Goal: Task Accomplishment & Management: Manage account settings

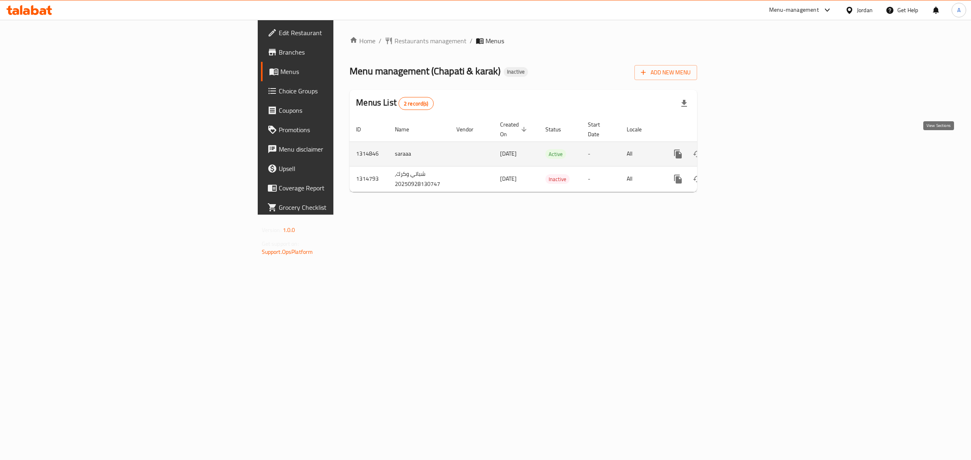
click at [741, 149] on icon "enhanced table" at bounding box center [736, 154] width 10 height 10
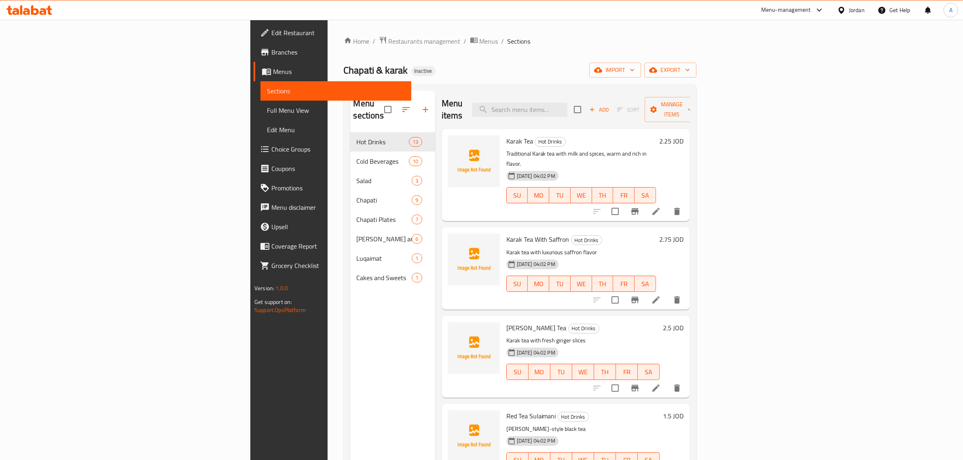
click at [267, 108] on span "Full Menu View" at bounding box center [336, 111] width 138 height 10
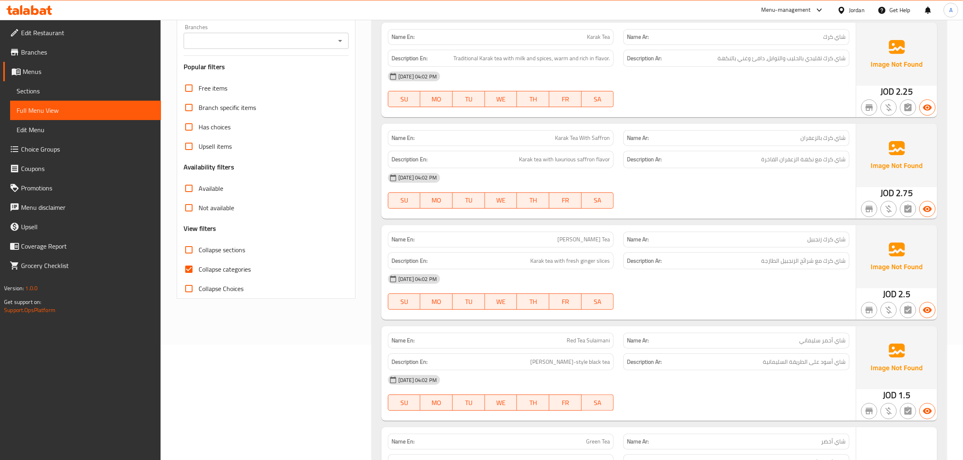
scroll to position [128, 0]
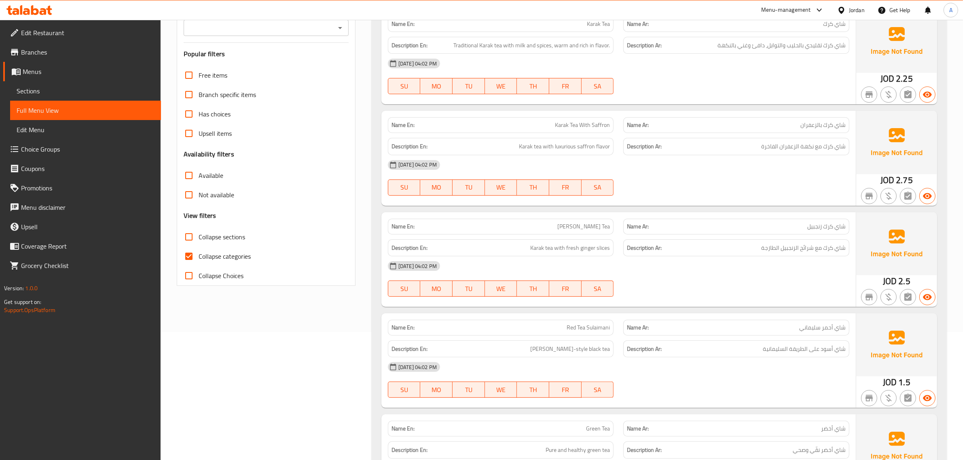
click at [215, 254] on span "Collapse categories" at bounding box center [225, 257] width 52 height 10
click at [199, 254] on input "Collapse categories" at bounding box center [188, 256] width 19 height 19
checkbox input "false"
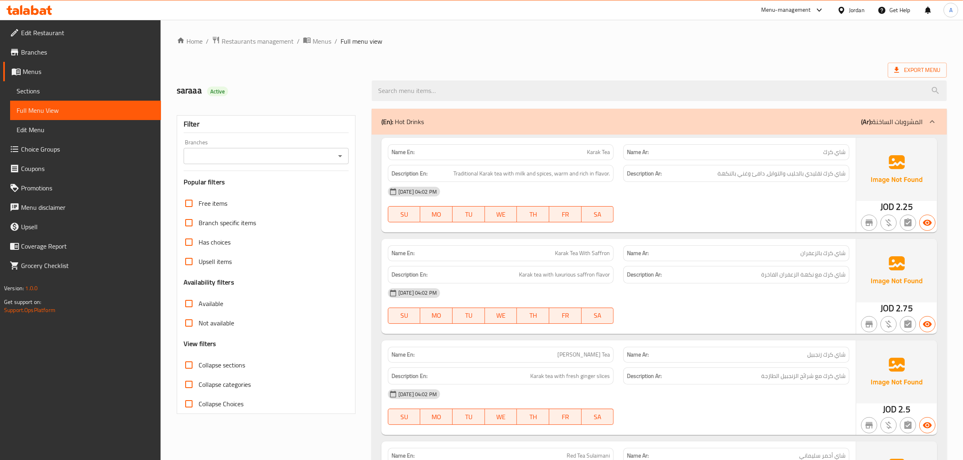
click at [209, 354] on div "Free items Branch specific items Has choices Upsell items Availability filters …" at bounding box center [266, 304] width 165 height 220
click at [209, 360] on span "Collapse sections" at bounding box center [222, 365] width 47 height 10
click at [199, 360] on input "Collapse sections" at bounding box center [188, 364] width 19 height 19
checkbox input "true"
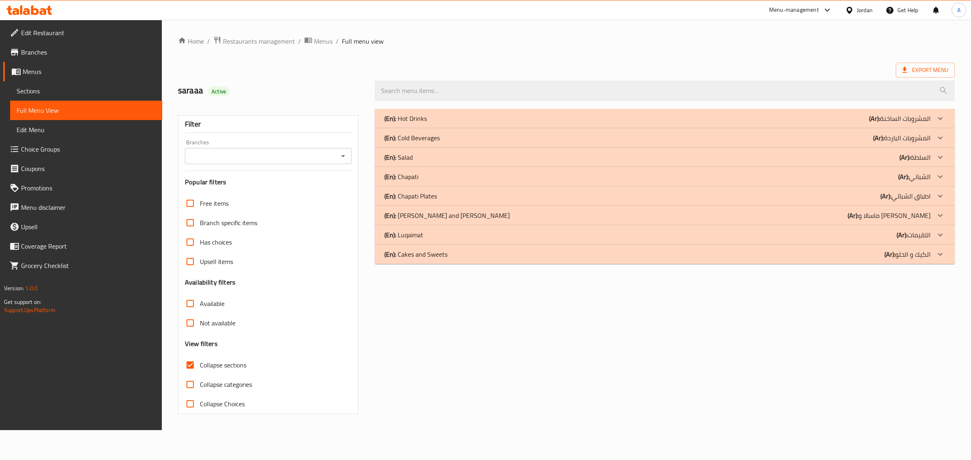
click at [494, 114] on div "(En): Hot Drinks (Ar): المشروبات الساخنة" at bounding box center [657, 119] width 546 height 10
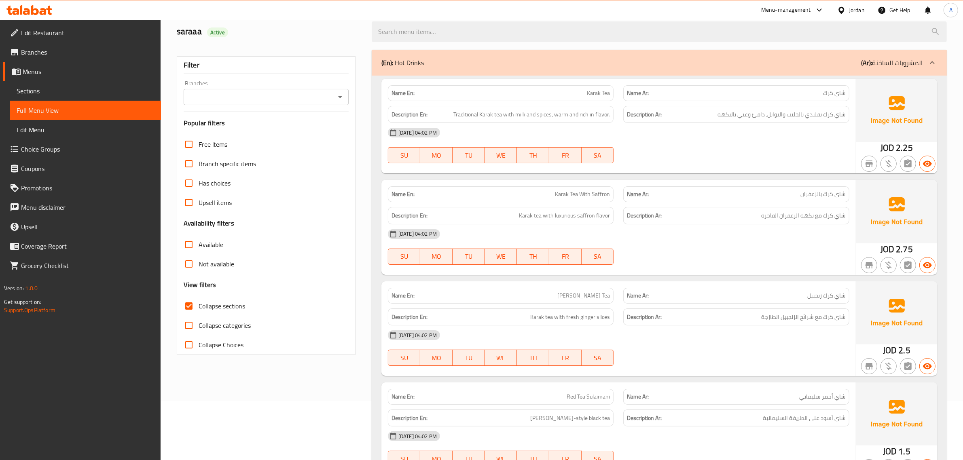
scroll to position [61, 0]
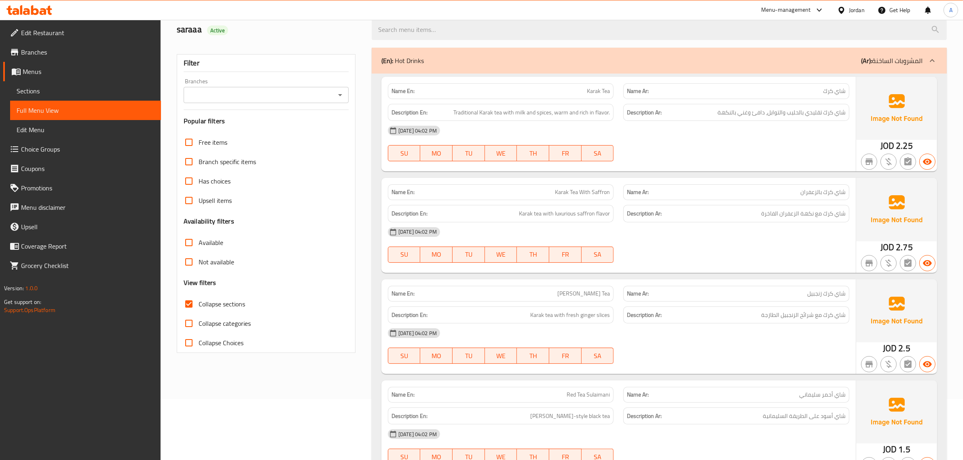
click at [546, 100] on div "Description En: Traditional Karak tea with milk and spices, warm and rich in fl…" at bounding box center [501, 112] width 236 height 27
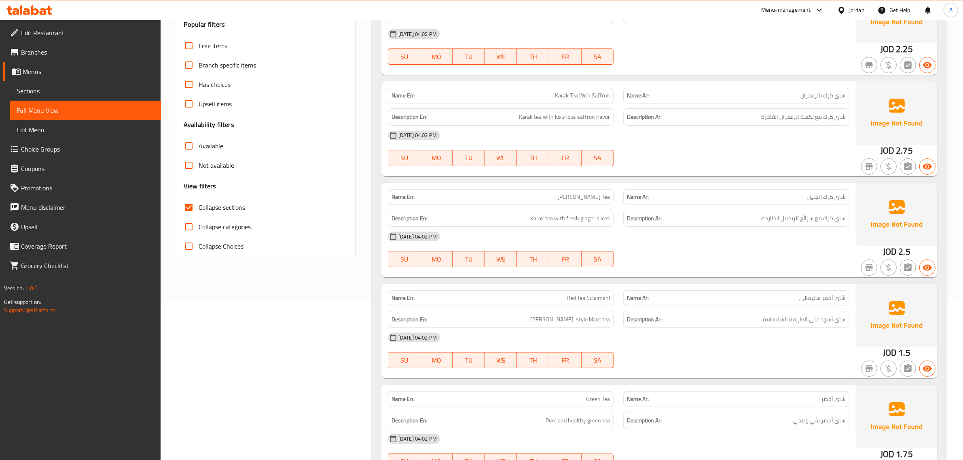
scroll to position [180, 0]
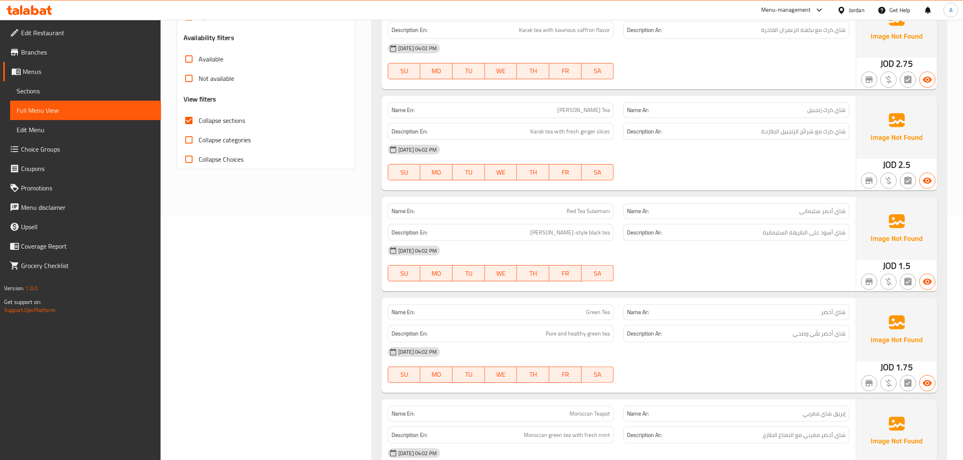
click at [575, 117] on div "Name En: Ginger Karak Tea" at bounding box center [501, 110] width 226 height 16
click at [573, 138] on div "Description En: Karak tea with fresh ginger slices" at bounding box center [501, 131] width 226 height 17
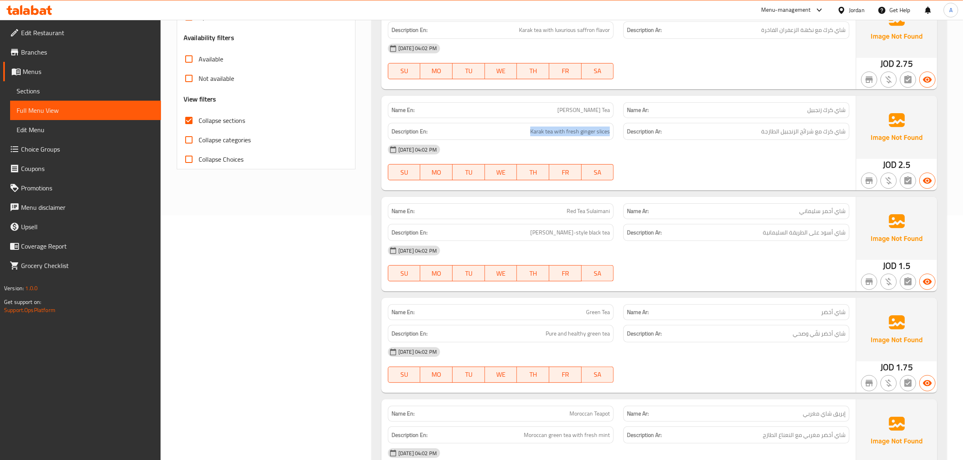
click at [573, 138] on div "Description En: Karak tea with fresh ginger slices" at bounding box center [501, 131] width 226 height 17
click at [620, 102] on div "Name Ar: شاي كرك زنجبيل" at bounding box center [736, 109] width 236 height 25
click at [591, 112] on span "[PERSON_NAME] Tea" at bounding box center [583, 110] width 53 height 8
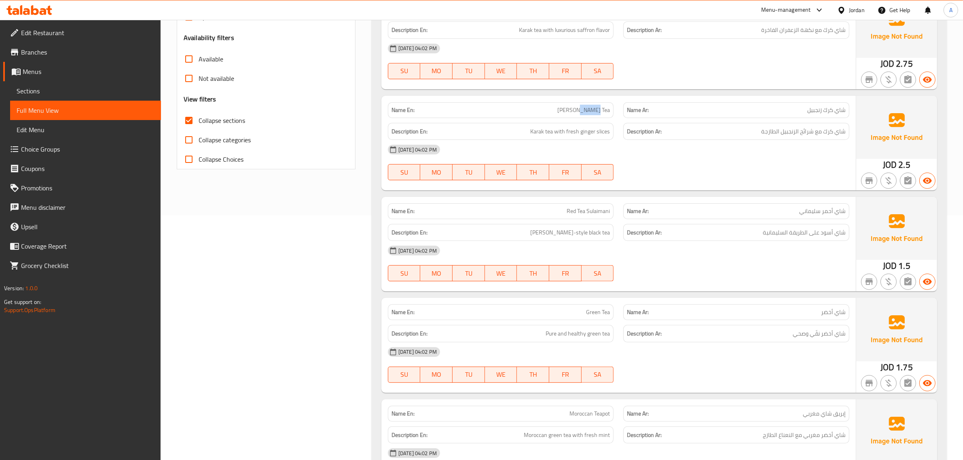
click at [591, 112] on span "[PERSON_NAME] Tea" at bounding box center [583, 110] width 53 height 8
type button "0"
click at [804, 112] on p "Name Ar: شاي كرك زنجبيل" at bounding box center [736, 110] width 219 height 8
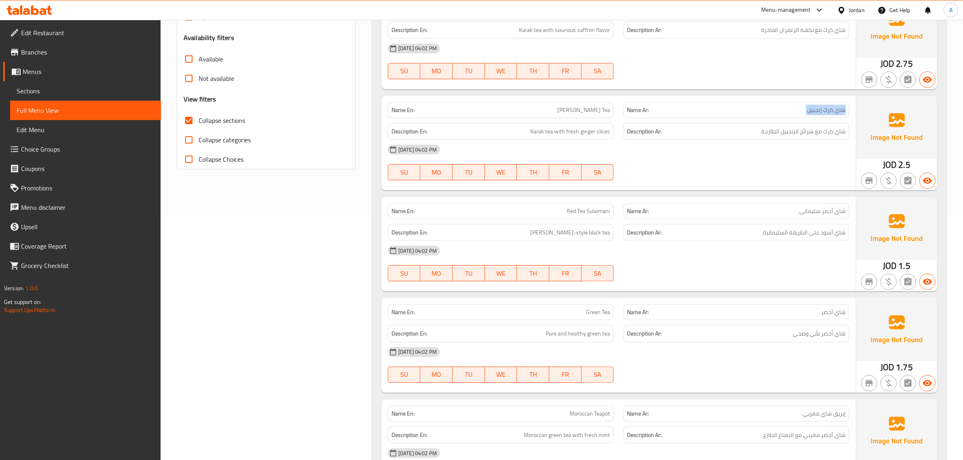
click at [804, 112] on p "Name Ar: شاي كرك زنجبيل" at bounding box center [736, 110] width 219 height 8
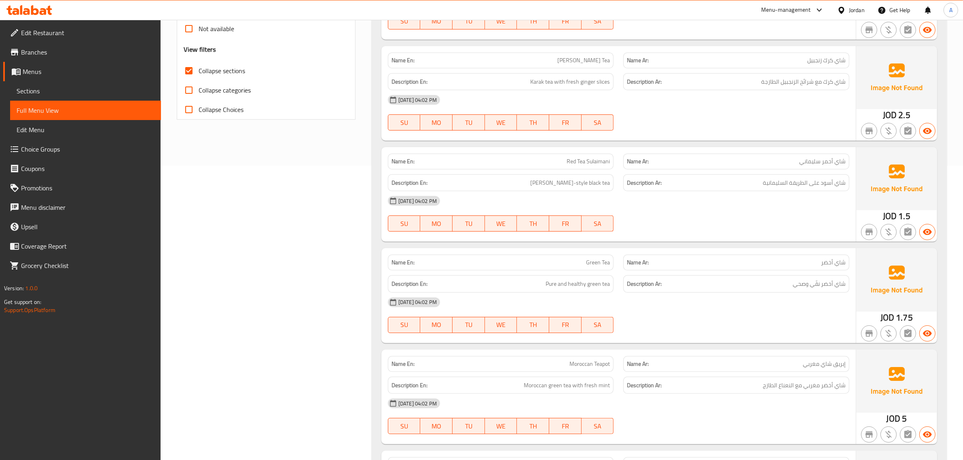
click at [589, 170] on div "Description En: Suleiman-style black tea" at bounding box center [501, 182] width 236 height 27
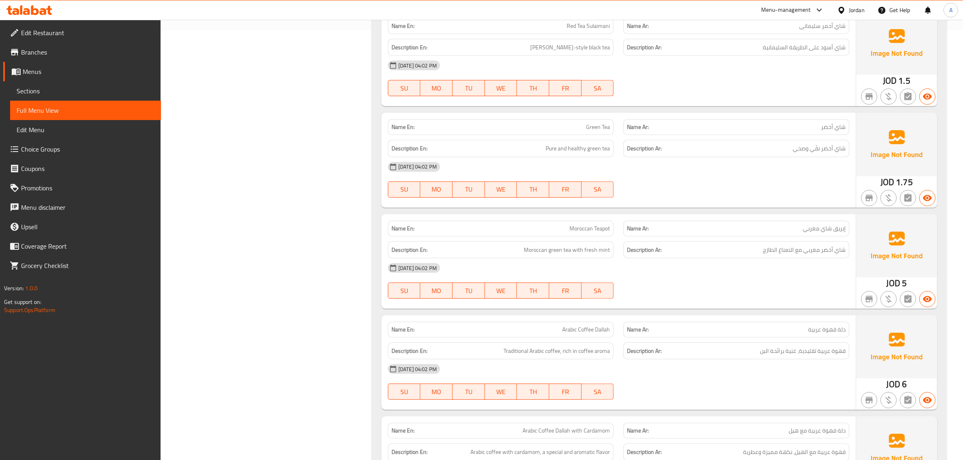
scroll to position [431, 0]
click at [577, 132] on div "Name En: Green Tea" at bounding box center [501, 126] width 226 height 16
click at [573, 140] on div "Description En: Pure and healthy green tea" at bounding box center [501, 146] width 226 height 17
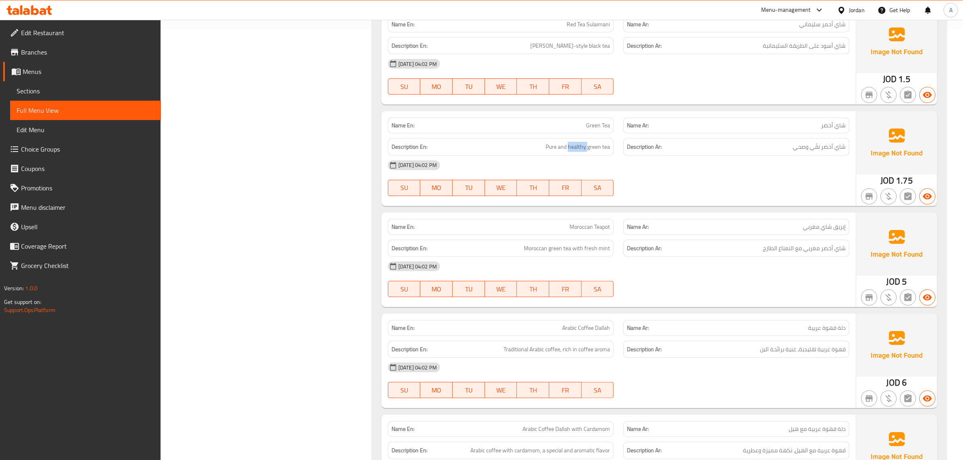
click at [573, 140] on div "Description En: Pure and healthy green tea" at bounding box center [501, 146] width 226 height 17
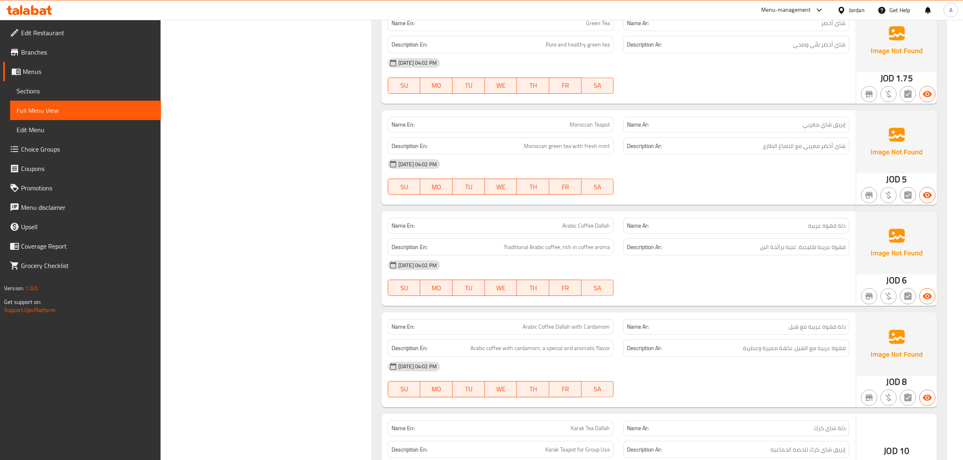
scroll to position [539, 0]
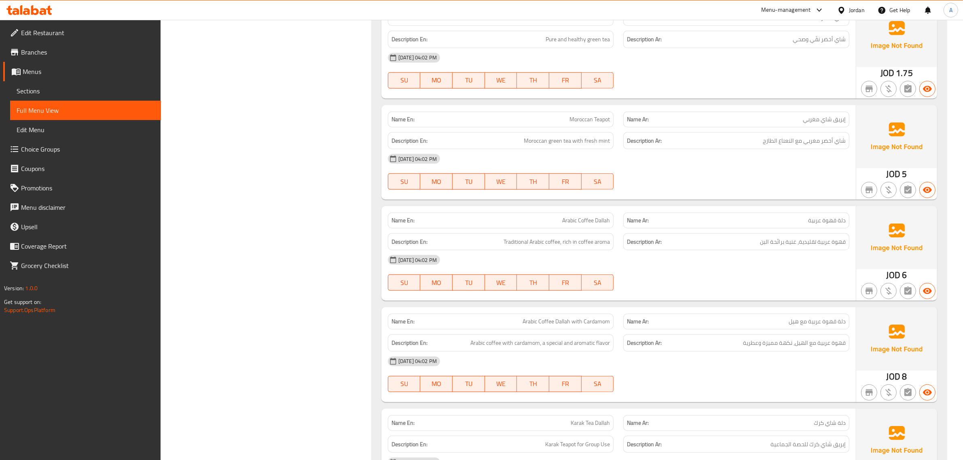
click at [571, 116] on span "Moroccan Teapot" at bounding box center [589, 119] width 40 height 8
click at [594, 220] on span "Arabic Coffee Dallah" at bounding box center [586, 220] width 48 height 8
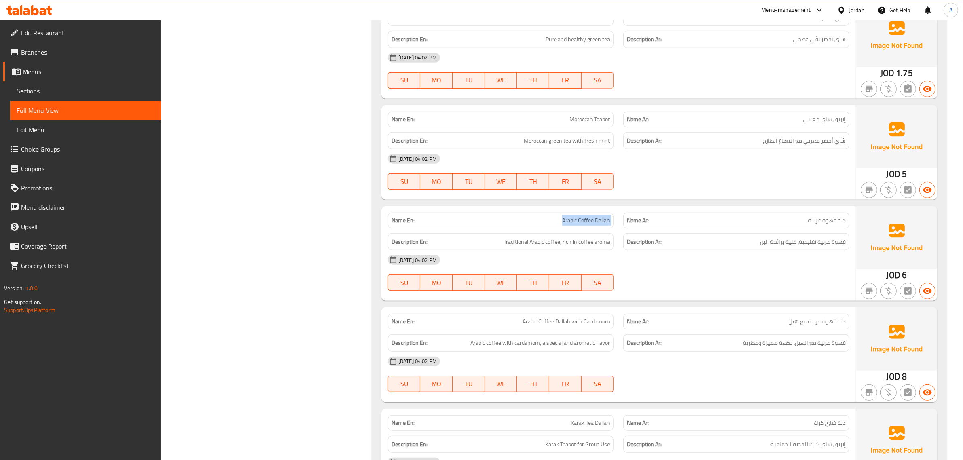
click at [594, 220] on span "Arabic Coffee Dallah" at bounding box center [586, 220] width 48 height 8
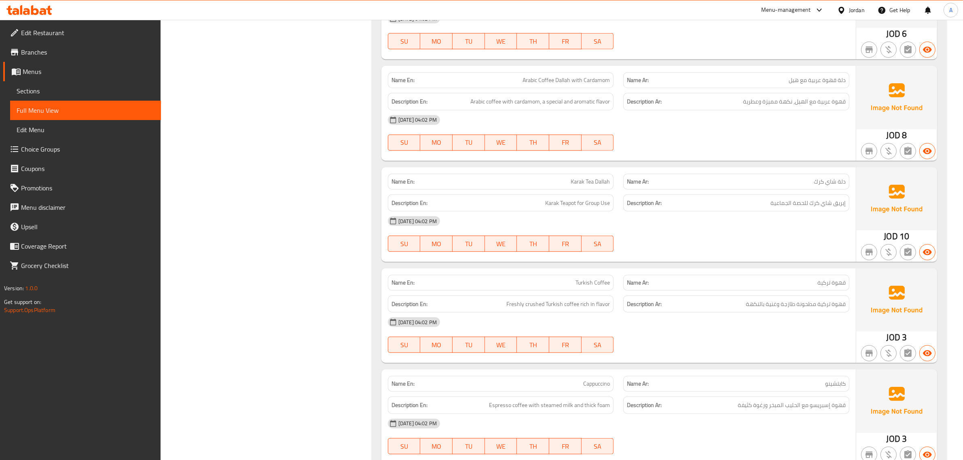
scroll to position [815, 0]
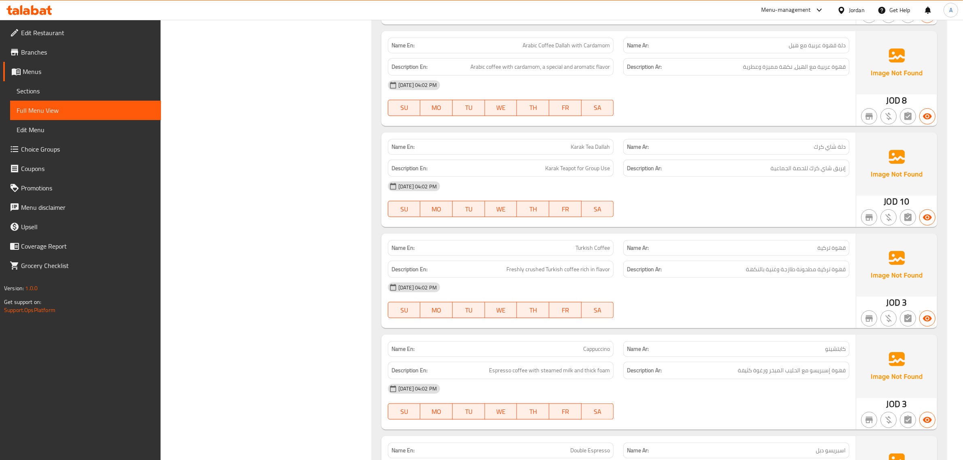
click at [572, 152] on div "Name En: Karak Tea Dallah" at bounding box center [501, 147] width 226 height 16
click at [585, 168] on span "Karak Teapot for Group Use" at bounding box center [577, 168] width 65 height 10
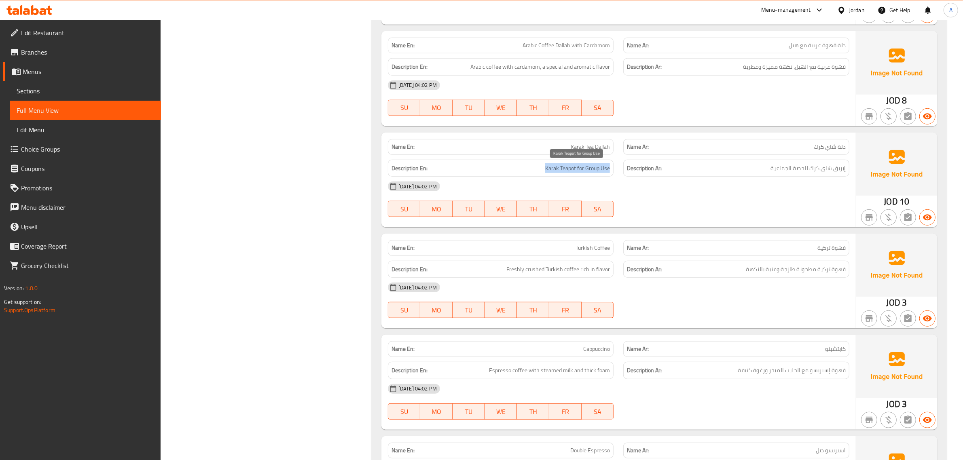
click at [585, 168] on span "Karak Teapot for Group Use" at bounding box center [577, 168] width 65 height 10
copy span "Karak Teapot for Group Use"
click at [563, 167] on span "Karak Teapot for Group Use" at bounding box center [577, 168] width 65 height 10
click at [809, 176] on div "Description Ar: إبريق شاي كرك للحصة الجماعية" at bounding box center [736, 168] width 226 height 17
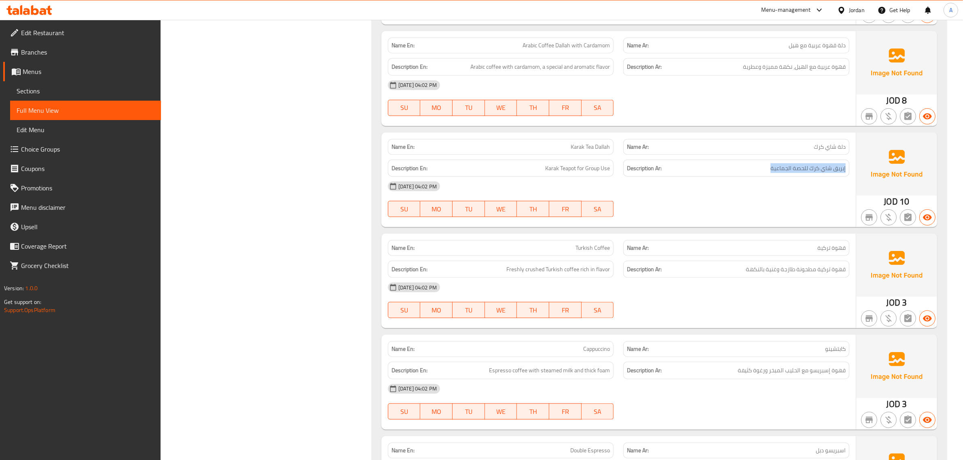
click at [809, 176] on div "Description Ar: إبريق شاي كرك للحصة الجماعية" at bounding box center [736, 168] width 226 height 17
copy div "إبريق شاي كرك للحصة الجماعية"
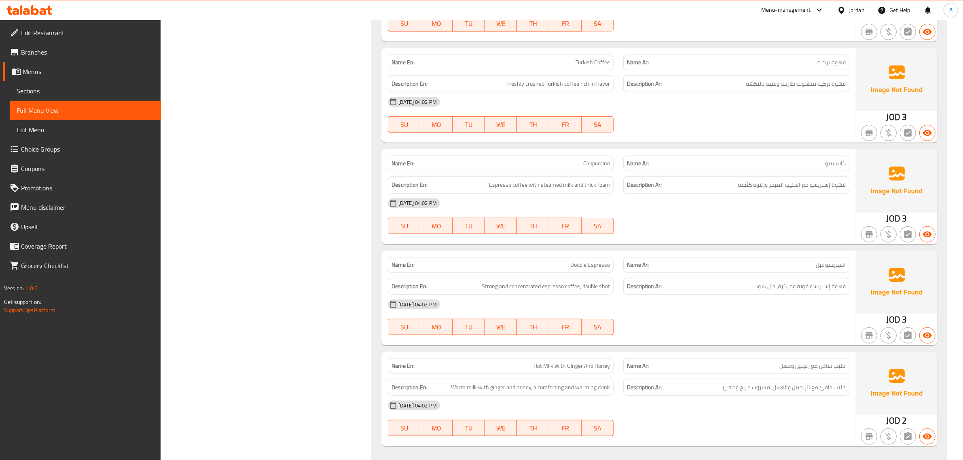
scroll to position [1006, 0]
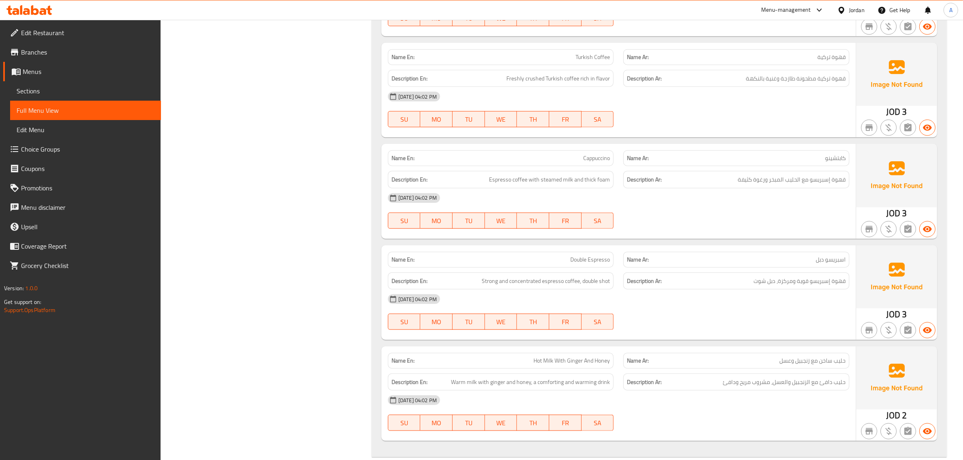
click at [810, 63] on div "Name Ar: قهوة تركية" at bounding box center [736, 57] width 226 height 16
click at [586, 59] on span "Turkish Coffee" at bounding box center [592, 57] width 34 height 8
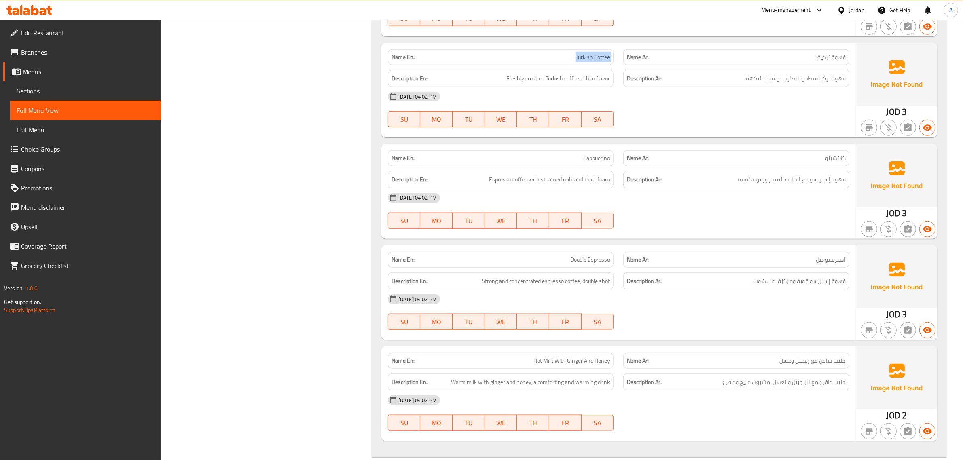
click at [586, 59] on span "Turkish Coffee" at bounding box center [592, 57] width 34 height 8
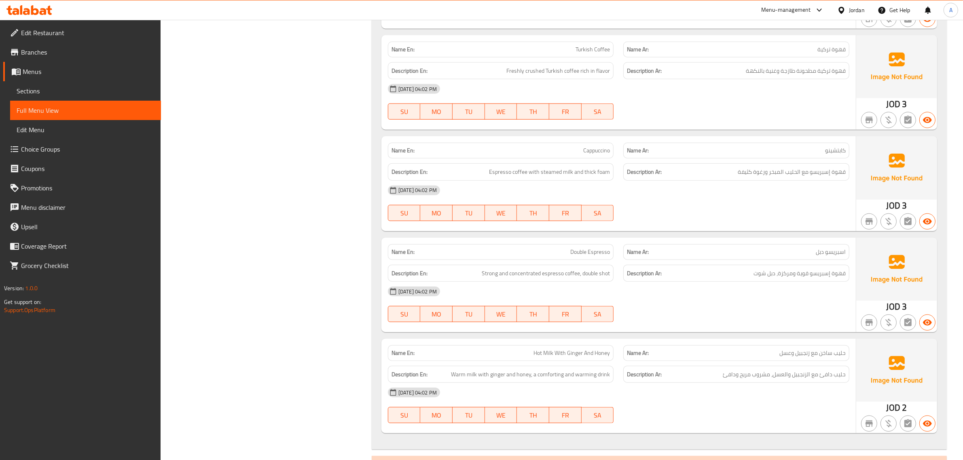
scroll to position [1053, 0]
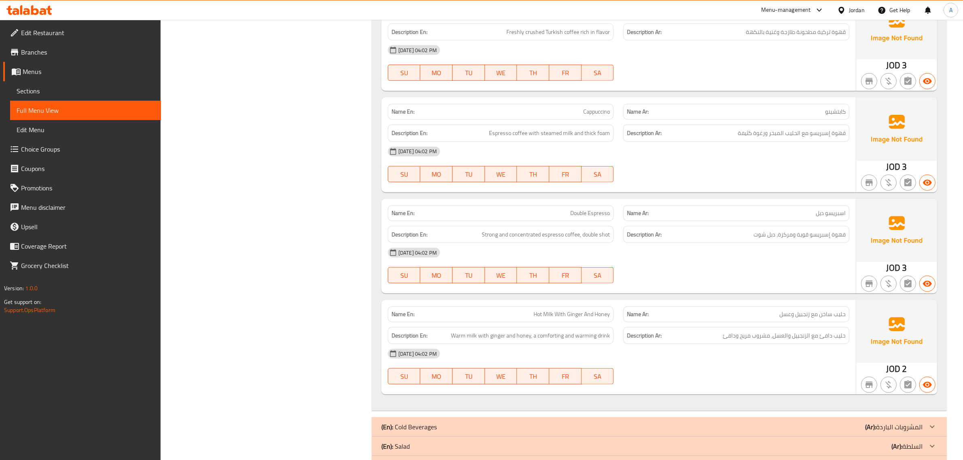
click at [605, 106] on div "Name En: Cappuccino" at bounding box center [501, 112] width 226 height 16
click at [571, 133] on span "Espresso coffee with steamed milk and thick foam" at bounding box center [549, 133] width 121 height 10
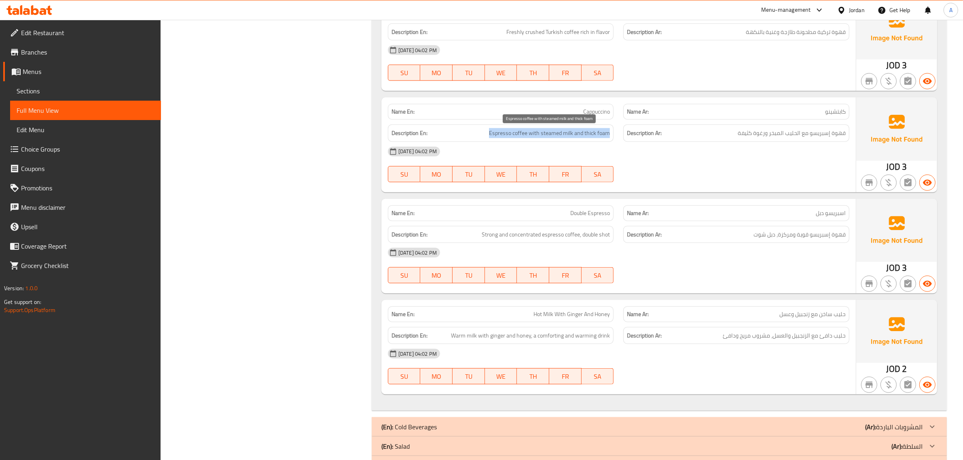
click at [571, 133] on span "Espresso coffee with steamed milk and thick foam" at bounding box center [549, 133] width 121 height 10
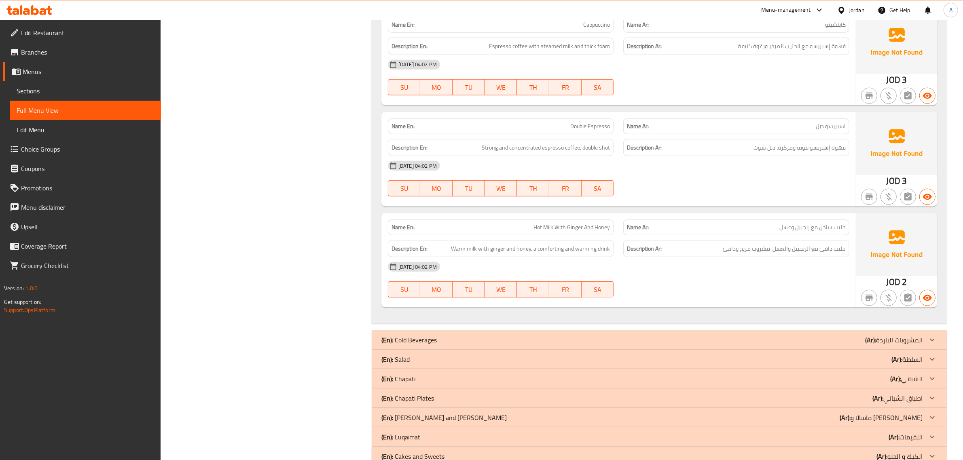
click at [528, 136] on div "Description En: Strong and concentrated espresso coffee, double shot" at bounding box center [501, 147] width 236 height 27
click at [640, 122] on strong "Name Ar:" at bounding box center [638, 126] width 22 height 8
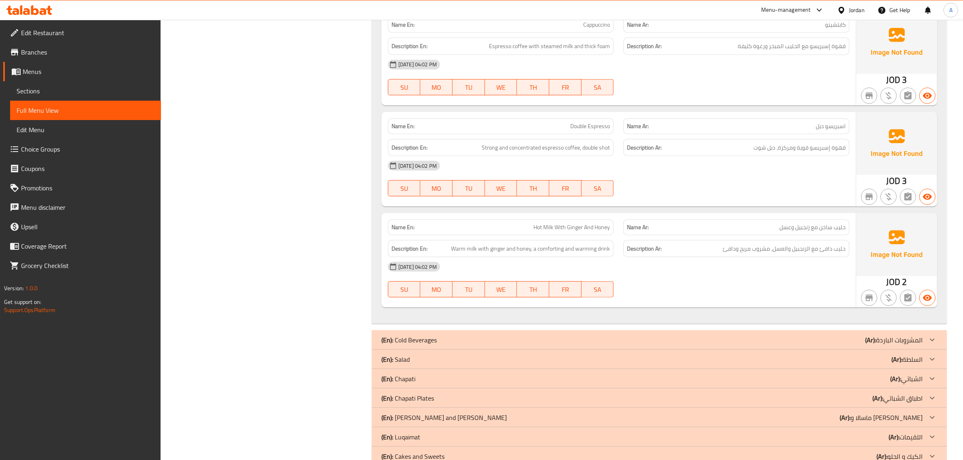
click at [584, 123] on span "Double Espresso" at bounding box center [590, 126] width 40 height 8
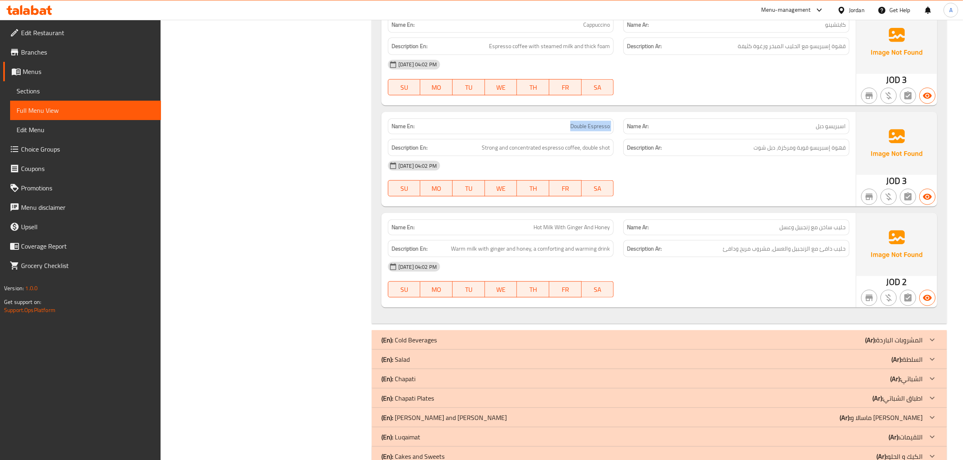
click at [584, 123] on span "Double Espresso" at bounding box center [590, 126] width 40 height 8
click at [806, 126] on p "Name Ar: اسبريسو دبل" at bounding box center [736, 126] width 219 height 8
click at [573, 124] on span "Double Espresso" at bounding box center [590, 126] width 40 height 8
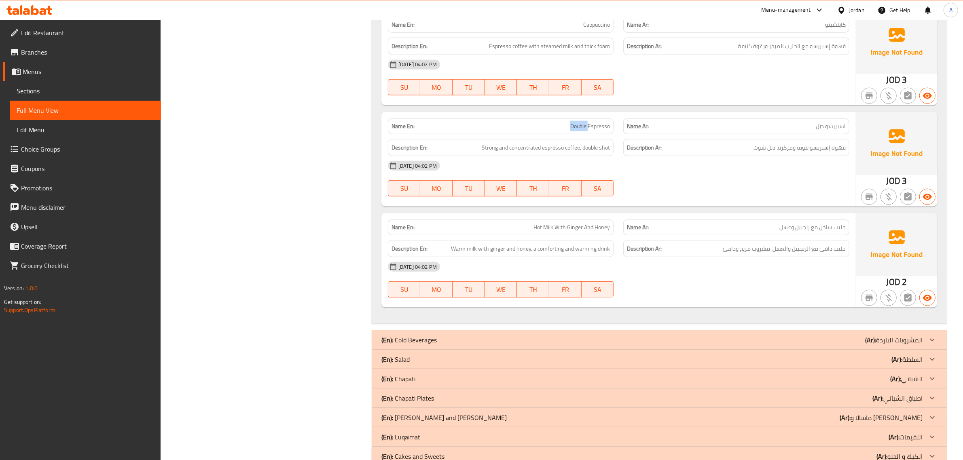
click at [573, 124] on span "Double Espresso" at bounding box center [590, 126] width 40 height 8
click at [797, 129] on p "Name Ar: اسبريسو دبل" at bounding box center [736, 126] width 219 height 8
click at [572, 140] on div "Description En: Strong and concentrated espresso coffee, double shot" at bounding box center [501, 147] width 226 height 17
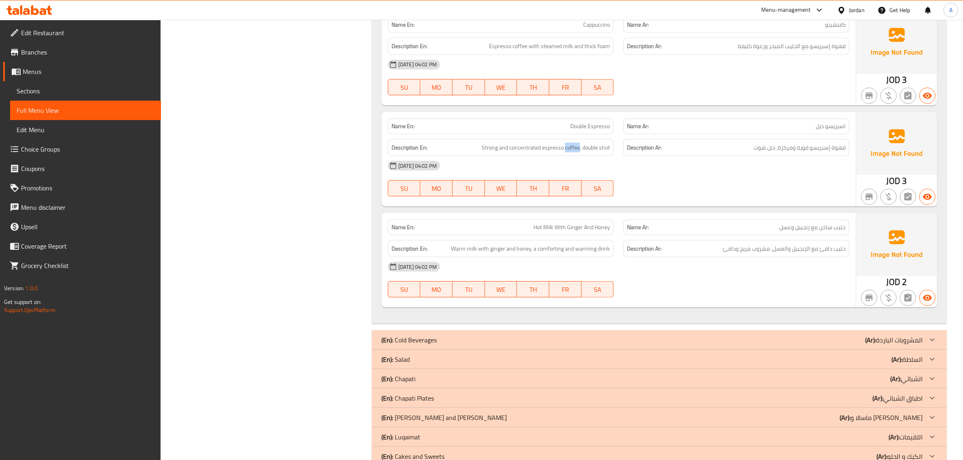
click at [572, 140] on div "Description En: Strong and concentrated espresso coffee, double shot" at bounding box center [501, 147] width 226 height 17
click at [775, 218] on div "Name Ar: حليب ساخن مع زنجبيل وعسل" at bounding box center [736, 227] width 236 height 25
click at [461, 217] on div "Name En: Hot Milk With Ginger And Honey" at bounding box center [501, 227] width 236 height 25
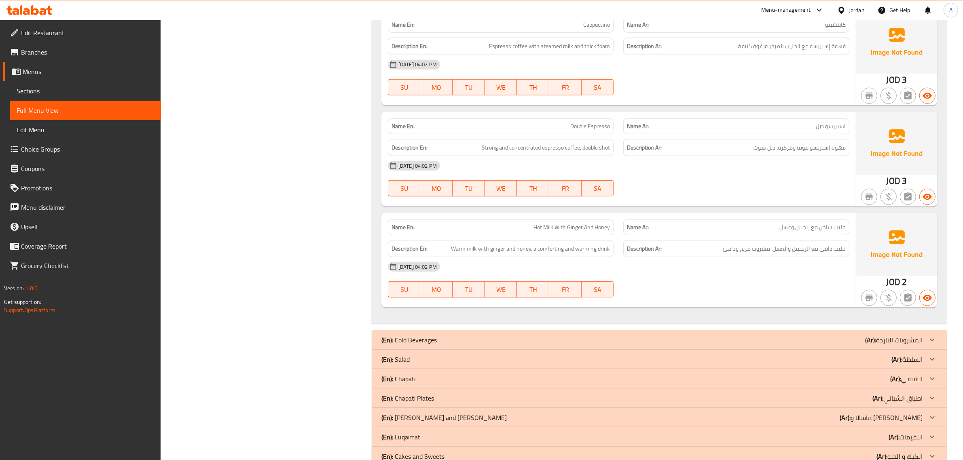
click at [577, 213] on div "Name En: Hot Milk With Ginger And Honey Name Ar: حليب ساخن مع زنجبيل وعسل Descr…" at bounding box center [618, 260] width 474 height 95
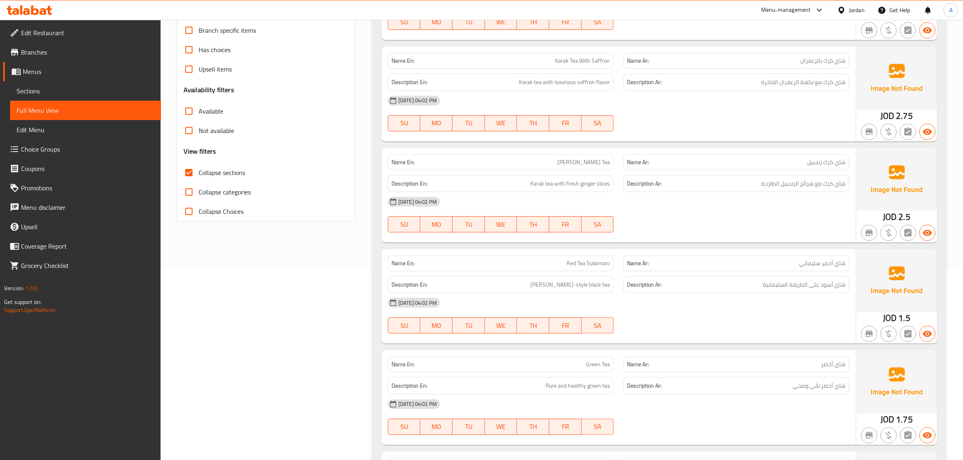
scroll to position [0, 0]
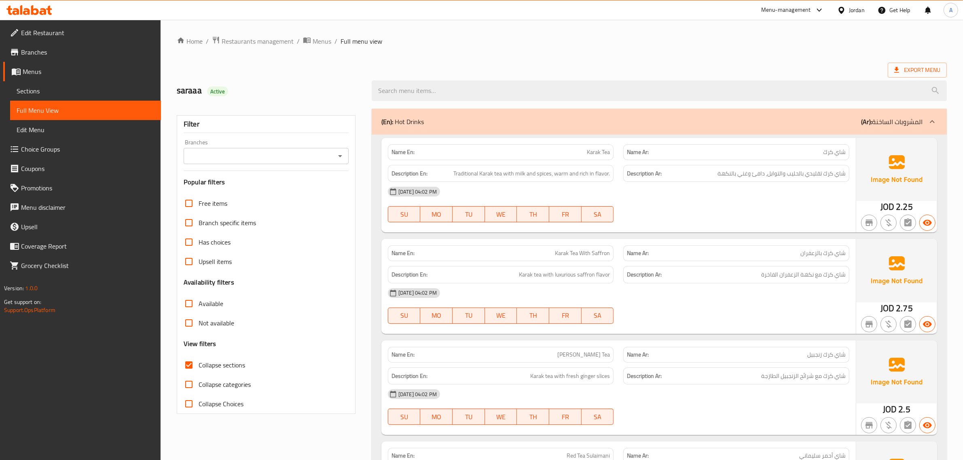
click at [908, 123] on p "(Ar): المشروبات الساخنة" at bounding box center [891, 122] width 61 height 10
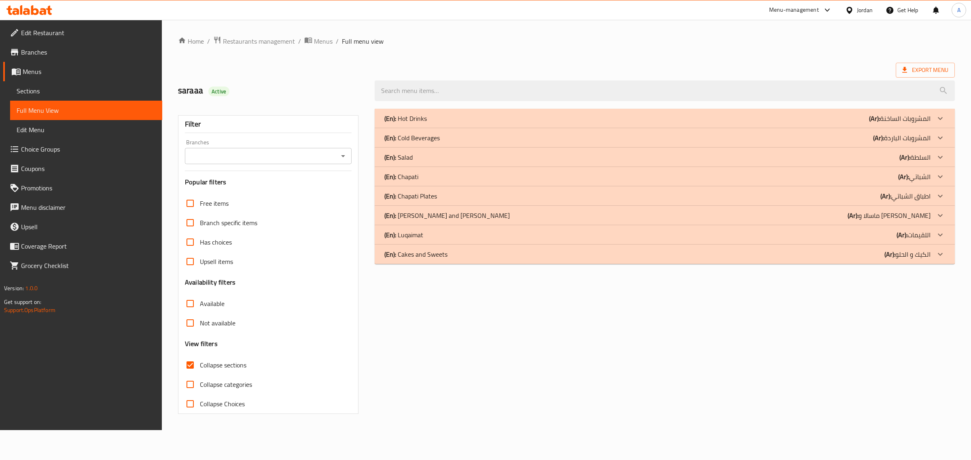
click at [419, 143] on p "(En): Cold Beverages" at bounding box center [411, 138] width 55 height 10
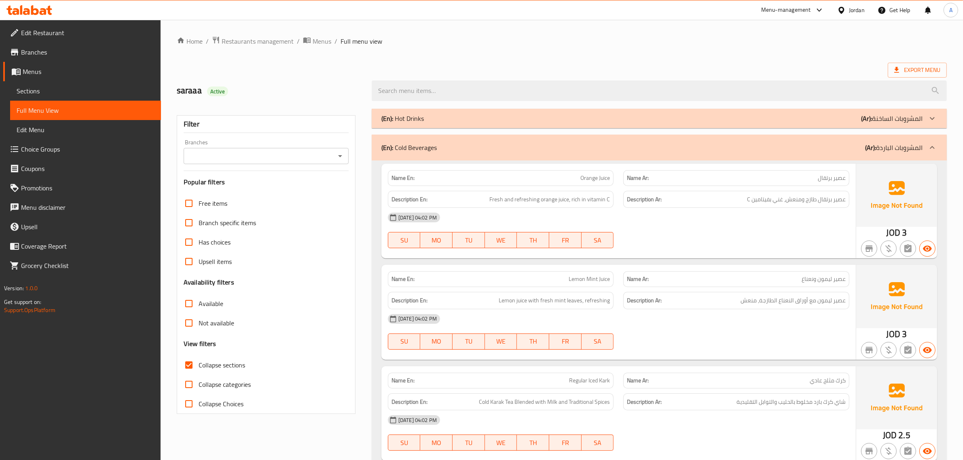
click at [612, 171] on div "Name En: Orange Juice" at bounding box center [501, 178] width 226 height 16
copy span "Orange Juice"
click at [591, 168] on div "Name En: Orange Juice" at bounding box center [501, 177] width 236 height 25
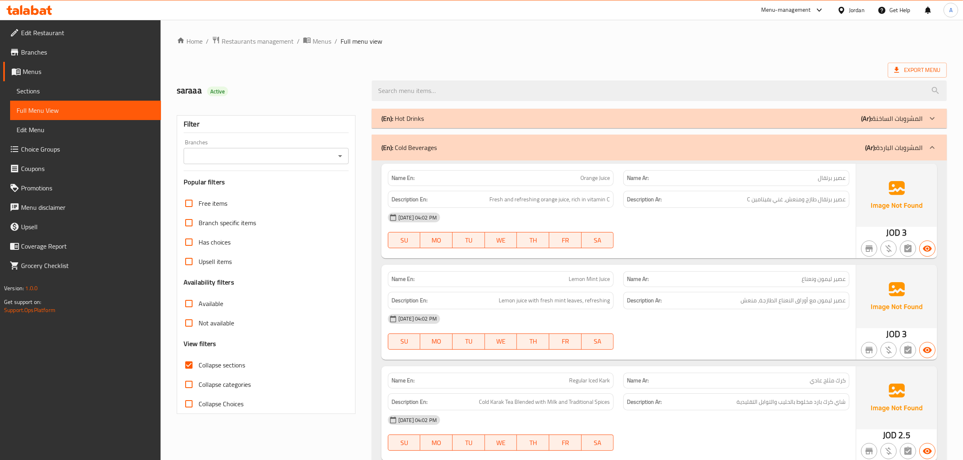
click at [588, 177] on span "Orange Juice" at bounding box center [595, 178] width 30 height 8
copy span "Orange Juice"
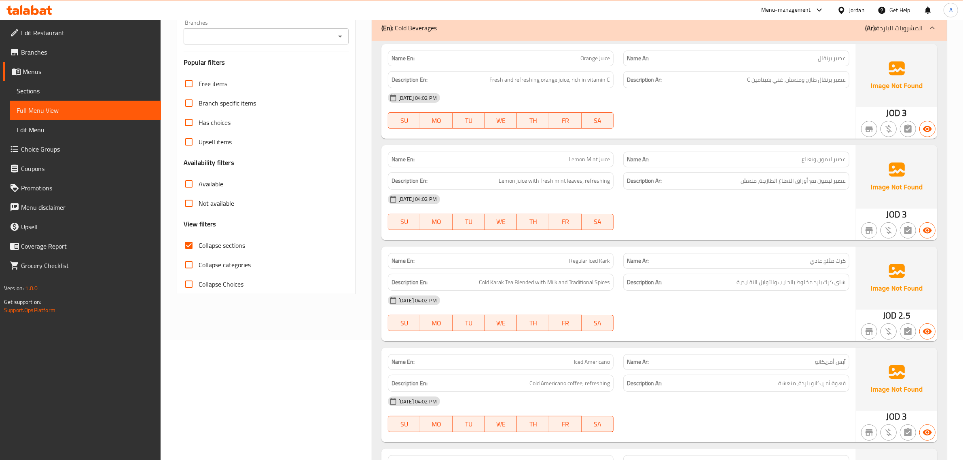
scroll to position [126, 0]
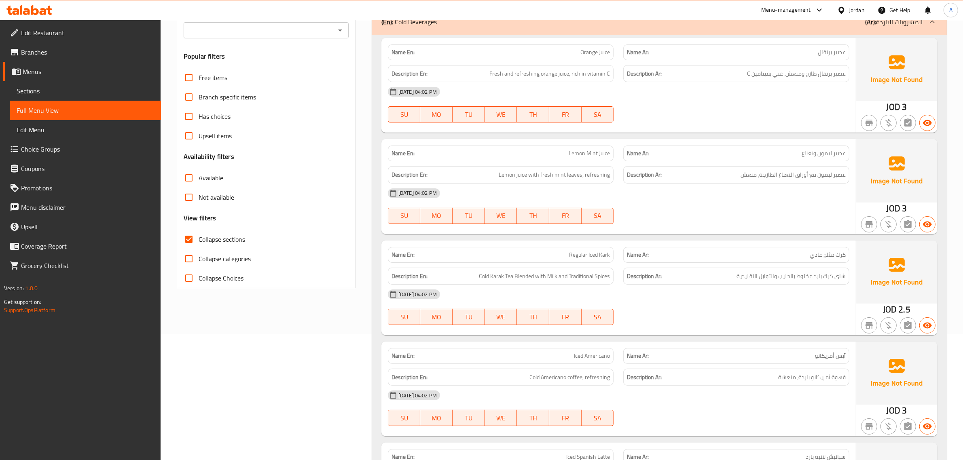
click at [531, 170] on div "Description En: Lemon juice with fresh mint leaves, refreshing" at bounding box center [501, 174] width 226 height 17
click at [583, 150] on span "Lemon Mint Juice" at bounding box center [589, 153] width 41 height 8
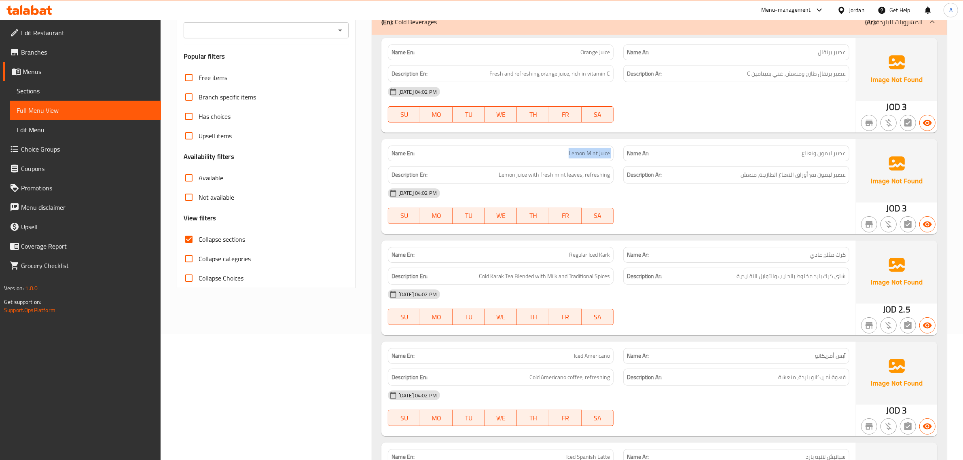
click at [583, 150] on span "Lemon Mint Juice" at bounding box center [589, 153] width 41 height 8
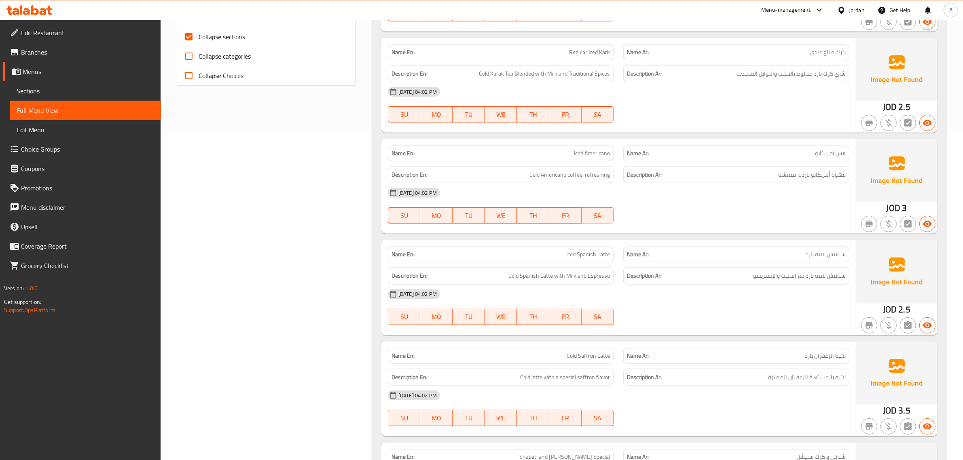
scroll to position [292, 0]
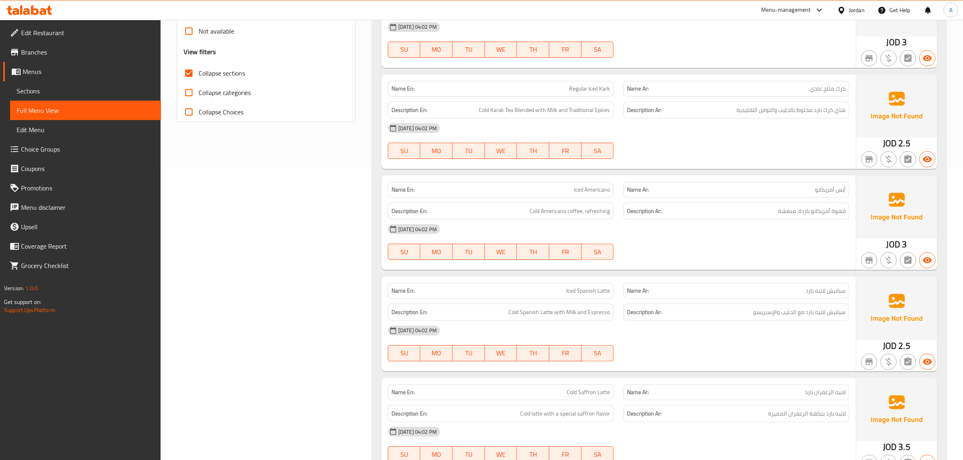
click at [577, 91] on span "Regular Iced Kark" at bounding box center [589, 89] width 41 height 8
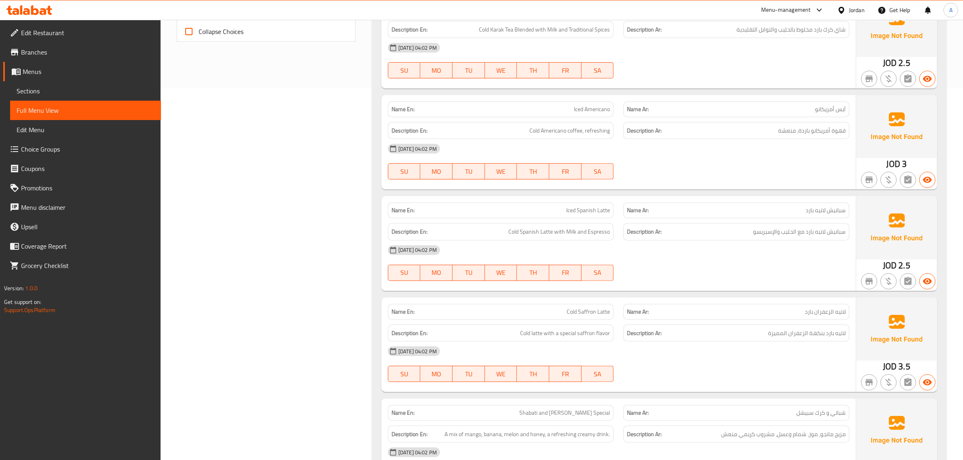
scroll to position [389, 0]
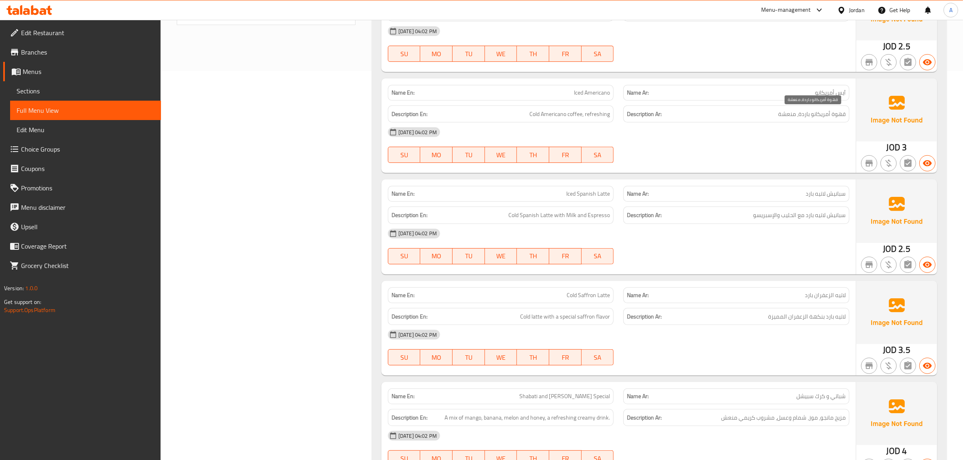
click at [812, 114] on span "قهوة أمريكانو باردة، منعشة" at bounding box center [812, 114] width 68 height 10
click at [546, 89] on p "Name En: Iced Americano" at bounding box center [500, 93] width 219 height 8
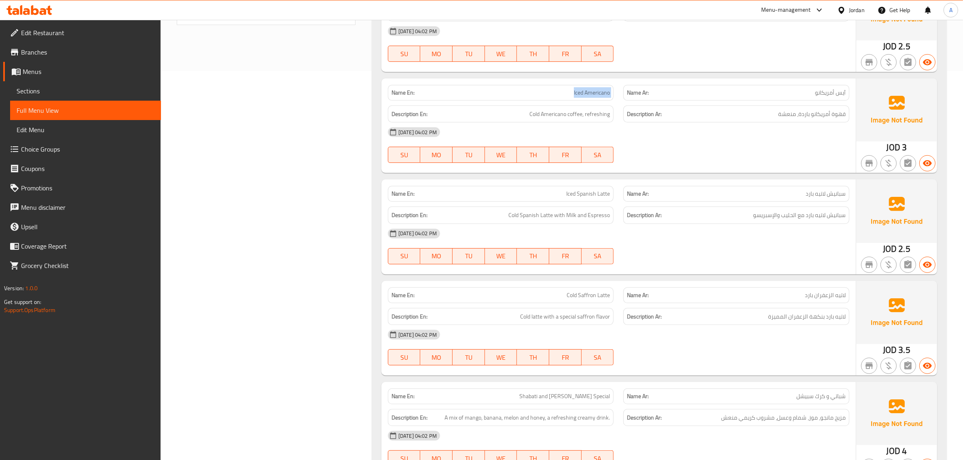
click at [546, 89] on p "Name En: Iced Americano" at bounding box center [500, 93] width 219 height 8
copy span "Iced Americano"
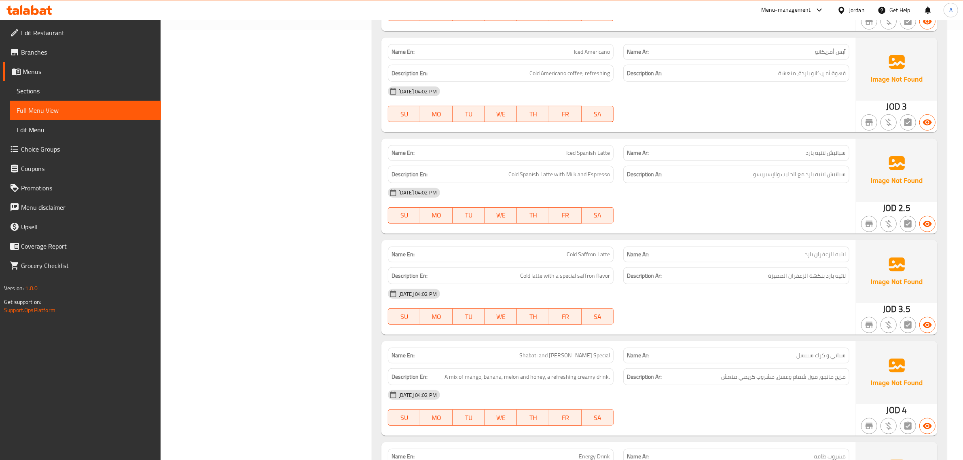
click at [561, 145] on div "Name En: Iced Spanish Latte" at bounding box center [501, 153] width 226 height 16
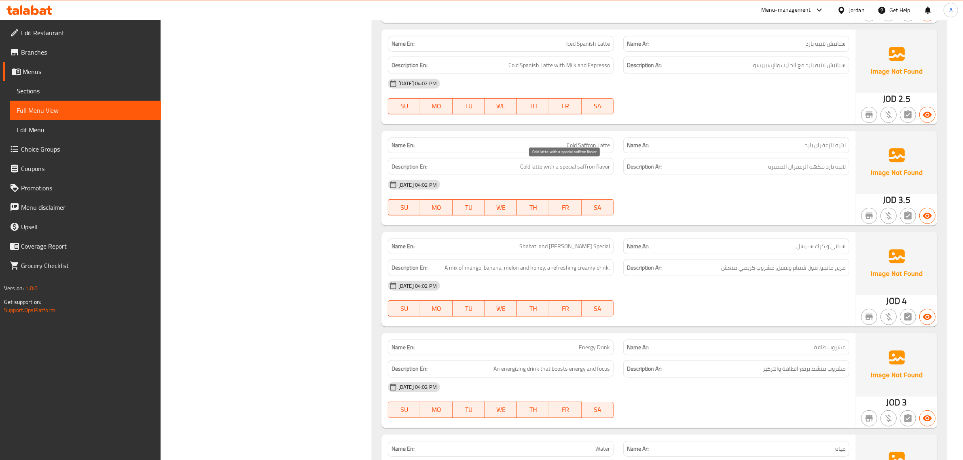
click at [545, 167] on span "Cold latte with a special saffron flavor" at bounding box center [565, 167] width 90 height 10
click at [547, 158] on div "Description En: Cold latte with a special saffron flavor" at bounding box center [501, 166] width 226 height 17
click at [565, 149] on p "Name En: Cold Saffron Latte" at bounding box center [500, 145] width 219 height 8
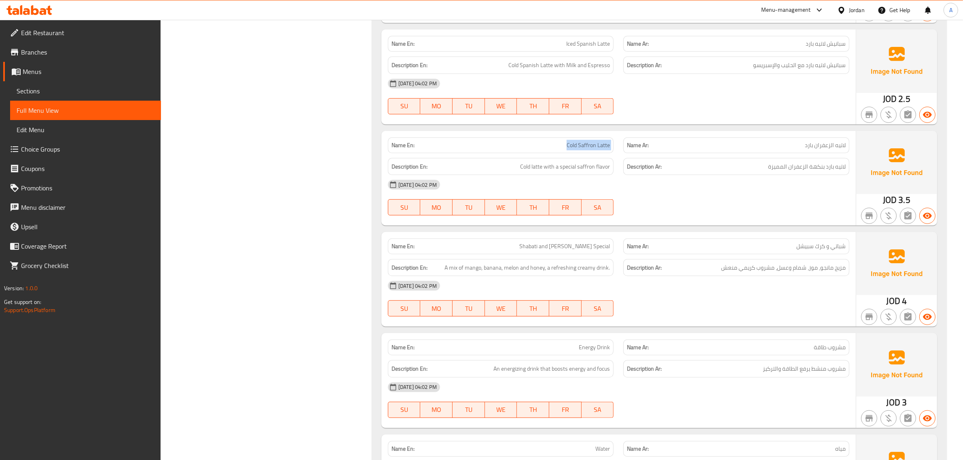
click at [565, 149] on p "Name En: Cold Saffron Latte" at bounding box center [500, 145] width 219 height 8
click at [598, 170] on span "Cold latte with a special saffron flavor" at bounding box center [565, 167] width 90 height 10
click at [592, 162] on span "Cold latte with a special saffron flavor" at bounding box center [565, 167] width 90 height 10
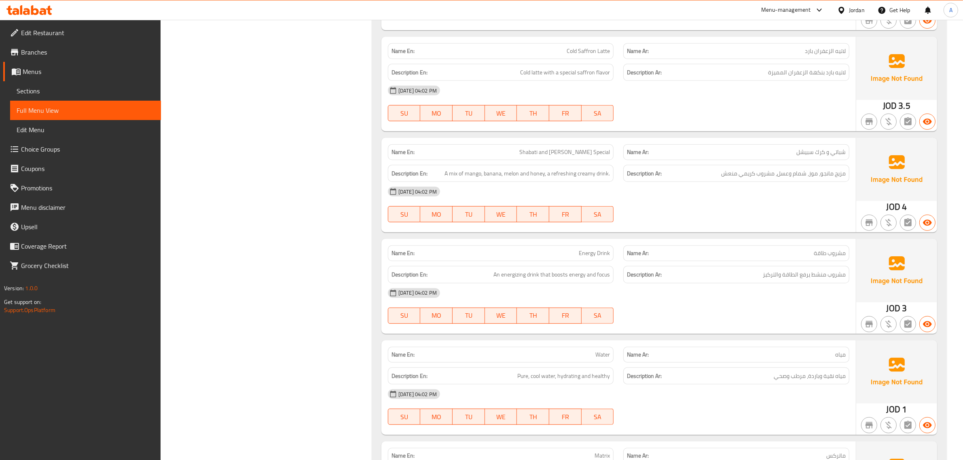
scroll to position [647, 0]
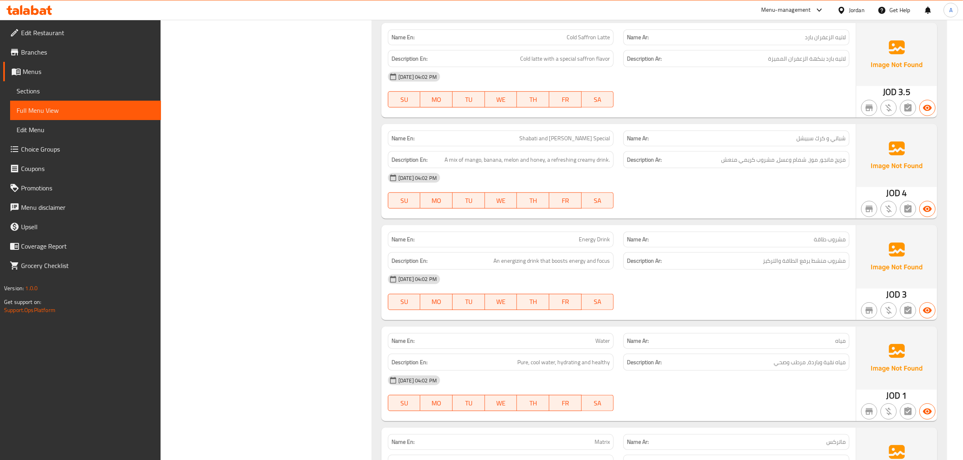
click at [571, 137] on span "Shabati and Kirk Special" at bounding box center [564, 138] width 91 height 8
click at [563, 140] on span "Shabati and Kirk Special" at bounding box center [564, 138] width 91 height 8
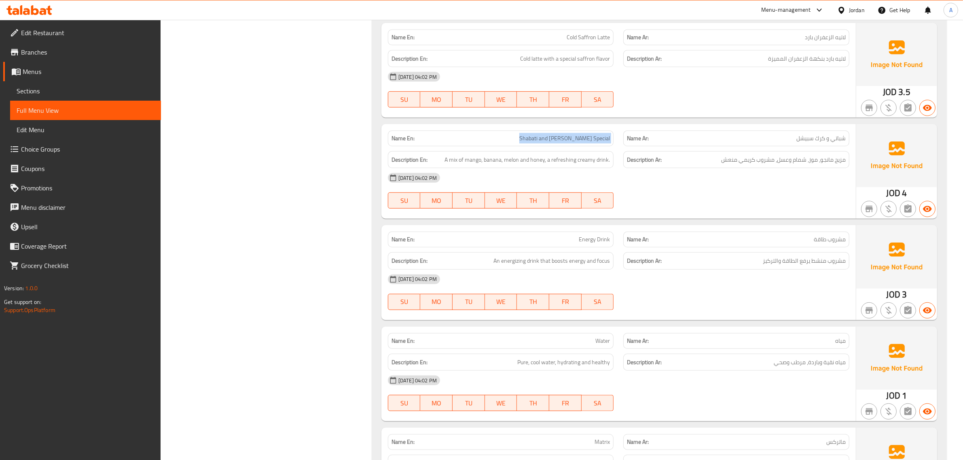
click at [563, 140] on span "Shabati and Kirk Special" at bounding box center [564, 138] width 91 height 8
click at [559, 136] on span "Shabati and Kirk Special" at bounding box center [564, 138] width 91 height 8
click at [560, 136] on span "Shabati and Kirk Special" at bounding box center [564, 138] width 91 height 8
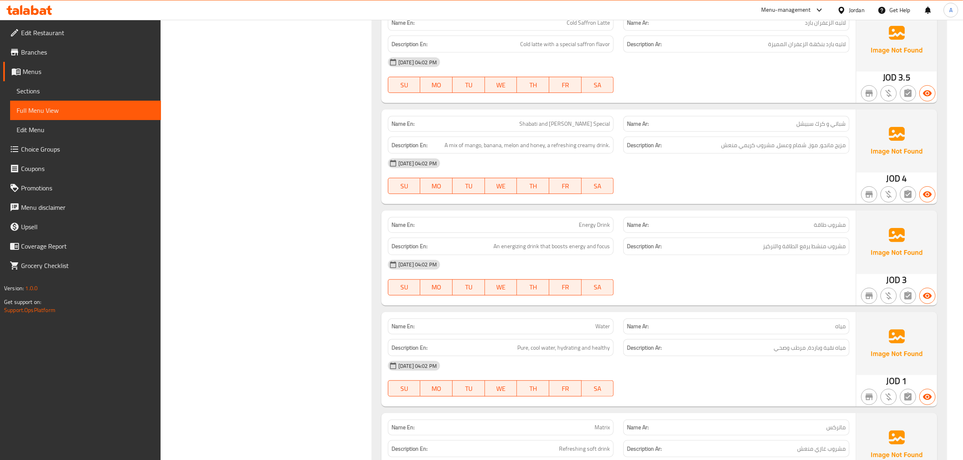
scroll to position [742, 0]
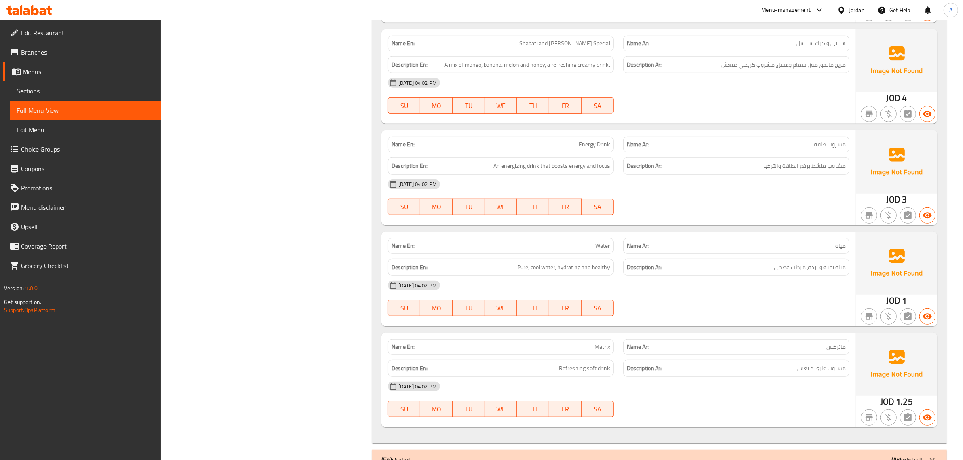
click at [576, 122] on div "Name En: Shabati and Kirk Special Name Ar: شباتي و كرك سبيشل Description En: A …" at bounding box center [618, 76] width 474 height 95
click at [578, 140] on p "Name En: Energy Drink" at bounding box center [500, 144] width 219 height 8
click at [532, 181] on div "[DATE] 04:02 PM" at bounding box center [618, 184] width 471 height 19
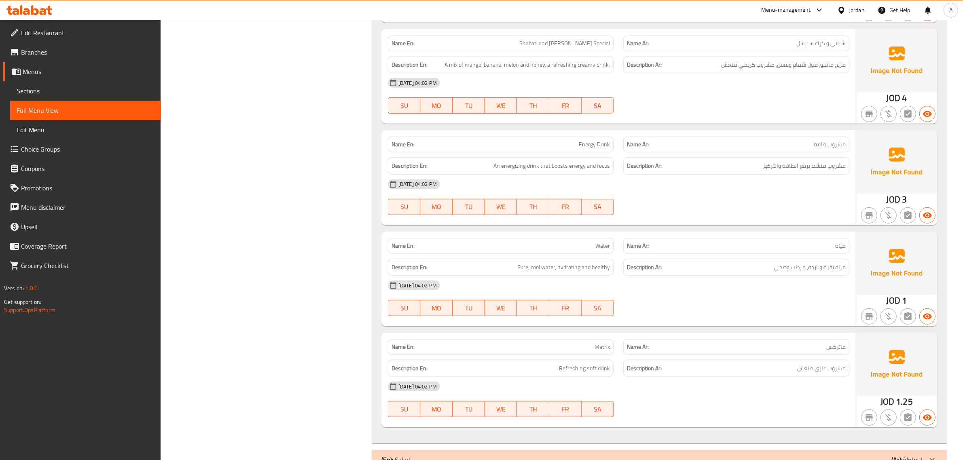
drag, startPoint x: 532, startPoint y: 181, endPoint x: 534, endPoint y: 172, distance: 9.4
click at [532, 181] on div "[DATE] 04:02 PM" at bounding box center [618, 184] width 471 height 19
click at [534, 172] on div "Description En: An energizing drink that boosts energy and focus" at bounding box center [501, 165] width 226 height 17
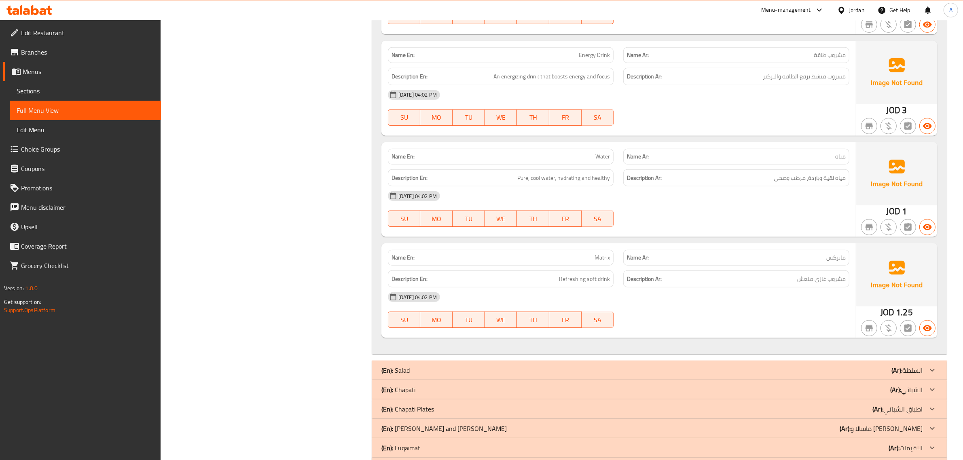
scroll to position [839, 0]
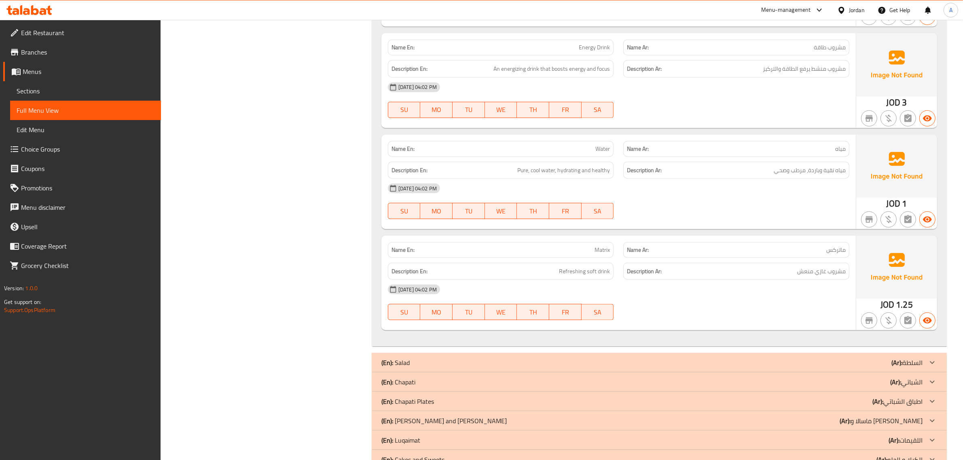
click at [543, 142] on div "Name En: Water" at bounding box center [501, 149] width 226 height 16
click at [536, 169] on span "Pure, cool water, hydrating and healthy" at bounding box center [563, 170] width 93 height 10
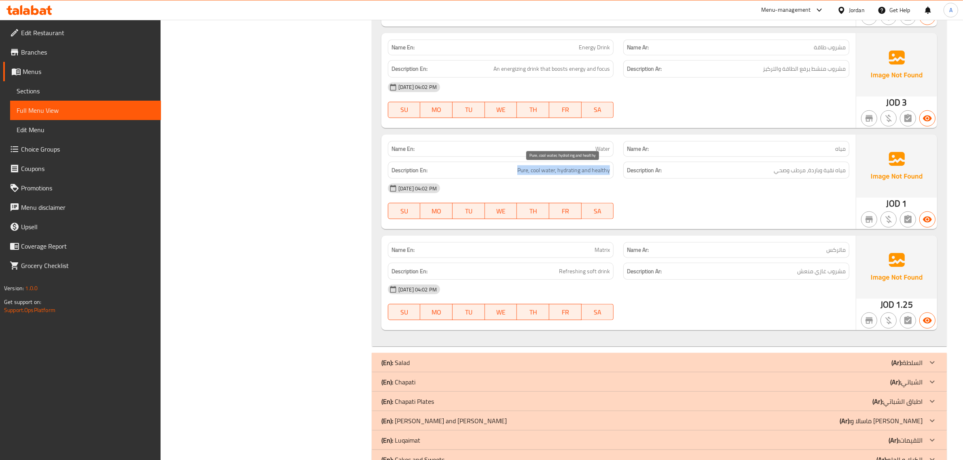
click at [536, 169] on span "Pure, cool water, hydrating and healthy" at bounding box center [563, 170] width 93 height 10
click at [554, 271] on h6 "Description En: Refreshing soft drink" at bounding box center [500, 271] width 219 height 10
click at [828, 180] on div "[DATE] 04:02 PM" at bounding box center [618, 188] width 471 height 19
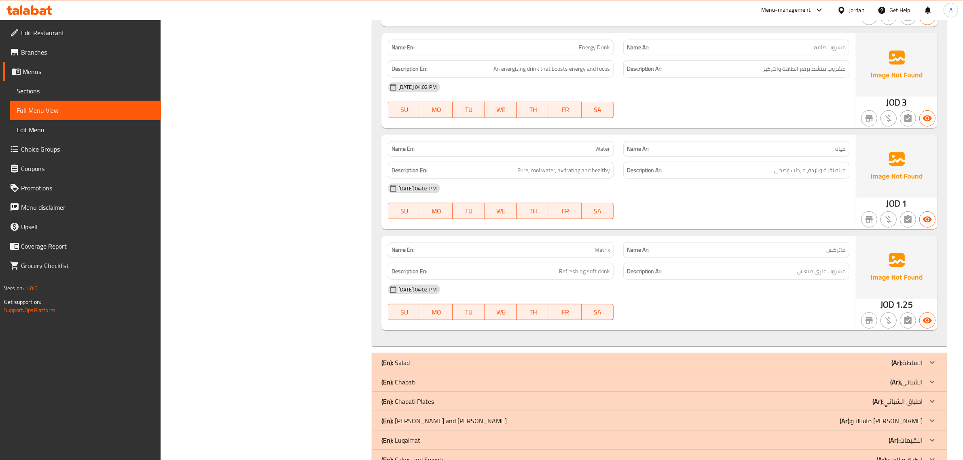
click at [828, 180] on div "[DATE] 04:02 PM" at bounding box center [618, 188] width 471 height 19
click at [577, 177] on div "Description En: Pure, cool water, hydrating and healthy" at bounding box center [501, 170] width 226 height 17
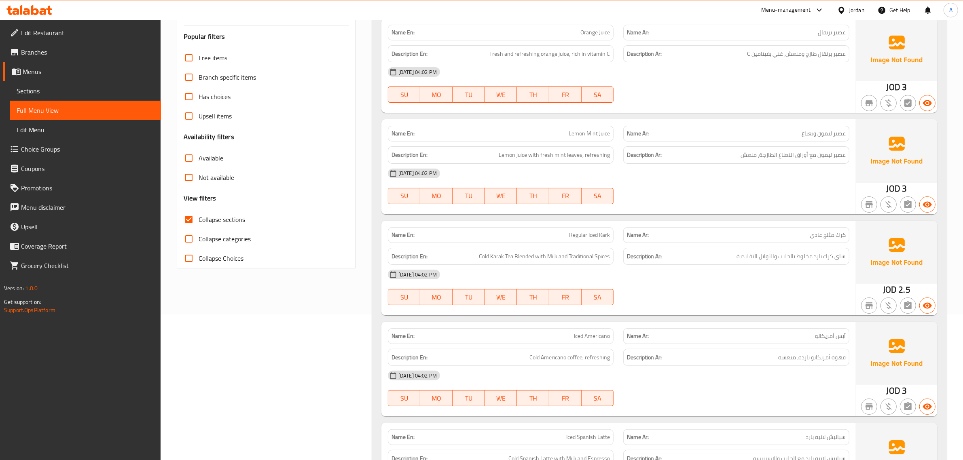
scroll to position [0, 0]
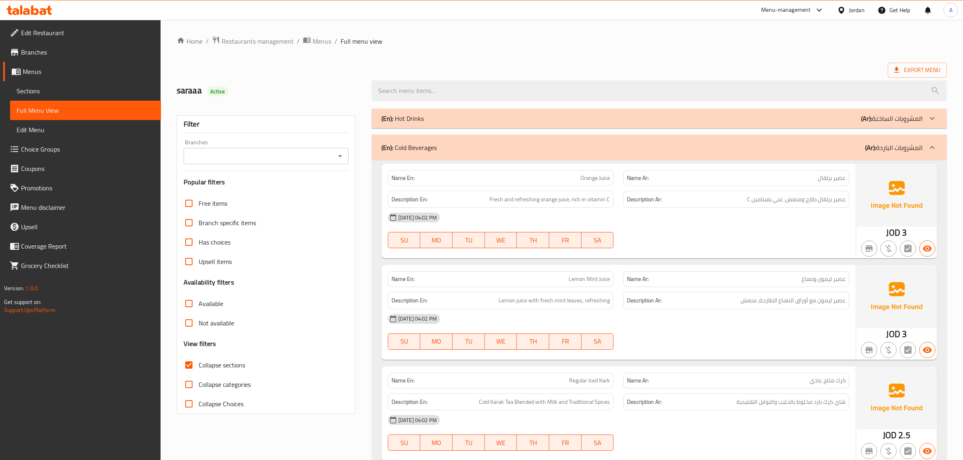
click at [885, 151] on p "(Ar): المشروبات الباردة" at bounding box center [893, 148] width 57 height 10
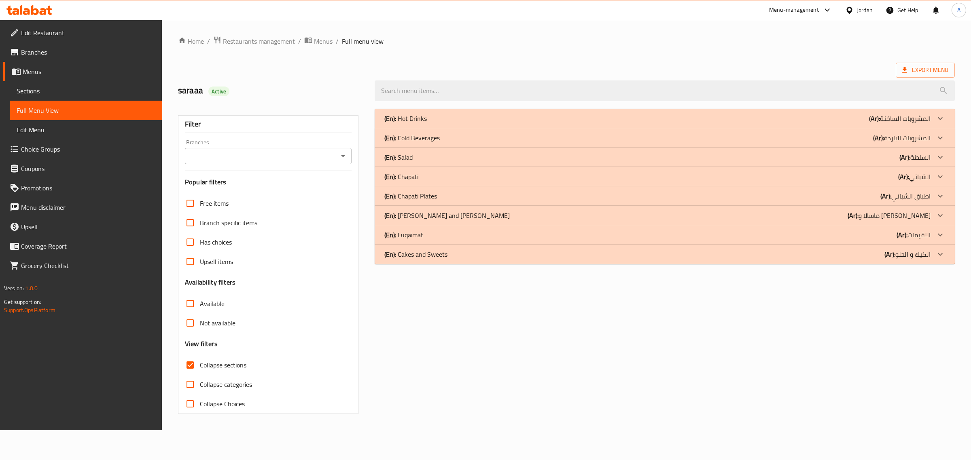
click at [894, 158] on div "(En): Salad (Ar): السلطة" at bounding box center [657, 157] width 546 height 10
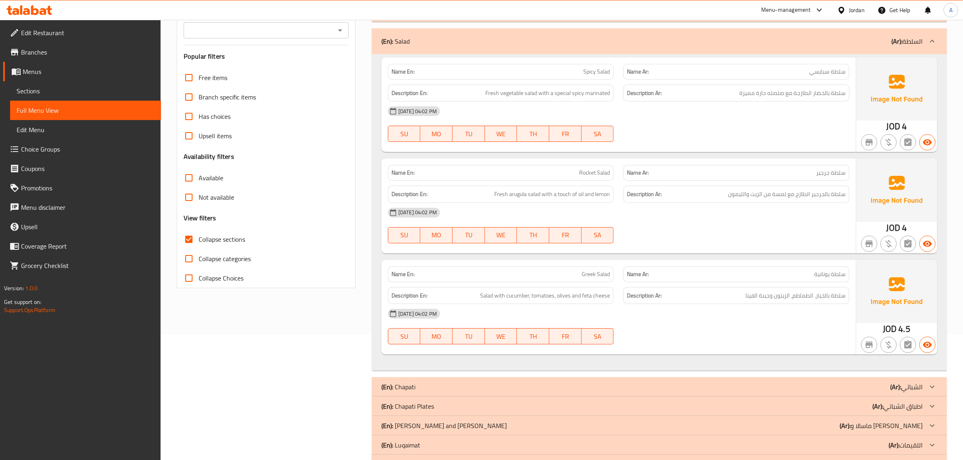
scroll to position [127, 0]
drag, startPoint x: 528, startPoint y: 97, endPoint x: 531, endPoint y: 101, distance: 4.9
click at [531, 101] on div "Name En: Spicy Salad Name Ar: سلطة سبايسي Description En: Fresh vegetable salad…" at bounding box center [618, 104] width 474 height 95
click at [531, 101] on div "[DATE] 04:02 PM" at bounding box center [618, 110] width 471 height 19
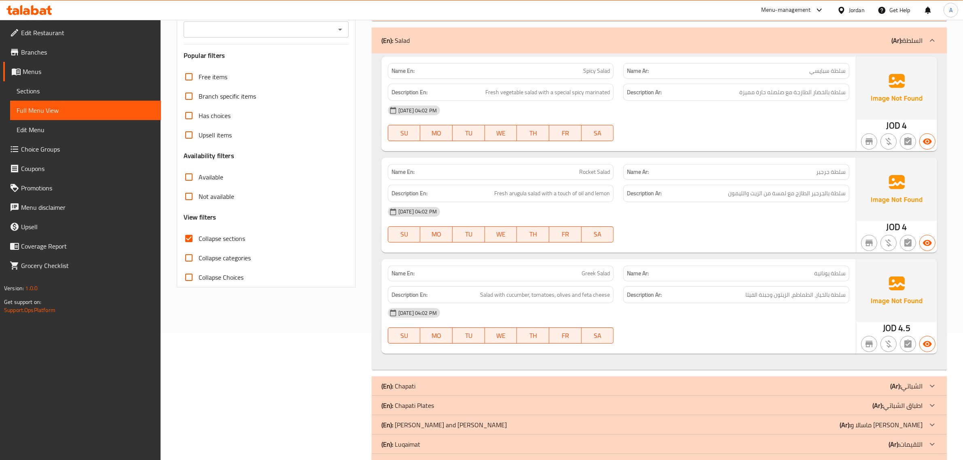
click at [729, 95] on h6 "Description Ar: سلطة بالخضار الطازجة مع صلصله حارة مميزة" at bounding box center [736, 92] width 219 height 10
click at [544, 63] on div "Name En: Spicy Salad" at bounding box center [501, 71] width 226 height 16
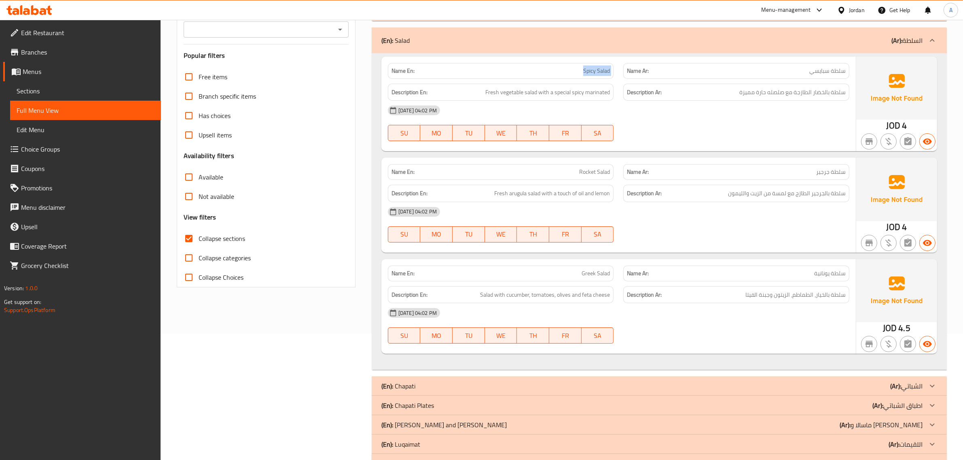
click at [544, 63] on div "Name En: Spicy Salad" at bounding box center [501, 71] width 226 height 16
copy span "Spicy Salad"
click at [567, 180] on div "Description En: Fresh arugula salad with a touch of oil and lemon" at bounding box center [501, 193] width 236 height 27
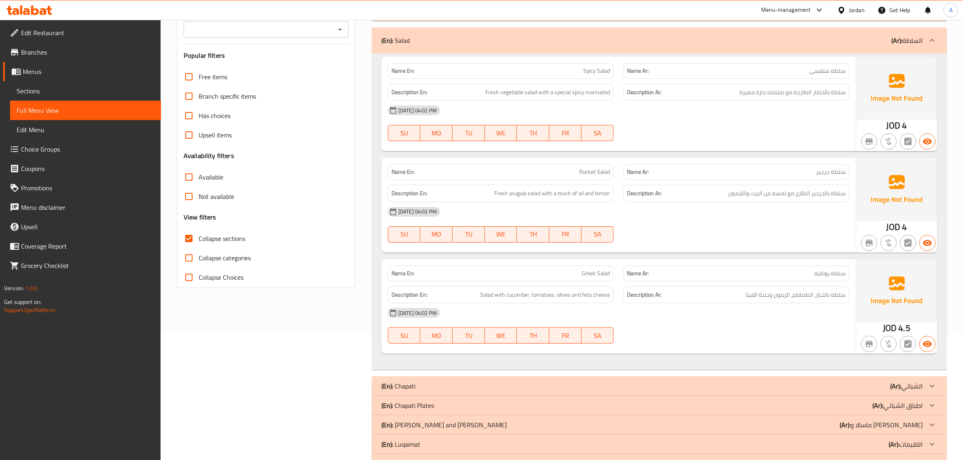
click at [580, 276] on p "Name En: Greek Salad" at bounding box center [500, 273] width 219 height 8
click at [559, 299] on span "Salad with cucumber, tomatoes, olives and feta cheese" at bounding box center [545, 295] width 130 height 10
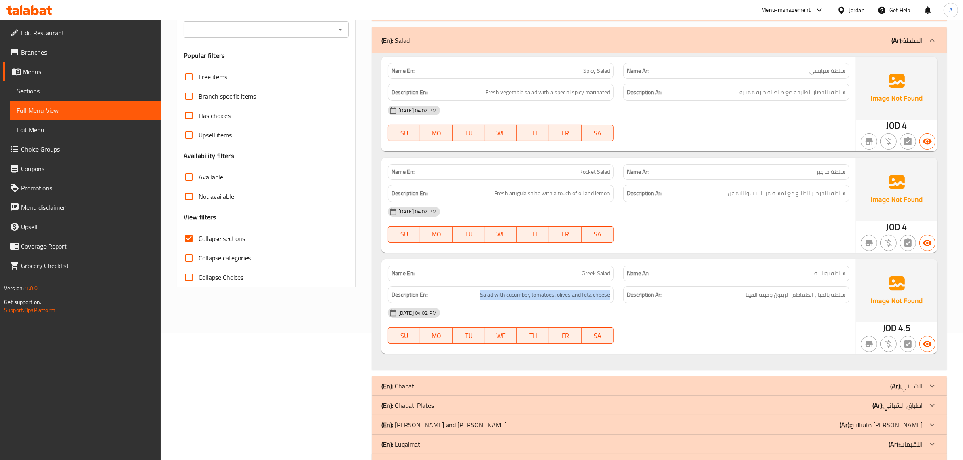
click at [906, 39] on p "(Ar): السلطة" at bounding box center [906, 41] width 31 height 10
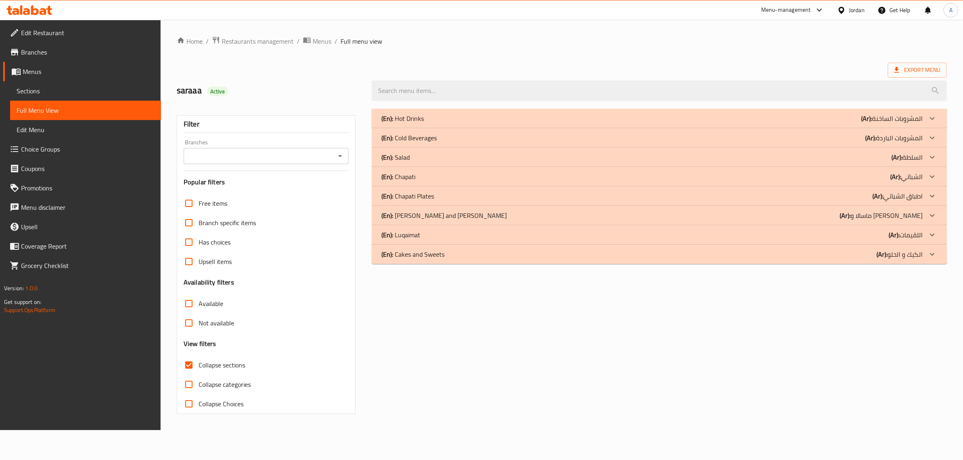
scroll to position [0, 0]
click at [405, 182] on p "(En): Chapati" at bounding box center [401, 177] width 34 height 10
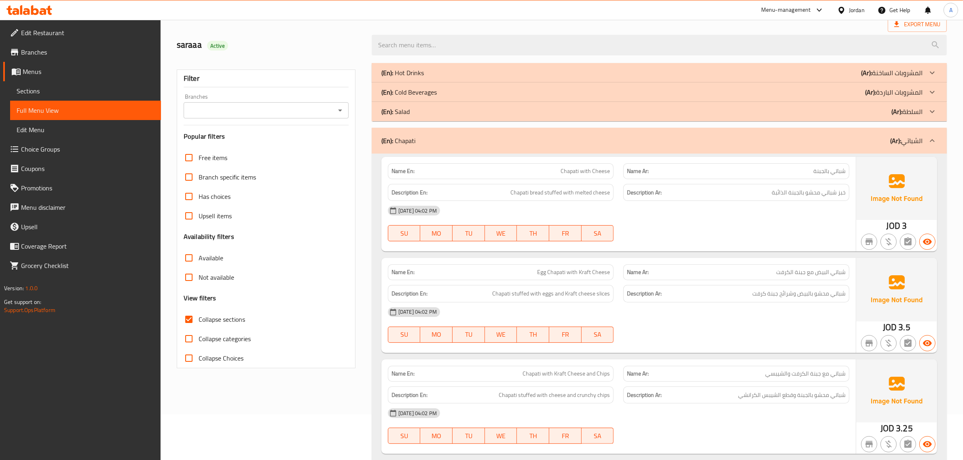
scroll to position [80, 0]
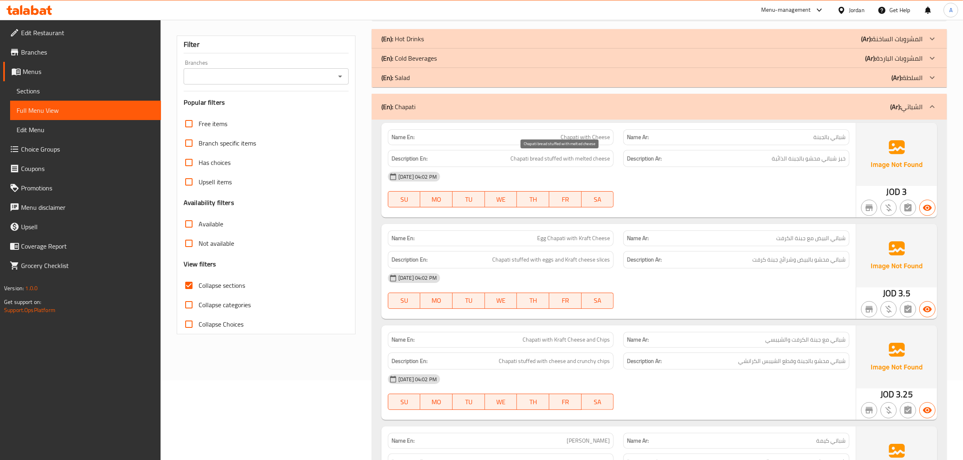
click at [530, 156] on span "Chapati bread stuffed with melted cheese" at bounding box center [559, 159] width 99 height 10
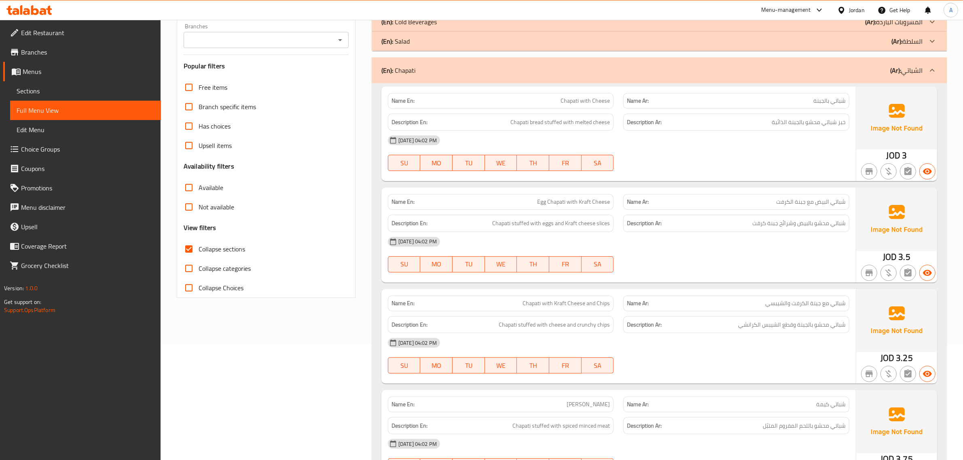
scroll to position [150, 0]
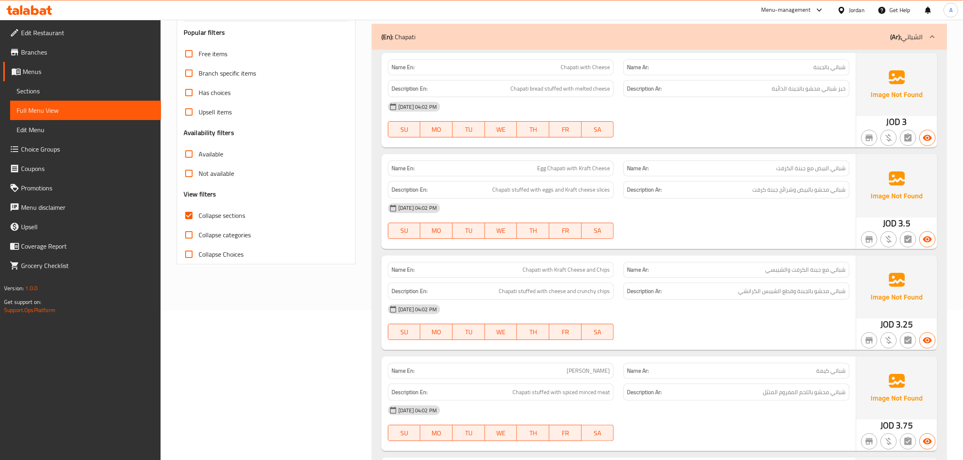
click at [599, 175] on div "Name En: Egg Chapati with Kraft Cheese" at bounding box center [501, 169] width 226 height 16
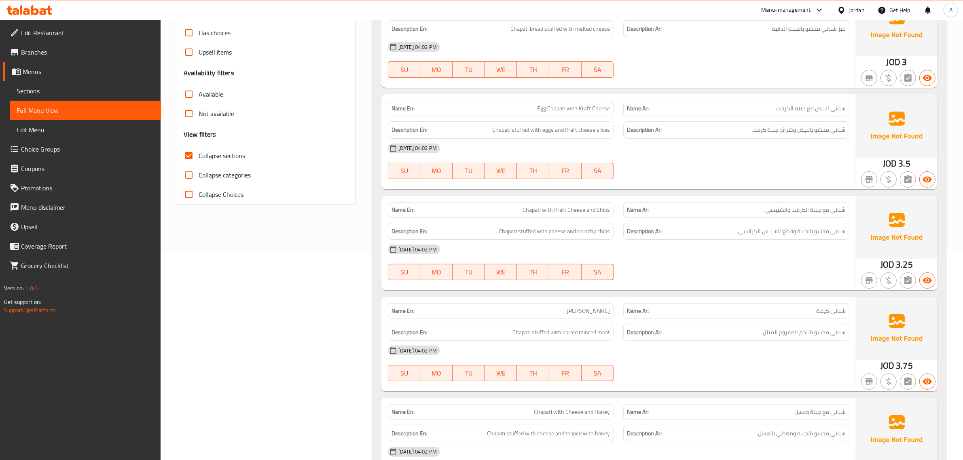
scroll to position [274, 0]
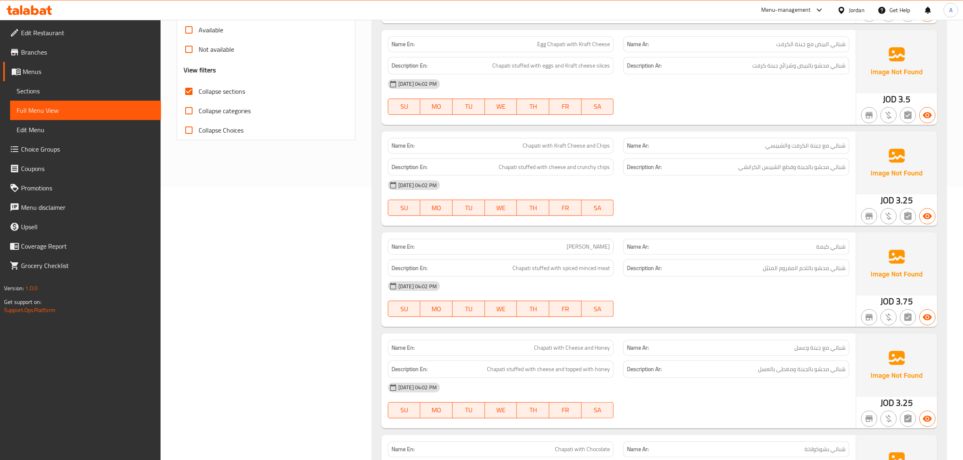
click at [555, 142] on span "Chapati with Kraft Cheese and Chips" at bounding box center [565, 146] width 87 height 8
click at [824, 155] on div "Description Ar: شباتي محشو بالجبنة وقطع الشيبس الكرانشي" at bounding box center [736, 167] width 236 height 27
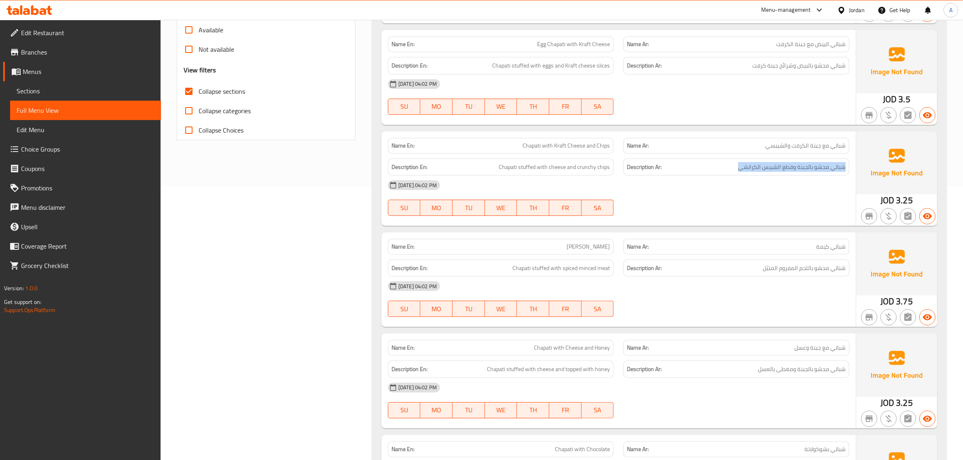
click at [824, 155] on div "Description Ar: شباتي محشو بالجبنة وقطع الشيبس الكرانشي" at bounding box center [736, 167] width 236 height 27
click at [590, 142] on span "Chapati with Kraft Cheese and Chips" at bounding box center [565, 146] width 87 height 8
copy span "Chapati with Kraft Cheese and Chips"
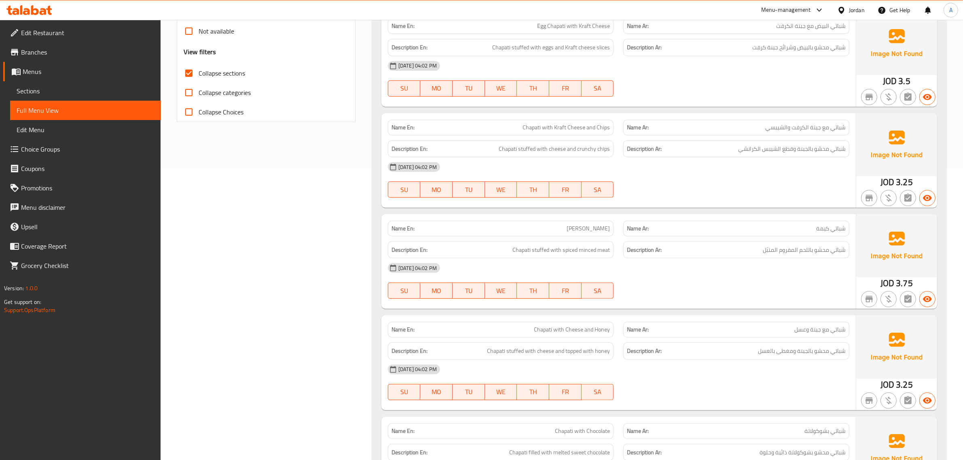
scroll to position [295, 0]
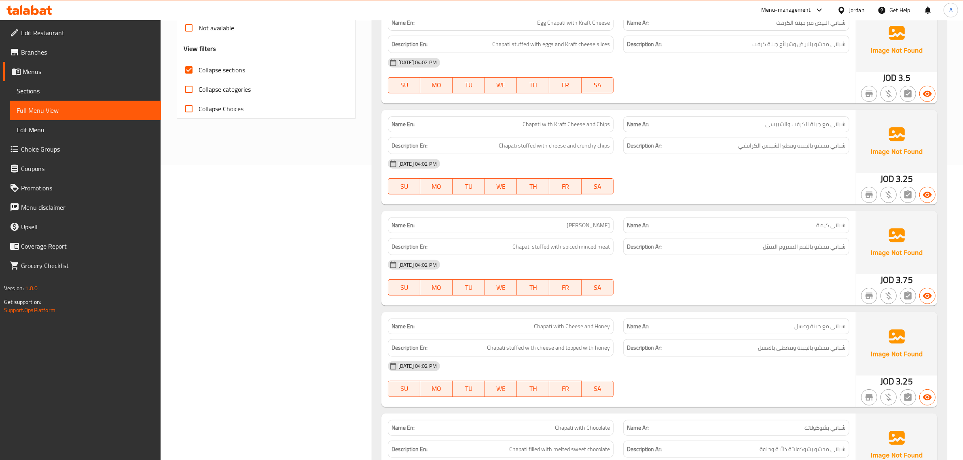
click at [613, 221] on div "Name En: Shabati Kima" at bounding box center [501, 226] width 226 height 16
click at [576, 235] on div "Description En: Chapati stuffed with spiced minced meat" at bounding box center [501, 246] width 236 height 27
click at [579, 221] on span "Shabati Kima" at bounding box center [588, 225] width 43 height 8
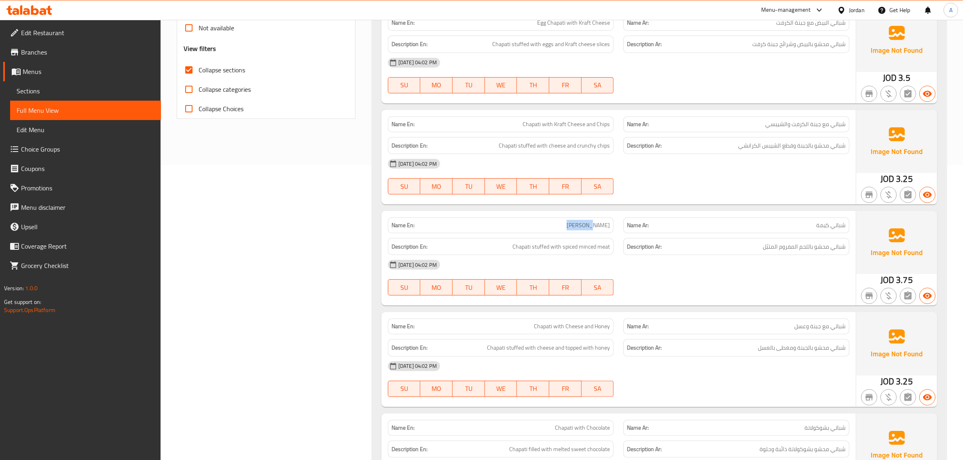
click at [579, 221] on span "Shabati Kima" at bounding box center [588, 225] width 43 height 8
copy span "Shabati Kima"
click at [534, 254] on div "Description En: Chapati stuffed with spiced minced meat" at bounding box center [501, 246] width 226 height 17
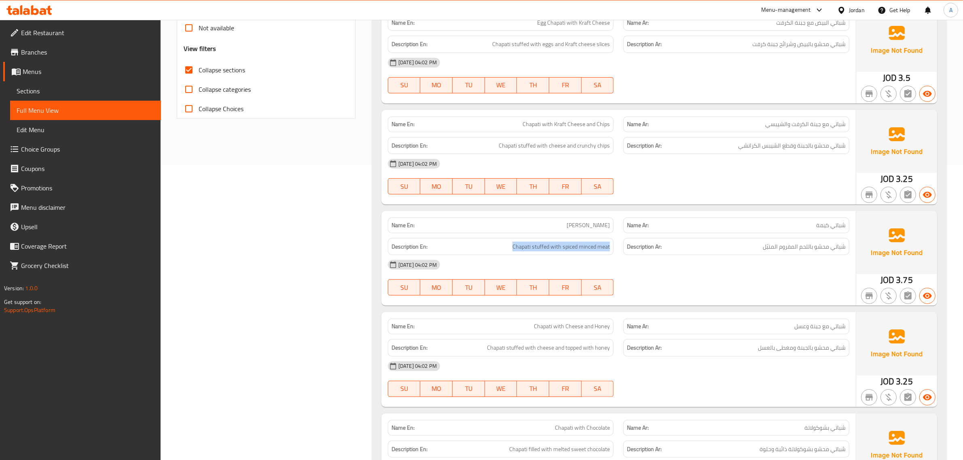
click at [534, 254] on div "Description En: Chapati stuffed with spiced minced meat" at bounding box center [501, 246] width 226 height 17
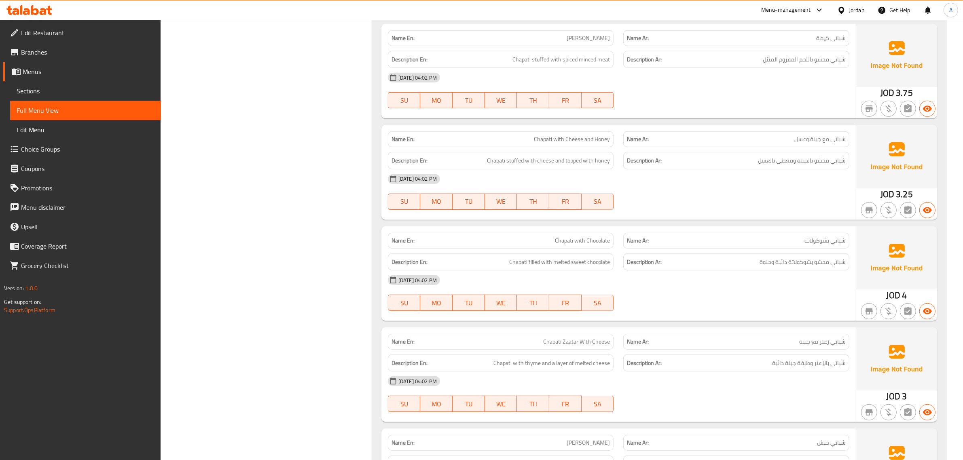
scroll to position [484, 0]
click at [550, 140] on span "Chapati with Cheese and Honey" at bounding box center [572, 137] width 76 height 8
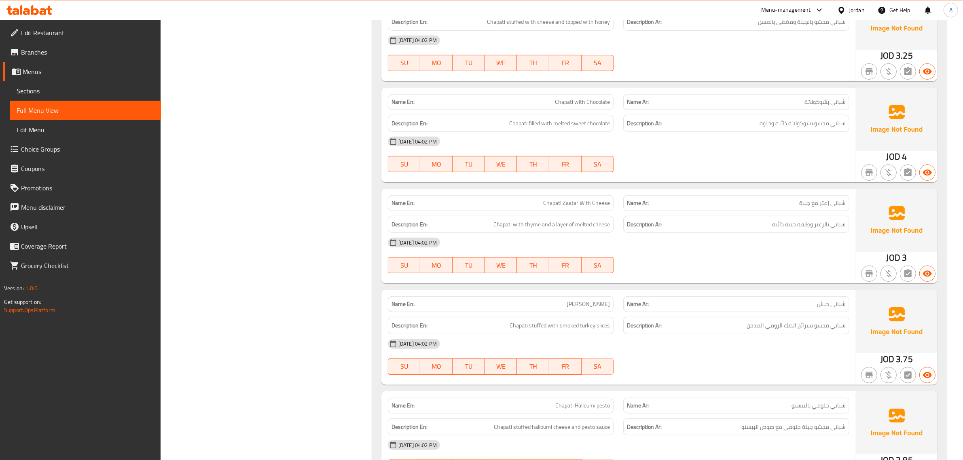
click at [551, 101] on p "Name En: Chapati with Chocolate" at bounding box center [500, 102] width 219 height 8
click at [522, 123] on span "Chapati filled with melted sweet chocolate" at bounding box center [559, 123] width 101 height 10
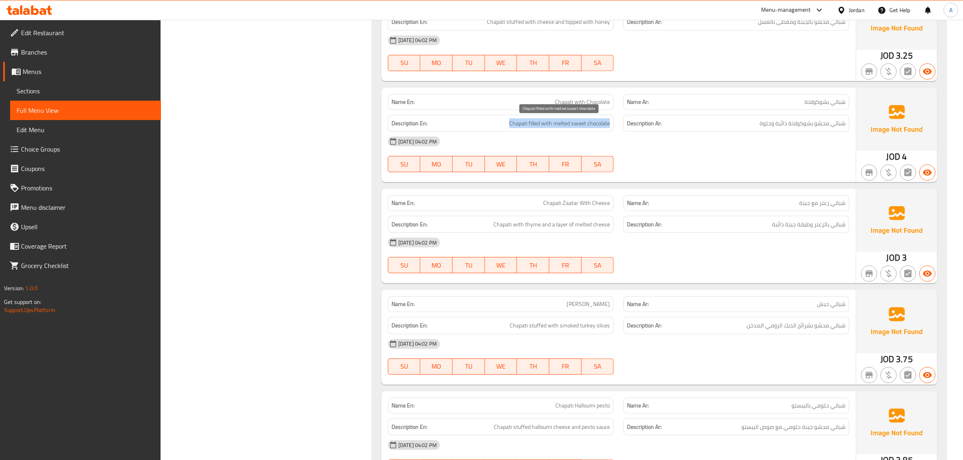
click at [522, 123] on span "Chapati filled with melted sweet chocolate" at bounding box center [559, 123] width 101 height 10
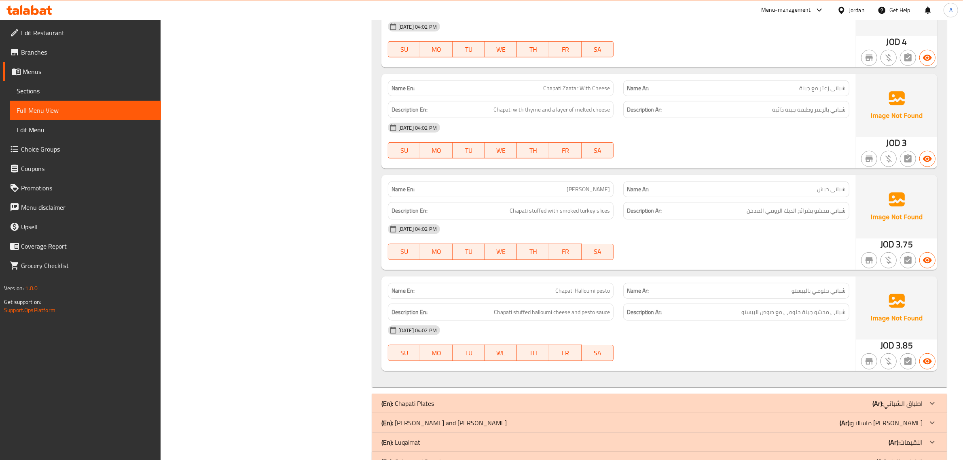
click at [564, 186] on p "Name En: Shabati Habash" at bounding box center [500, 189] width 219 height 8
copy span "Shabati Habash"
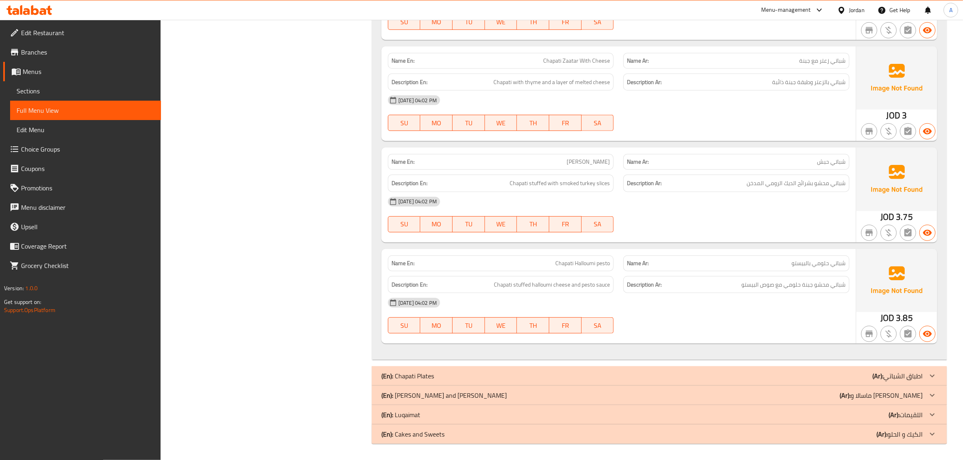
click at [539, 262] on p "Name En: Chapati Halloumi pesto" at bounding box center [500, 263] width 219 height 8
click at [444, 381] on div "(En): Chapati Plates (Ar): اطباق الشباتي" at bounding box center [659, 375] width 575 height 19
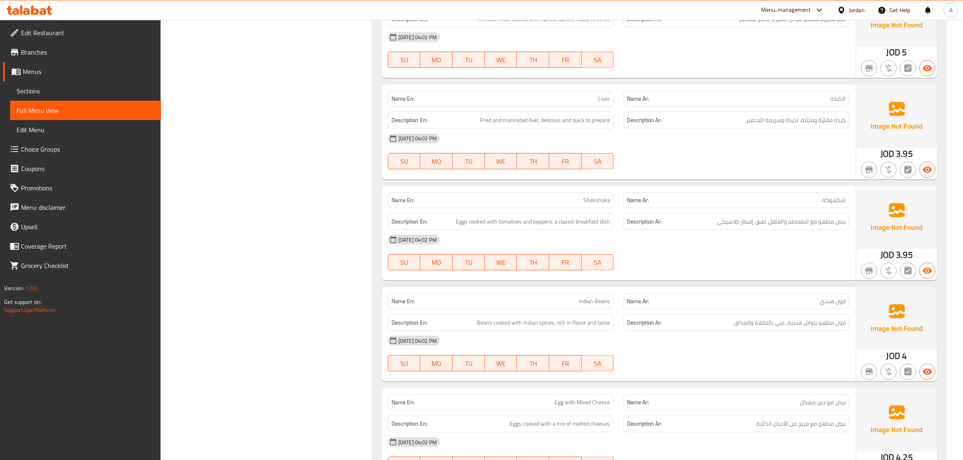
scroll to position [1122, 0]
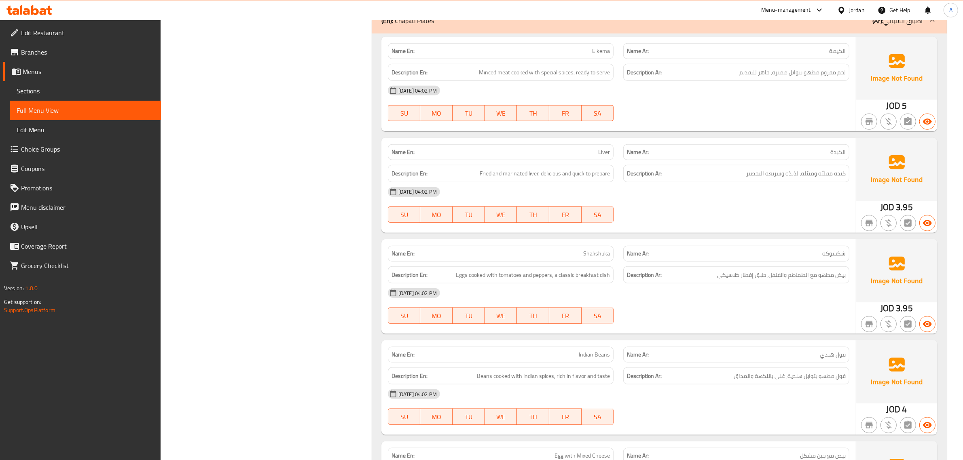
click at [595, 65] on div "Description En: Minced meat cooked with special spices, ready to serve" at bounding box center [501, 72] width 226 height 17
click at [598, 55] on span "Elkema" at bounding box center [601, 51] width 18 height 8
copy span "Elkema"
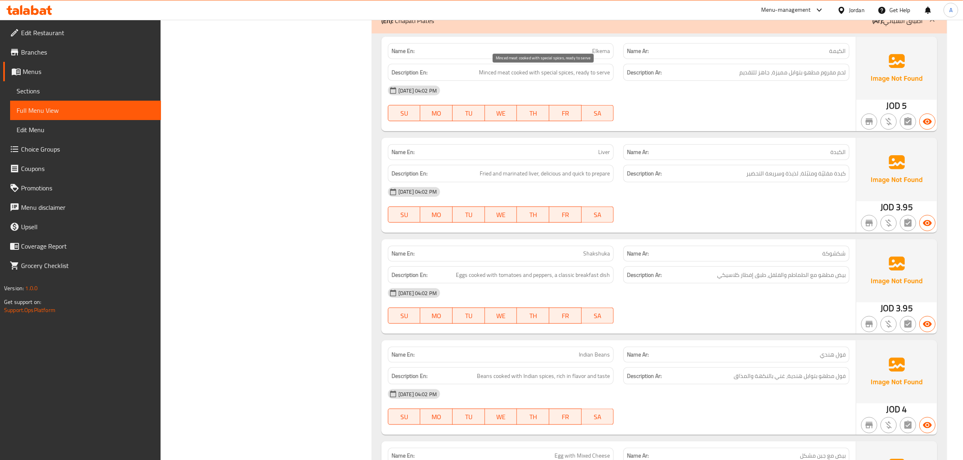
click at [558, 72] on span "Minced meat cooked with special spices, ready to serve" at bounding box center [544, 73] width 131 height 10
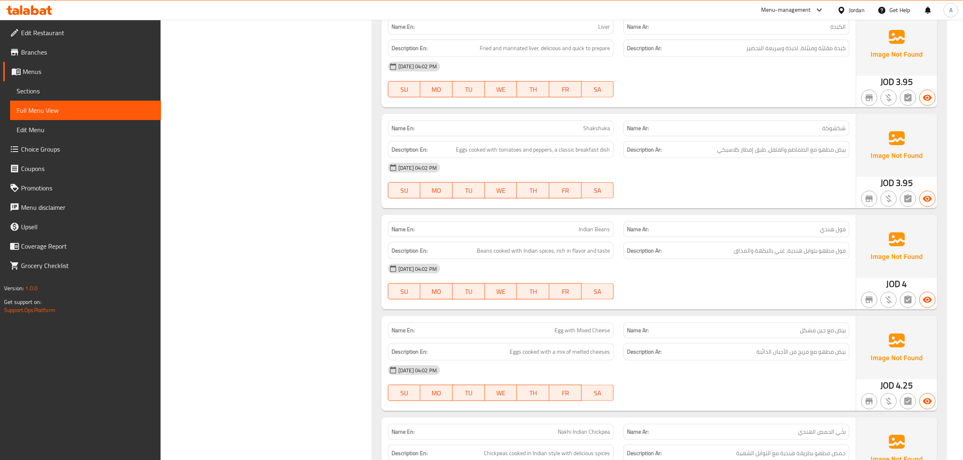
scroll to position [1277, 0]
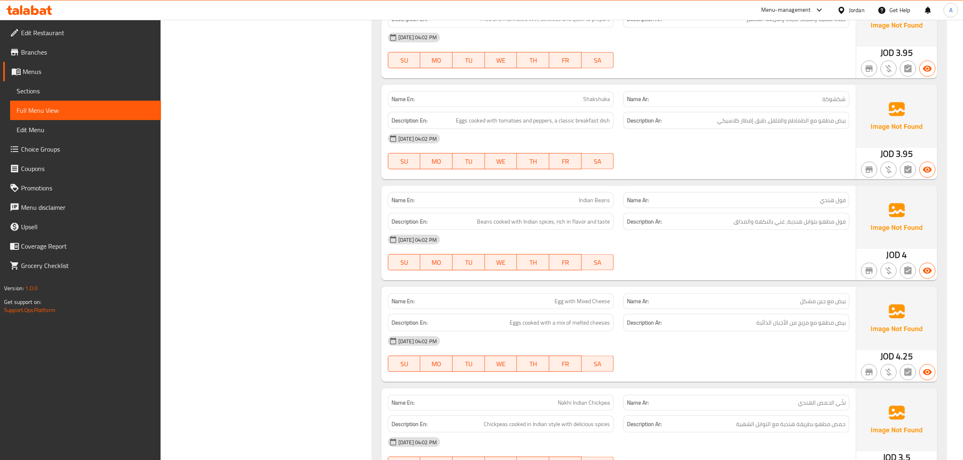
click at [577, 104] on div "Name En: Shakshuka" at bounding box center [501, 99] width 226 height 16
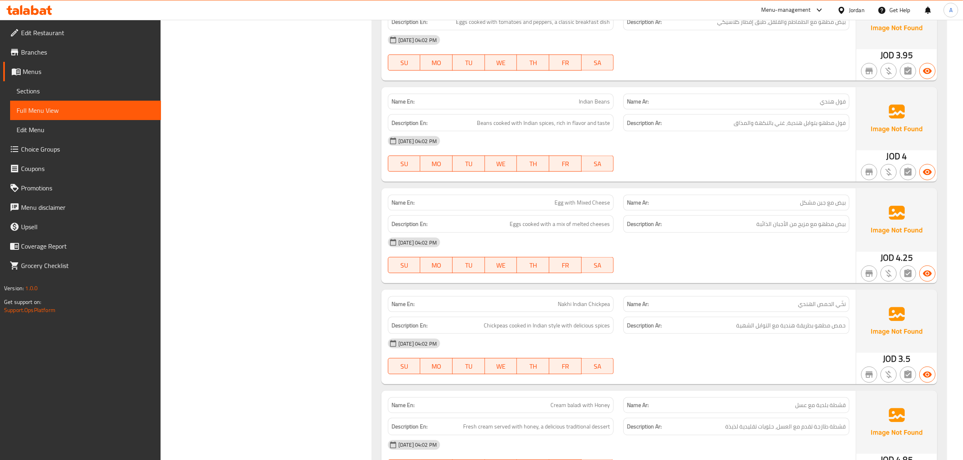
click at [595, 103] on span "Indian Beans" at bounding box center [594, 101] width 31 height 8
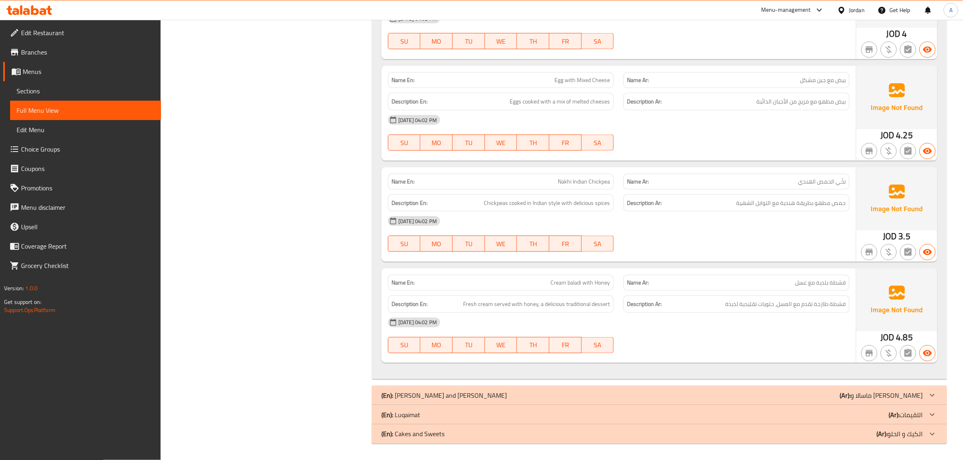
click at [603, 92] on div "Description En: Eggs cooked with a mix of melted cheeses" at bounding box center [501, 101] width 236 height 27
click at [795, 187] on div "Name Ar: نخّي الحمص الهندي" at bounding box center [736, 182] width 226 height 16
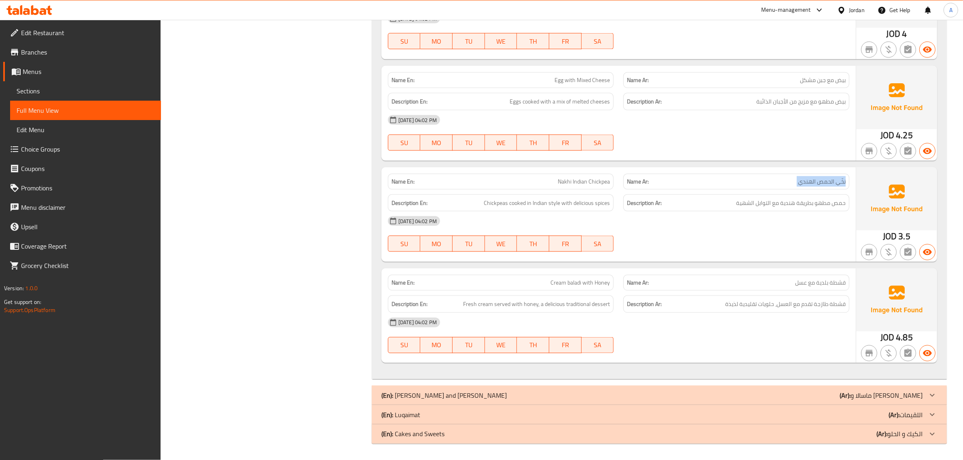
click at [795, 187] on div "Name Ar: نخّي الحمص الهندي" at bounding box center [736, 182] width 226 height 16
click at [582, 188] on div "Name En: Nakhi Indian Chickpea" at bounding box center [501, 182] width 226 height 16
click at [607, 175] on div "Name En: Nakhi Indian Chickpea" at bounding box center [501, 182] width 226 height 16
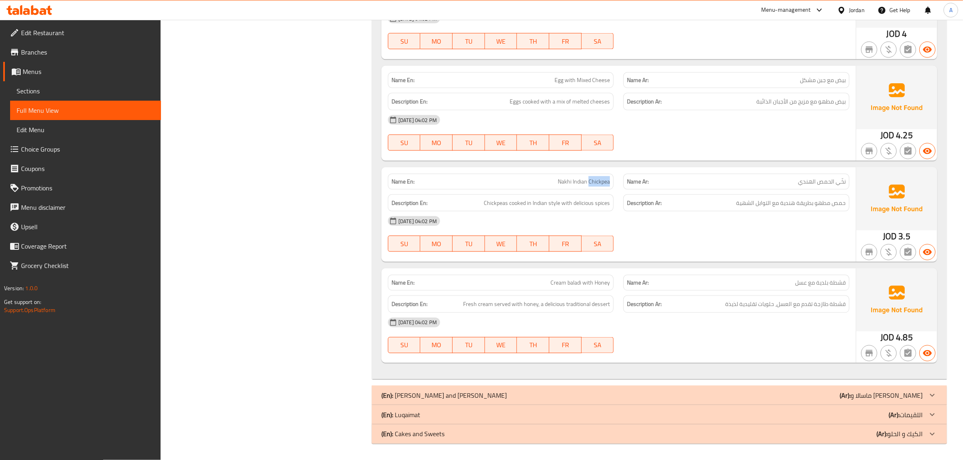
click at [606, 178] on span "Nakhi Indian Chickpea" at bounding box center [584, 182] width 52 height 8
click at [584, 201] on span "Chickpeas cooked in Indian style with delicious spices" at bounding box center [547, 203] width 126 height 10
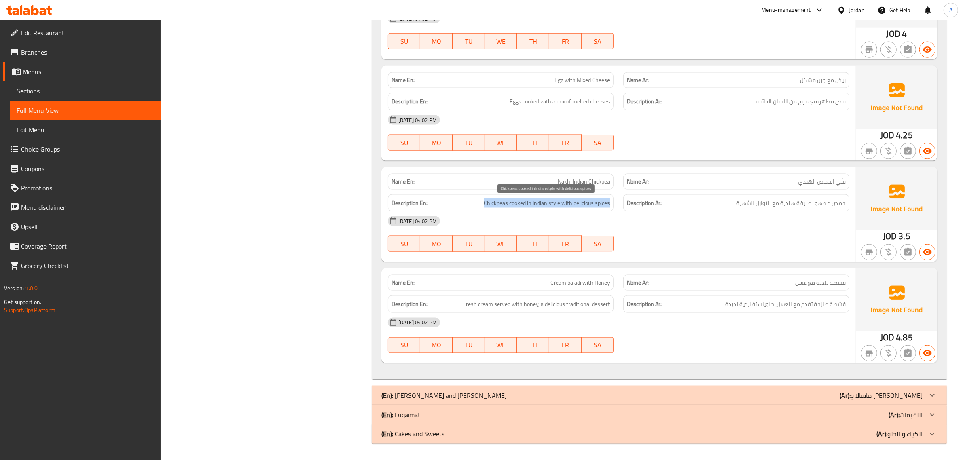
click at [584, 201] on span "Chickpeas cooked in Indian style with delicious spices" at bounding box center [547, 203] width 126 height 10
click at [563, 280] on span "Cream baladi with Honey" at bounding box center [579, 283] width 59 height 8
click at [597, 292] on div "Description En: Fresh cream served with honey, a delicious traditional dessert" at bounding box center [501, 304] width 236 height 27
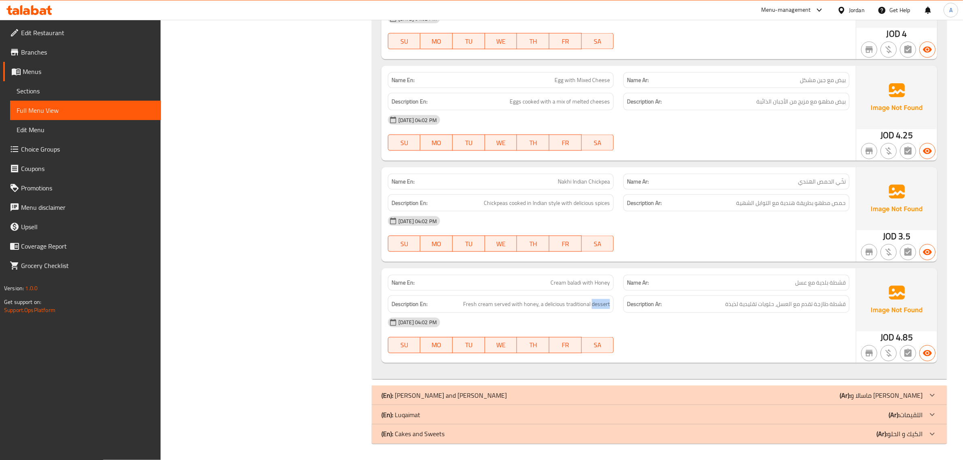
click at [597, 292] on div "Description En: Fresh cream served with honey, a delicious traditional dessert" at bounding box center [501, 304] width 236 height 27
click at [905, 402] on div "(En): Masala and Biryani (Ar): ماسالا و برياني" at bounding box center [659, 395] width 575 height 19
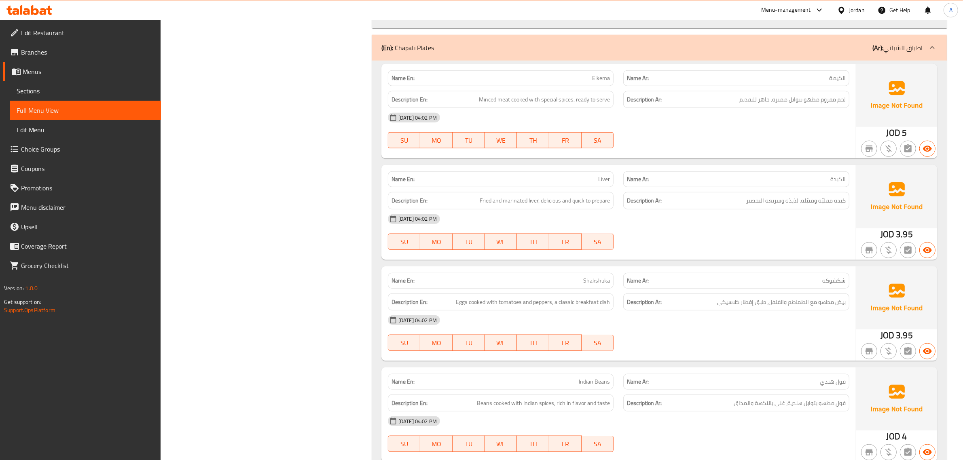
scroll to position [0, 0]
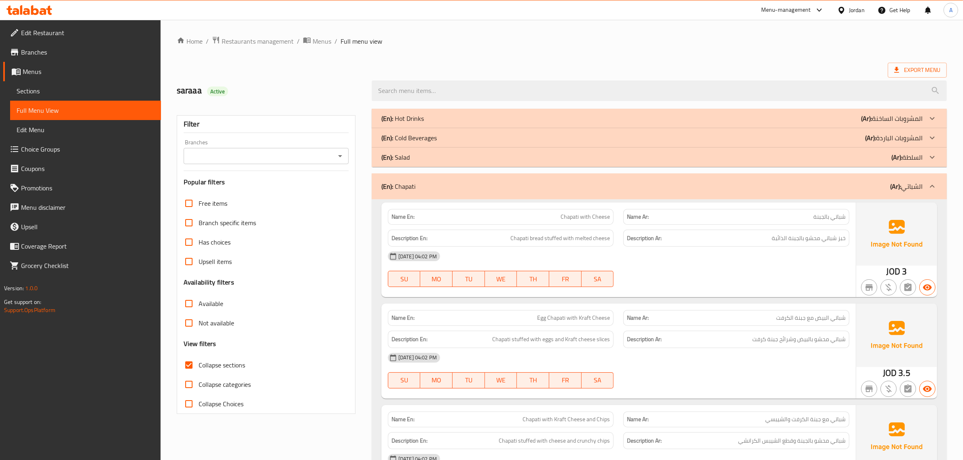
click at [858, 176] on div "(En): Chapati (Ar): الشباتي" at bounding box center [659, 186] width 575 height 26
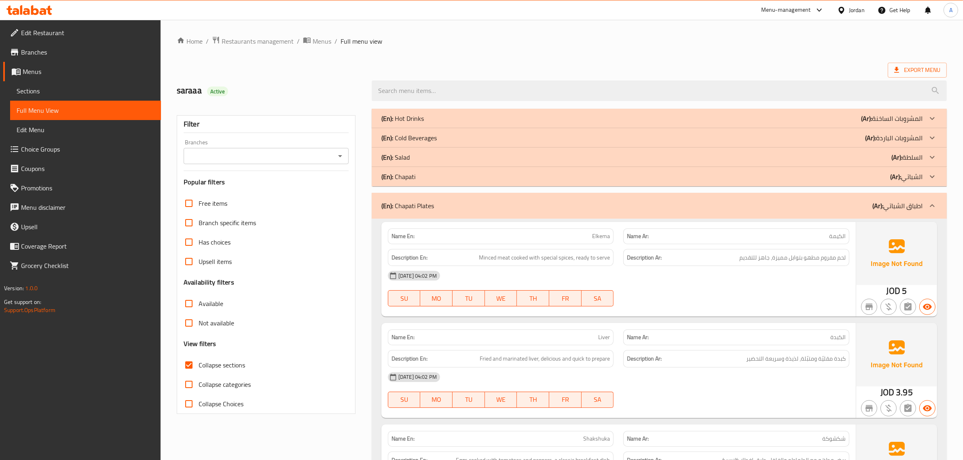
click at [452, 209] on div "(En): Chapati Plates (Ar): اطباق الشباتي" at bounding box center [651, 206] width 541 height 10
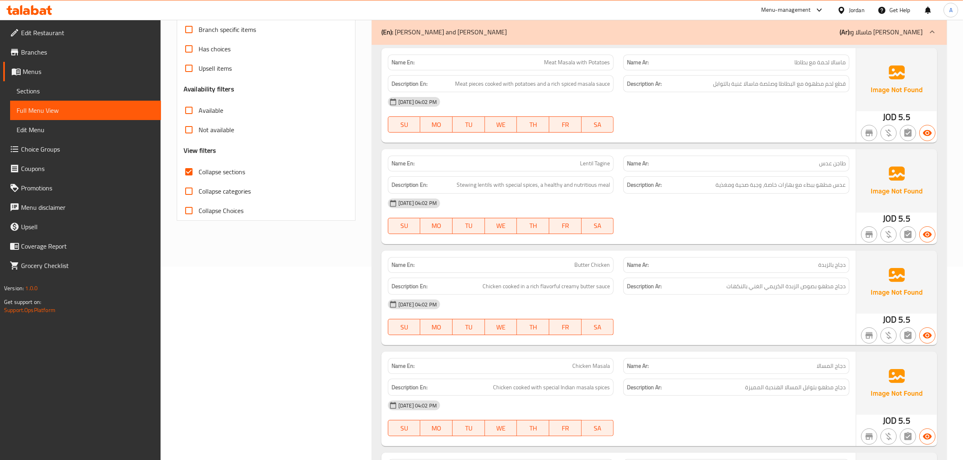
scroll to position [206, 0]
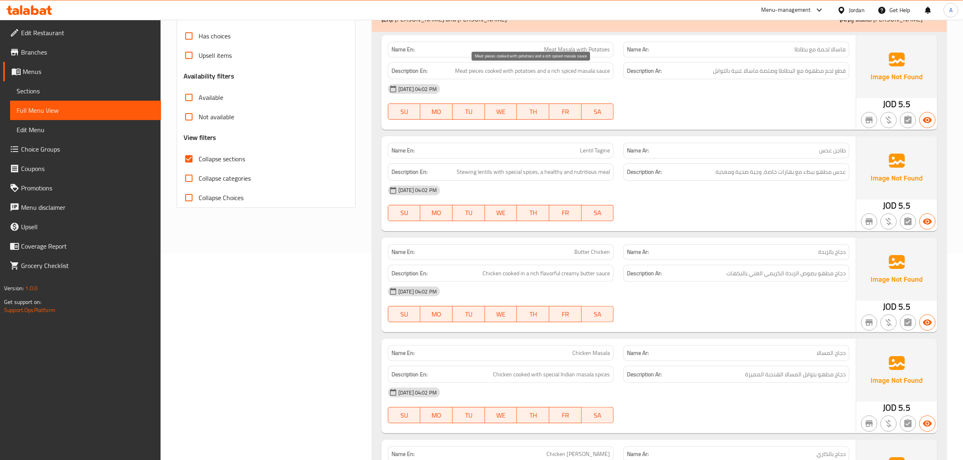
click at [569, 75] on span "Meat pieces cooked with potatoes and a rich spiced masala sauce" at bounding box center [532, 71] width 155 height 10
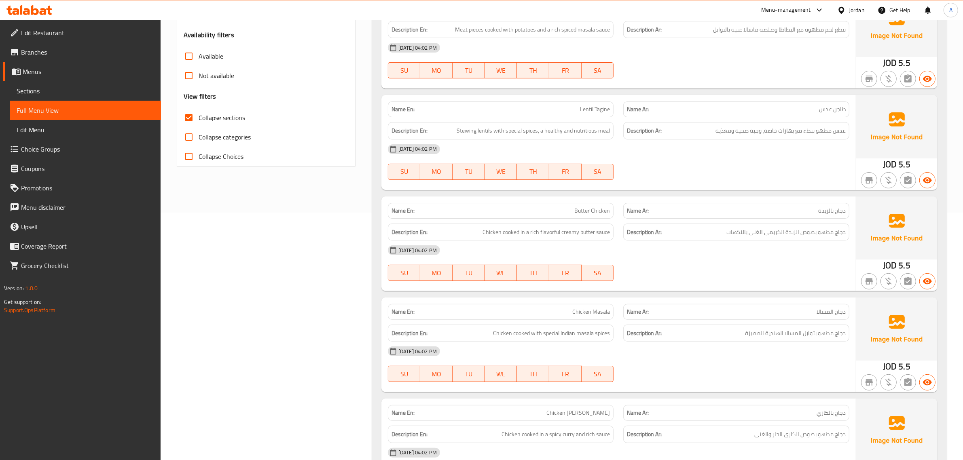
scroll to position [252, 0]
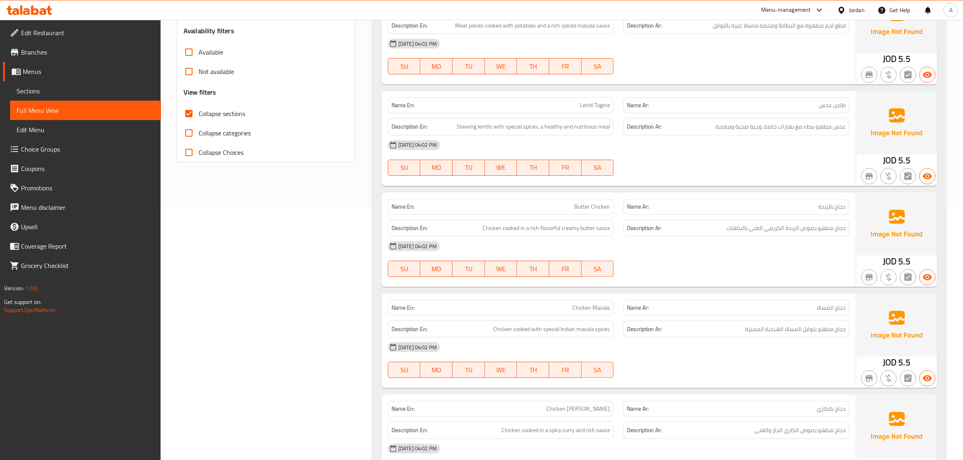
click at [581, 107] on span "Lentil Tagine" at bounding box center [595, 105] width 30 height 8
click at [540, 129] on span "Stewing lentils with special spices, a healthy and nutritious meal" at bounding box center [533, 127] width 153 height 10
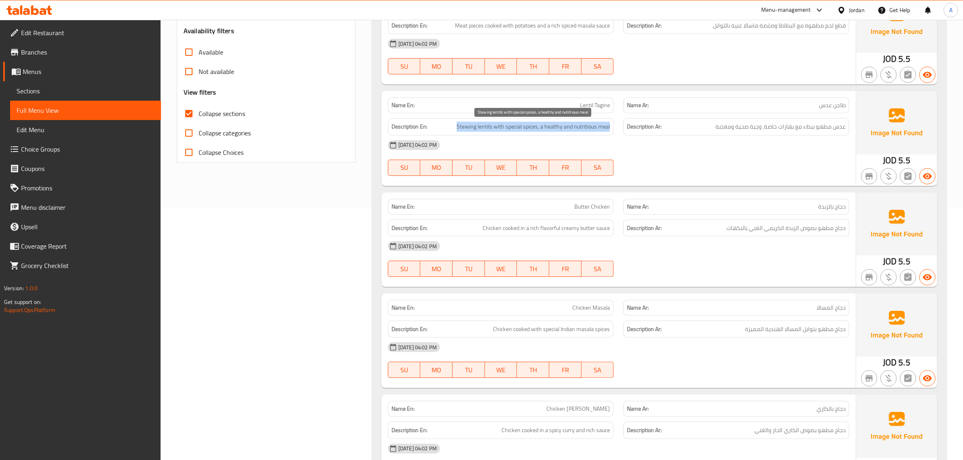
click at [540, 129] on span "Stewing lentils with special spices, a healthy and nutritious meal" at bounding box center [533, 127] width 153 height 10
click at [546, 108] on p "Name En: Lentil Tagine" at bounding box center [500, 105] width 219 height 8
click at [575, 127] on span "Stewing lentils with special spices, a healthy and nutritious meal" at bounding box center [533, 127] width 153 height 10
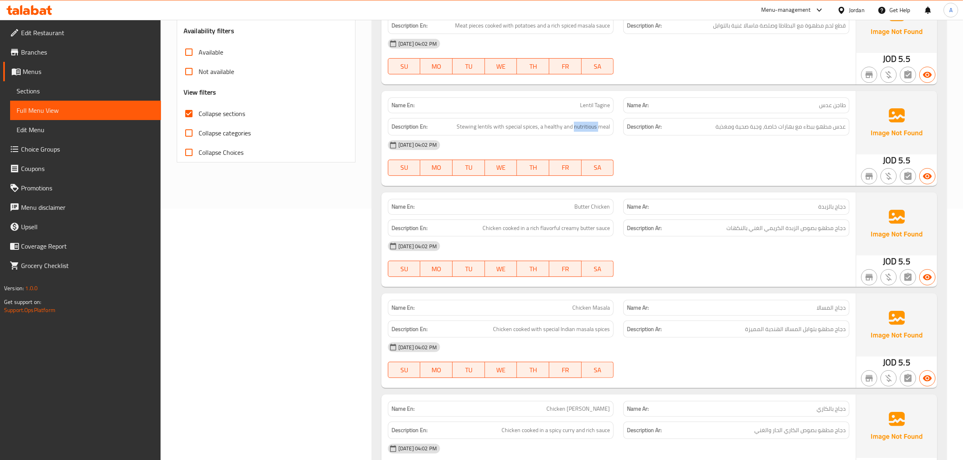
click at [575, 127] on span "Stewing lentils with special spices, a healthy and nutritious meal" at bounding box center [533, 127] width 153 height 10
click at [567, 100] on div "Name En: Lentil Tagine" at bounding box center [501, 105] width 226 height 16
click at [742, 128] on span "عدس مطهو ببطء مع بهارات خاصة، وجبة صحية ومغذية" at bounding box center [780, 127] width 130 height 10
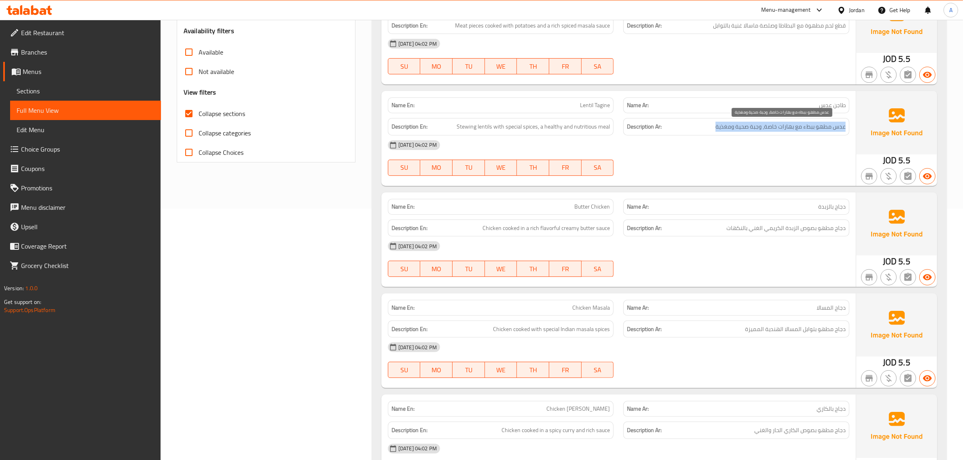
click at [742, 128] on span "عدس مطهو ببطء مع بهارات خاصة، وجبة صحية ومغذية" at bounding box center [780, 127] width 130 height 10
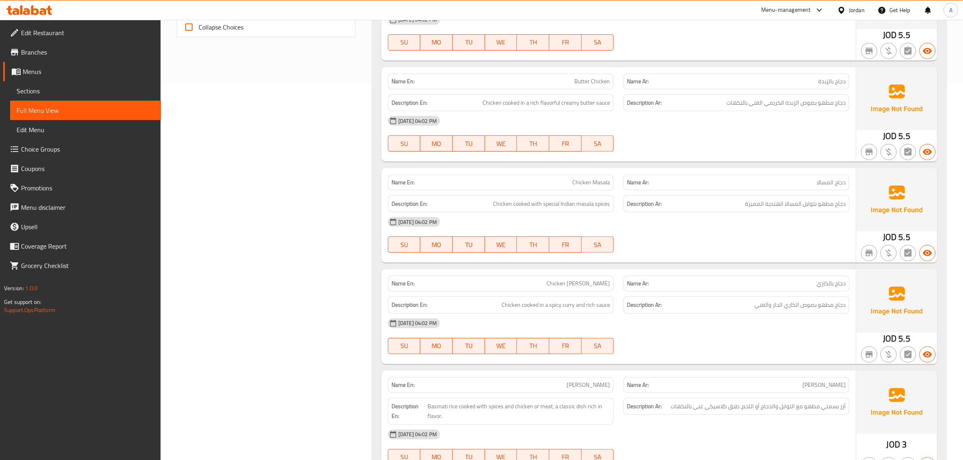
scroll to position [387, 0]
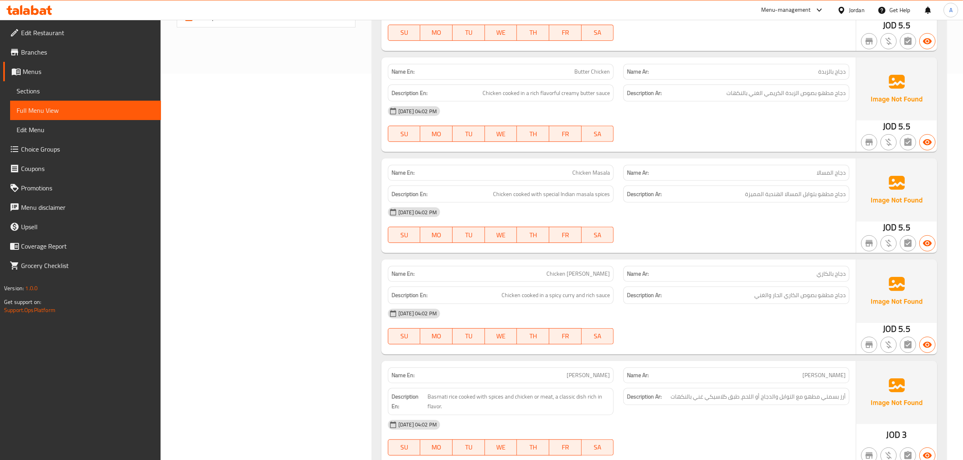
click at [533, 79] on div "Name En: Butter Chicken" at bounding box center [501, 72] width 226 height 16
click at [539, 99] on div "Description En: Chicken cooked in a rich flavorful creamy butter sauce" at bounding box center [501, 93] width 226 height 17
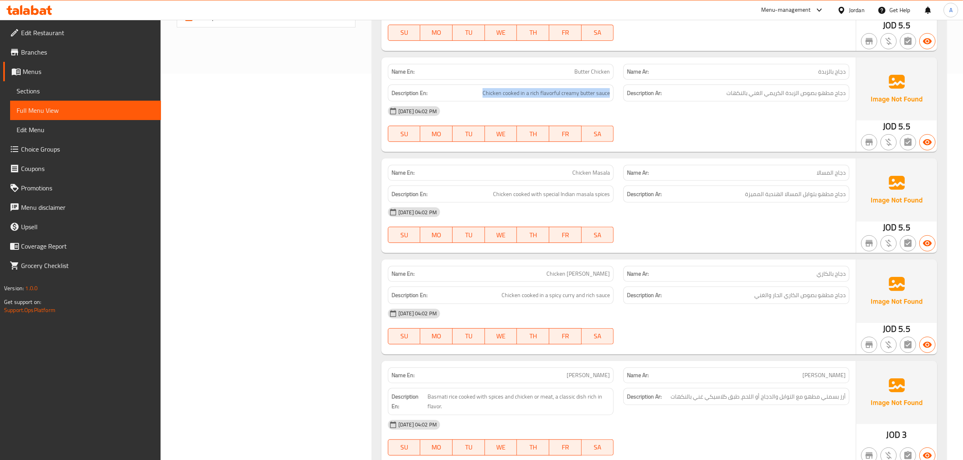
click at [539, 99] on div "Description En: Chicken cooked in a rich flavorful creamy butter sauce" at bounding box center [501, 93] width 226 height 17
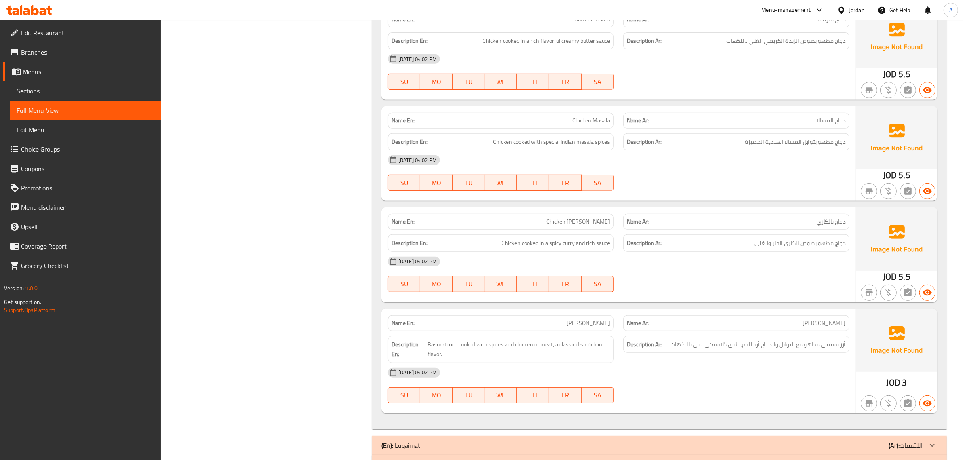
scroll to position [455, 0]
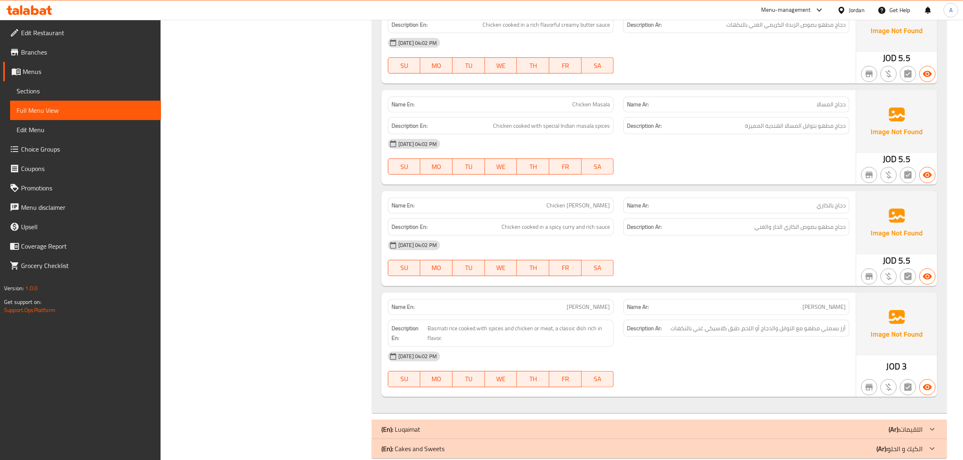
click at [568, 88] on div "Name En: Meat Masala with Potatoes Name Ar: ماسالا لحمة مع بطاطا Description En…" at bounding box center [659, 98] width 575 height 630
click at [562, 110] on div "Name En: Chicken Masala" at bounding box center [501, 105] width 226 height 16
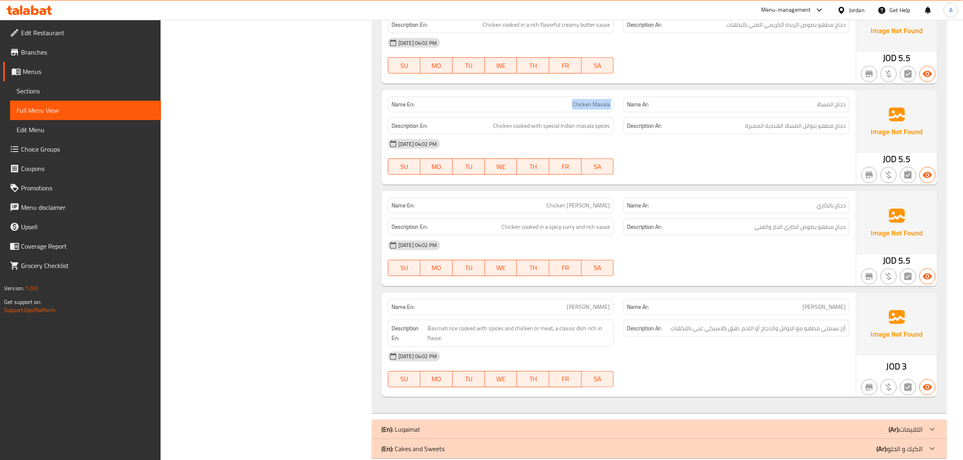
click at [562, 110] on div "Name En: Chicken Masala" at bounding box center [501, 105] width 226 height 16
click at [559, 125] on span "Chicken cooked with special Indian masala spices" at bounding box center [551, 126] width 117 height 10
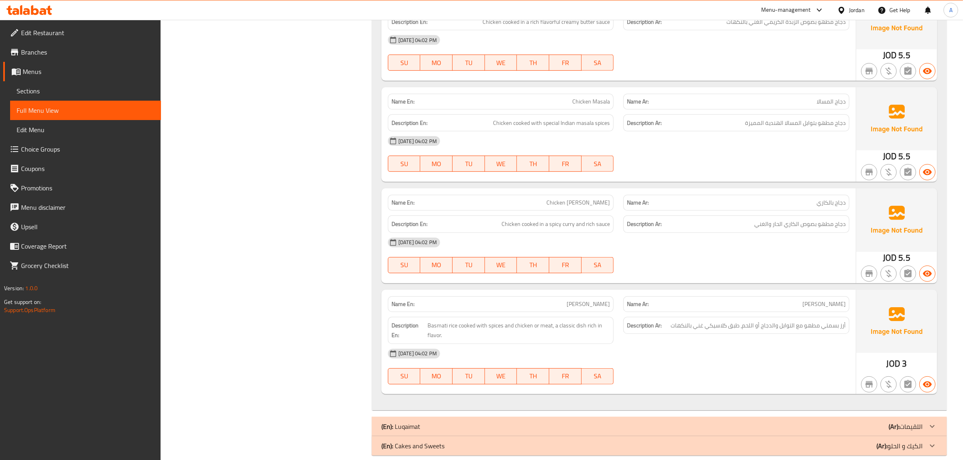
scroll to position [469, 0]
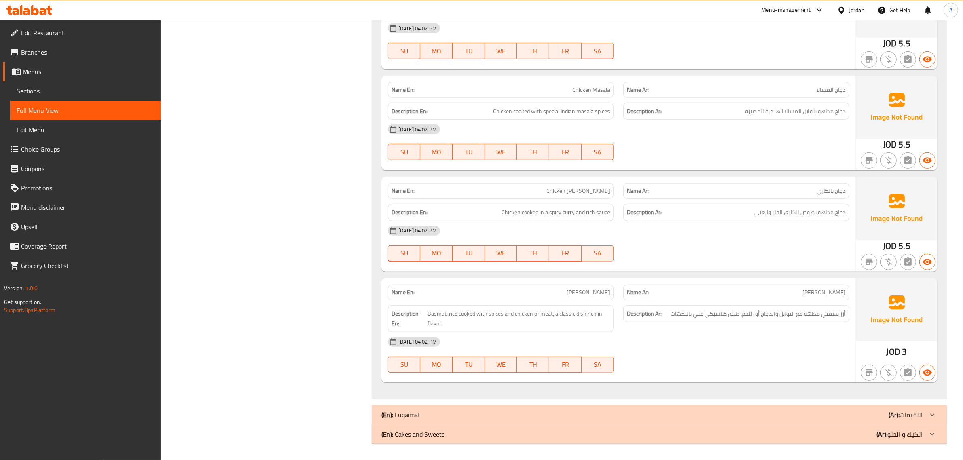
click at [601, 192] on span "Chicken Curry" at bounding box center [577, 191] width 63 height 8
click at [555, 205] on div "Description En: Chicken cooked in a spicy curry and rich sauce" at bounding box center [501, 212] width 226 height 17
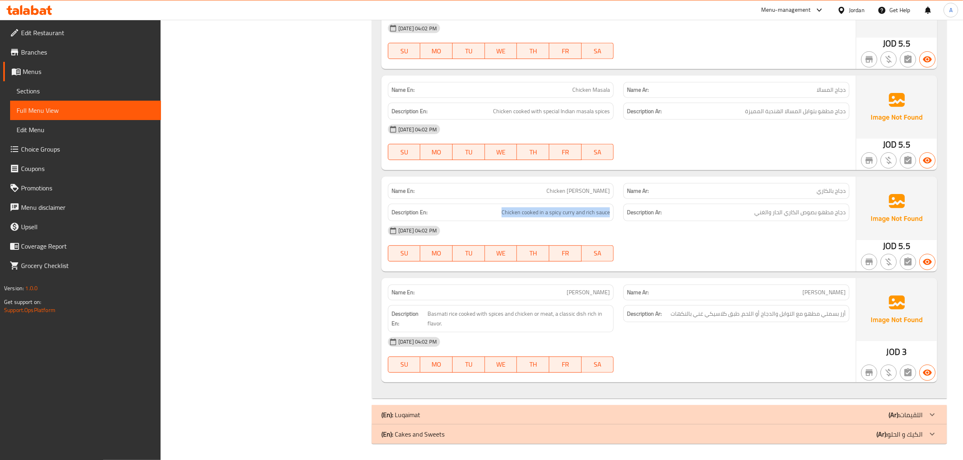
click at [555, 205] on div "Description En: Chicken cooked in a spicy curry and rich sauce" at bounding box center [501, 212] width 226 height 17
click at [586, 297] on span "[PERSON_NAME]" at bounding box center [588, 292] width 43 height 8
click at [539, 310] on span "Basmati rice cooked with spices and chicken or meat, a classic dish rich in fla…" at bounding box center [518, 319] width 182 height 20
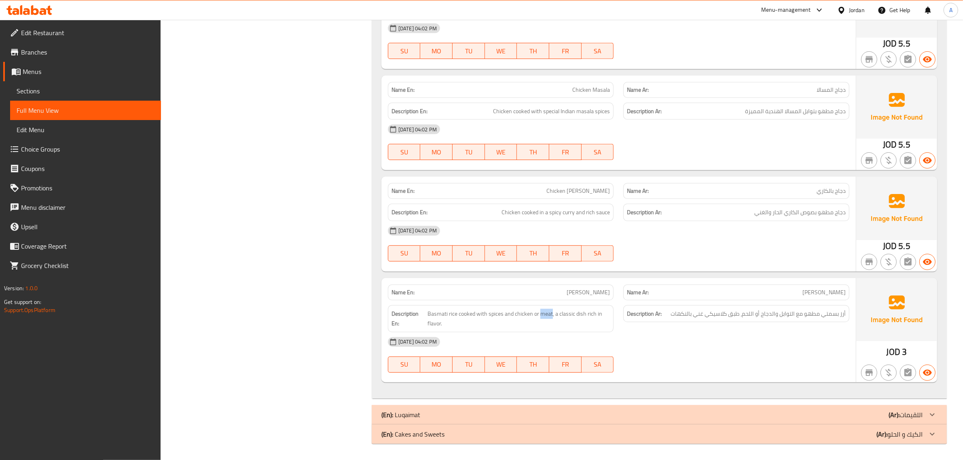
click at [539, 310] on span "Basmati rice cooked with spices and chicken or meat, a classic dish rich in fla…" at bounding box center [518, 319] width 182 height 20
click at [554, 319] on span "Basmati rice cooked with spices and chicken or meat, a classic dish rich in fla…" at bounding box center [518, 319] width 182 height 20
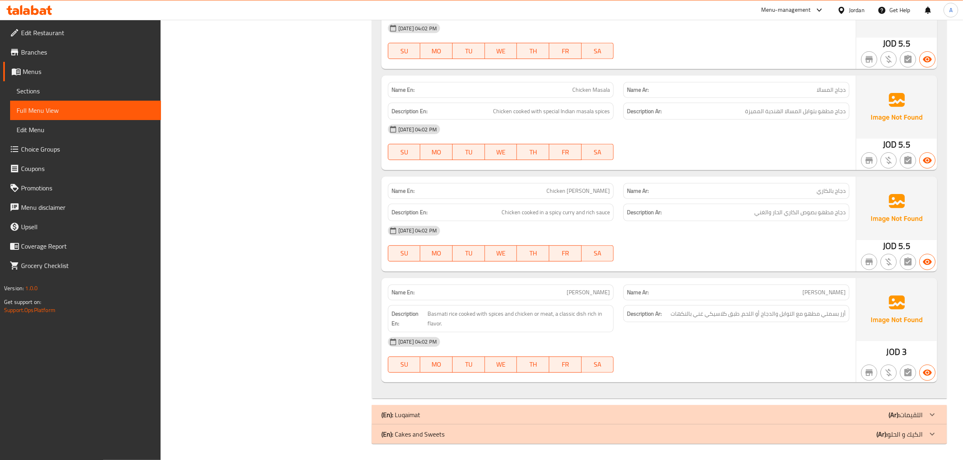
click at [539, 290] on p "Name En: Biryani Rice" at bounding box center [500, 292] width 219 height 8
click at [579, 275] on div "Name En: Meat Masala with Potatoes Name Ar: ماسالا لحمة مع بطاطا Description En…" at bounding box center [659, 84] width 575 height 630
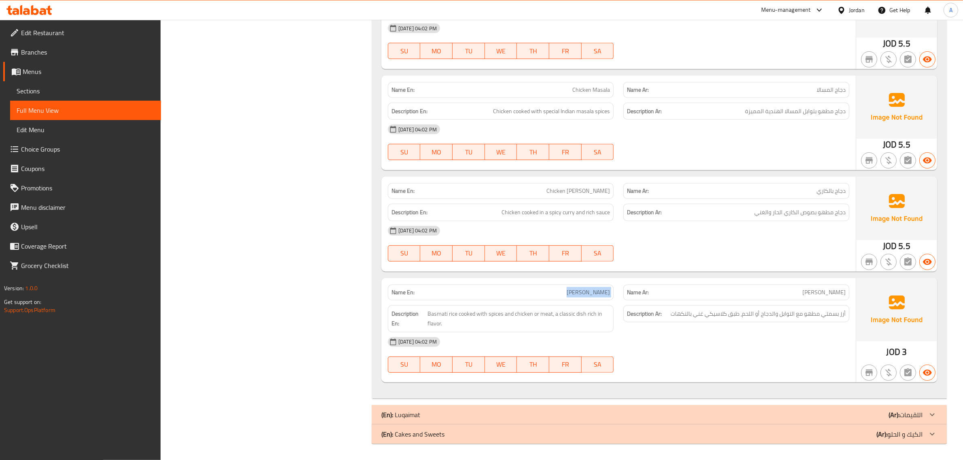
click at [579, 275] on div "Name En: Meat Masala with Potatoes Name Ar: ماسالا لحمة مع بطاطا Description En…" at bounding box center [659, 84] width 575 height 630
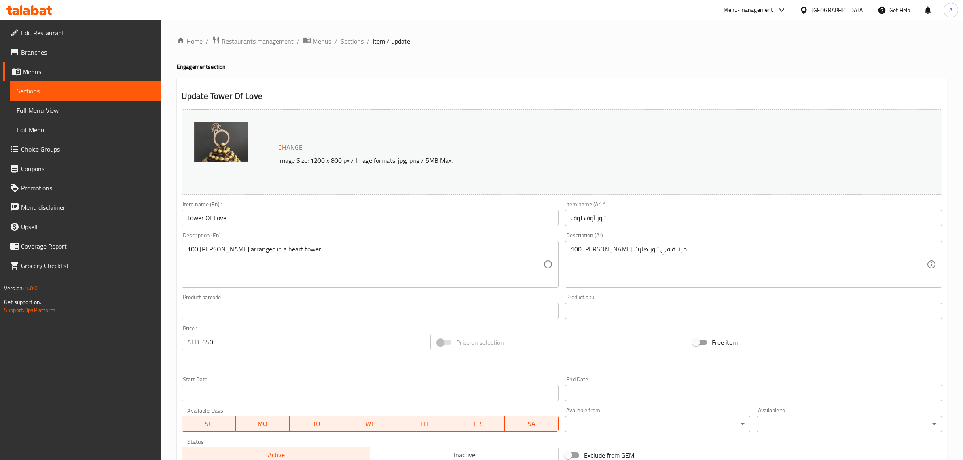
scroll to position [122, 0]
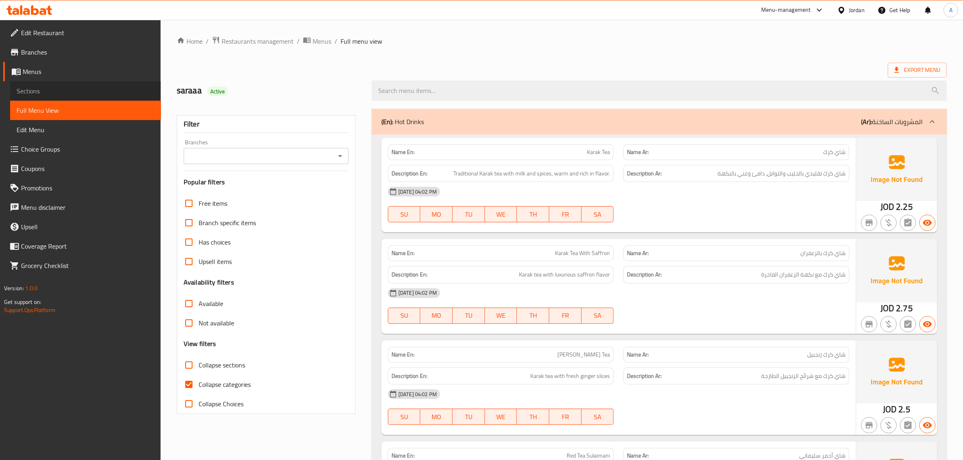
click at [44, 93] on span "Sections" at bounding box center [86, 91] width 138 height 10
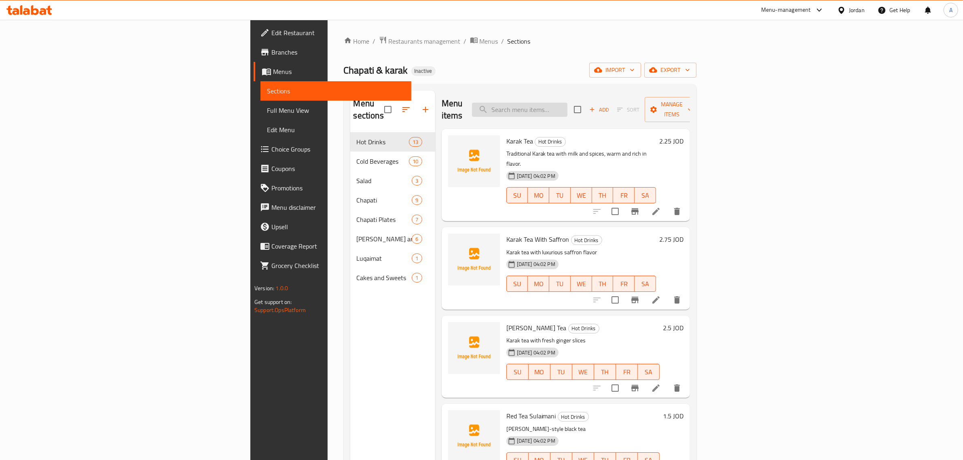
click at [567, 110] on input "search" at bounding box center [519, 110] width 95 height 14
paste input "Orange Juice"
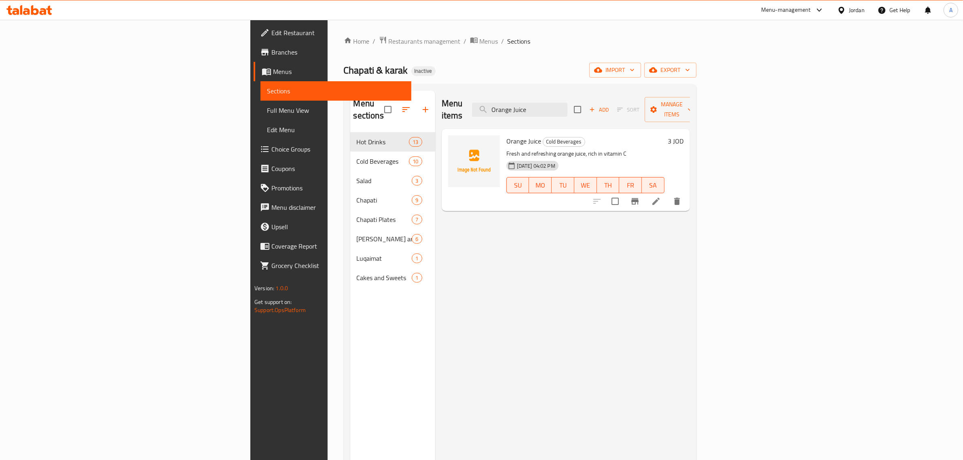
type input "Orange Juice"
click at [661, 197] on icon at bounding box center [656, 202] width 10 height 10
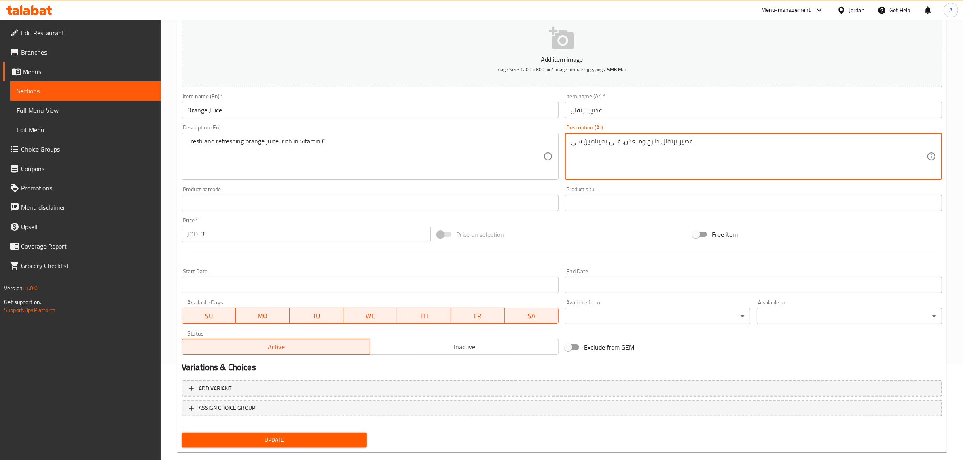
scroll to position [110, 0]
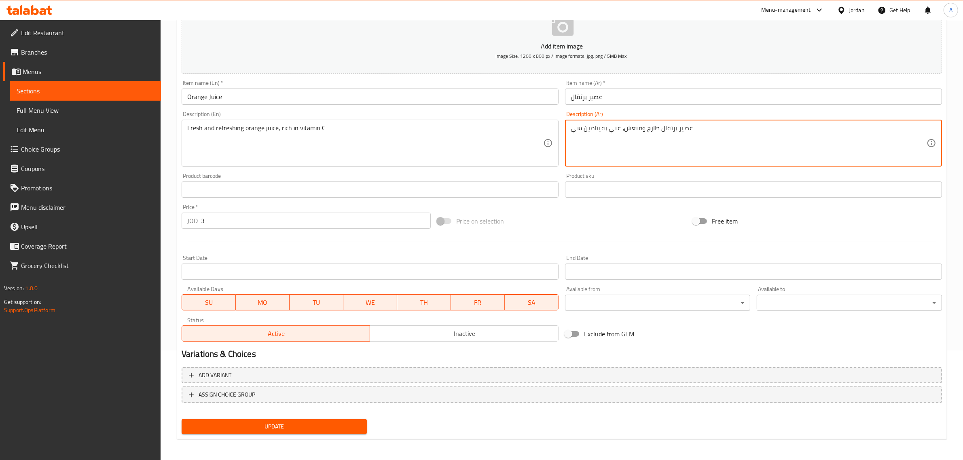
type textarea "عصير برتقال طازج ومنعش، غني بفيتامين سي"
click at [284, 422] on span "Update" at bounding box center [274, 427] width 172 height 10
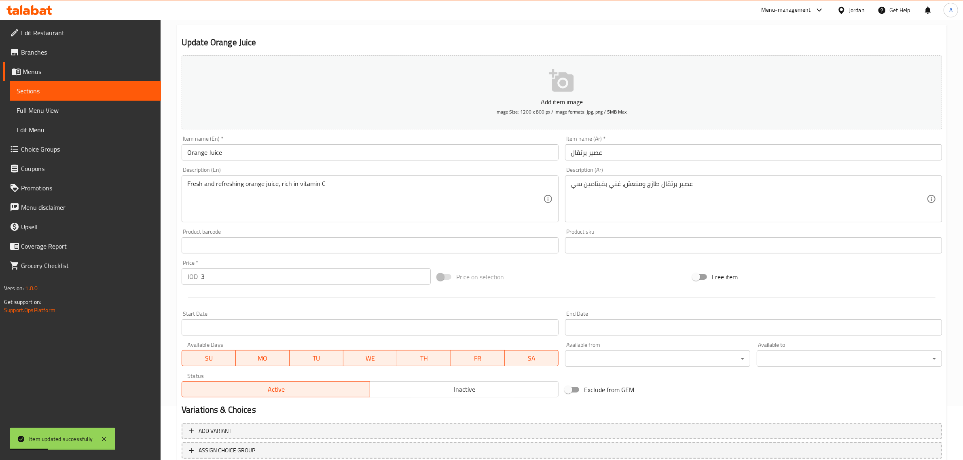
scroll to position [0, 0]
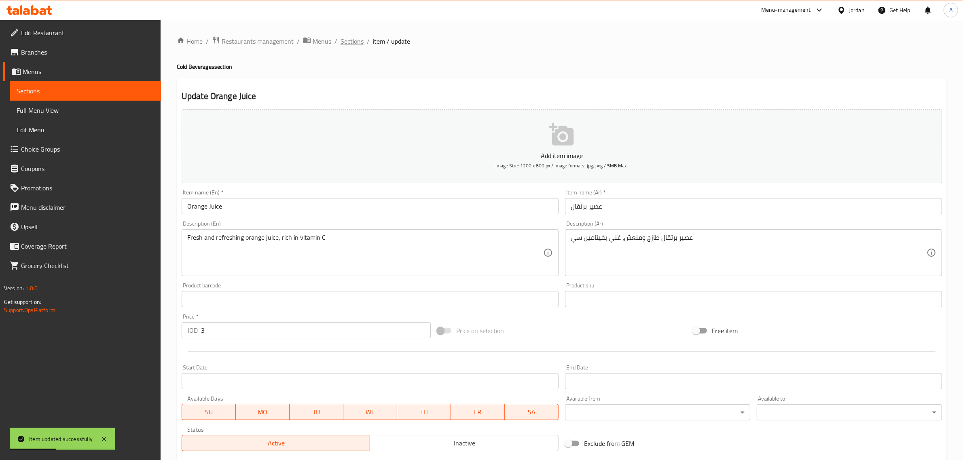
click at [345, 41] on span "Sections" at bounding box center [351, 41] width 23 height 10
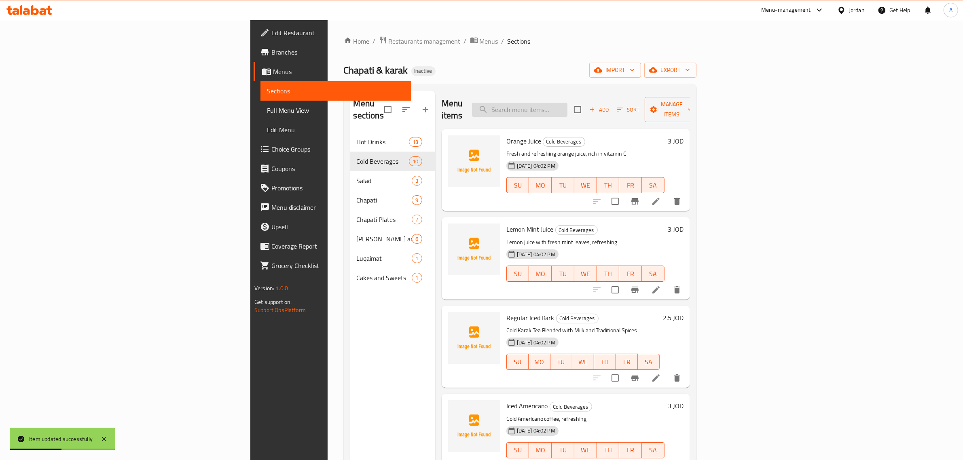
drag, startPoint x: 626, startPoint y: 93, endPoint x: 630, endPoint y: 99, distance: 6.7
click at [628, 94] on div "Menu items Add Sort Manage items" at bounding box center [566, 110] width 248 height 38
click at [567, 108] on input "search" at bounding box center [519, 110] width 95 height 14
paste input "Iced Americano"
drag, startPoint x: 617, startPoint y: 101, endPoint x: 628, endPoint y: 103, distance: 11.5
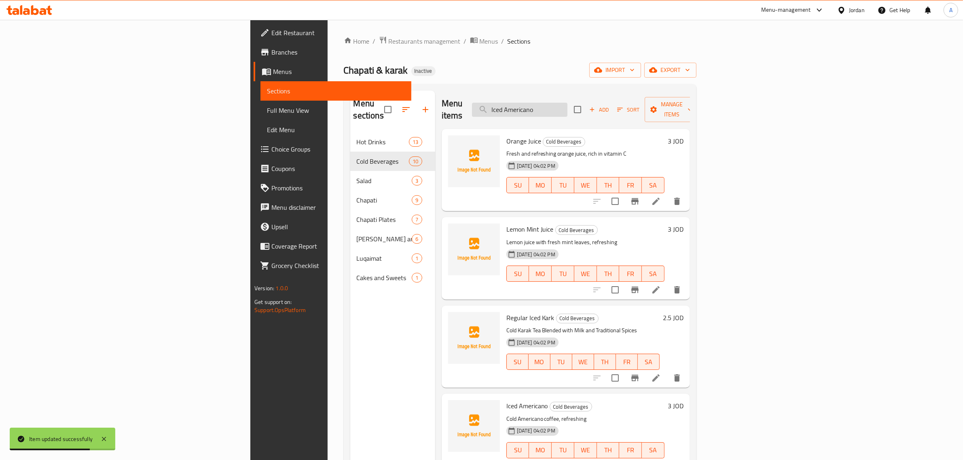
click at [567, 103] on input "Iced Americano" at bounding box center [519, 110] width 95 height 14
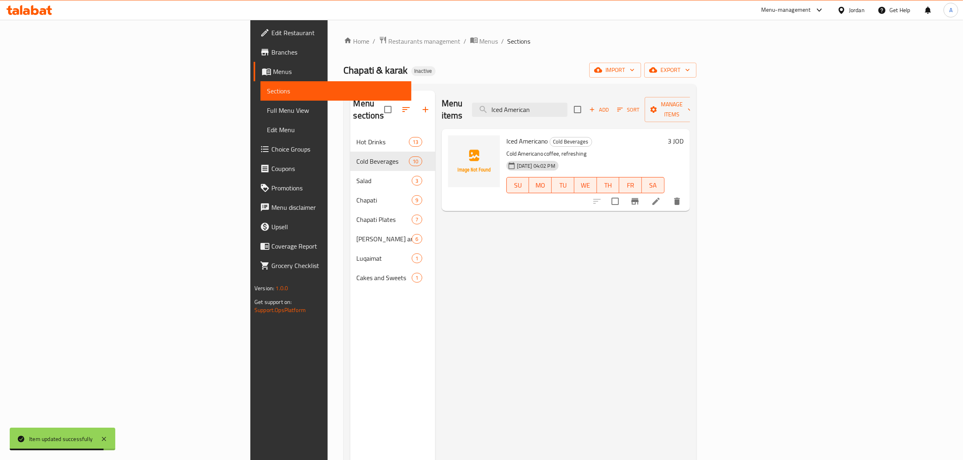
type input "Iced American"
click at [667, 194] on li at bounding box center [656, 201] width 23 height 15
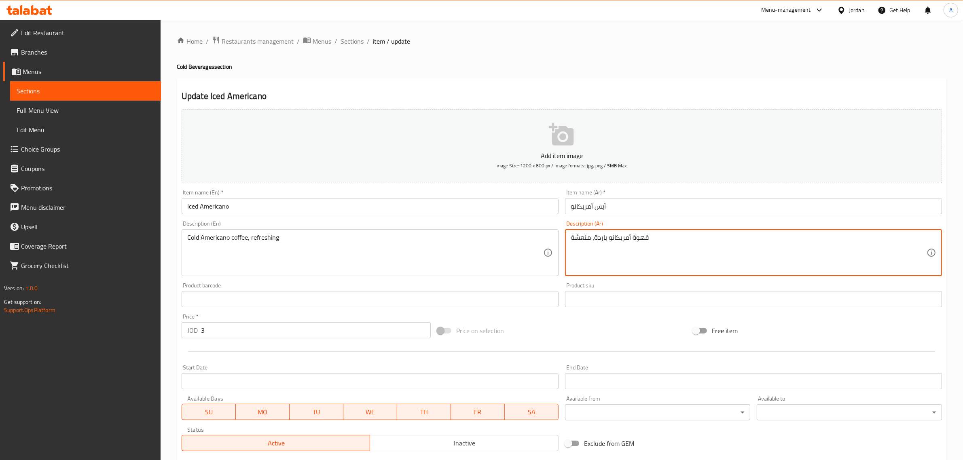
click at [684, 253] on textarea "قهوة أمريكانو باردة، منعشة" at bounding box center [749, 253] width 356 height 38
paste textarea "ومنشطة"
type textarea "قهوة أمريكانو باردة، منعشة ومنشطة"
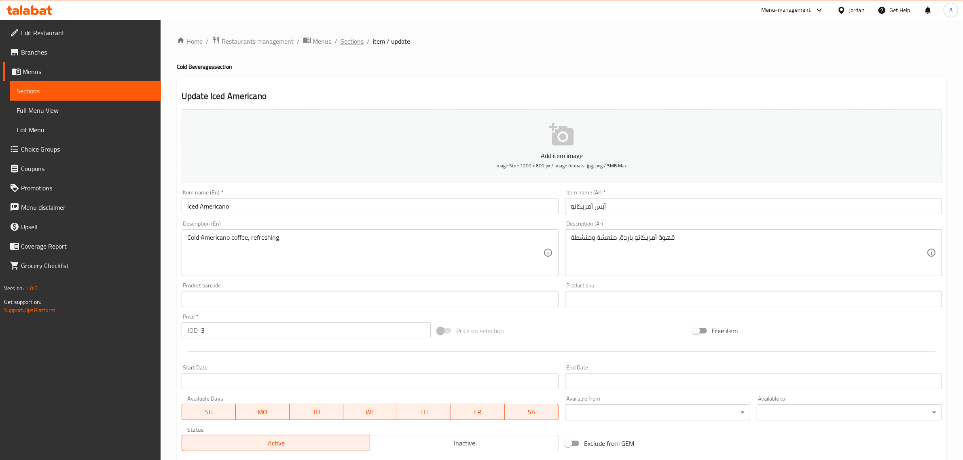
click at [345, 44] on span "Sections" at bounding box center [351, 41] width 23 height 10
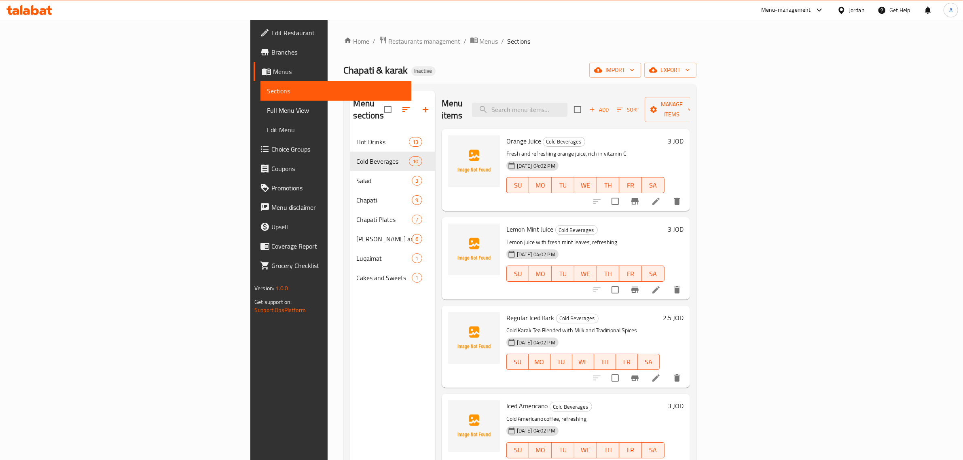
click at [644, 82] on div "Home / Restaurants management / Menus / Sections Chapati & karak Inactive impor…" at bounding box center [520, 296] width 353 height 521
click at [567, 106] on input "search" at bounding box center [519, 110] width 95 height 14
paste input "Shabati and Kirk Special"
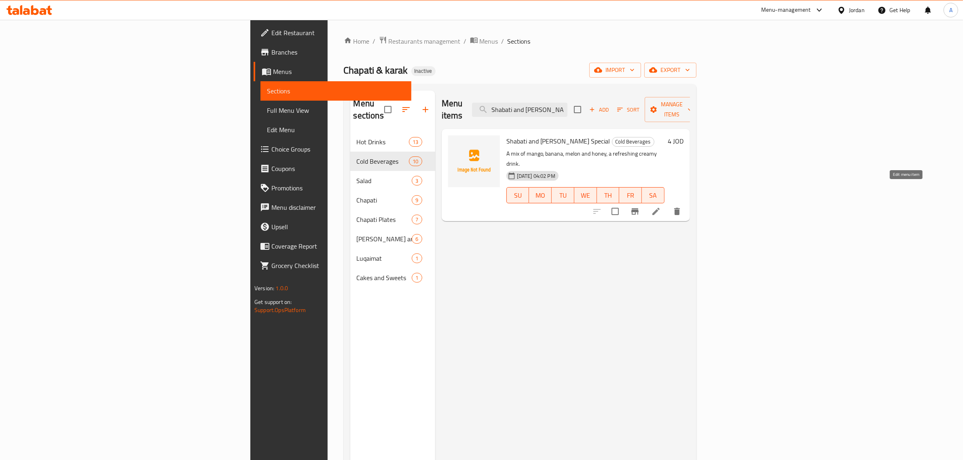
type input "Shabati and Kirk Special"
click at [661, 207] on icon at bounding box center [656, 212] width 10 height 10
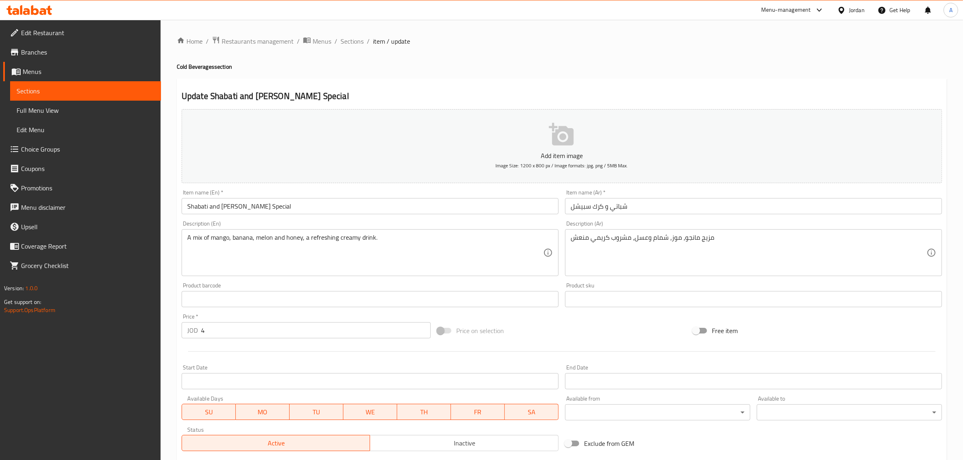
drag, startPoint x: 170, startPoint y: 211, endPoint x: 163, endPoint y: 214, distance: 7.2
click at [163, 214] on div "Home / Restaurants management / Menus / Sections / item / update Cold Beverages…" at bounding box center [562, 296] width 802 height 552
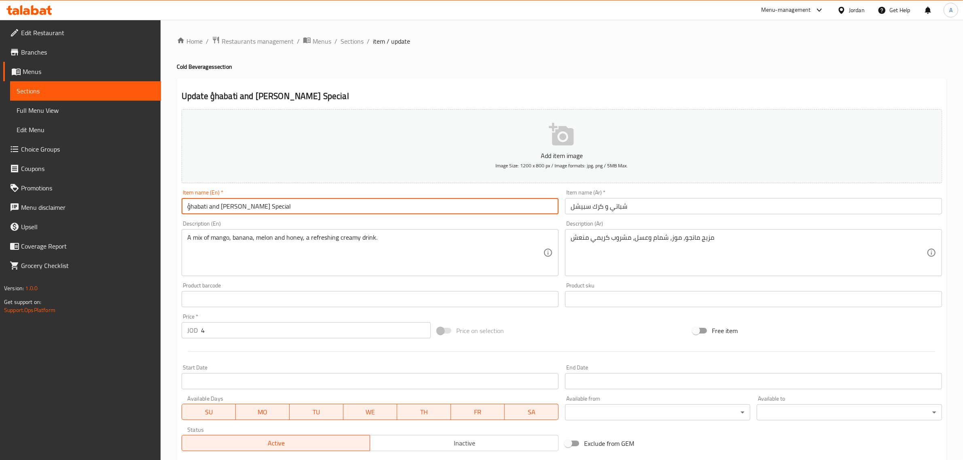
drag, startPoint x: 189, startPoint y: 210, endPoint x: 173, endPoint y: 210, distance: 15.8
click at [173, 210] on div "Home / Restaurants management / Menus / Sections / item / update Cold Beverages…" at bounding box center [562, 296] width 802 height 552
drag, startPoint x: 189, startPoint y: 209, endPoint x: 169, endPoint y: 211, distance: 20.4
click at [170, 211] on div "Home / Restaurants management / Menus / Sections / item / update Cold Beverages…" at bounding box center [562, 296] width 802 height 552
click at [190, 207] on input "chabati and Kirk Special" at bounding box center [370, 206] width 377 height 16
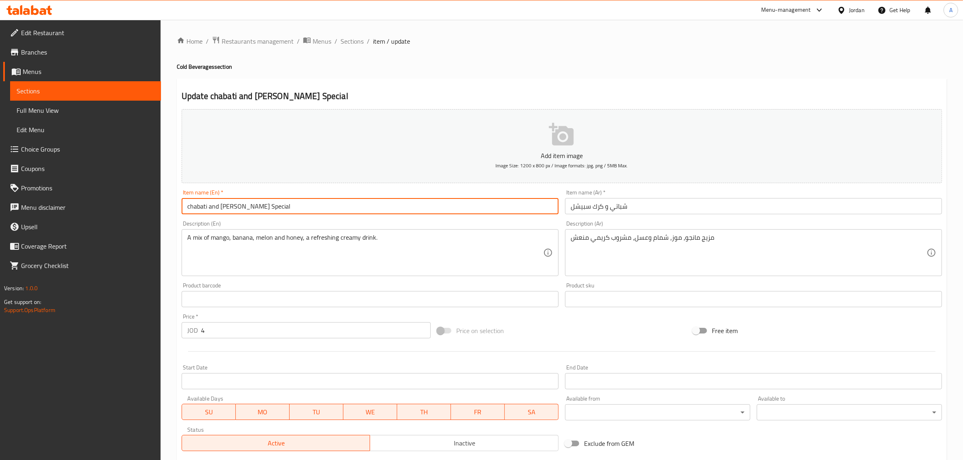
click at [190, 207] on input "chabati and Kirk Special" at bounding box center [370, 206] width 377 height 16
type input "chabati and Kirk Special"
drag, startPoint x: 354, startPoint y: 39, endPoint x: 379, endPoint y: 35, distance: 24.9
click at [354, 39] on span "Sections" at bounding box center [351, 41] width 23 height 10
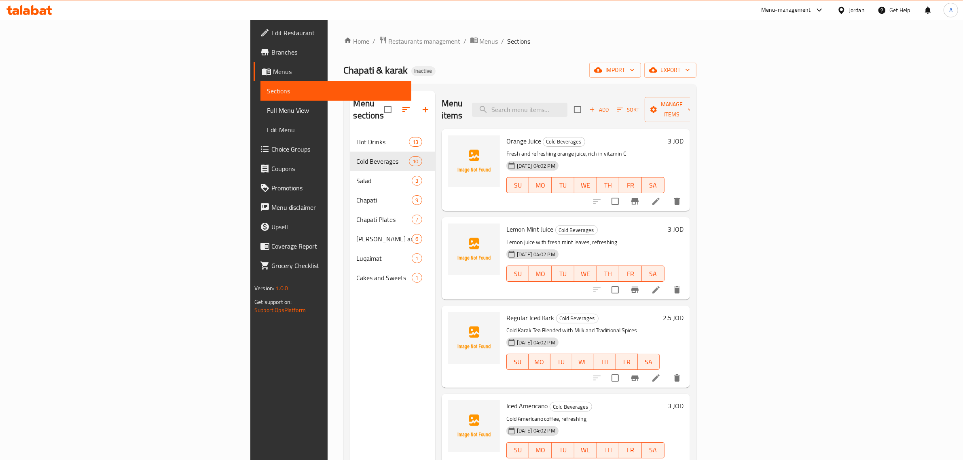
click at [597, 111] on div "Menu items Add Sort Manage items" at bounding box center [566, 110] width 248 height 38
paste input "Shabati and Kirk Special"
click at [567, 103] on input "search" at bounding box center [519, 110] width 95 height 14
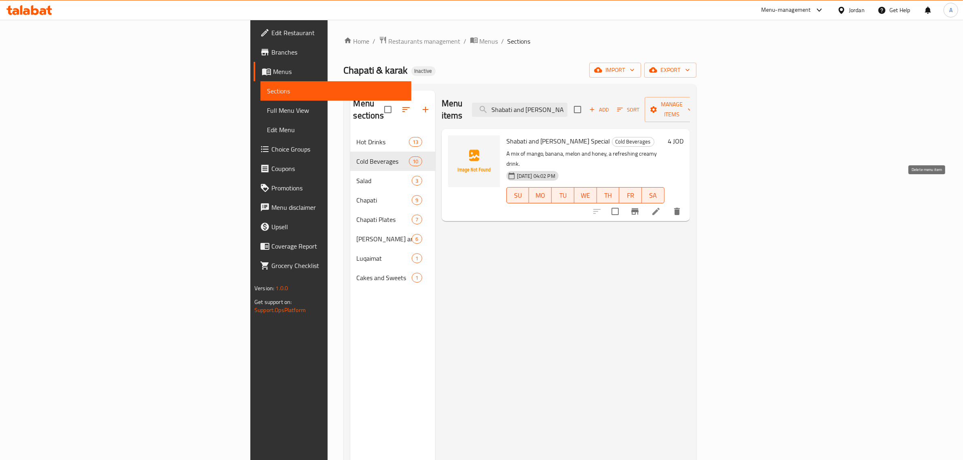
click at [680, 208] on icon "delete" at bounding box center [677, 211] width 6 height 7
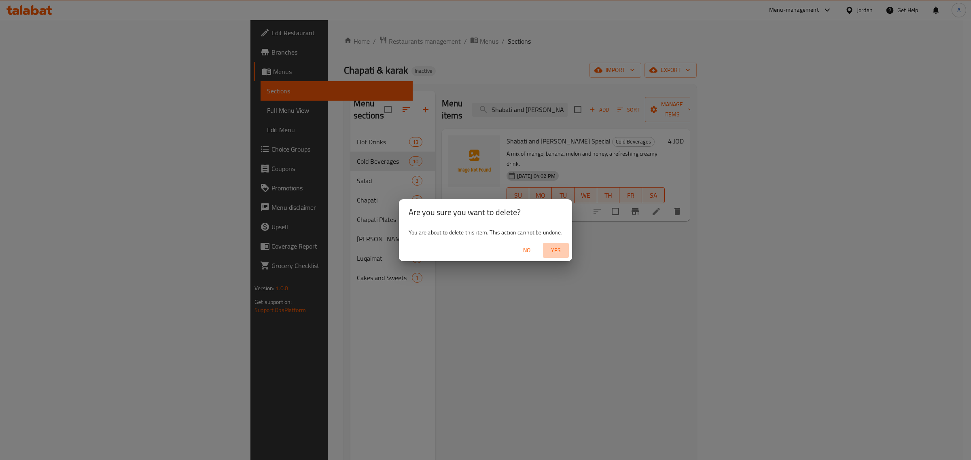
click at [555, 251] on span "Yes" at bounding box center [555, 250] width 19 height 10
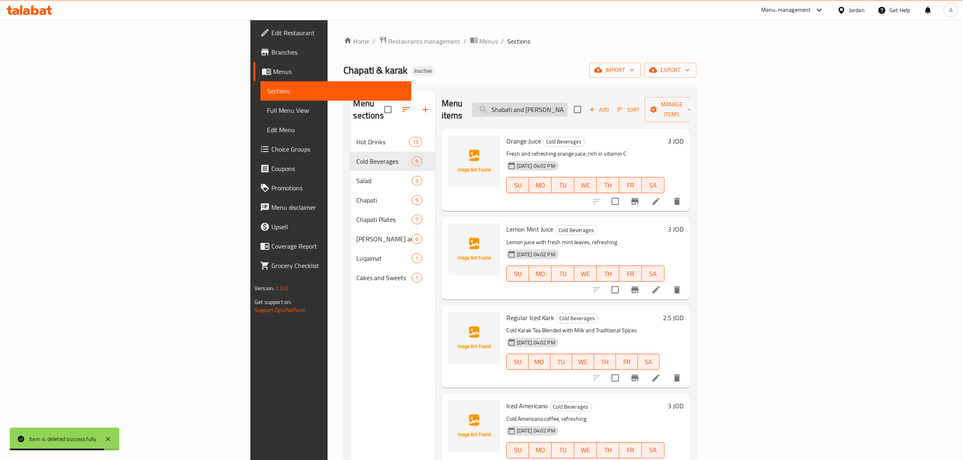
click at [567, 103] on input "Shabati and Kirk Special" at bounding box center [519, 110] width 95 height 14
paste input "picy Salad"
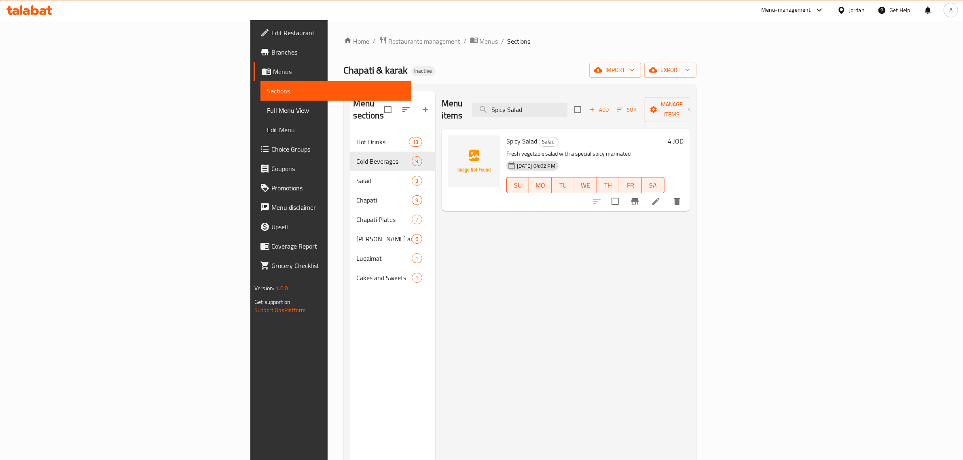
click at [662, 109] on div "Menu items Spicy Salad Add Sort Manage items" at bounding box center [566, 110] width 248 height 38
click at [567, 103] on input "Spicy Salad" at bounding box center [519, 110] width 95 height 14
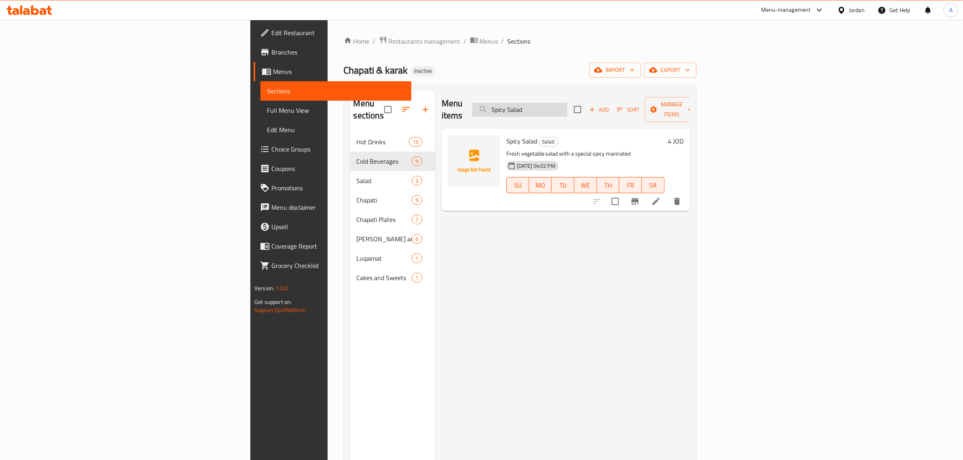
paste input "Chapati with Kraft Cheese and Chips"
type input "Chapati with Kraft Cheese and Chips"
click at [661, 197] on icon at bounding box center [656, 202] width 10 height 10
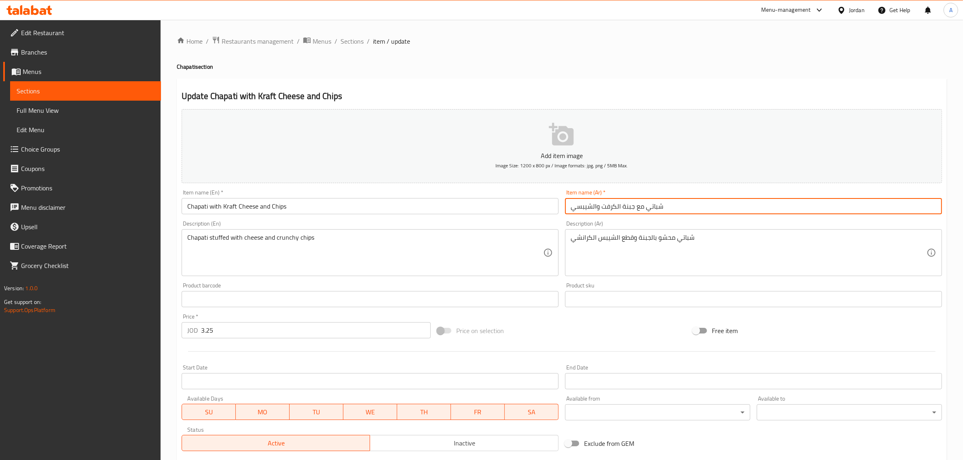
click at [575, 209] on input "شباتي مع جبنة الكرفت والشيبسي" at bounding box center [753, 206] width 377 height 16
type input "شباتي مع جبنة الكرفت والشيبس"
click at [277, 203] on input "Chapati with Kraft Cheese and Chips" at bounding box center [370, 206] width 377 height 16
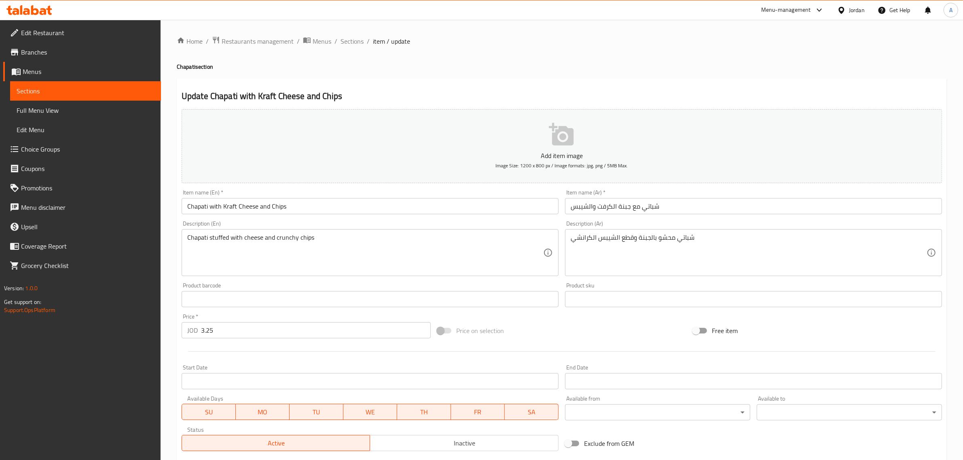
click at [636, 245] on textarea "شباتي محشو بالجبنة وقطع الشيبس الكرانشي" at bounding box center [749, 253] width 356 height 38
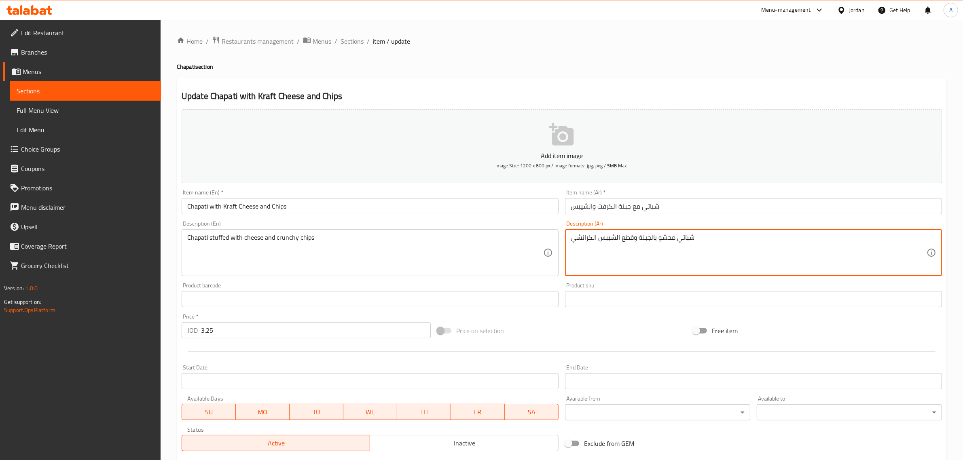
click at [636, 245] on textarea "شباتي محشو بالجبنة وقطع الشيبس الكرانشي" at bounding box center [749, 253] width 356 height 38
paste textarea "قرمشة"
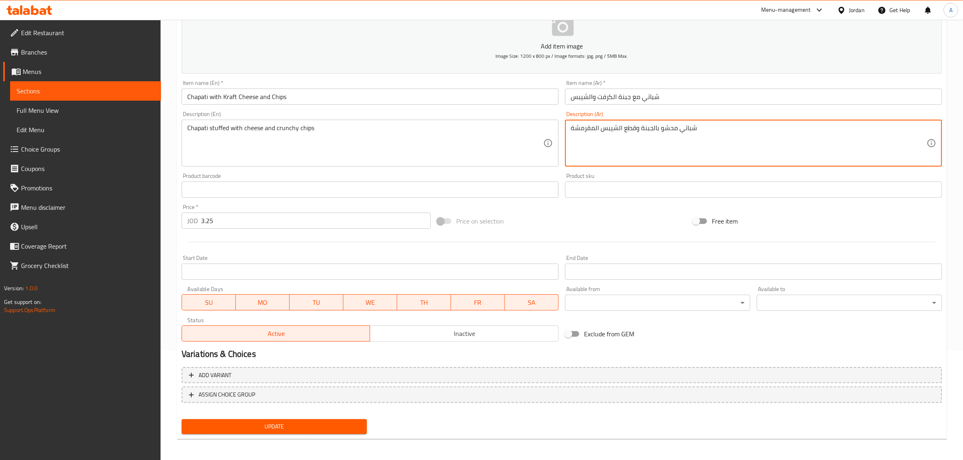
type textarea "شباتي محشو بالجبنة وقطع الشيبس المقرمشة"
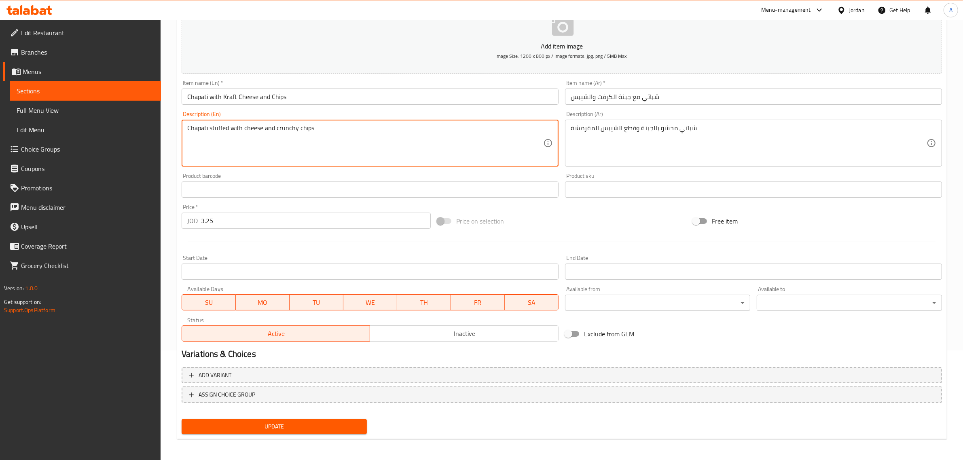
click at [266, 432] on button "Update" at bounding box center [274, 426] width 185 height 15
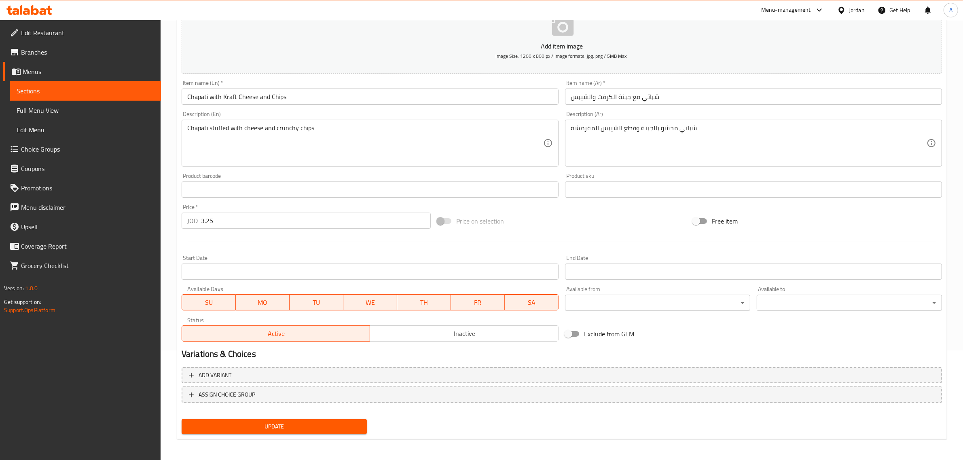
click at [322, 429] on span "Update" at bounding box center [274, 427] width 172 height 10
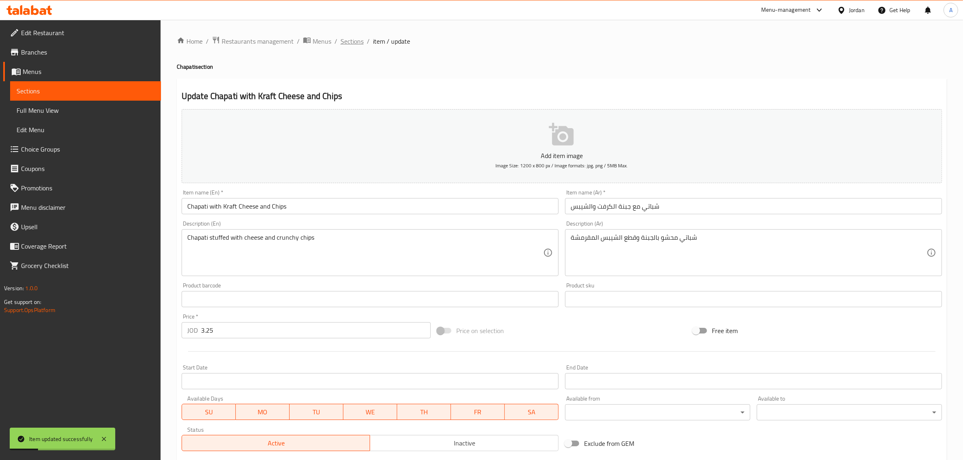
drag, startPoint x: 366, startPoint y: 37, endPoint x: 358, endPoint y: 40, distance: 8.7
click at [365, 40] on ol "Home / Restaurants management / Menus / Sections / item / update" at bounding box center [562, 41] width 770 height 11
click at [358, 40] on span "Sections" at bounding box center [351, 41] width 23 height 10
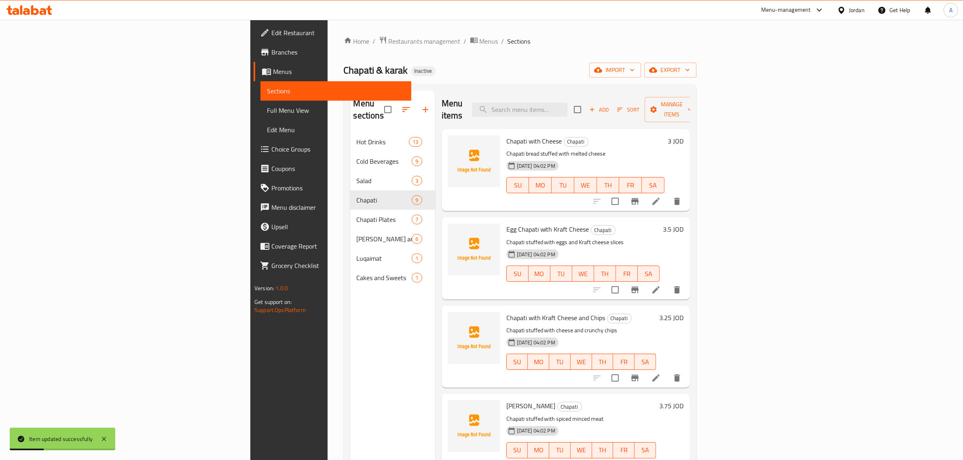
click at [611, 129] on div "Chapati with Cheese Chapati Chapati bread stuffed with melted cheese 28-09-2025…" at bounding box center [566, 170] width 248 height 82
click at [567, 108] on input "search" at bounding box center [519, 110] width 95 height 14
paste input "Shabati Kima"
drag, startPoint x: 615, startPoint y: 106, endPoint x: 631, endPoint y: 103, distance: 16.4
click at [567, 103] on input "Shabati Kima" at bounding box center [519, 110] width 95 height 14
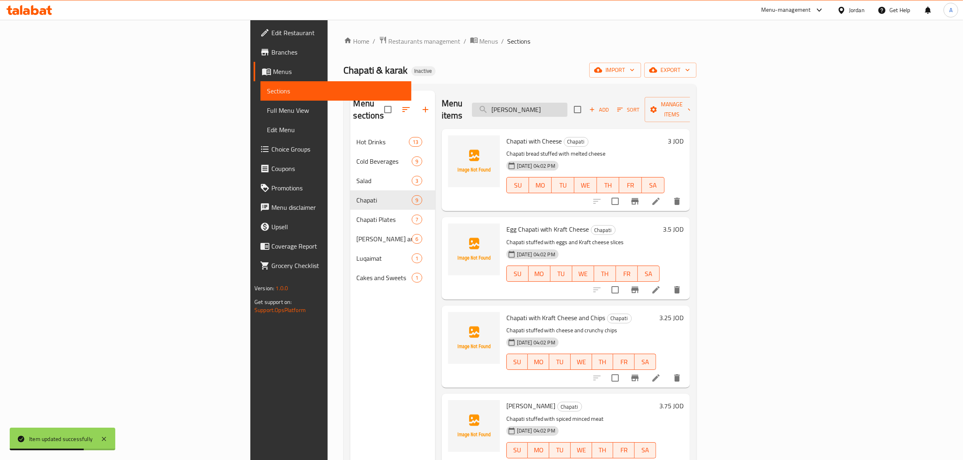
drag, startPoint x: 611, startPoint y: 101, endPoint x: 627, endPoint y: 102, distance: 15.4
click at [567, 103] on input "Shabati Kima" at bounding box center [519, 110] width 95 height 14
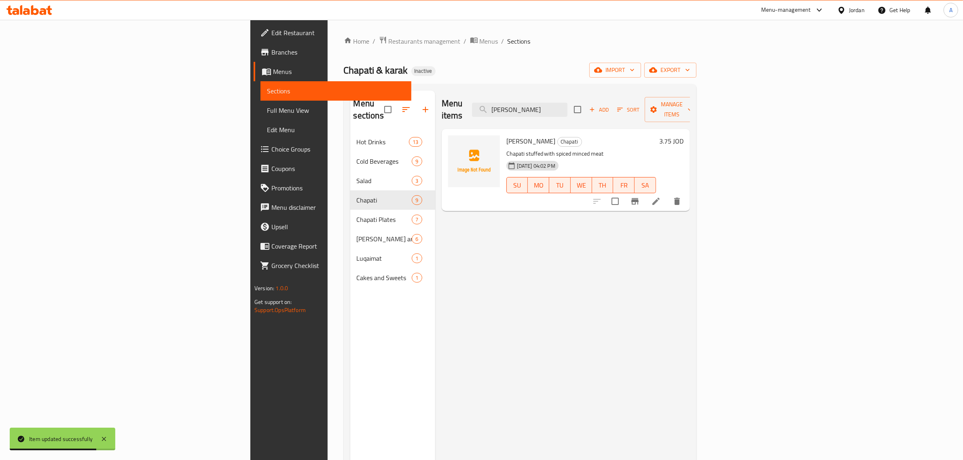
type input "Shabati Kim"
click at [661, 197] on icon at bounding box center [656, 202] width 10 height 10
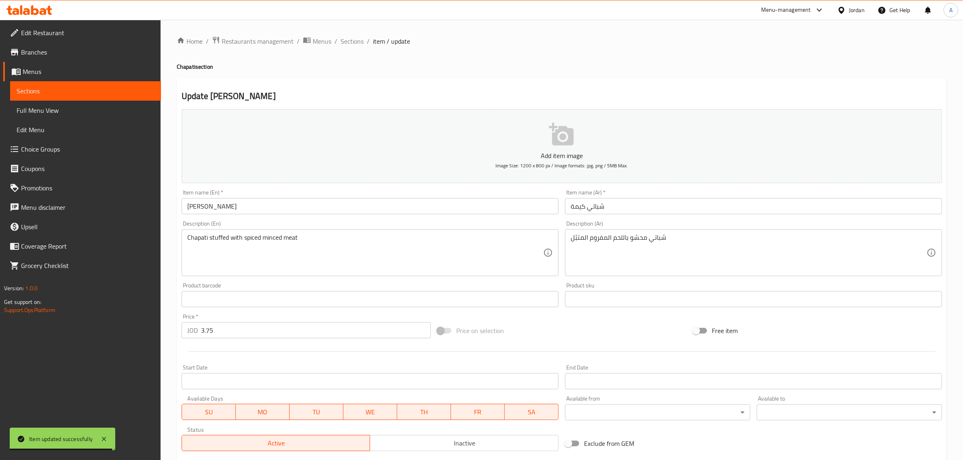
click at [219, 213] on input "Shabati Kima" at bounding box center [370, 206] width 377 height 16
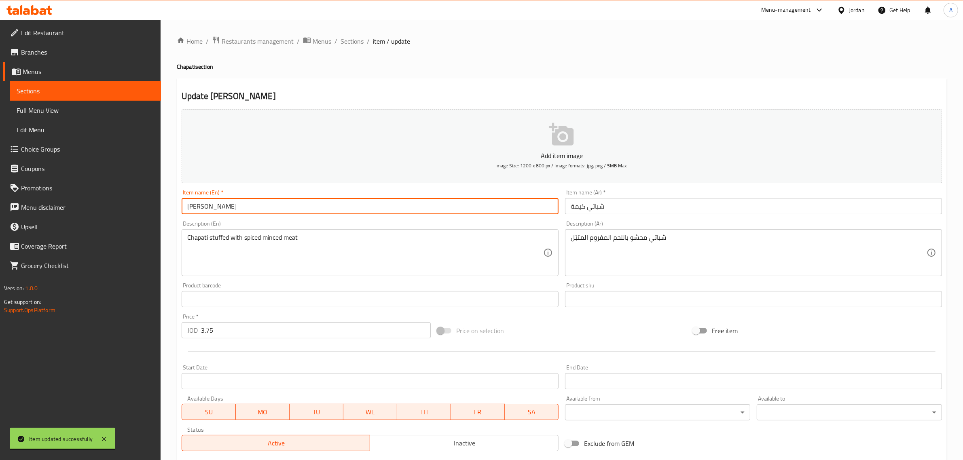
click at [219, 213] on input "Shabati Kima" at bounding box center [370, 206] width 377 height 16
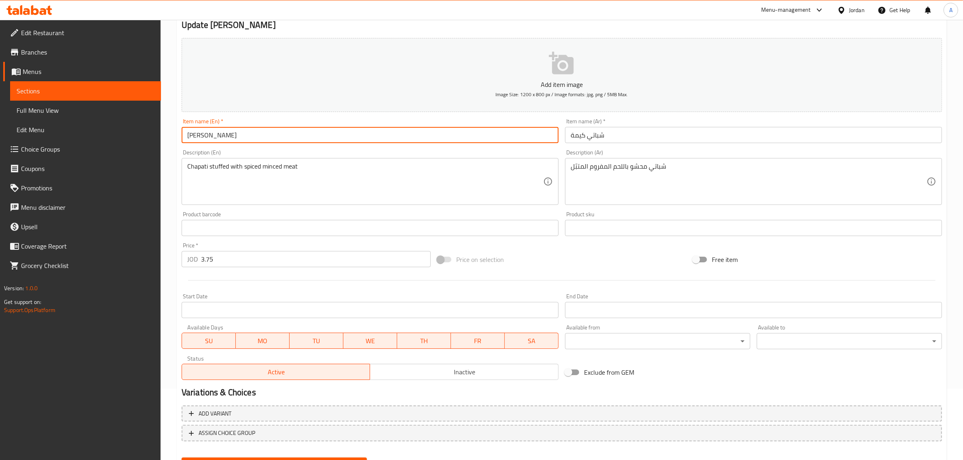
scroll to position [110, 0]
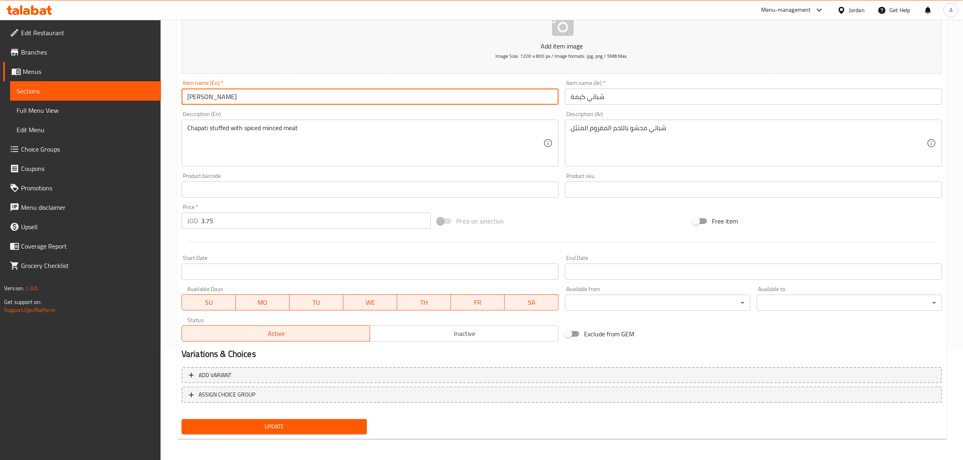
type input "[PERSON_NAME]"
click at [259, 429] on span "Update" at bounding box center [274, 427] width 172 height 10
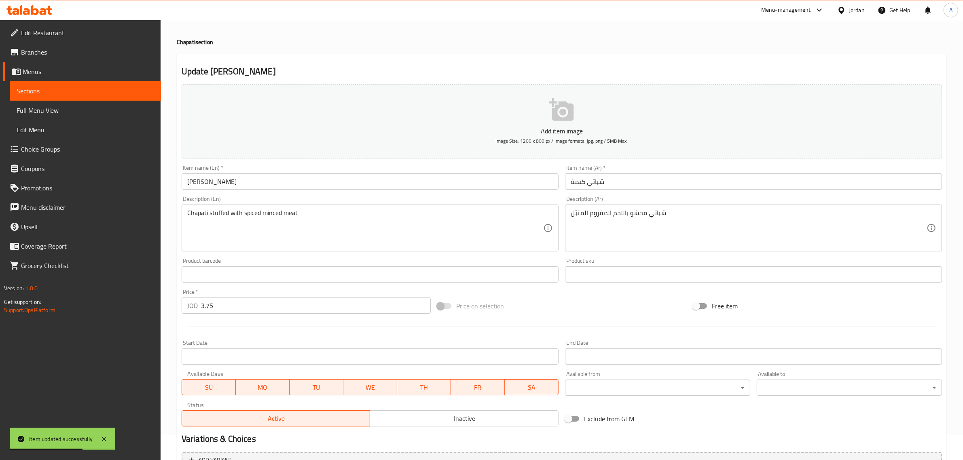
scroll to position [0, 0]
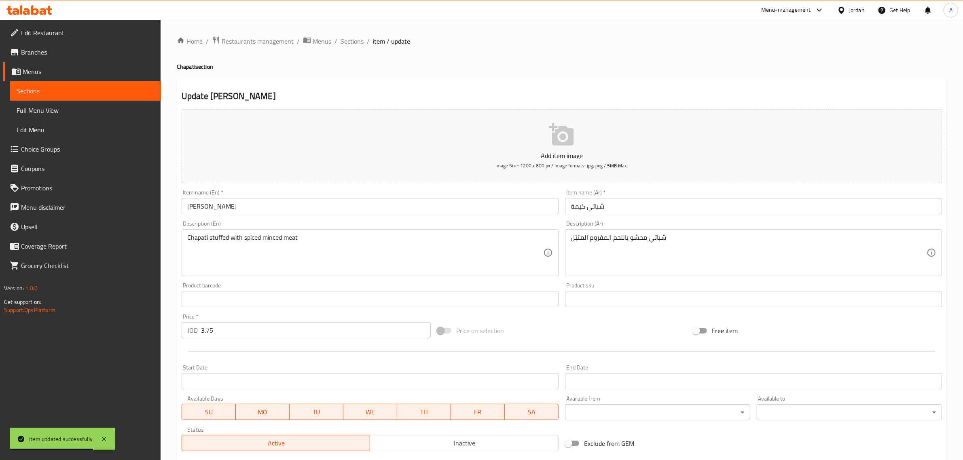
click at [363, 47] on ol "Home / Restaurants management / Menus / Sections / item / update" at bounding box center [562, 41] width 770 height 11
click at [357, 41] on span "Sections" at bounding box center [351, 41] width 23 height 10
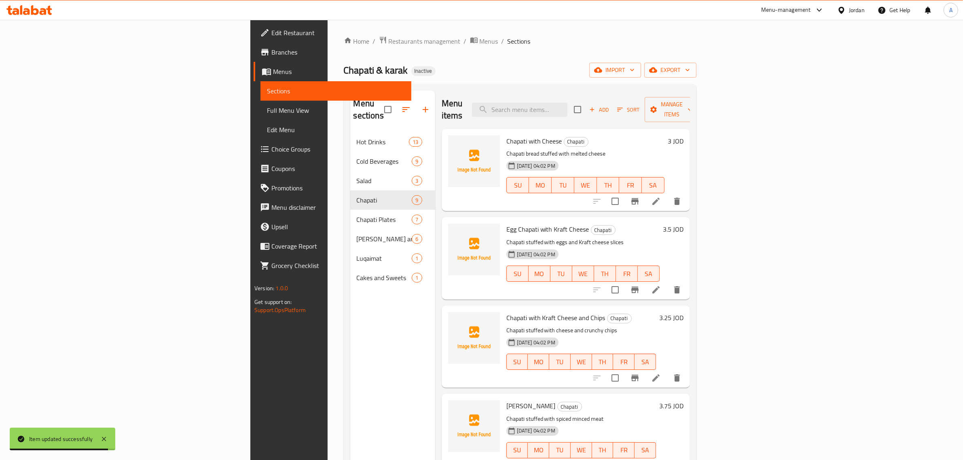
click at [625, 88] on div "Menu sections Hot Drinks 13 Cold Beverages 9 Salad 3 Chapati 9 Chapati Plates 7…" at bounding box center [520, 320] width 353 height 473
click at [567, 108] on input "search" at bounding box center [519, 110] width 95 height 14
paste input "Shabati Habash"
click at [567, 103] on input "Shabati Habash" at bounding box center [519, 110] width 95 height 14
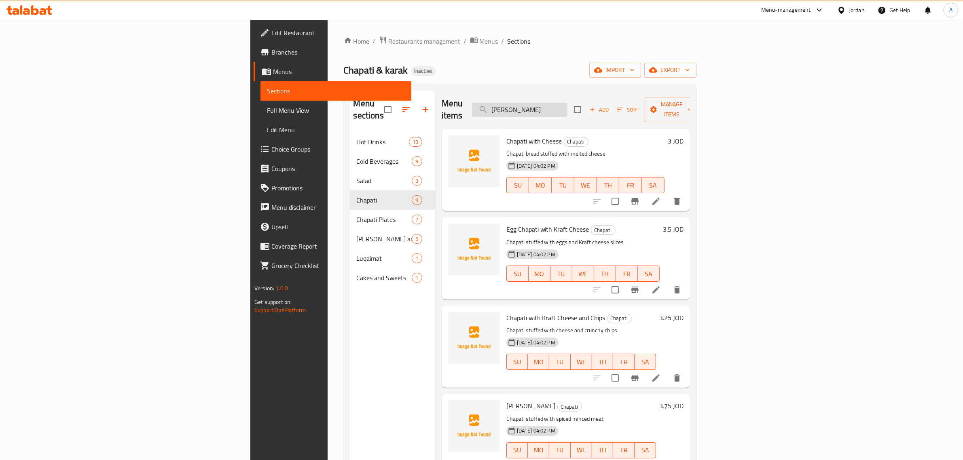
click at [567, 103] on input "Shabati Habash" at bounding box center [519, 110] width 95 height 14
paste input "search"
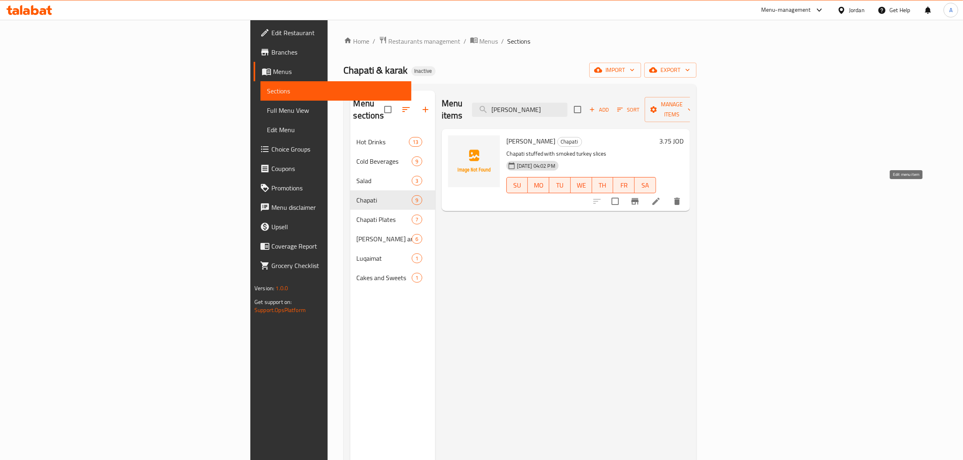
type input "Habash"
click at [661, 197] on icon at bounding box center [656, 202] width 10 height 10
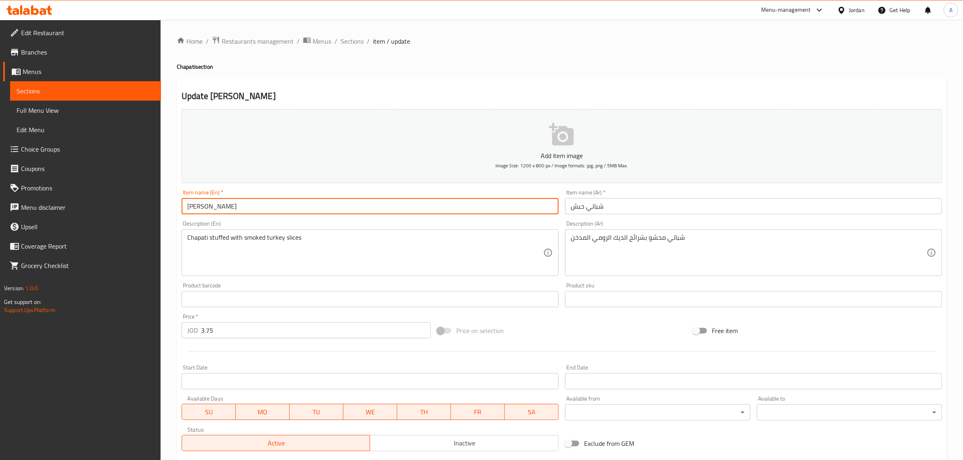
click at [270, 213] on input "Shabati Habash" at bounding box center [370, 206] width 377 height 16
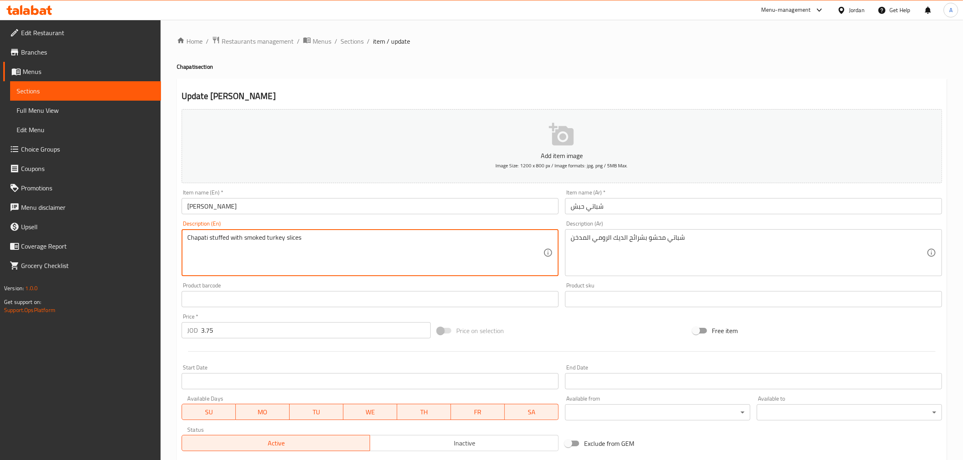
click at [271, 243] on textarea "Chapati stuffed with smoked turkey slices" at bounding box center [365, 253] width 356 height 38
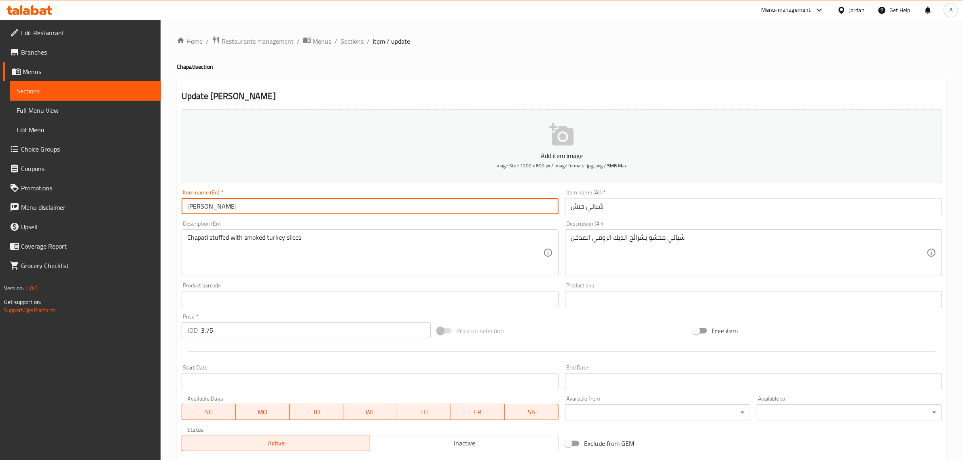
click at [211, 211] on input "Shabati Habash" at bounding box center [370, 206] width 377 height 16
click at [219, 207] on input "Shabati Habash" at bounding box center [370, 206] width 377 height 16
paste input "turkey"
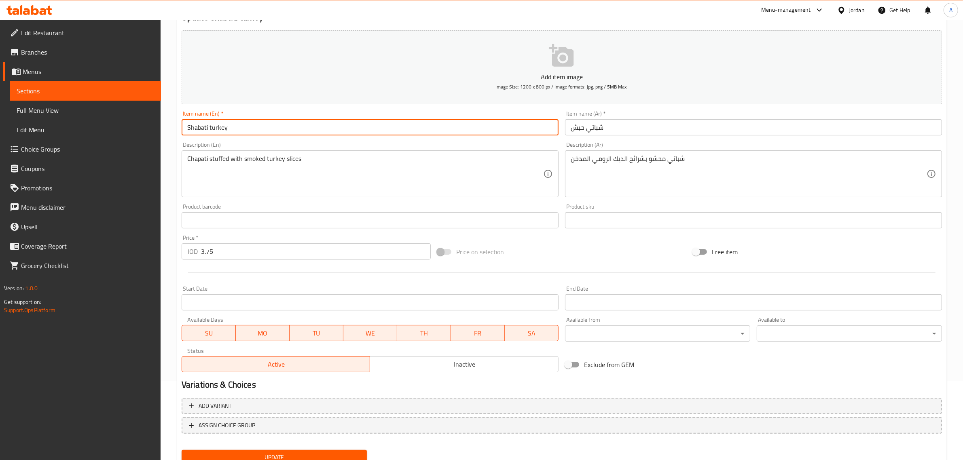
scroll to position [110, 0]
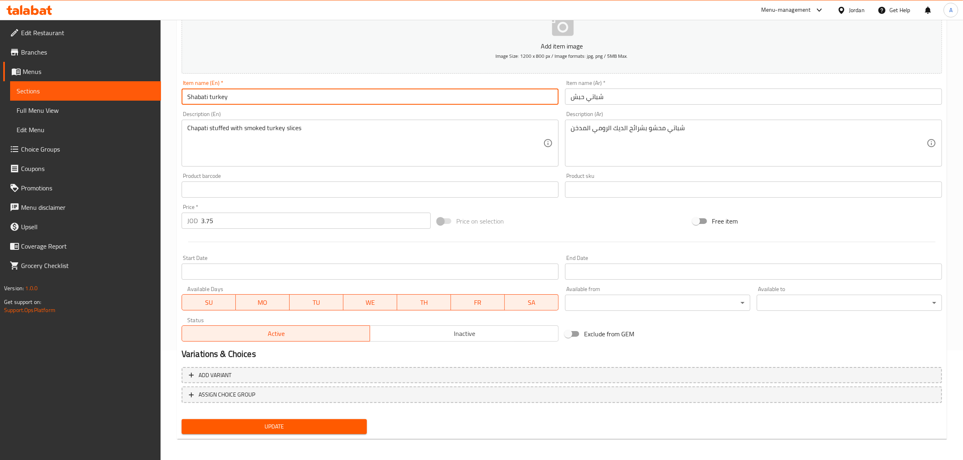
type input "Shabati turkey"
click at [286, 417] on div "Update" at bounding box center [274, 426] width 192 height 21
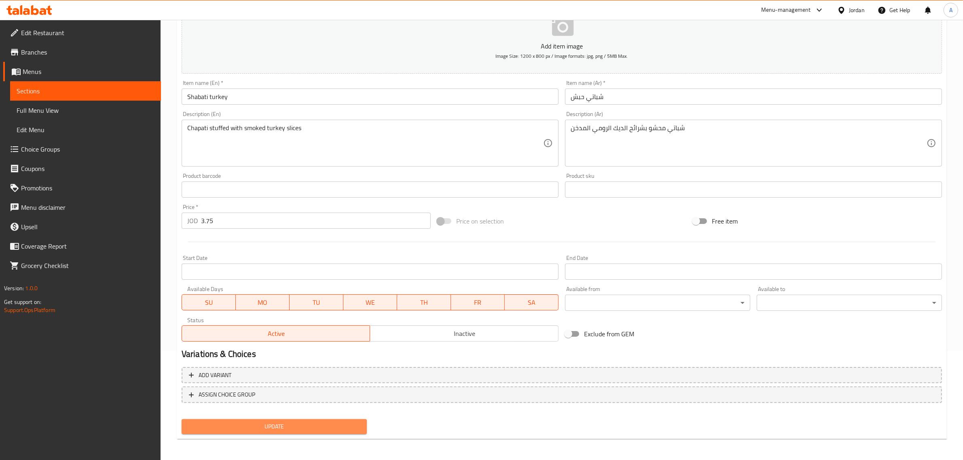
click at [300, 431] on button "Update" at bounding box center [274, 426] width 185 height 15
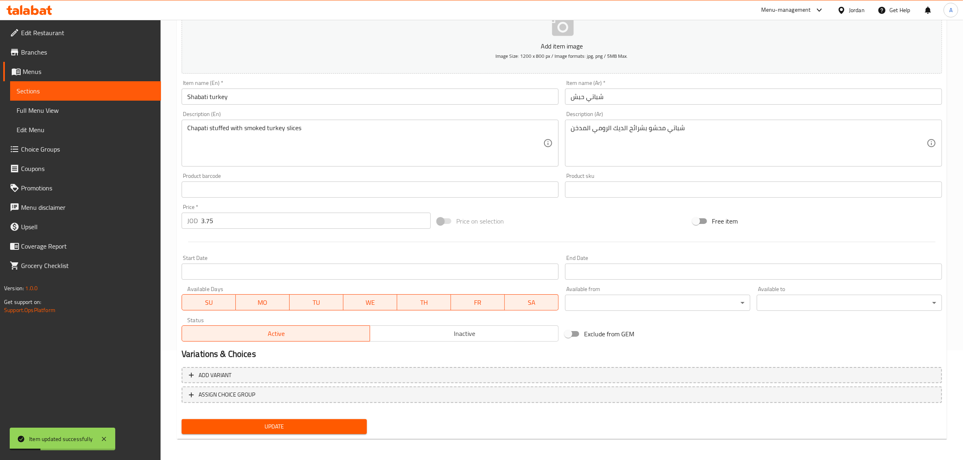
scroll to position [0, 0]
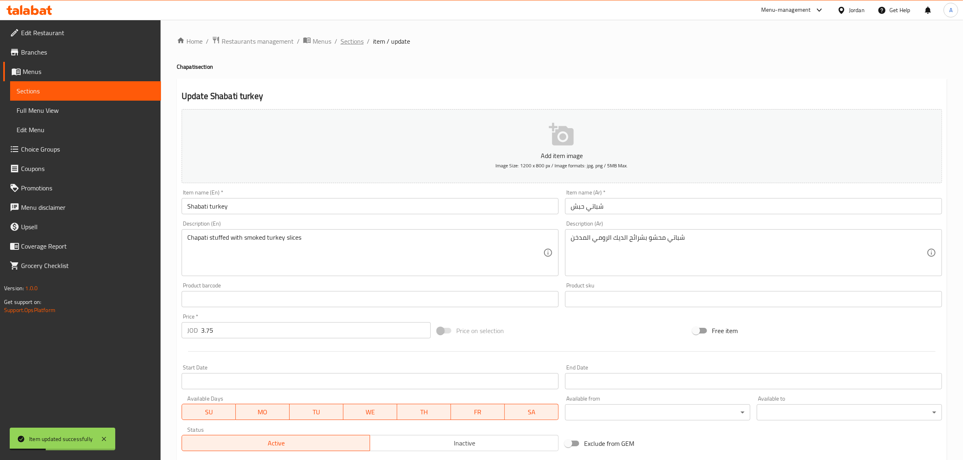
click at [346, 37] on span "Sections" at bounding box center [351, 41] width 23 height 10
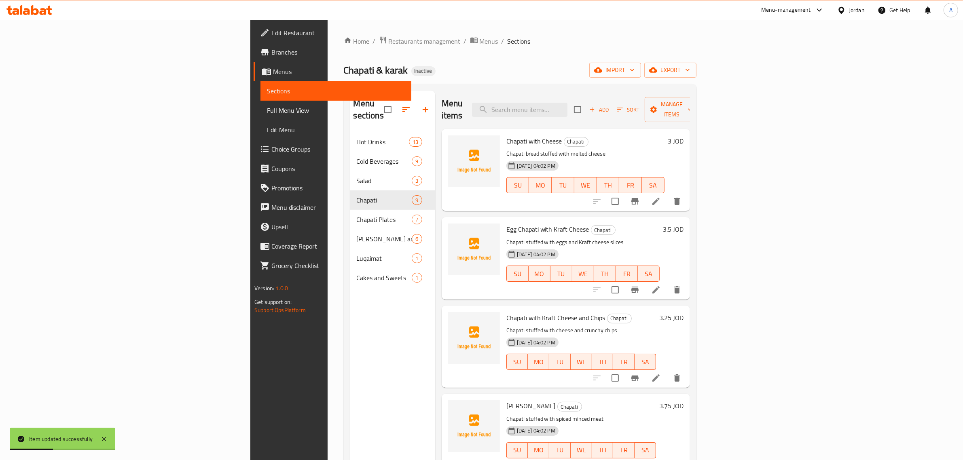
click at [594, 112] on div "Menu items Add Sort Manage items" at bounding box center [566, 110] width 248 height 38
click at [601, 94] on div "Menu items Add Sort Manage items" at bounding box center [566, 110] width 248 height 38
click at [690, 104] on div "Menu items Add Sort Manage items" at bounding box center [566, 110] width 248 height 38
click at [567, 104] on input "search" at bounding box center [519, 110] width 95 height 14
paste input "Elkema"
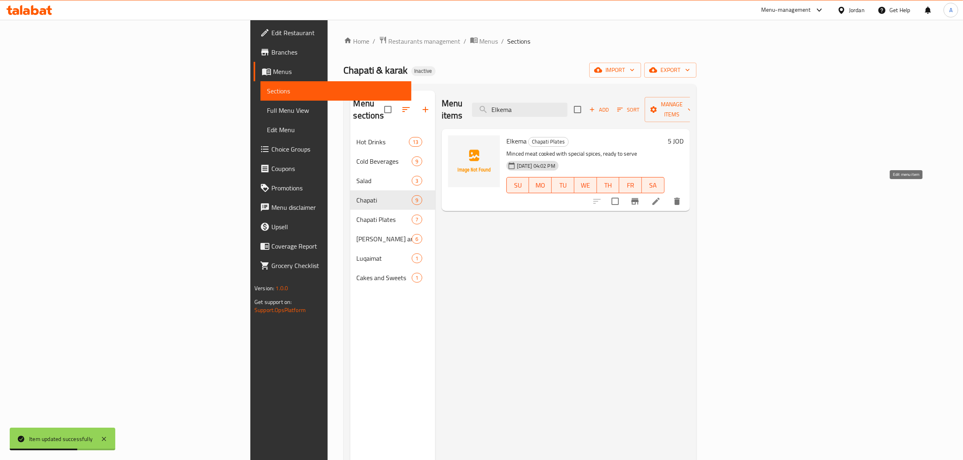
type input "Elkema"
click at [660, 198] on icon at bounding box center [655, 201] width 7 height 7
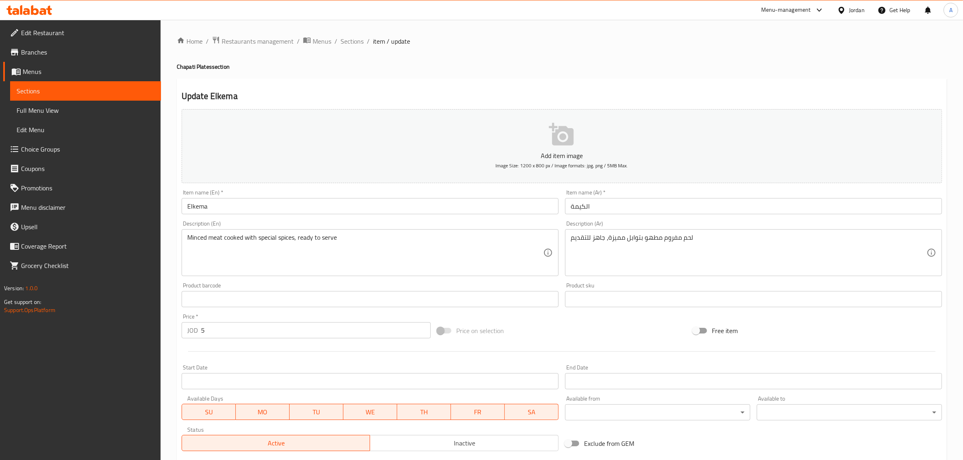
click at [226, 209] on input "Elkema" at bounding box center [370, 206] width 377 height 16
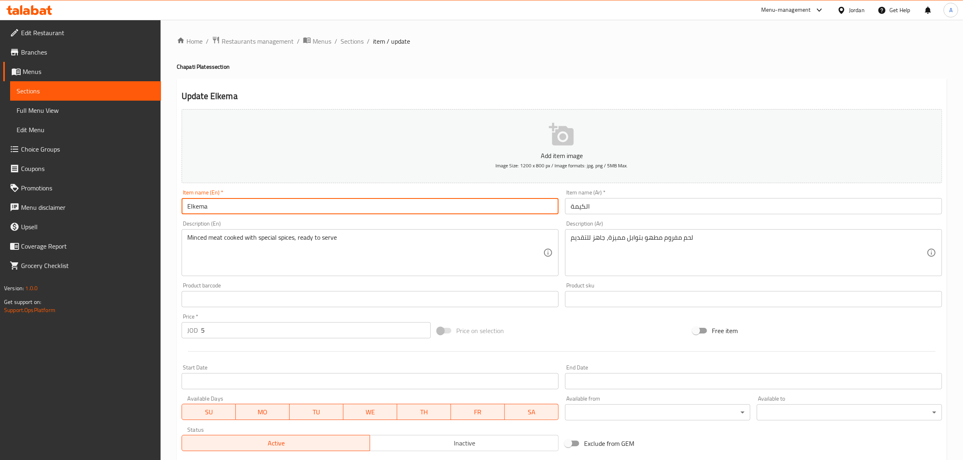
click at [226, 209] on input "Elkema" at bounding box center [370, 206] width 377 height 16
type input "l"
type input "Keema"
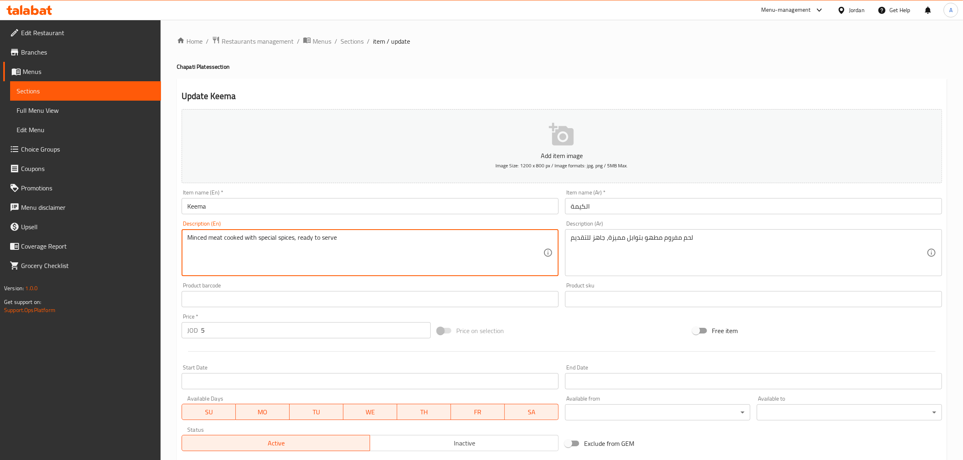
click at [391, 239] on textarea "Minced meat cooked with special spices, ready to serve" at bounding box center [365, 253] width 356 height 38
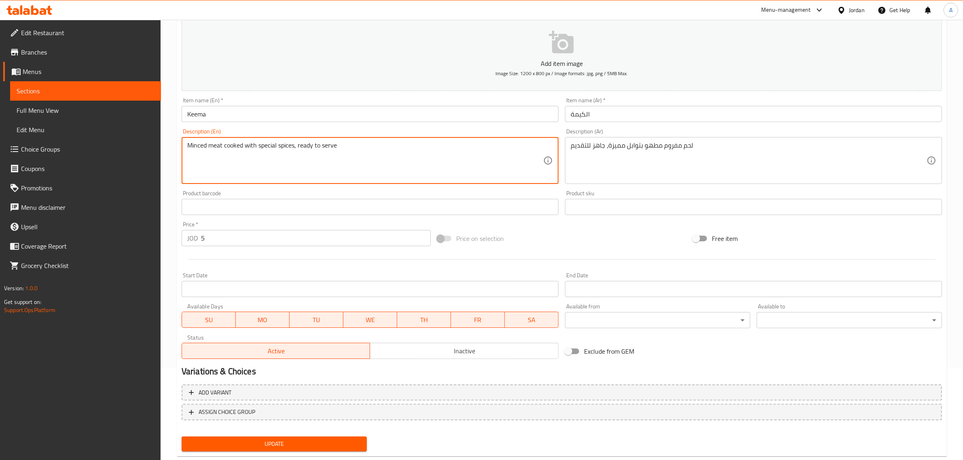
scroll to position [110, 0]
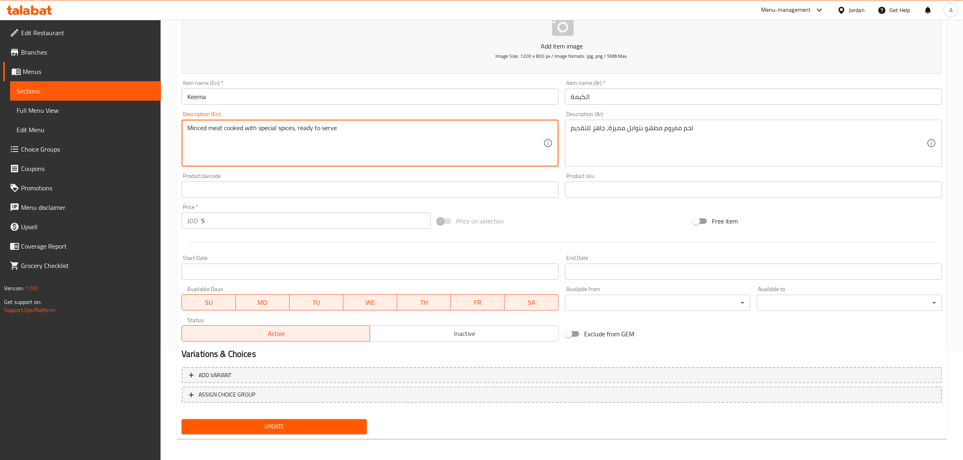
click at [286, 430] on span "Update" at bounding box center [274, 427] width 172 height 10
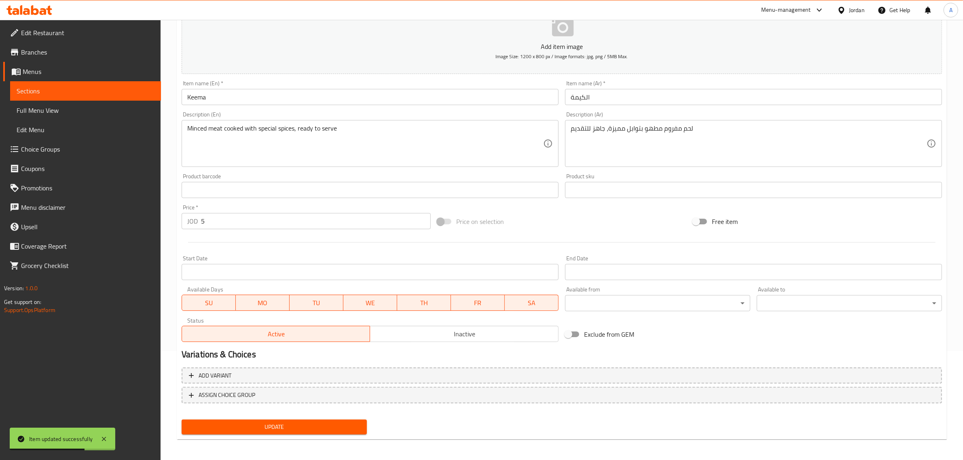
scroll to position [0, 0]
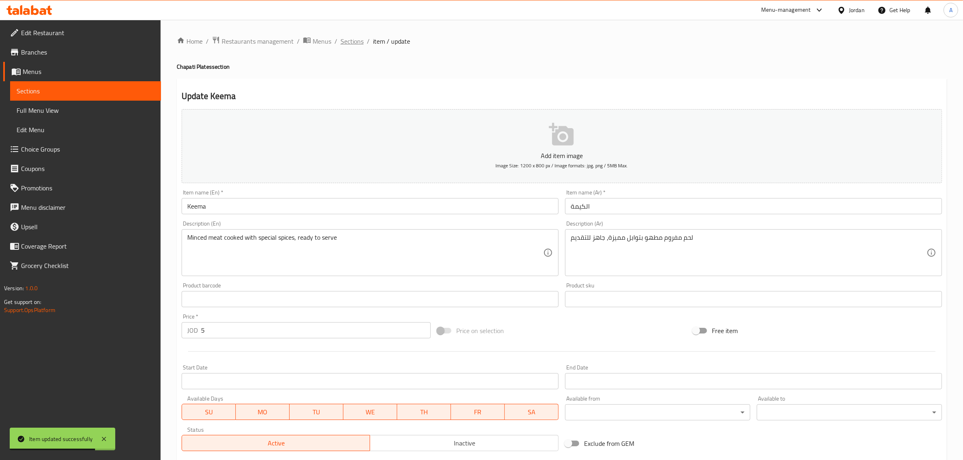
click at [349, 40] on span "Sections" at bounding box center [351, 41] width 23 height 10
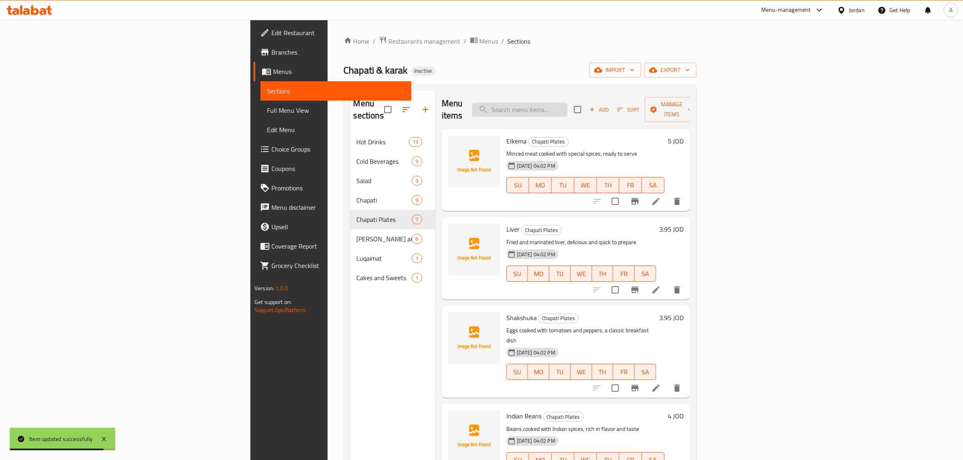
click at [567, 103] on input "search" at bounding box center [519, 110] width 95 height 14
paste input "Indian Beans"
type input "Indian Beans"
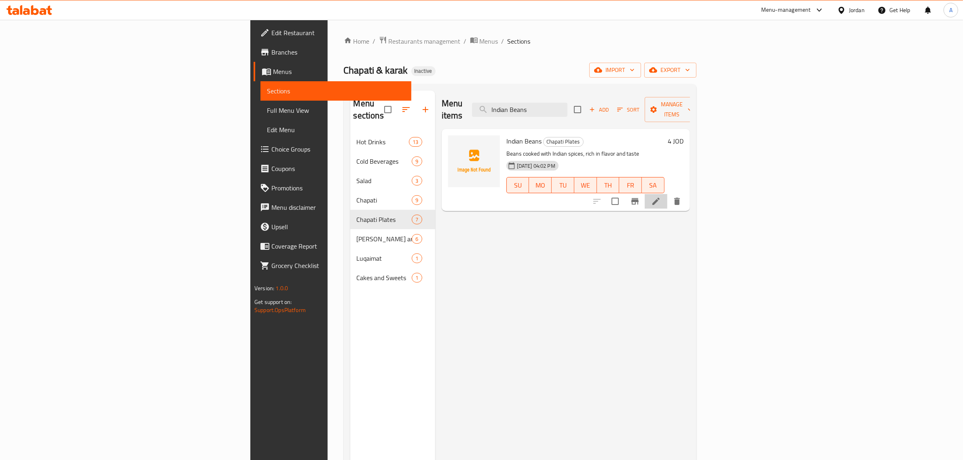
click at [667, 194] on li at bounding box center [656, 201] width 23 height 15
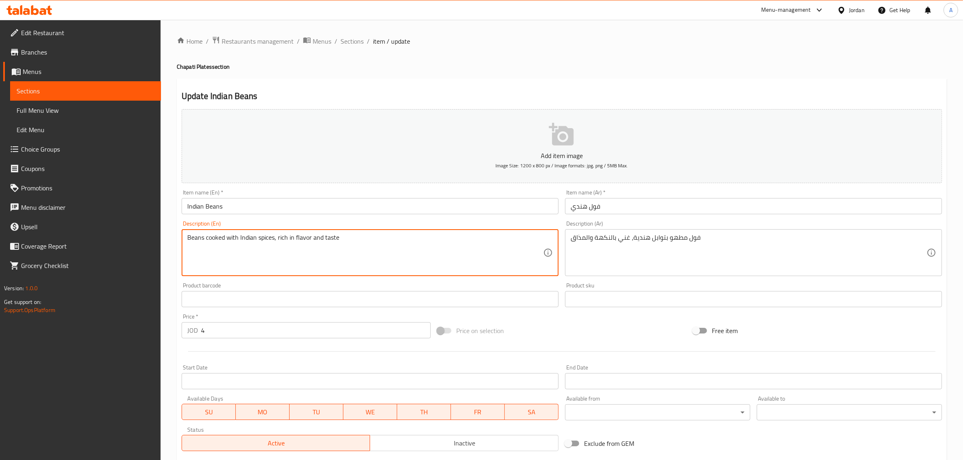
click at [201, 241] on textarea "Beans cooked with Indian spices, rich in flavor and taste" at bounding box center [365, 253] width 356 height 38
click at [188, 237] on textarea "Foul cooked with Indian spices, rich in flavor and taste" at bounding box center [365, 253] width 356 height 38
type textarea "Foul cooked with Indian spices, rich in flavor and taste"
click at [191, 202] on input "Indian Beans" at bounding box center [370, 206] width 377 height 16
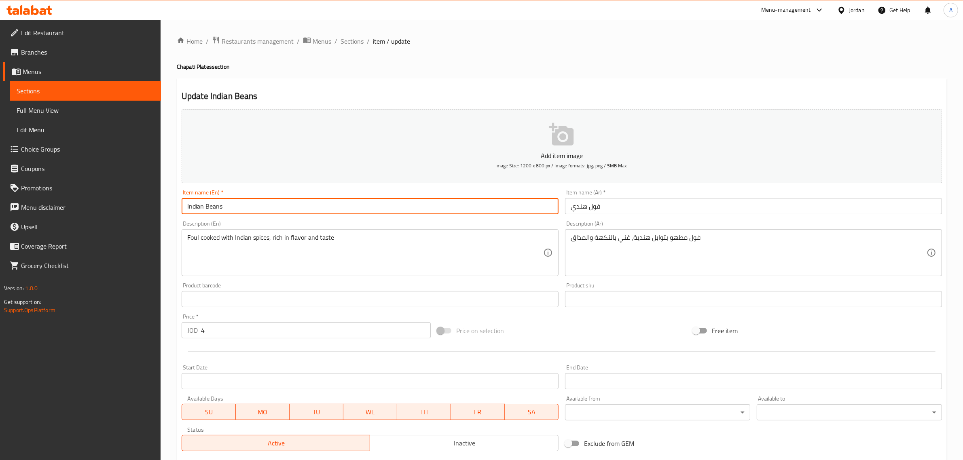
click at [191, 202] on input "Indian Beans" at bounding box center [370, 206] width 377 height 16
click at [214, 207] on input "Indian Beans" at bounding box center [370, 206] width 377 height 16
paste input "Foul"
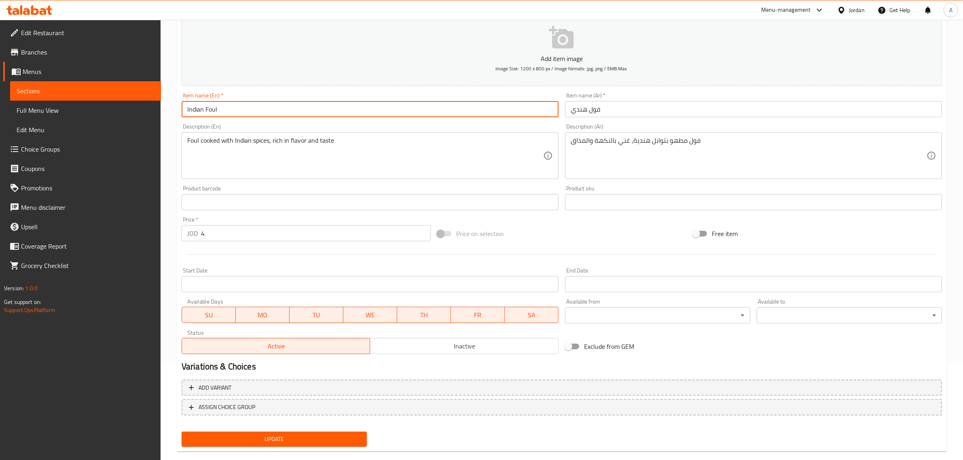
scroll to position [110, 0]
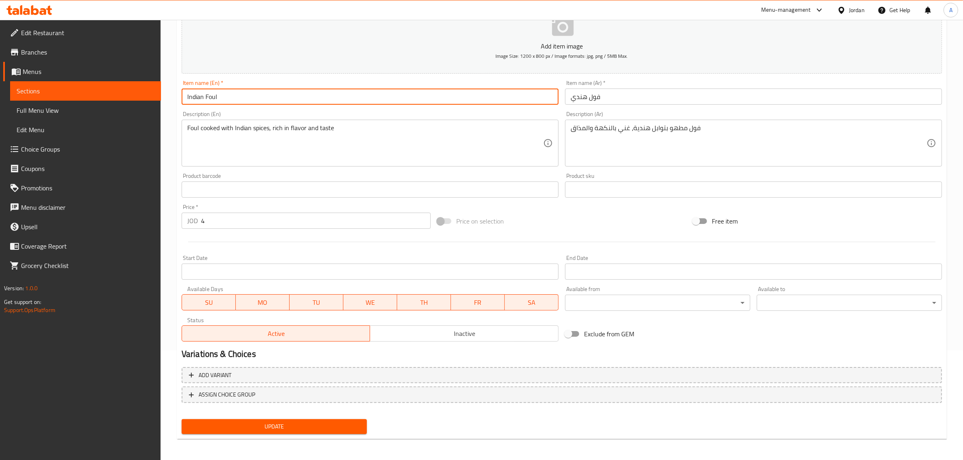
type input "Indian Foul"
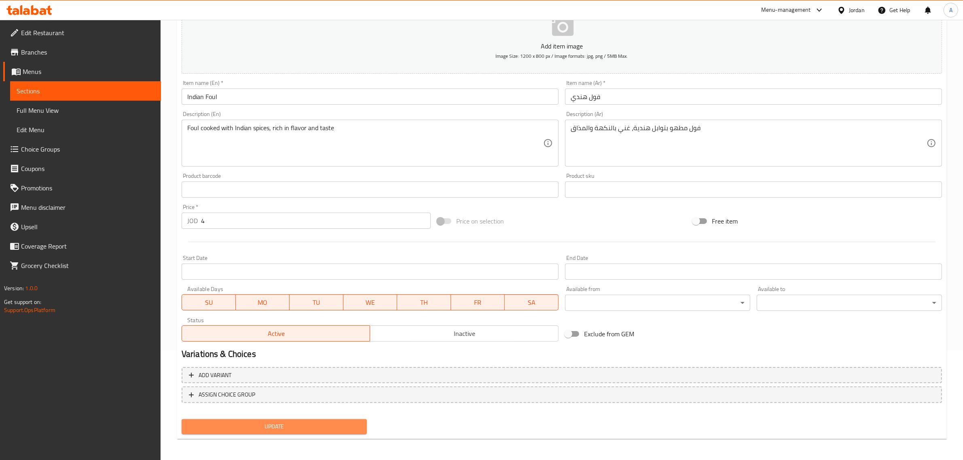
click at [327, 427] on span "Update" at bounding box center [274, 427] width 172 height 10
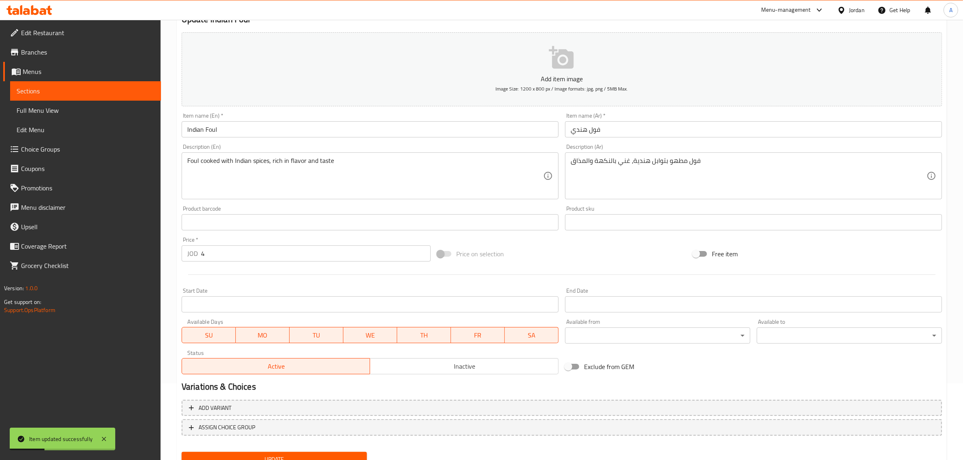
scroll to position [0, 0]
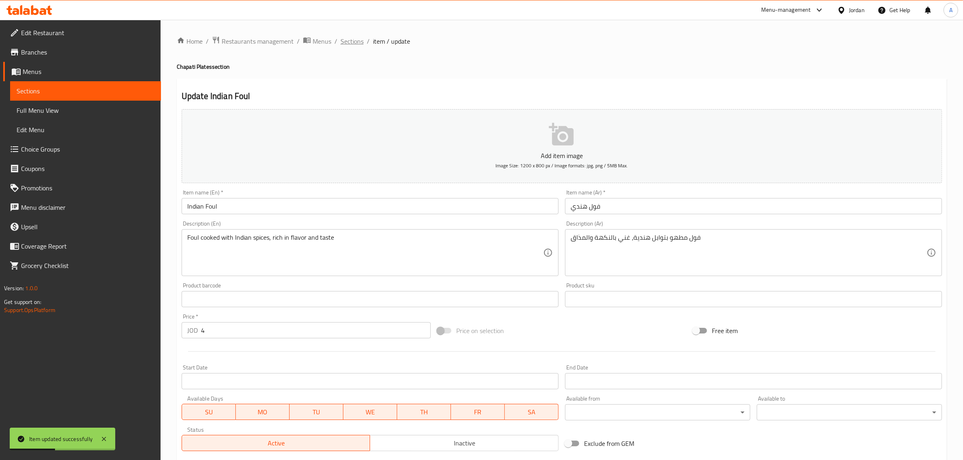
click at [340, 40] on span "Sections" at bounding box center [351, 41] width 23 height 10
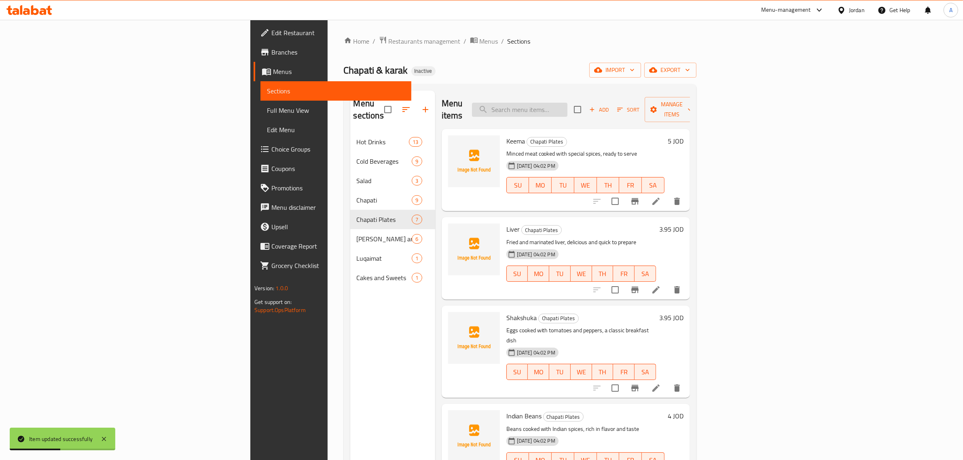
click at [567, 104] on input "search" at bounding box center [519, 110] width 95 height 14
paste input "Cream baladi with Honey"
drag, startPoint x: 643, startPoint y: 102, endPoint x: 666, endPoint y: 102, distance: 23.1
click at [666, 102] on div "Menu items Cream baladi with Honey Add Sort Manage items" at bounding box center [566, 110] width 248 height 38
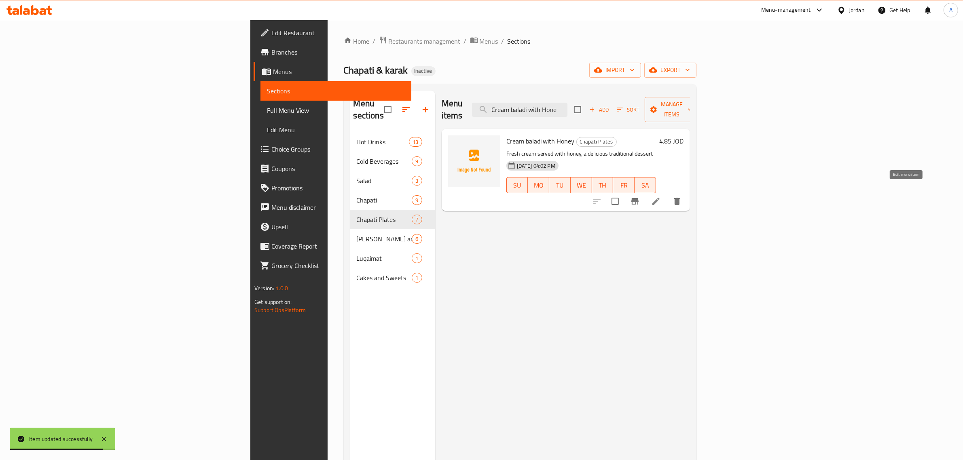
type input "Cream baladi with Hone"
click at [661, 197] on icon at bounding box center [656, 202] width 10 height 10
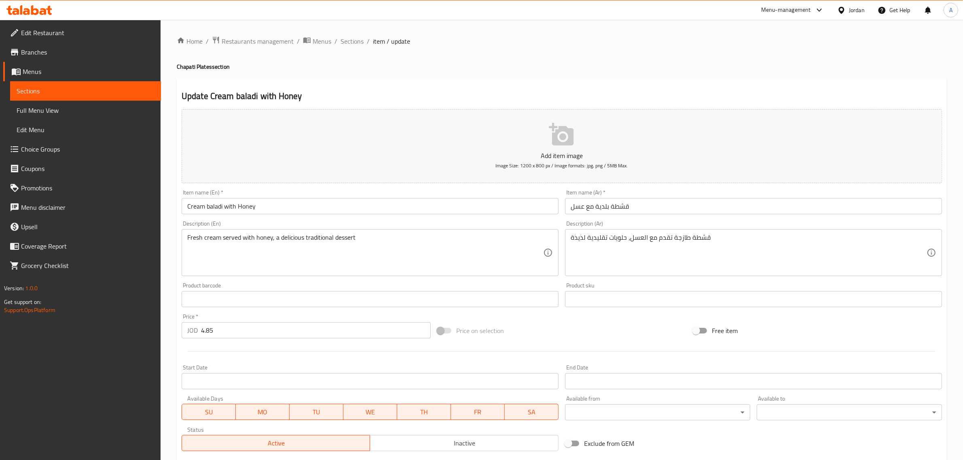
click at [197, 207] on input "Cream baladi with Honey" at bounding box center [370, 206] width 377 height 16
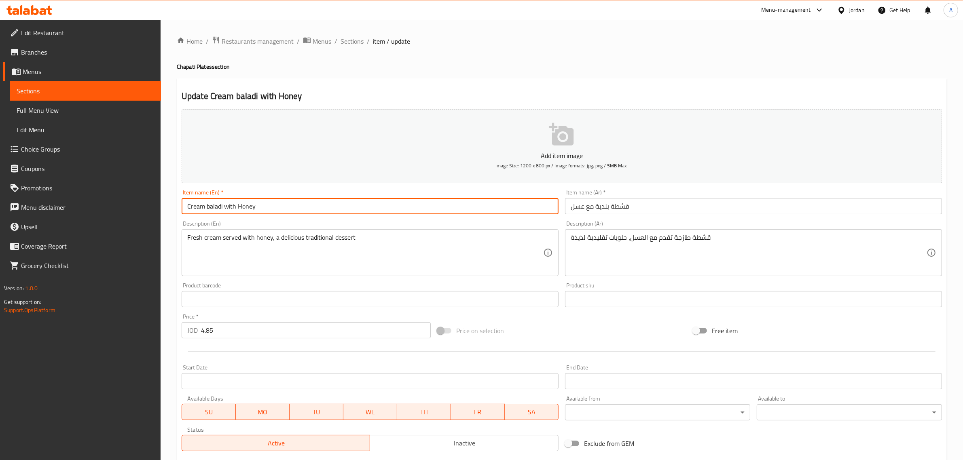
click at [197, 207] on input "Cream baladi with Honey" at bounding box center [370, 206] width 377 height 16
click at [188, 205] on input "Qeshta baladi with Honey" at bounding box center [370, 206] width 377 height 16
type input "Qeshta baladi with Honey"
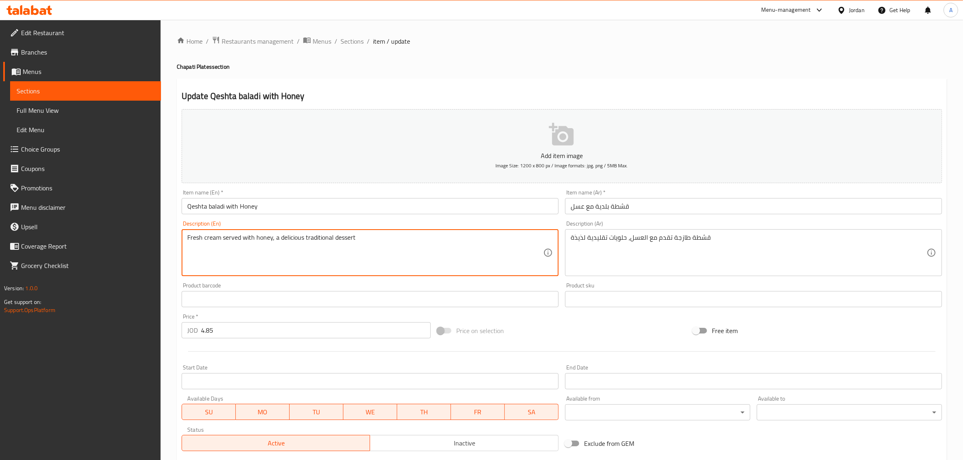
click at [215, 241] on textarea "Fresh cream served with honey, a delicious traditional dessert" at bounding box center [365, 253] width 356 height 38
paste textarea "Qeshta"
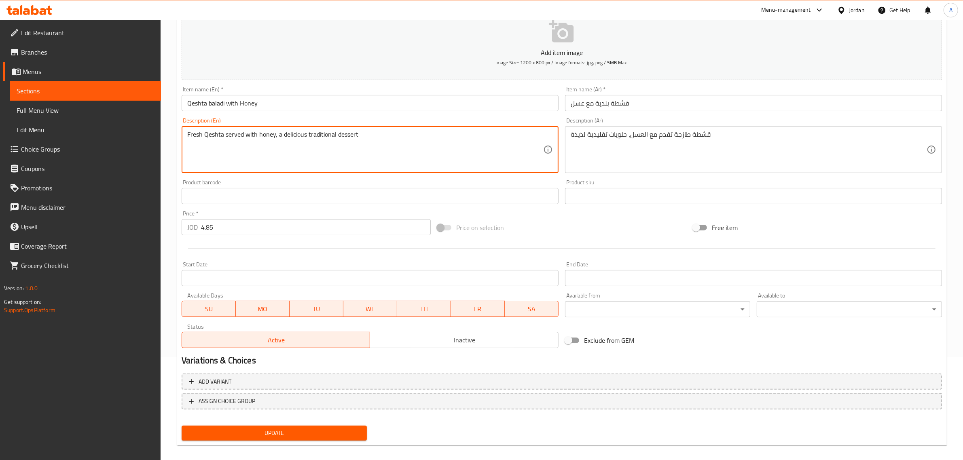
scroll to position [110, 0]
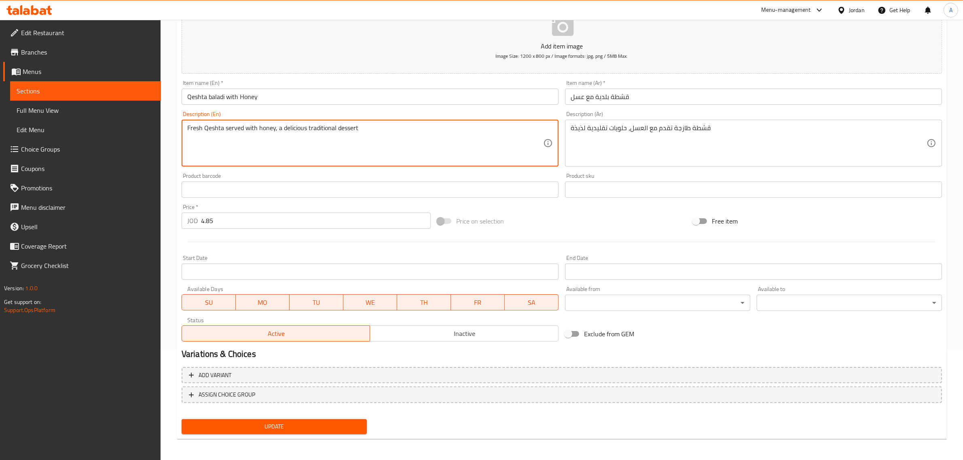
click at [298, 427] on span "Update" at bounding box center [274, 427] width 172 height 10
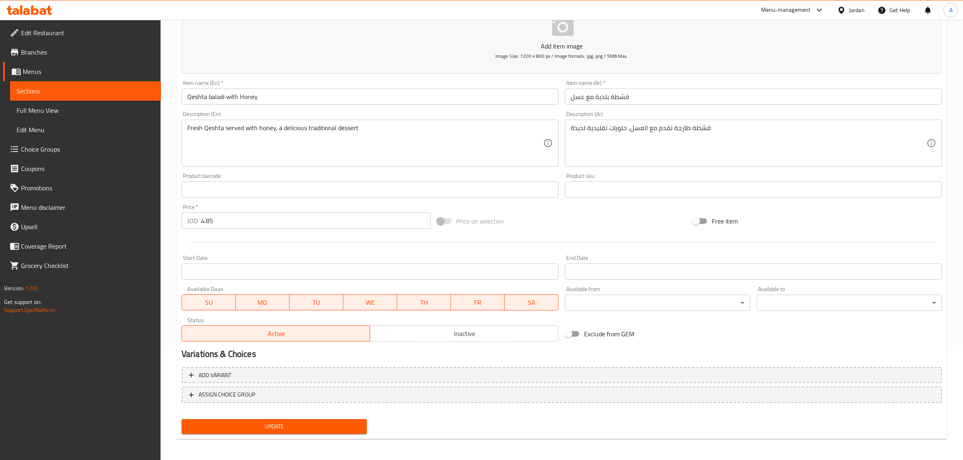
click at [264, 420] on button "Update" at bounding box center [274, 426] width 185 height 15
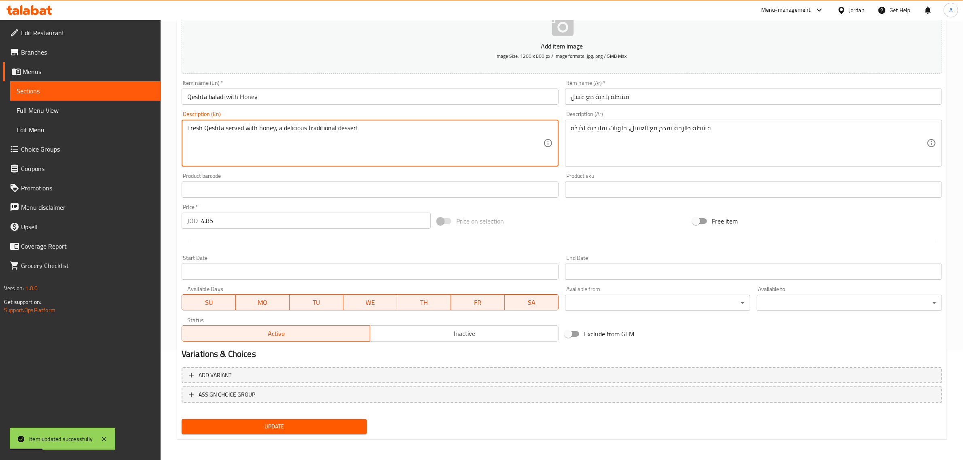
click at [344, 133] on textarea "Fresh Qeshta served with honey, a delicious traditional dessert" at bounding box center [365, 143] width 356 height 38
click at [347, 132] on textarea "Fresh Qeshta served with honey, a delicious traditional swrrt" at bounding box center [365, 143] width 356 height 38
click at [369, 145] on textarea "Fresh Qeshta served with honey, a delicious traditional sweets" at bounding box center [365, 143] width 356 height 38
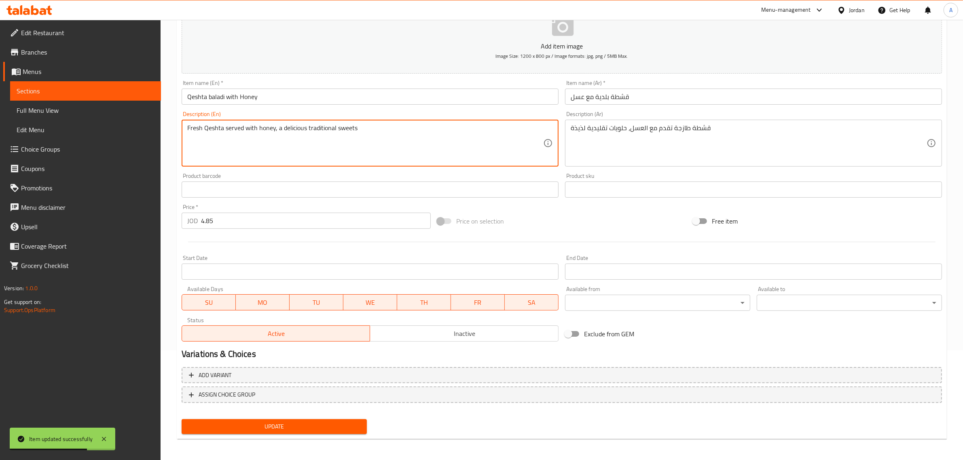
click at [369, 145] on textarea "Fresh Qeshta served with honey, a delicious traditional sweets" at bounding box center [365, 143] width 356 height 38
type textarea "Fresh Qeshta served with honey, a delicious traditional sweets"
click at [341, 419] on button "Update" at bounding box center [274, 426] width 185 height 15
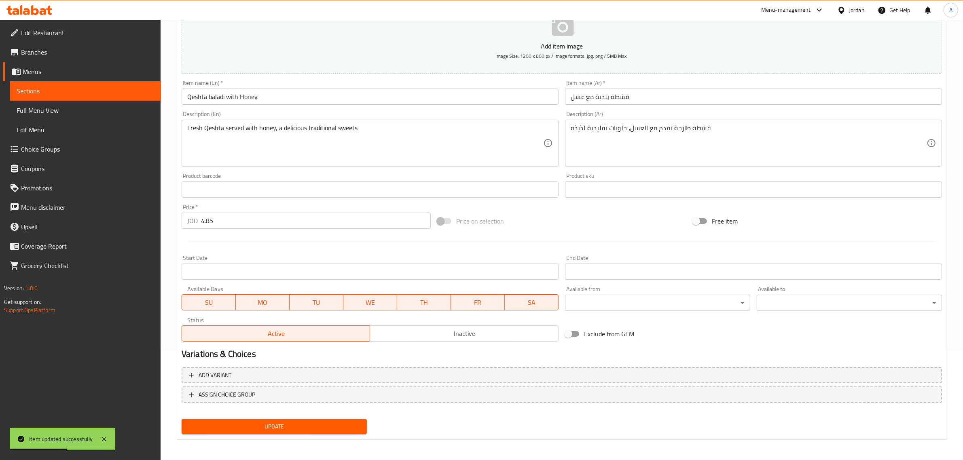
scroll to position [11, 0]
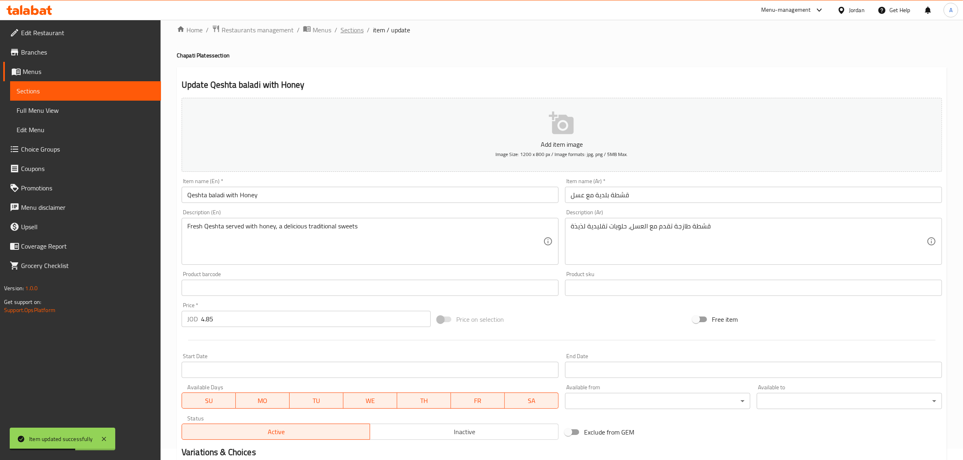
click at [357, 35] on span "Sections" at bounding box center [351, 30] width 23 height 10
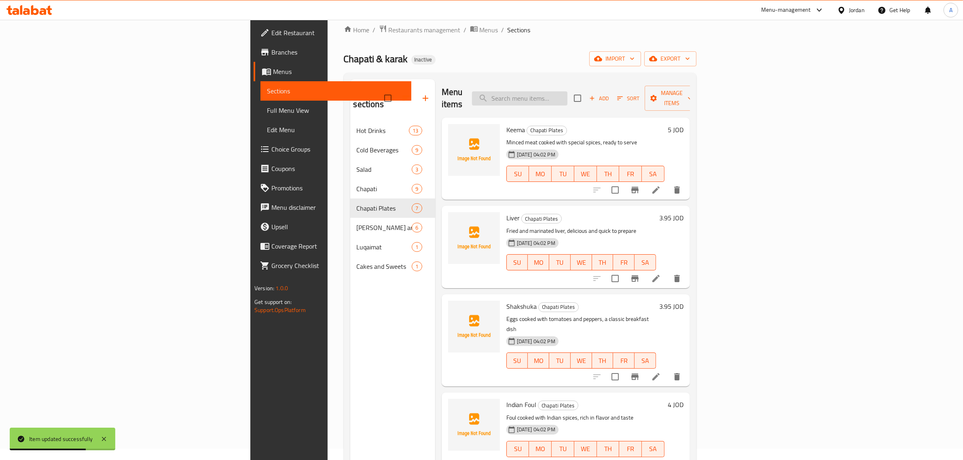
click at [567, 98] on input "search" at bounding box center [519, 98] width 95 height 14
paste input "Lentil Tagine"
drag, startPoint x: 613, startPoint y: 93, endPoint x: 627, endPoint y: 93, distance: 14.6
click at [567, 93] on input "Lentil Tagine" at bounding box center [519, 98] width 95 height 14
drag, startPoint x: 608, startPoint y: 90, endPoint x: 615, endPoint y: 91, distance: 6.9
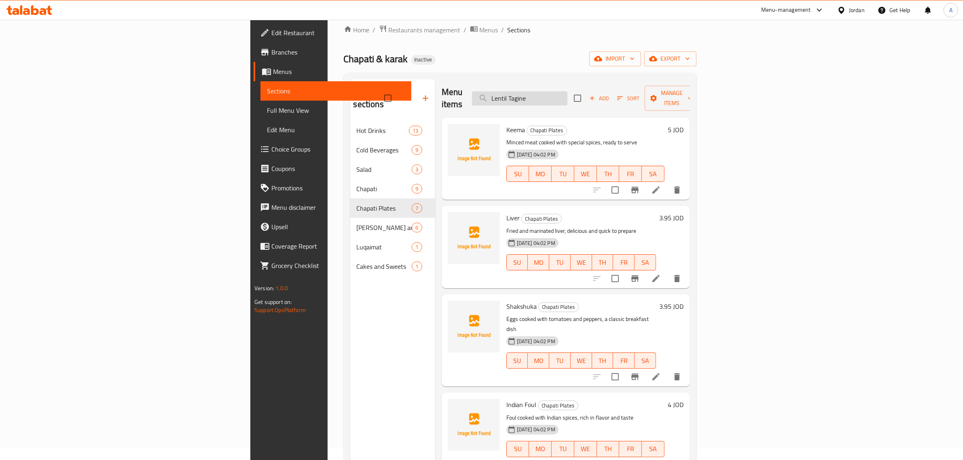
click at [567, 91] on input "Lentil Tagine" at bounding box center [519, 98] width 95 height 14
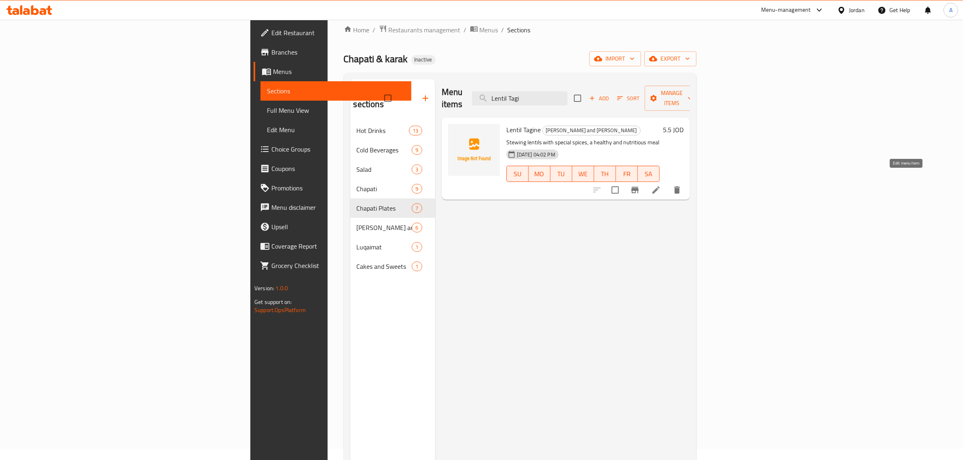
type input "Lentil Tagi"
click at [660, 186] on icon at bounding box center [655, 189] width 7 height 7
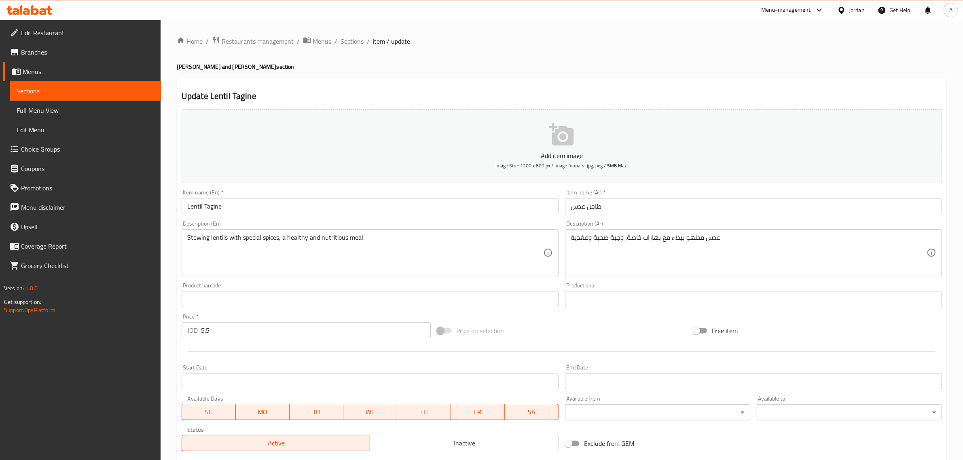
click at [244, 203] on input "Lentil Tagine" at bounding box center [370, 206] width 377 height 16
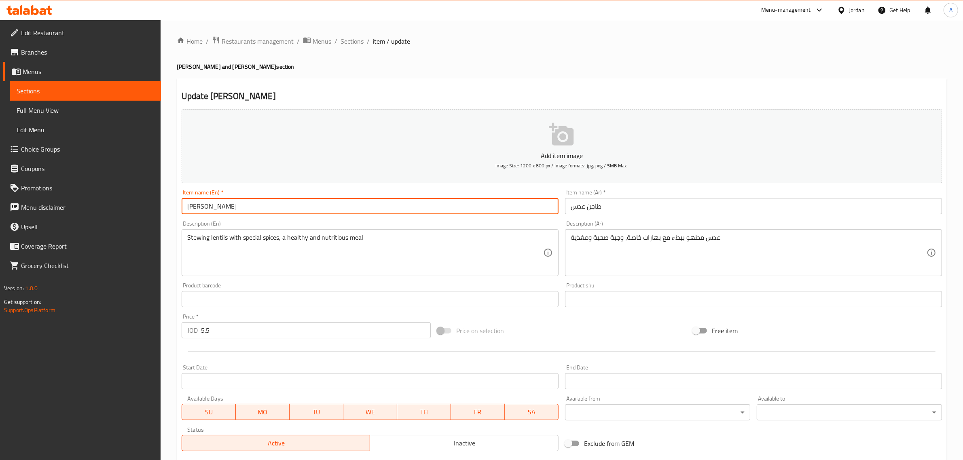
scroll to position [110, 0]
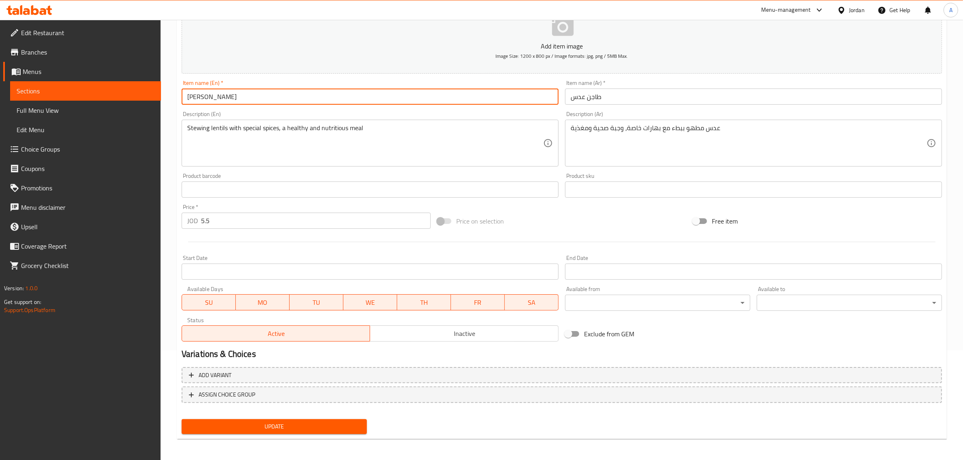
type input "[PERSON_NAME]"
click at [295, 425] on span "Update" at bounding box center [274, 427] width 172 height 10
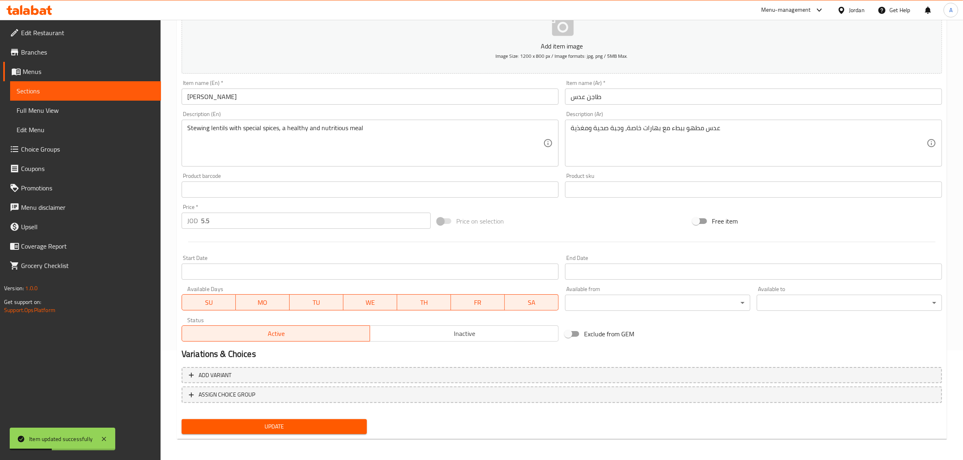
click at [286, 118] on div "Description (En) Stewing lentils with special spices, a healthy and nutritious …" at bounding box center [370, 138] width 377 height 55
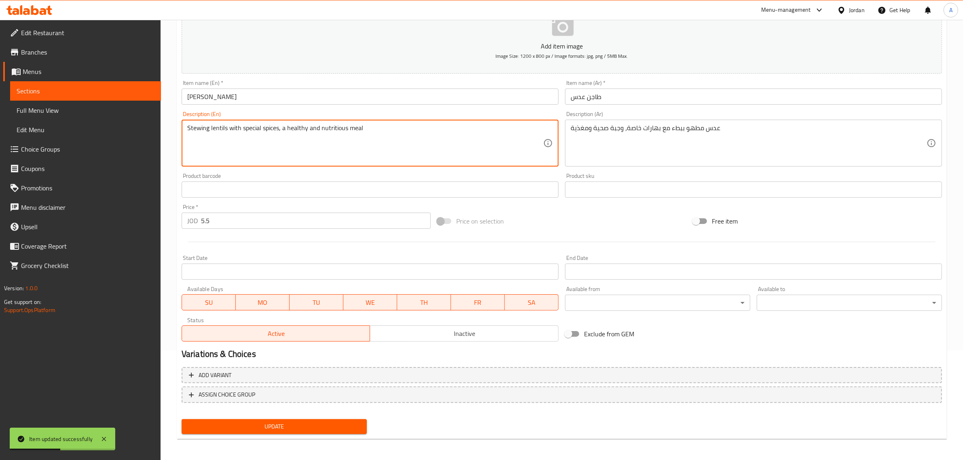
click at [272, 130] on textarea "Stewing lentils with special spices, a healthy and nutritious meal" at bounding box center [365, 143] width 356 height 38
paste textarea "low cooked lentils with special spices, a healthy and nutritious meal"
type textarea "Slow cooked lentils with special spices, a healthy and nutritious meal"
click at [279, 452] on div "Home / Restaurants management / Menus / Sections / item / update Masala and Bir…" at bounding box center [562, 186] width 802 height 552
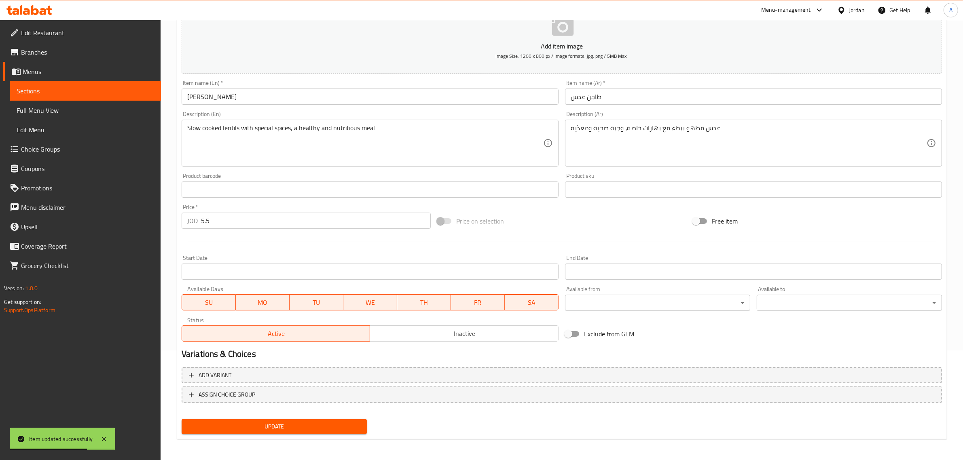
click at [279, 452] on div "Home / Restaurants management / Menus / Sections / item / update Masala and Bir…" at bounding box center [562, 186] width 802 height 552
click at [300, 425] on span "Update" at bounding box center [274, 427] width 172 height 10
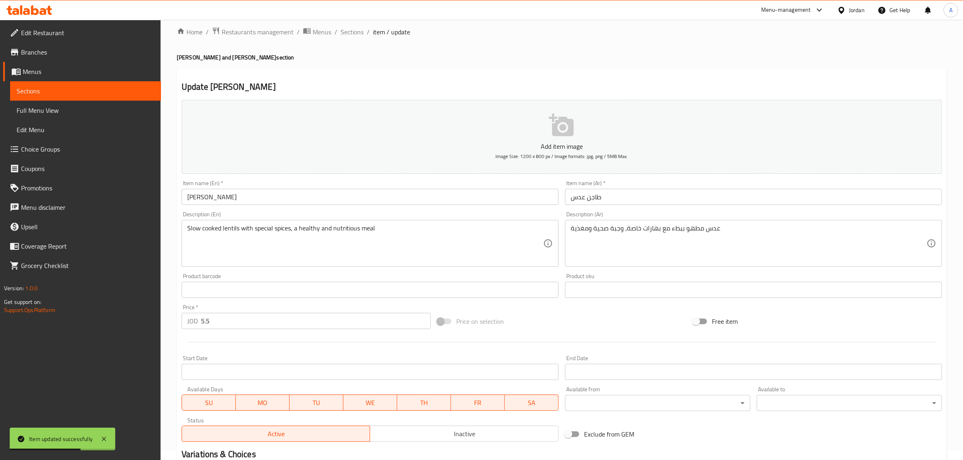
scroll to position [0, 0]
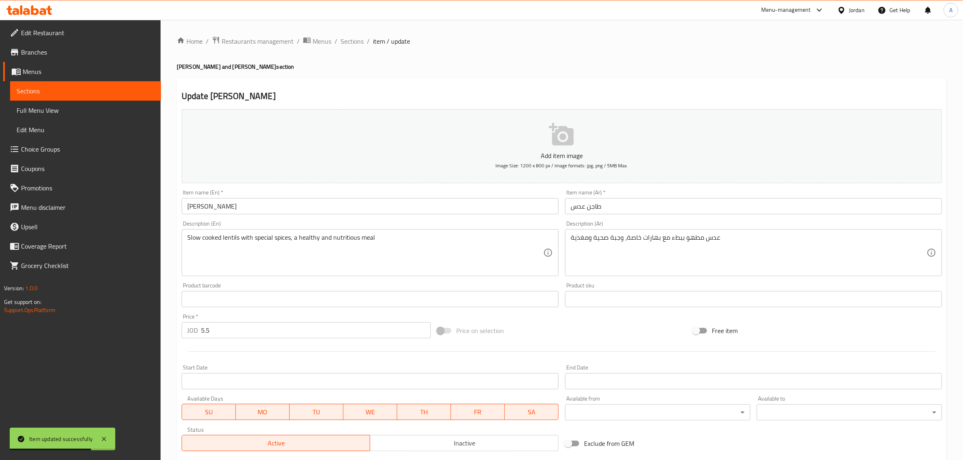
click at [365, 40] on ol "Home / Restaurants management / Menus / Sections / item / update" at bounding box center [562, 41] width 770 height 11
click at [340, 40] on span "Sections" at bounding box center [351, 41] width 23 height 10
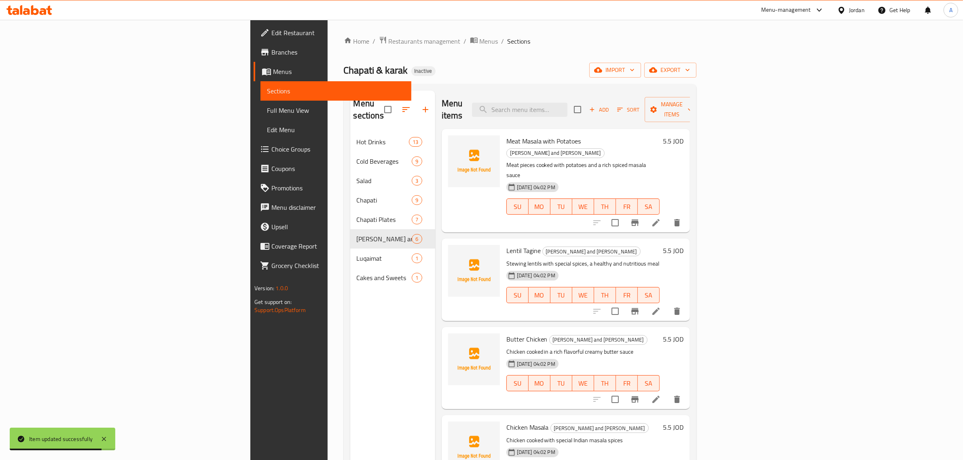
click at [644, 90] on div "Menu sections Hot Drinks 13 Cold Beverages 9 Salad 3 Chapati 9 Chapati Plates 7…" at bounding box center [520, 320] width 353 height 473
click at [567, 105] on input "search" at bounding box center [519, 110] width 95 height 14
paste input "[PERSON_NAME]"
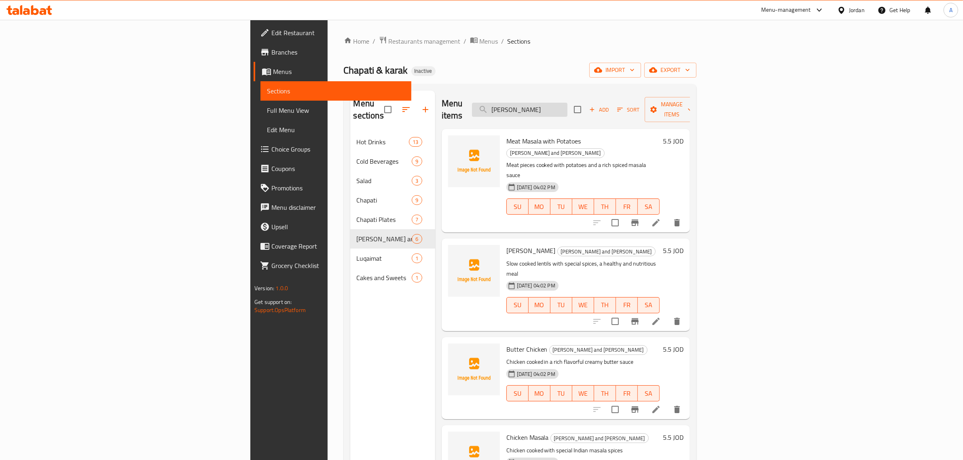
drag, startPoint x: 607, startPoint y: 102, endPoint x: 620, endPoint y: 104, distance: 12.8
click at [567, 104] on input "[PERSON_NAME]" at bounding box center [519, 110] width 95 height 14
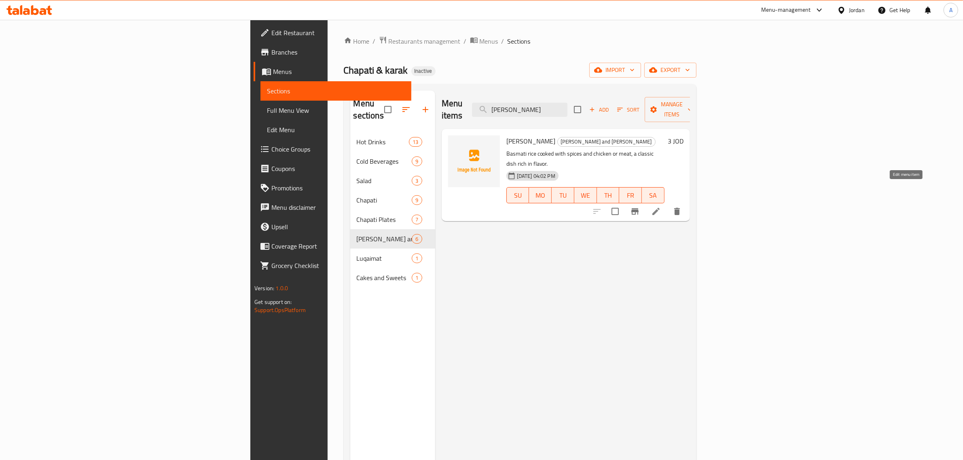
type input "Biryani Ric"
click at [661, 207] on icon at bounding box center [656, 212] width 10 height 10
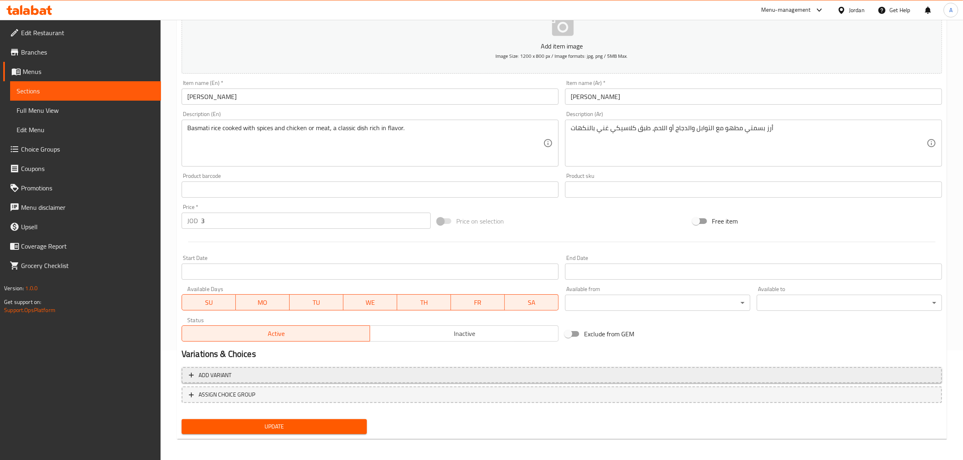
click at [255, 379] on span "Add variant" at bounding box center [562, 375] width 746 height 10
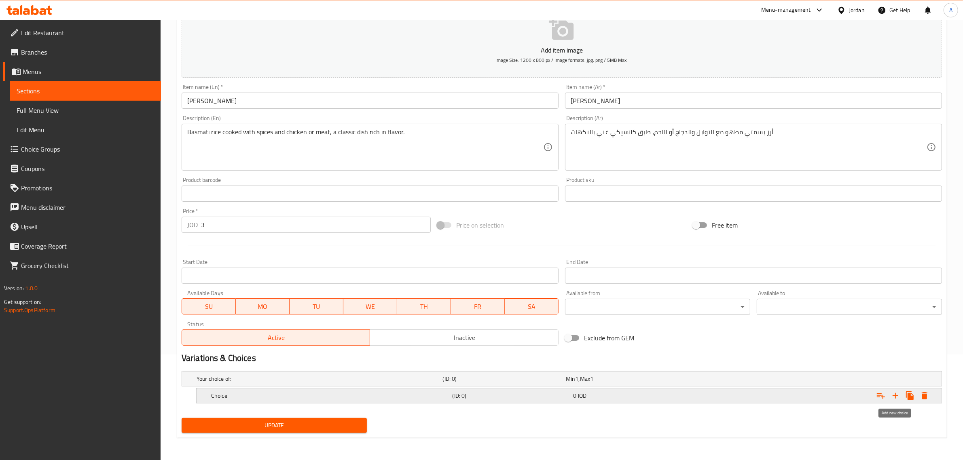
click at [894, 398] on icon "Expand" at bounding box center [895, 396] width 10 height 10
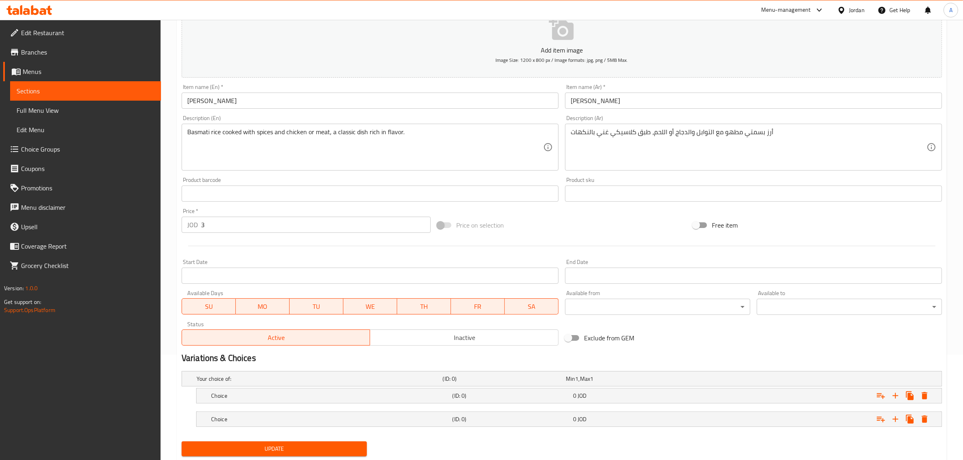
scroll to position [129, 0]
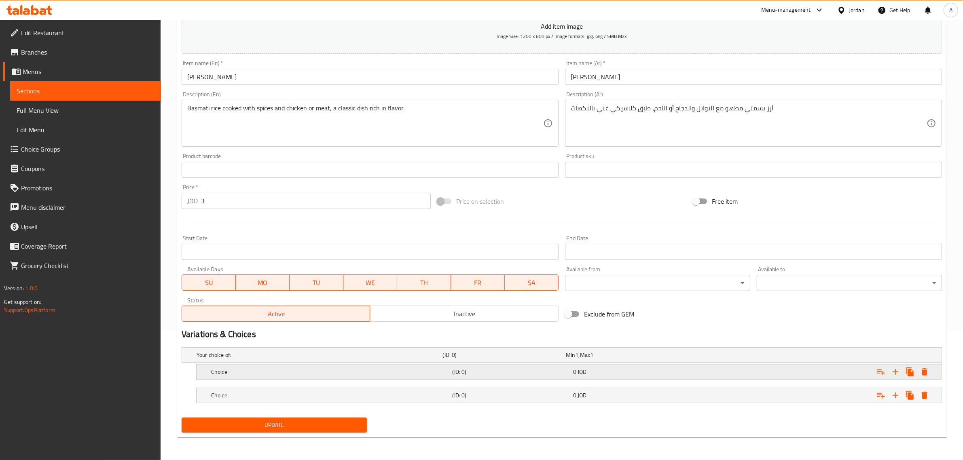
click at [251, 370] on h5 "Choice" at bounding box center [330, 372] width 238 height 8
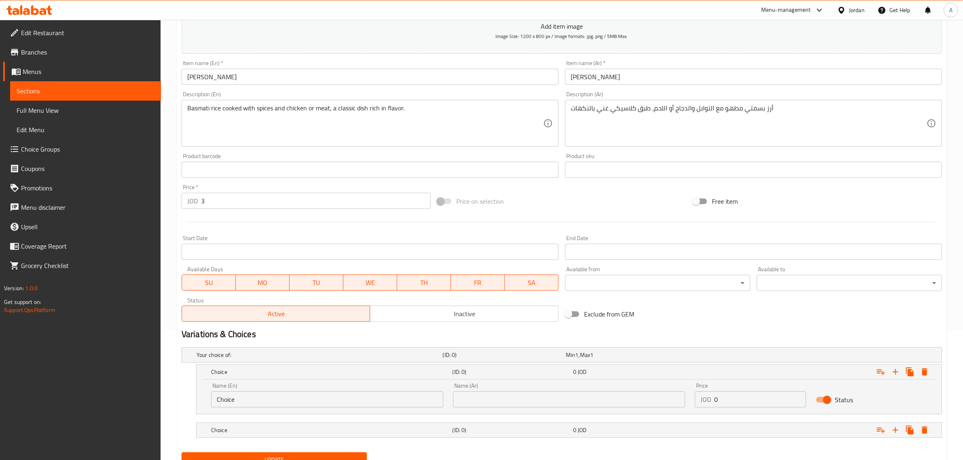
scroll to position [164, 0]
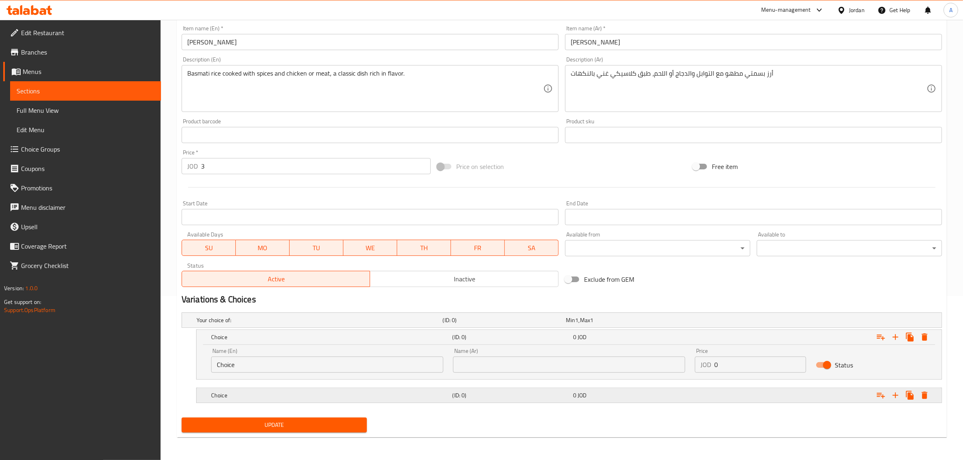
click at [365, 404] on div "Choice (ID: 0) 0 JOD" at bounding box center [571, 396] width 724 height 18
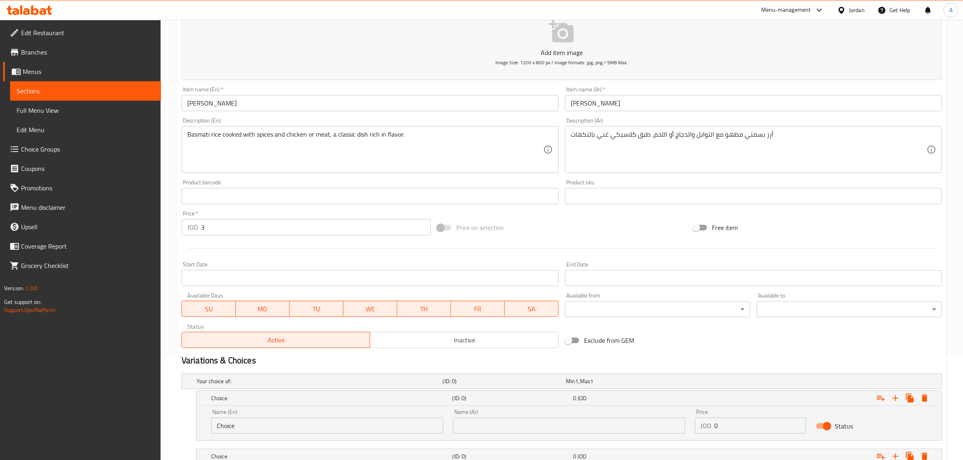
scroll to position [85, 0]
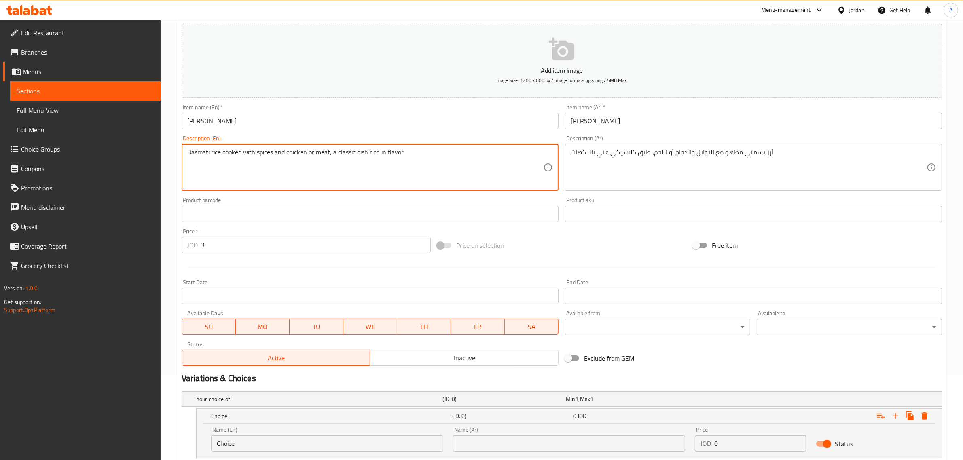
click at [293, 155] on textarea "Basmati rice cooked with spices and chicken or meat, a classic dish rich in fla…" at bounding box center [365, 167] width 356 height 38
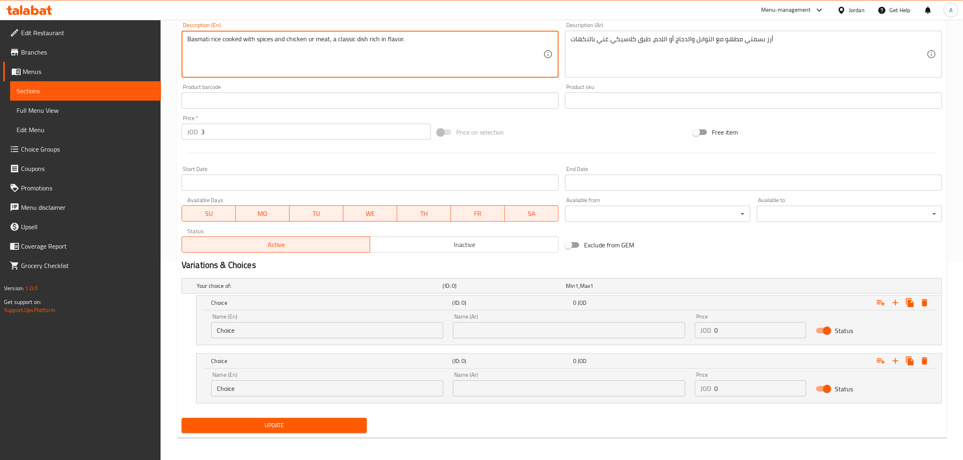
click at [257, 323] on input "Choice" at bounding box center [327, 330] width 232 height 16
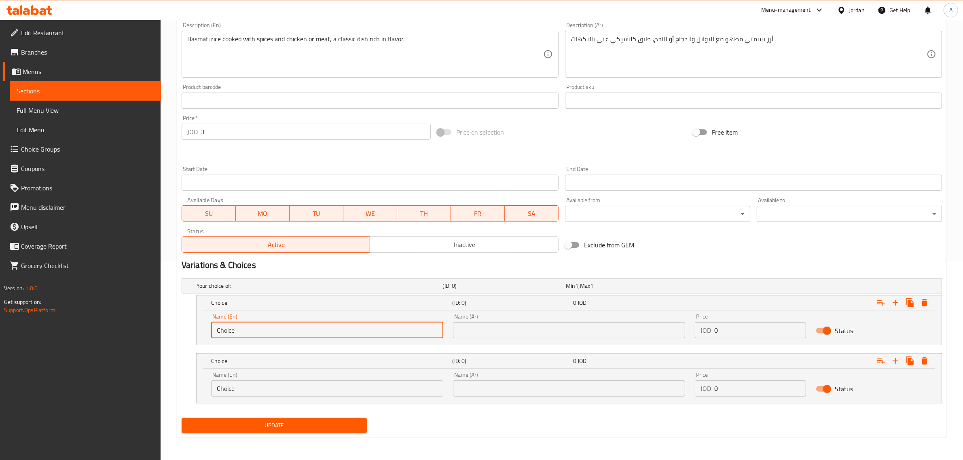
click at [257, 323] on input "Choice" at bounding box center [327, 330] width 232 height 16
paste input "chicken"
type input "chicken"
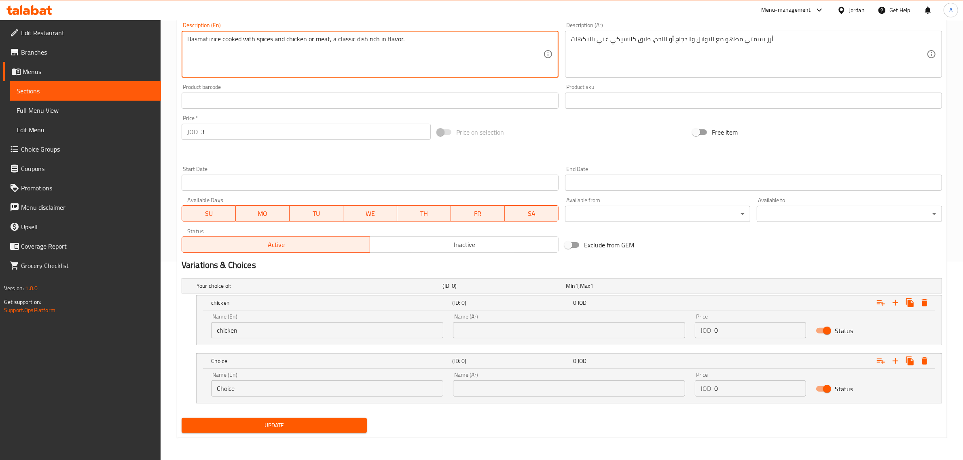
click at [327, 37] on textarea "Basmati rice cooked with spices and chicken or meat, a classic dish rich in fla…" at bounding box center [365, 54] width 356 height 38
click at [255, 386] on input "Choice" at bounding box center [327, 389] width 232 height 16
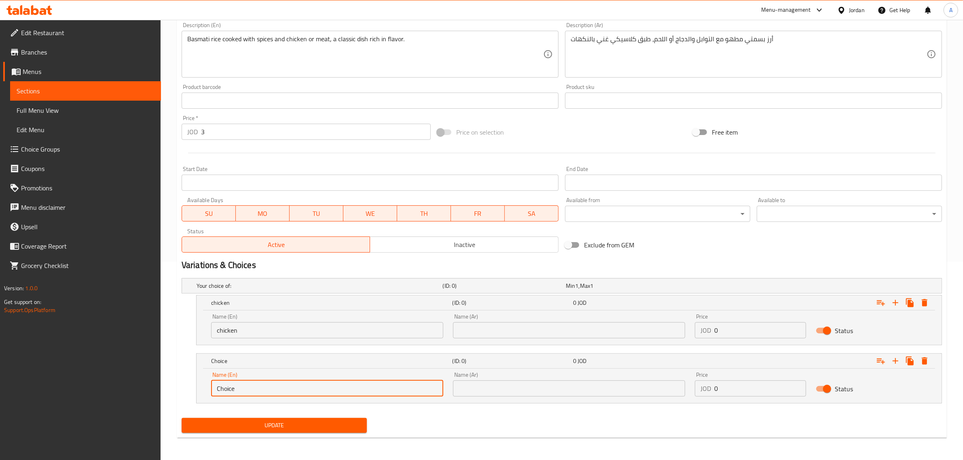
click at [255, 386] on input "Choice" at bounding box center [327, 389] width 232 height 16
paste input "meat"
type input "meat"
click at [678, 41] on textarea "أرز بسمتي مطهو مع التوابل والدجاج أو اللحم، طبق كلاسيكي غني بالنكهات" at bounding box center [749, 54] width 356 height 38
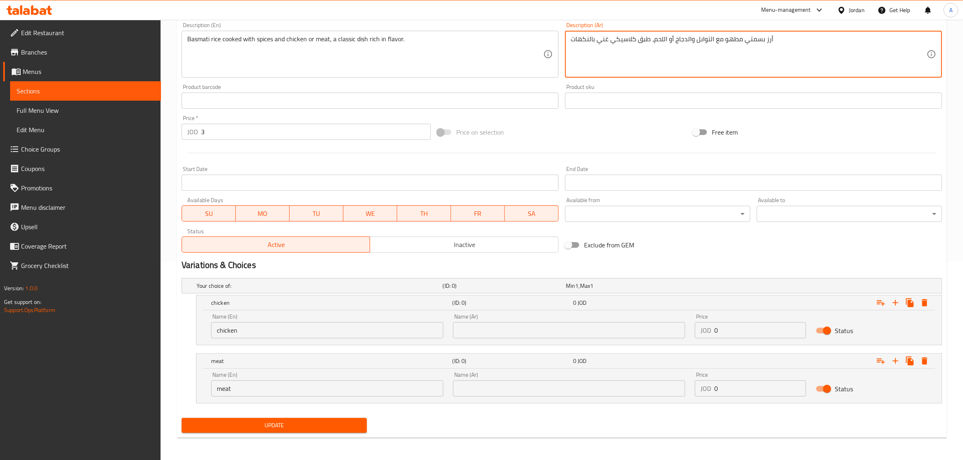
click at [503, 324] on input "text" at bounding box center [569, 330] width 232 height 16
paste input "والدجاج"
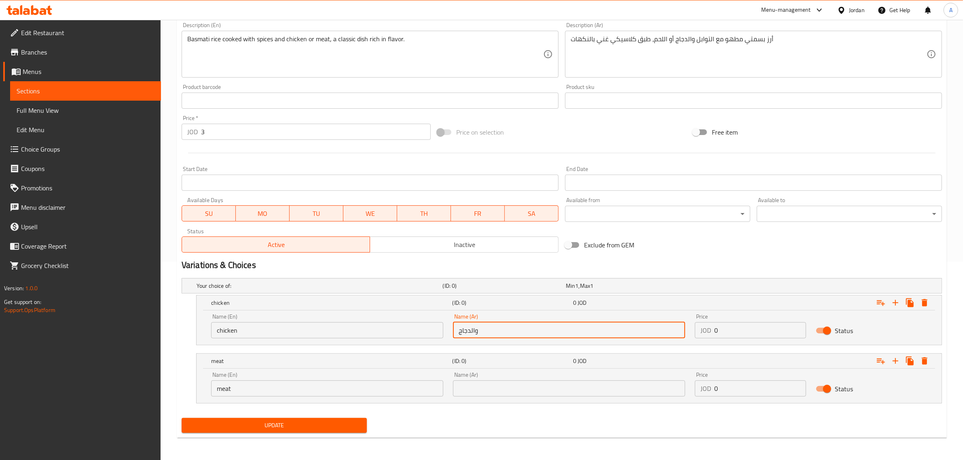
drag, startPoint x: 470, startPoint y: 334, endPoint x: 476, endPoint y: 328, distance: 7.7
click at [476, 328] on input "والدجاج" at bounding box center [569, 330] width 232 height 16
type input "دجاج"
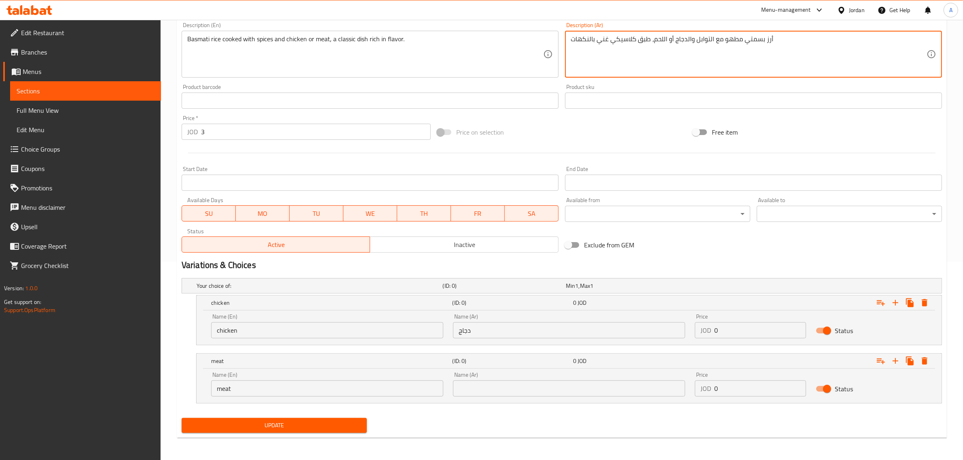
click at [657, 45] on textarea "أرز بسمتي مطهو مع التوابل والدجاج أو اللحم، طبق كلاسيكي غني بالنكهات" at bounding box center [749, 54] width 356 height 38
click at [479, 399] on div "Name (Ar) Name (Ar)" at bounding box center [569, 384] width 242 height 34
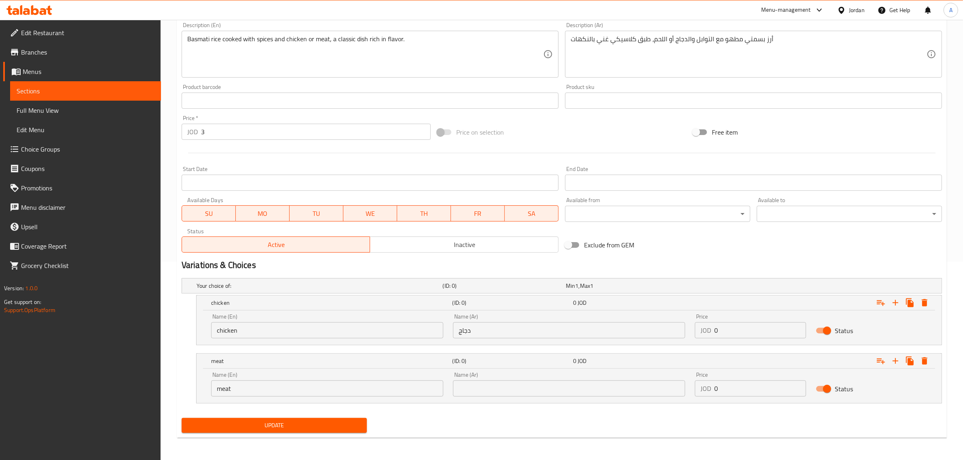
click at [482, 387] on input "text" at bounding box center [569, 389] width 232 height 16
paste input "اللحم"
drag, startPoint x: 468, startPoint y: 389, endPoint x: 482, endPoint y: 395, distance: 15.0
click at [482, 395] on input "اللحم" at bounding box center [569, 389] width 232 height 16
type input "لحم"
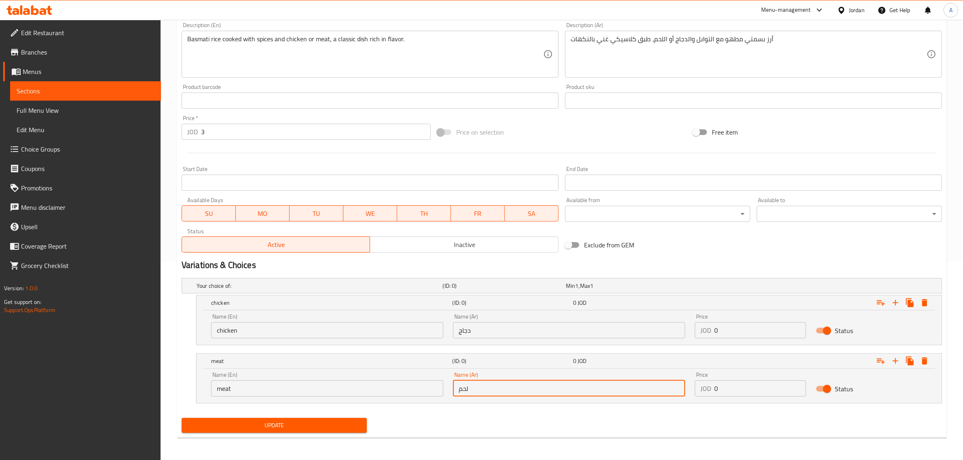
click at [724, 328] on input "0" at bounding box center [760, 330] width 92 height 16
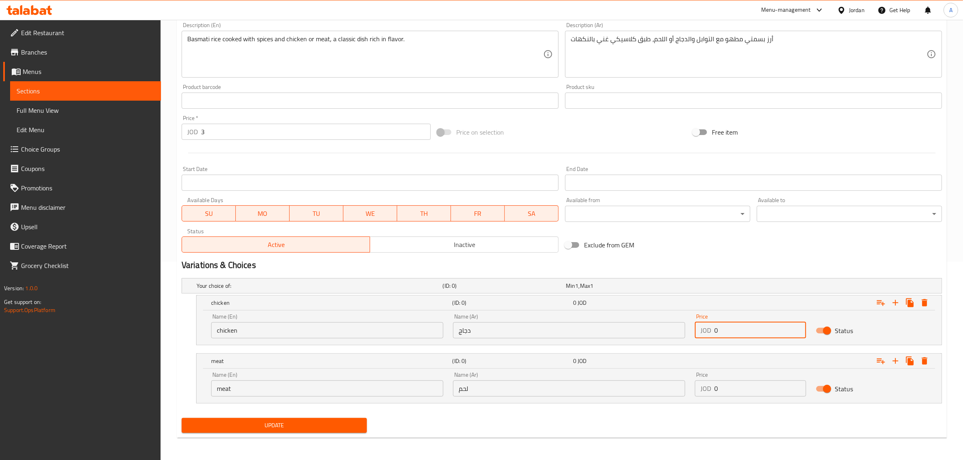
click at [724, 328] on input "0" at bounding box center [760, 330] width 92 height 16
paste input "3"
type input "3"
click at [721, 375] on div "Price JOD 0 Price" at bounding box center [750, 384] width 111 height 25
click at [725, 385] on input "0" at bounding box center [760, 389] width 92 height 16
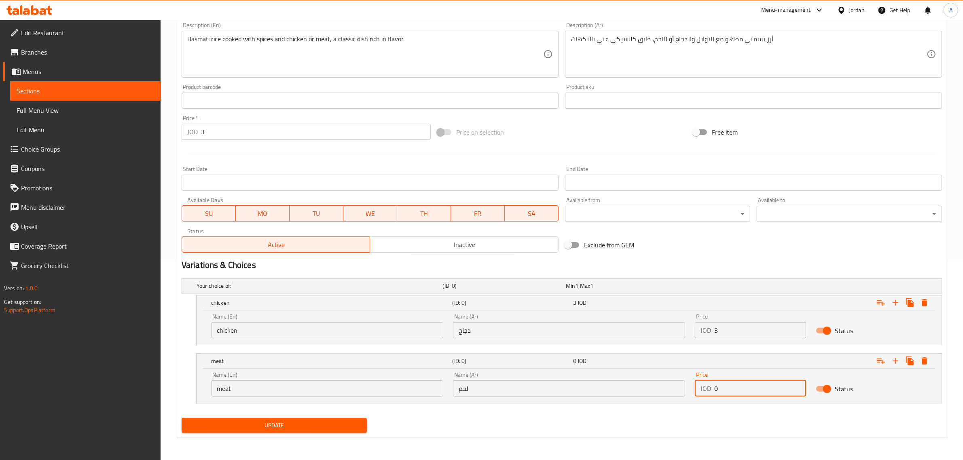
click at [725, 385] on input "0" at bounding box center [760, 389] width 92 height 16
paste input "3"
type input "3"
click at [216, 127] on input "3" at bounding box center [316, 132] width 230 height 16
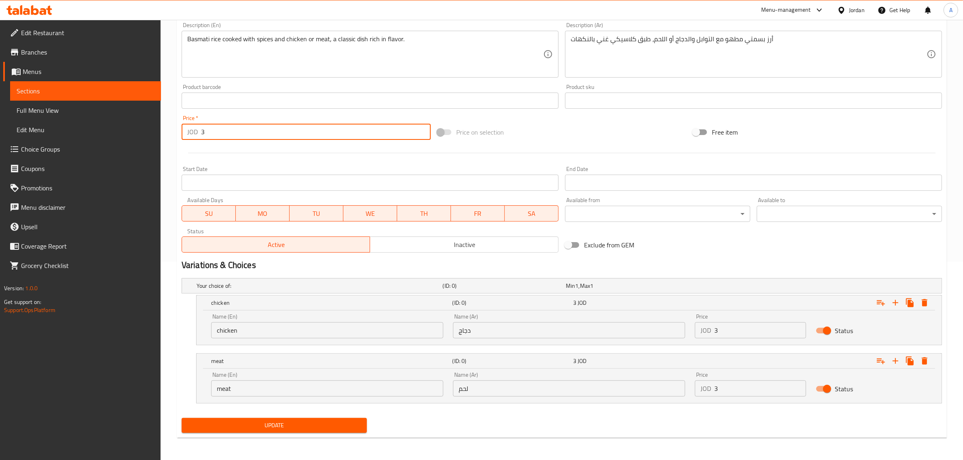
click at [216, 127] on input "3" at bounding box center [316, 132] width 230 height 16
type input "0"
click at [201, 162] on div at bounding box center [561, 153] width 767 height 20
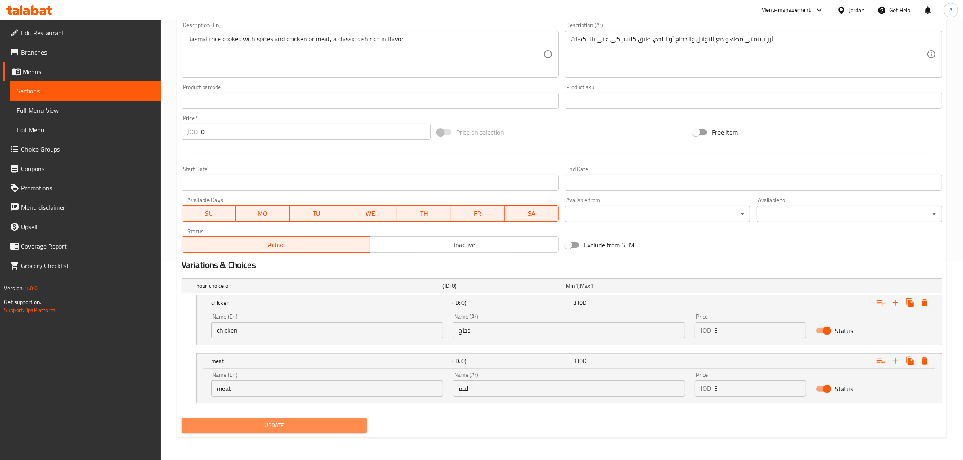
click at [302, 426] on span "Update" at bounding box center [274, 426] width 172 height 10
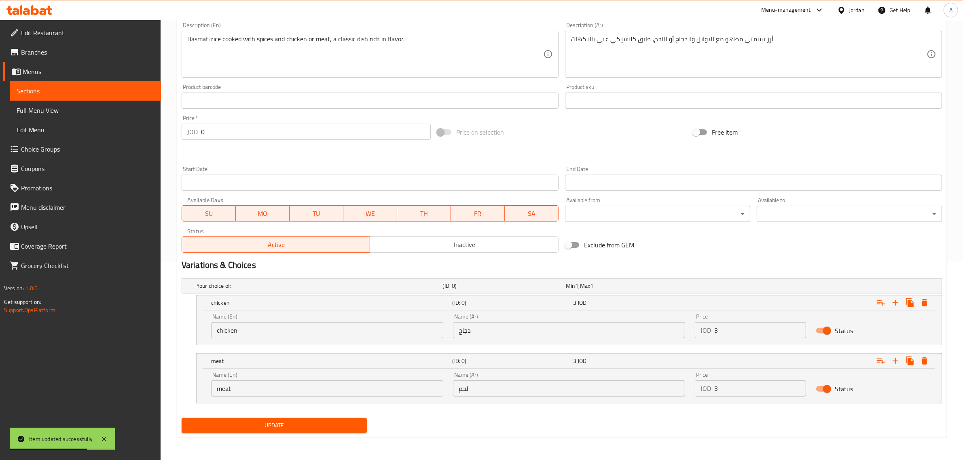
click at [55, 83] on link "Sections" at bounding box center [85, 90] width 151 height 19
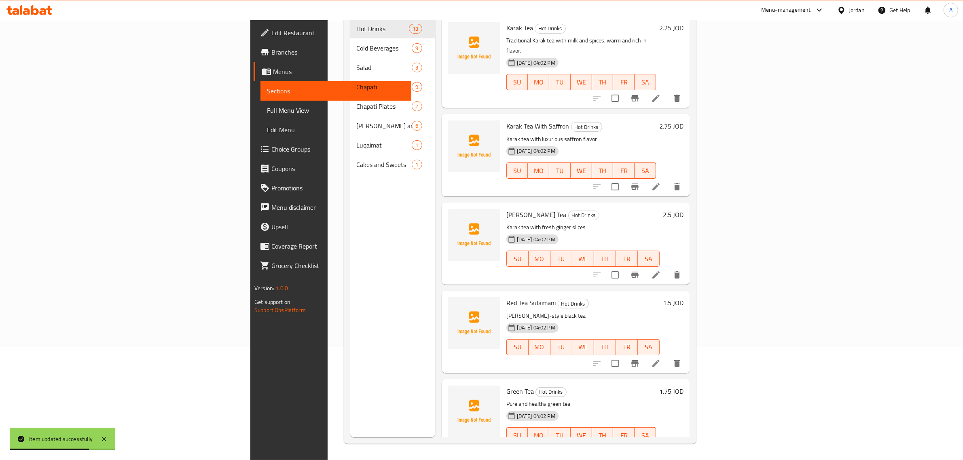
scroll to position [114, 0]
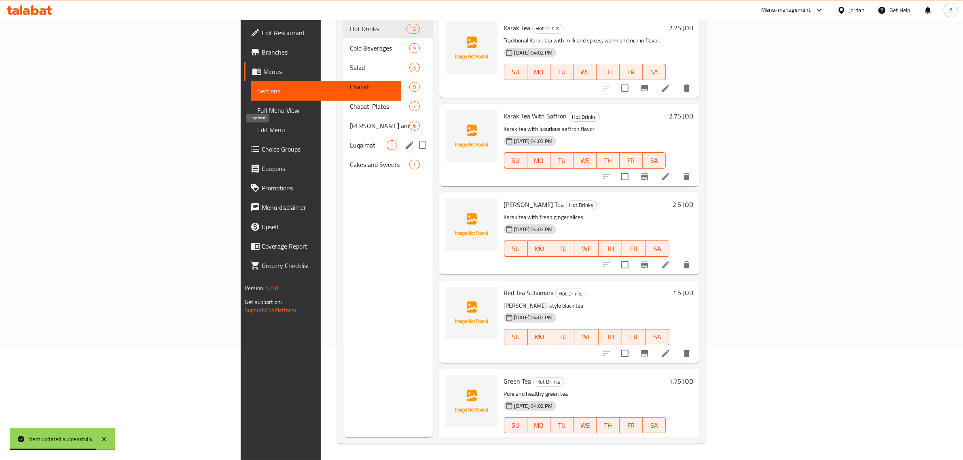
click at [350, 140] on span "Luqaimat" at bounding box center [368, 145] width 37 height 10
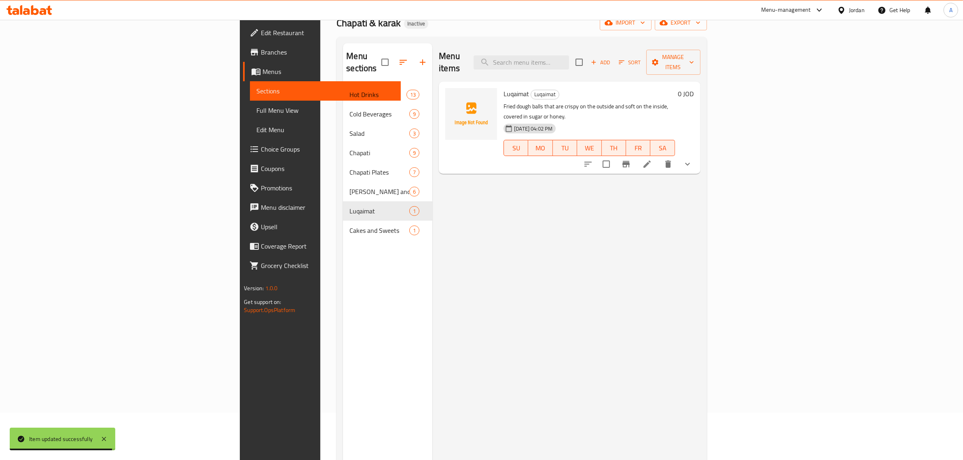
scroll to position [44, 0]
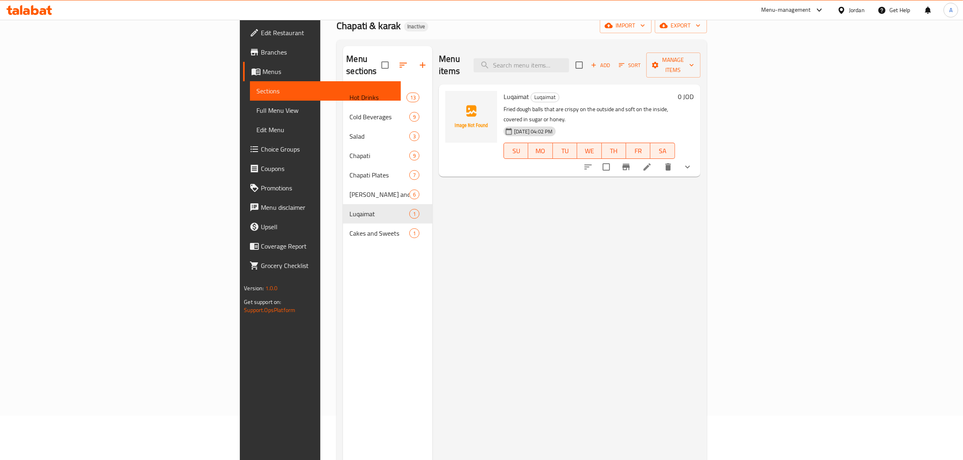
click at [503, 91] on span "Luqaimat" at bounding box center [515, 97] width 25 height 12
copy h6 "Luqaimat"
click at [652, 162] on icon at bounding box center [647, 167] width 10 height 10
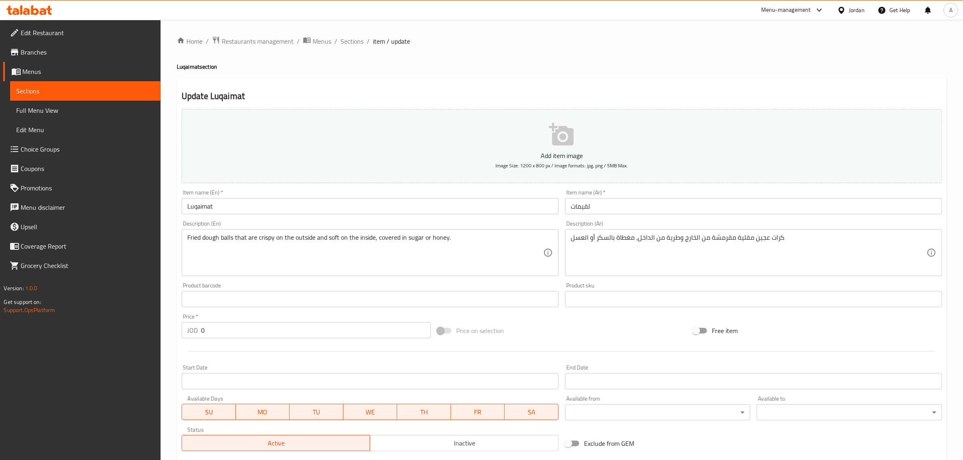
scroll to position [176, 0]
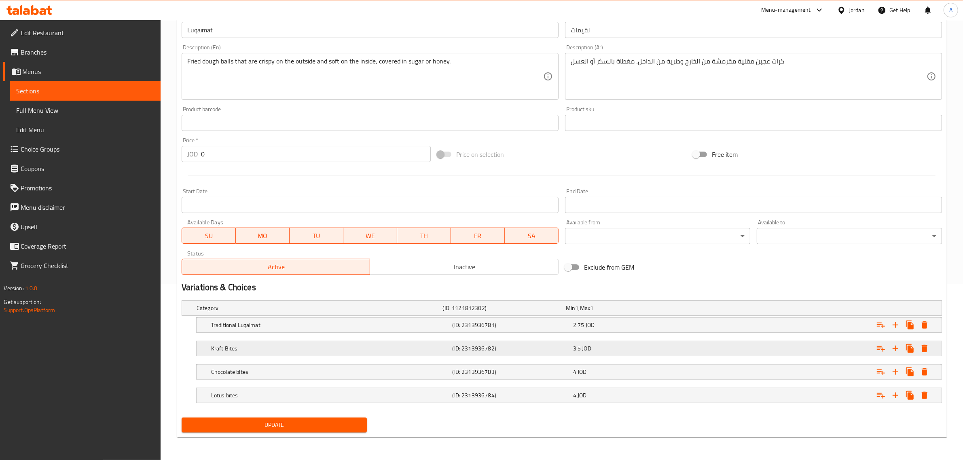
click at [238, 349] on h5 "Kraft Bites" at bounding box center [330, 349] width 238 height 8
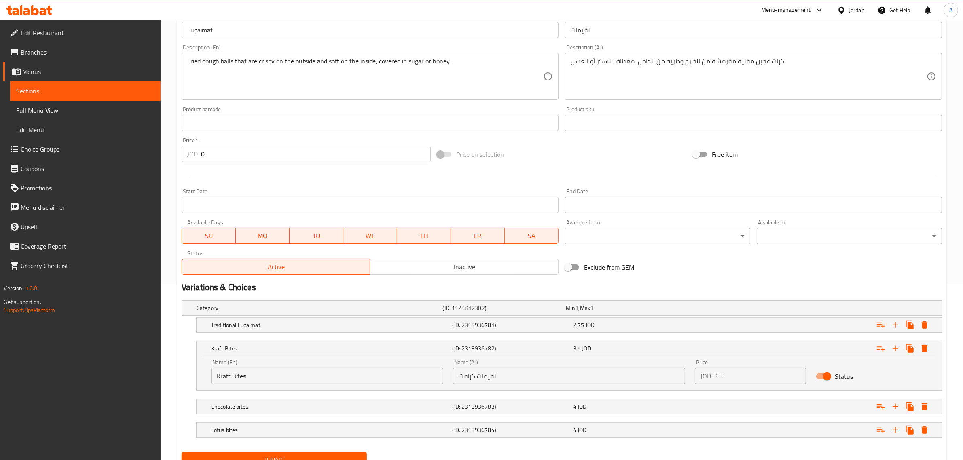
click at [252, 373] on input "Kraft Bites" at bounding box center [327, 376] width 232 height 16
click at [239, 375] on input "Kraft Bites" at bounding box center [327, 376] width 232 height 16
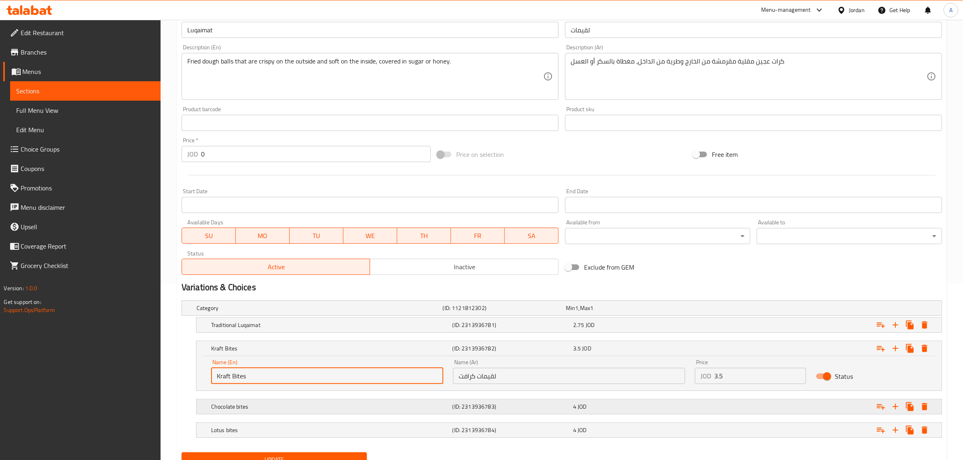
paste input "Luqaimat"
type input "Kraft Luqaimat"
click at [267, 406] on h5 "Chocolate bites" at bounding box center [330, 407] width 238 height 8
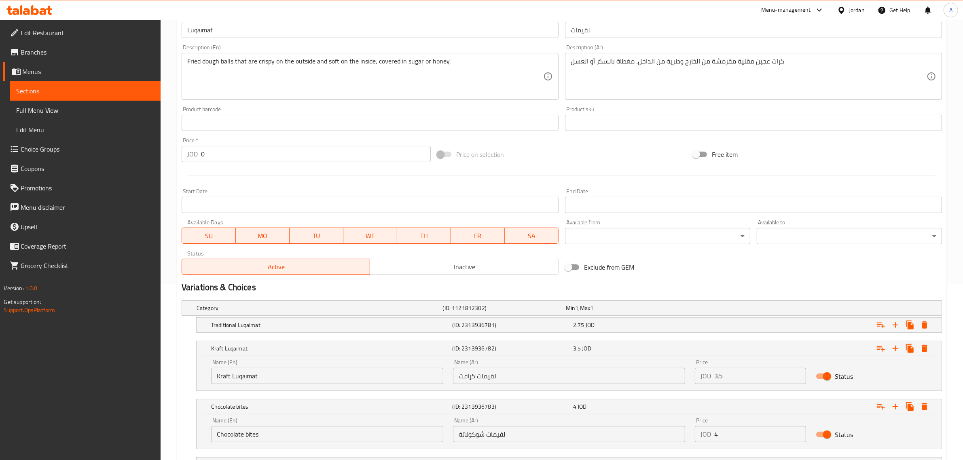
click at [258, 439] on input "Chocolate bites" at bounding box center [327, 434] width 232 height 16
paste input "Luqaimat"
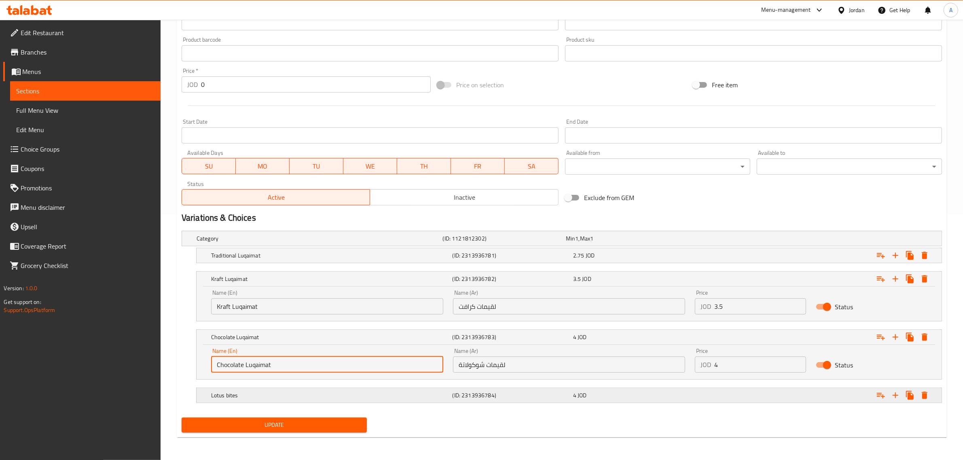
type input "Chocolate Luqaimat"
click at [238, 391] on h5 "Lotus bites" at bounding box center [330, 395] width 238 height 8
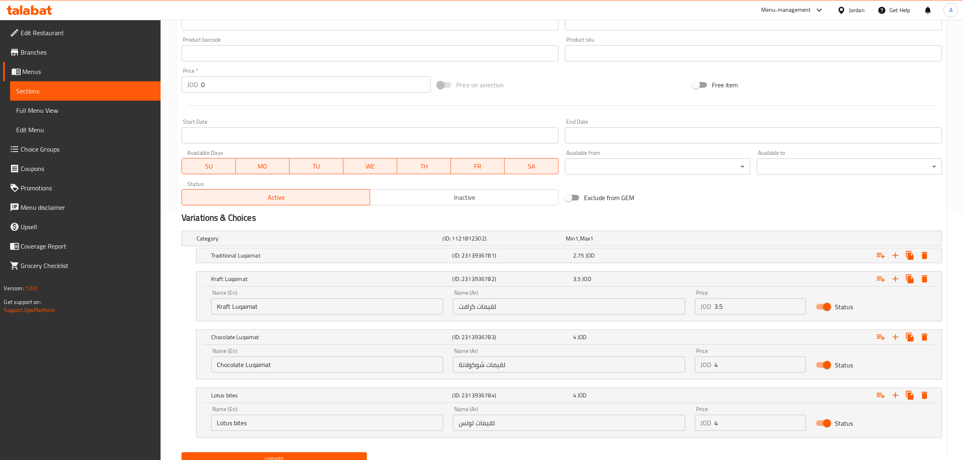
click at [237, 425] on input "Lotus bites" at bounding box center [327, 423] width 232 height 16
paste input "Luqaimat"
type input "Lotus Luqaimat"
click at [577, 262] on div "Traditional Luqaimat (ID: 2313936781) 2.75 JOD" at bounding box center [571, 256] width 724 height 18
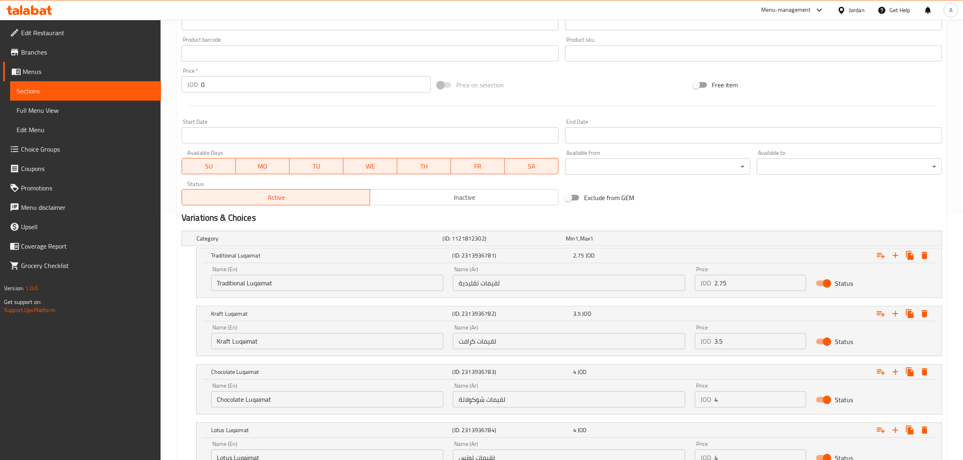
scroll to position [315, 0]
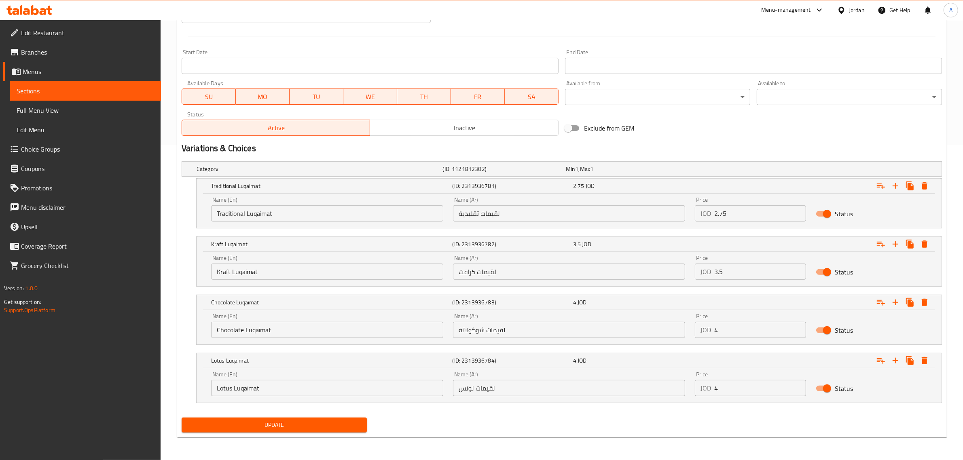
click at [293, 428] on span "Update" at bounding box center [274, 425] width 172 height 10
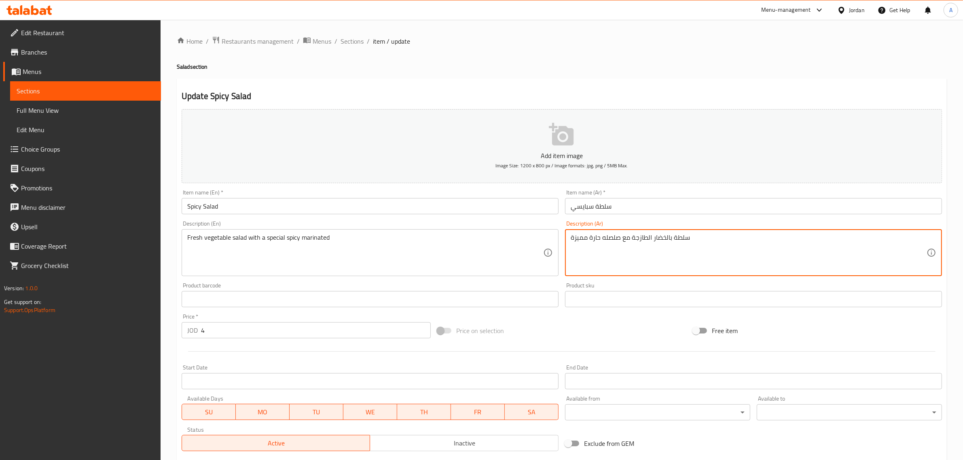
click at [708, 245] on textarea "سلطة بالخضار الطازجة مع صلصله حارة مميزة" at bounding box center [749, 253] width 356 height 38
paste textarea "تبيلة"
type textarea "سلطة بالخضار الطازجة مع تتبيلة حارة مميزة"
click at [226, 242] on textarea "Fresh vegetable salad with a special spicy marinated" at bounding box center [365, 253] width 356 height 38
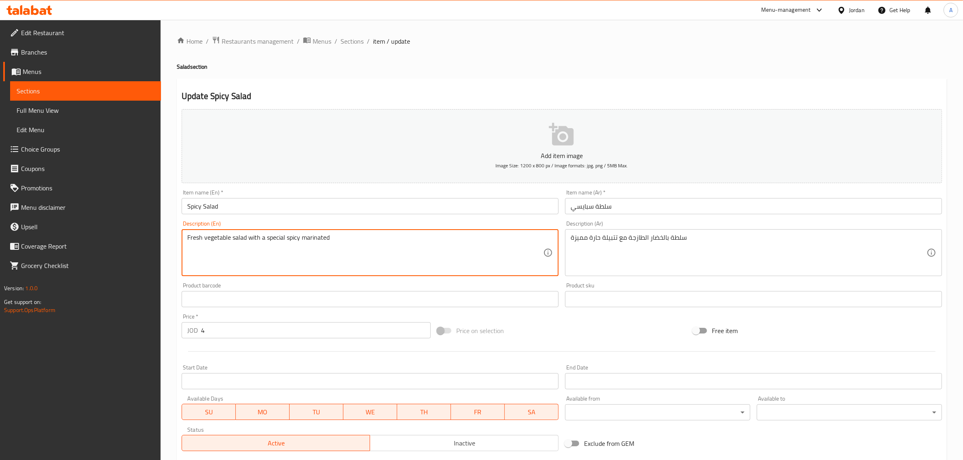
click at [226, 242] on textarea "Fresh vegetable salad with a special spicy marinated" at bounding box center [365, 253] width 356 height 38
paste textarea "dressing"
click at [345, 245] on textarea "Fresh vegetable salad with a special spicy dressing" at bounding box center [365, 253] width 356 height 38
click at [316, 264] on textarea "Fresh vegetable salad with a special spicy dressing" at bounding box center [365, 253] width 356 height 38
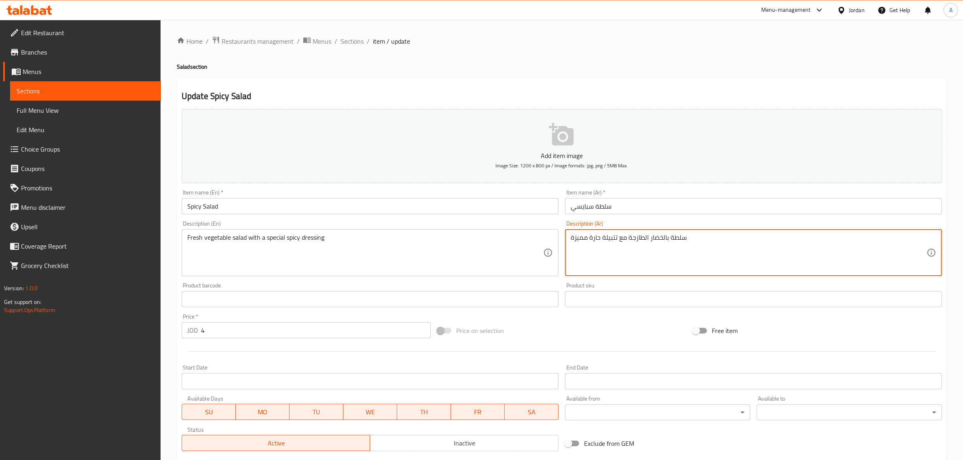
click at [609, 237] on textarea "سلطة بالخضار الطازجة مع تتبيلة حارة مميزة" at bounding box center [749, 253] width 356 height 38
click at [651, 200] on div "Add item image Image Size: 1200 x 800 px / Image formats: jpg, png / 5MB Max. I…" at bounding box center [561, 280] width 767 height 349
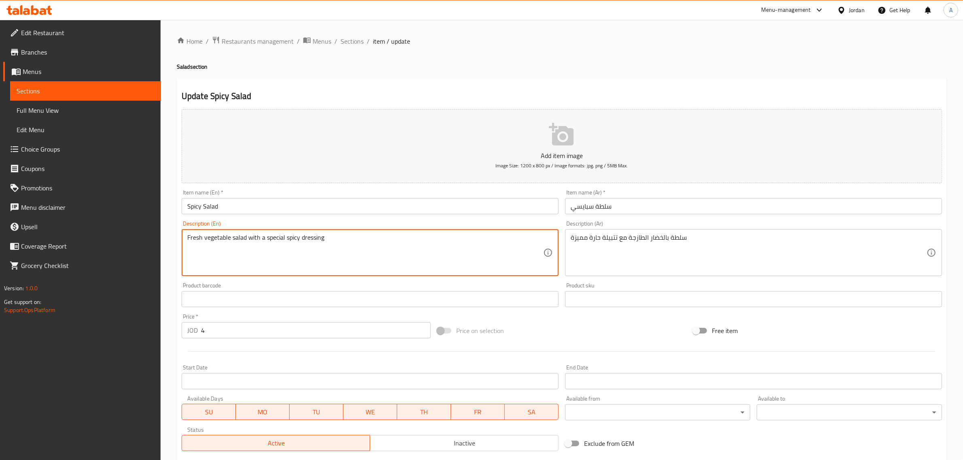
click at [313, 239] on textarea "Fresh vegetable salad with a special spicy dressing" at bounding box center [365, 253] width 356 height 38
paste textarea "Season"
click at [375, 259] on textarea "Fresh vegetable salad with a special spicy Seasoning" at bounding box center [365, 253] width 356 height 38
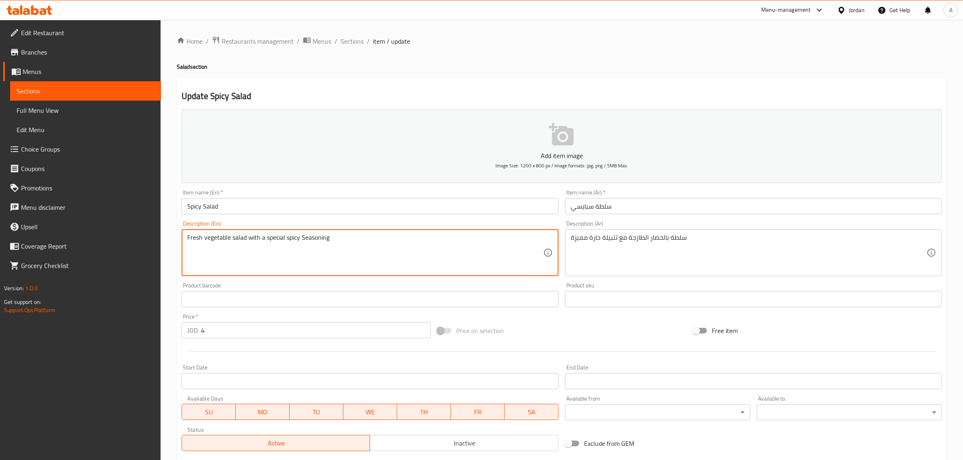
click at [375, 259] on textarea "Fresh vegetable salad with a special spicy Seasoning" at bounding box center [365, 253] width 356 height 38
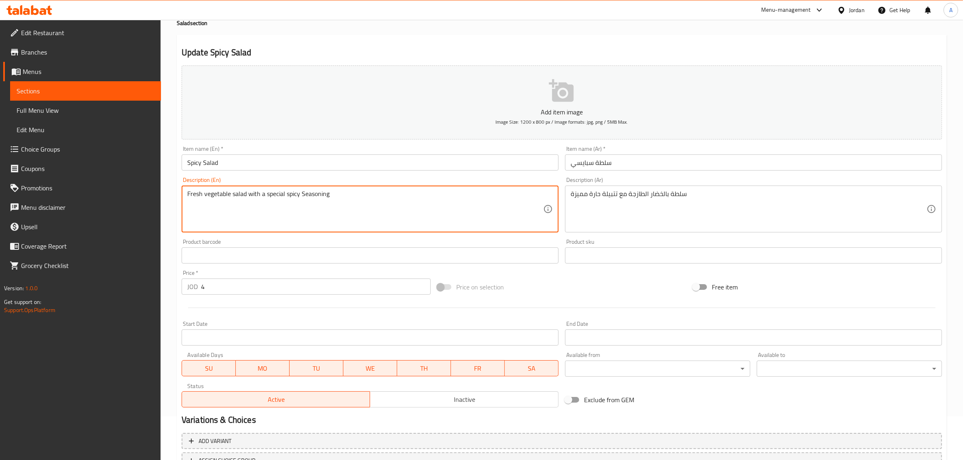
scroll to position [110, 0]
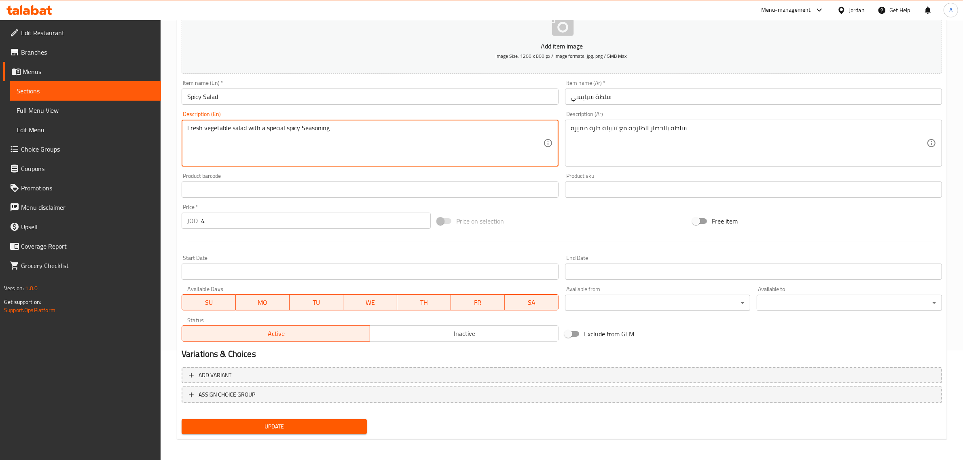
type textarea "Fresh vegetable salad with a special spicy Seasoning"
click at [283, 426] on span "Update" at bounding box center [274, 427] width 172 height 10
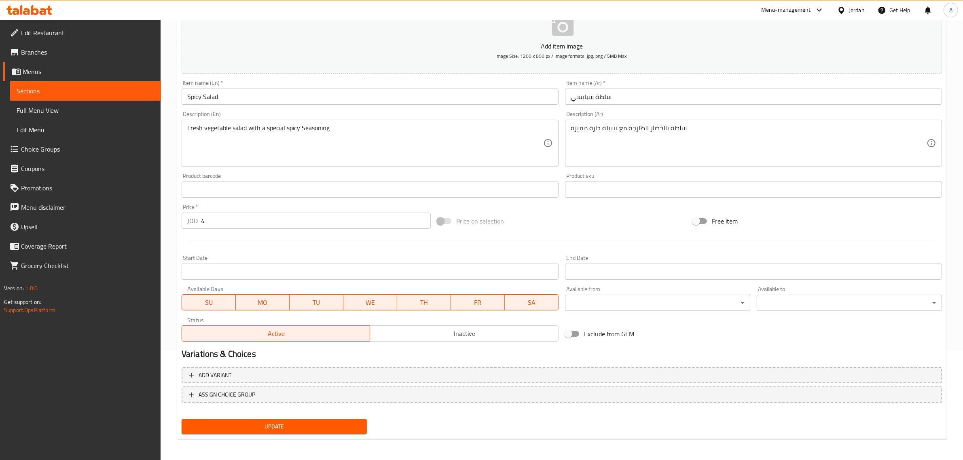
click at [318, 423] on span "Update" at bounding box center [274, 427] width 172 height 10
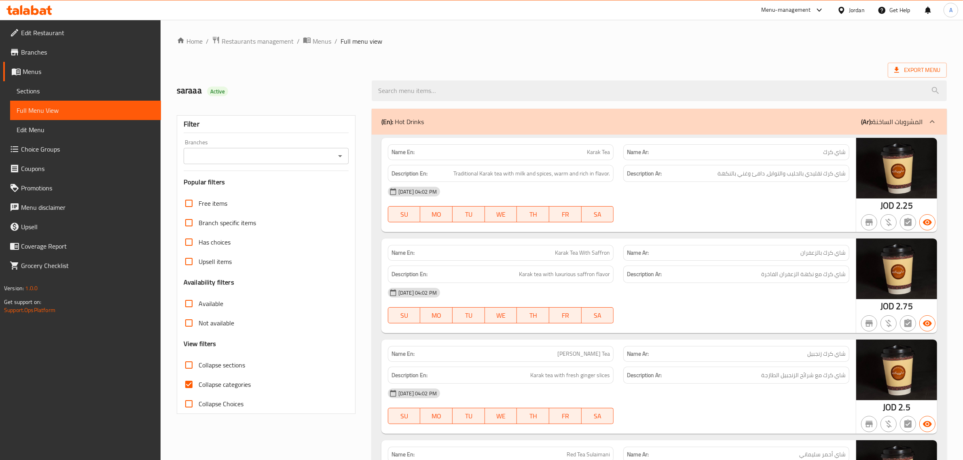
scroll to position [4806, 0]
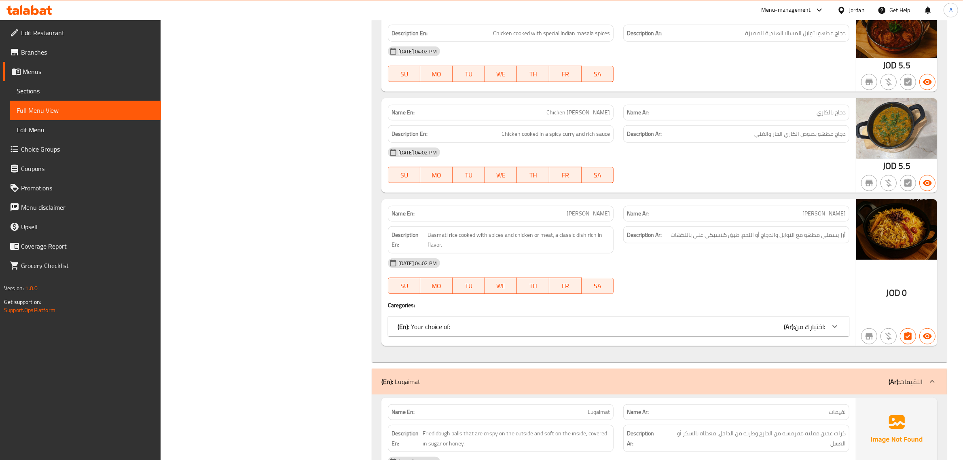
click at [808, 333] on span "اختيارك من:" at bounding box center [810, 327] width 30 height 12
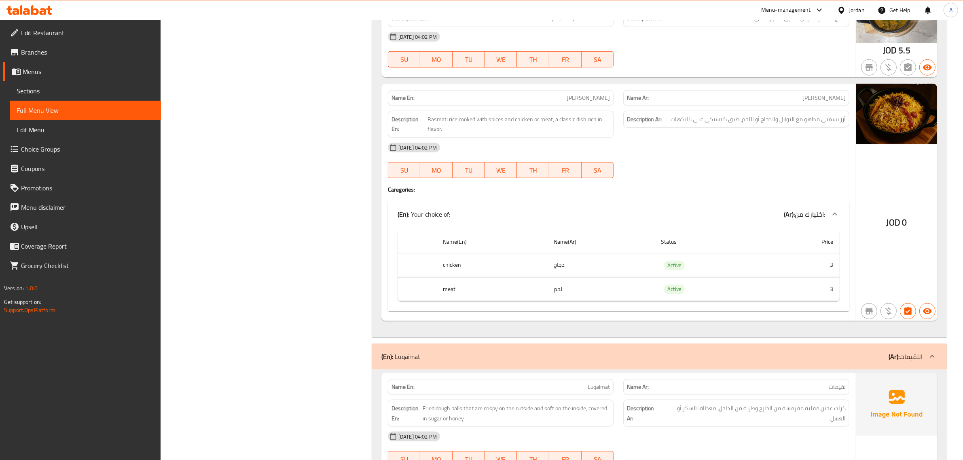
scroll to position [5178, 0]
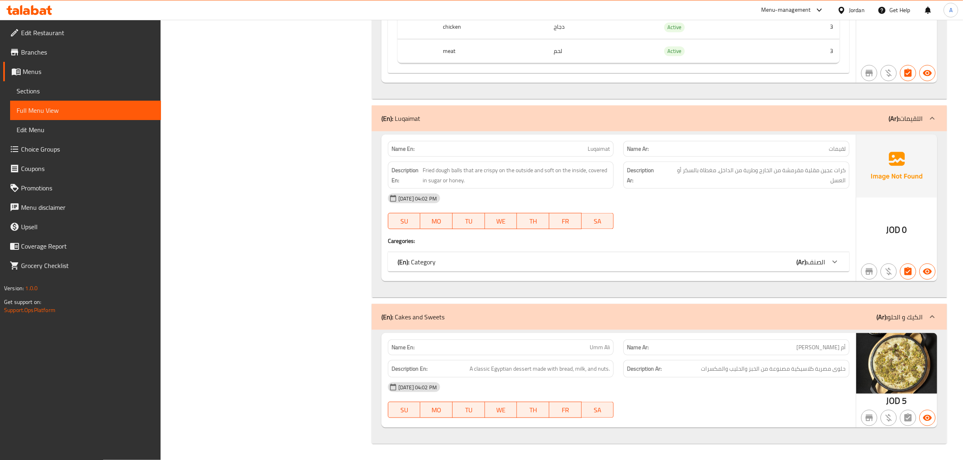
click at [805, 270] on div "(En): Category (Ar): الصنف" at bounding box center [618, 261] width 461 height 19
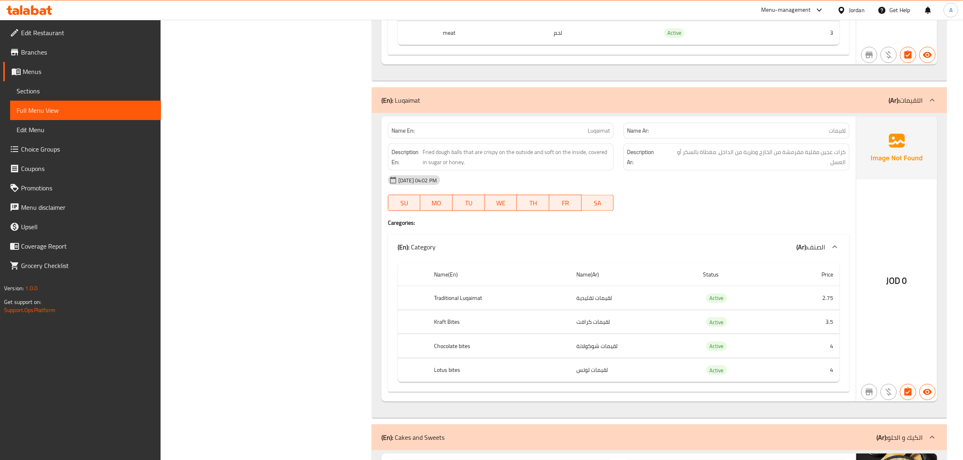
click at [486, 167] on span "Fried dough balls that are crispy on the outside and soft on the inside, covere…" at bounding box center [516, 157] width 187 height 20
click at [450, 310] on th "Traditional Luqaimat" at bounding box center [498, 298] width 142 height 24
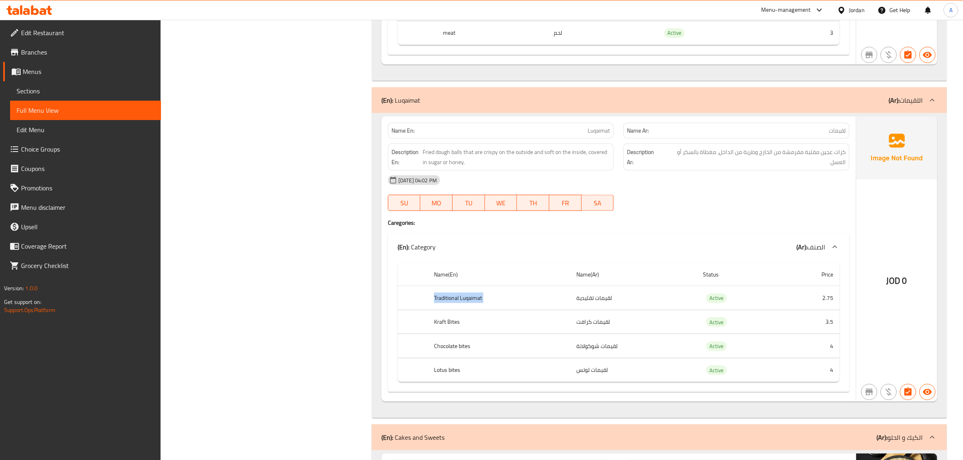
click at [450, 310] on th "Traditional Luqaimat" at bounding box center [498, 298] width 142 height 24
click at [577, 310] on td "لقيمات تقليدية" at bounding box center [633, 298] width 126 height 24
click at [481, 310] on th "Traditional Luqaimat" at bounding box center [498, 298] width 142 height 24
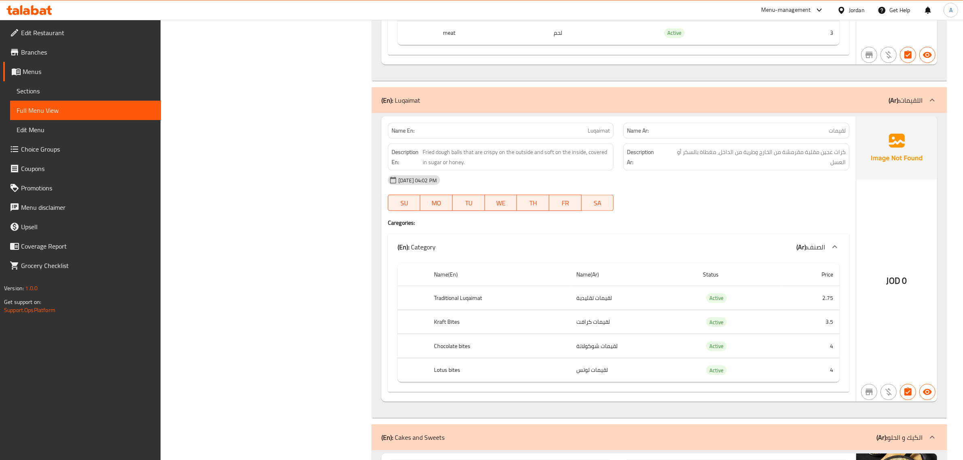
click at [454, 334] on th "Kraft Bites" at bounding box center [498, 322] width 142 height 24
click at [437, 167] on span "Fried dough balls that are crispy on the outside and soft on the inside, covere…" at bounding box center [516, 157] width 187 height 20
copy span "sugar"
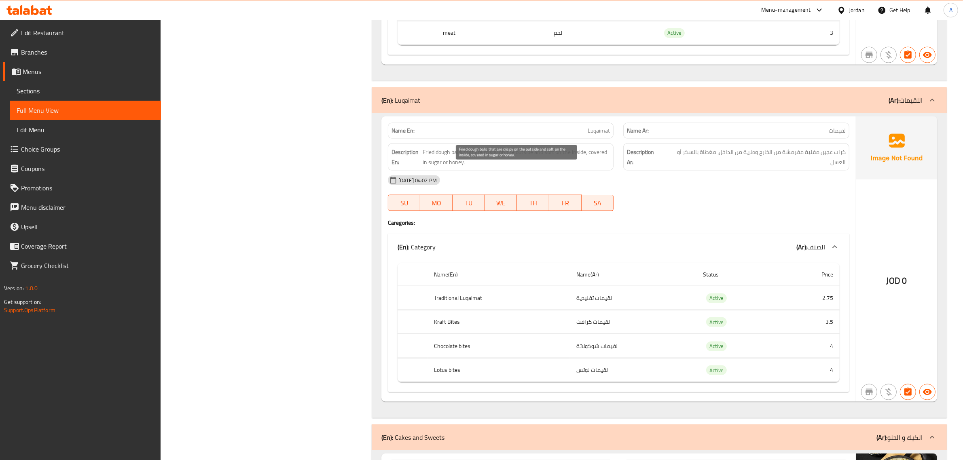
click at [461, 167] on span "Fried dough balls that are crispy on the outside and soft on the inside, covere…" at bounding box center [516, 157] width 187 height 20
copy span "honey"
click at [474, 310] on th "Traditional Luqaimat" at bounding box center [498, 298] width 142 height 24
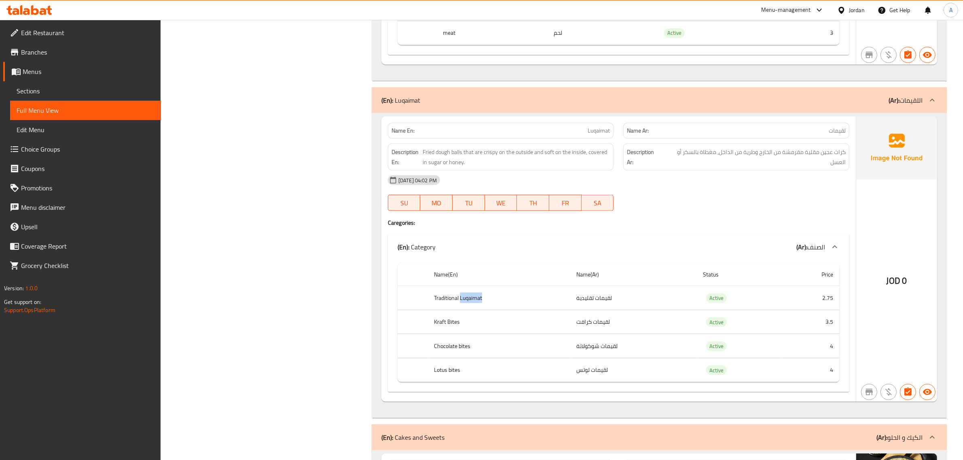
copy th "Luqaimat"
click at [450, 306] on th "Traditional Luqaimat" at bounding box center [498, 298] width 142 height 24
click at [451, 307] on th "Traditional Luqaimat" at bounding box center [498, 298] width 142 height 24
click at [452, 307] on th "Traditional Luqaimat" at bounding box center [498, 298] width 142 height 24
copy th "Traditional Luqaimat"
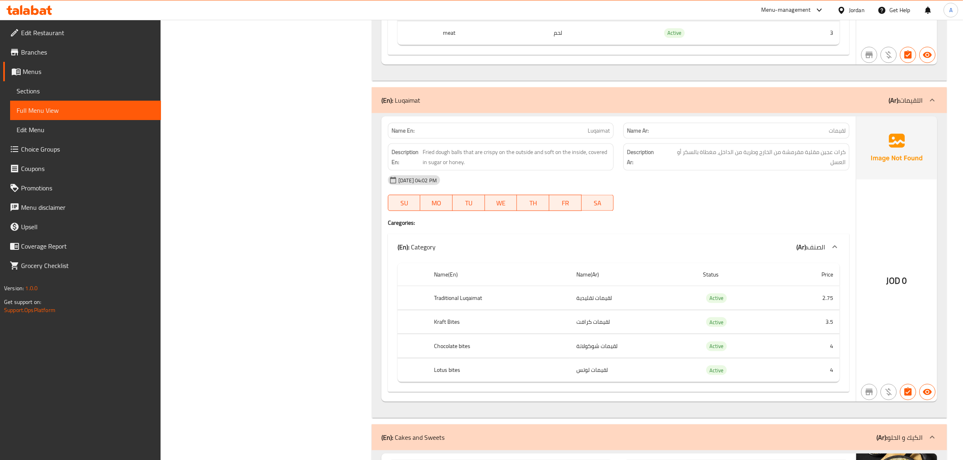
click at [479, 334] on th "Kraft Bites" at bounding box center [498, 322] width 142 height 24
copy th "Kraft Bites"
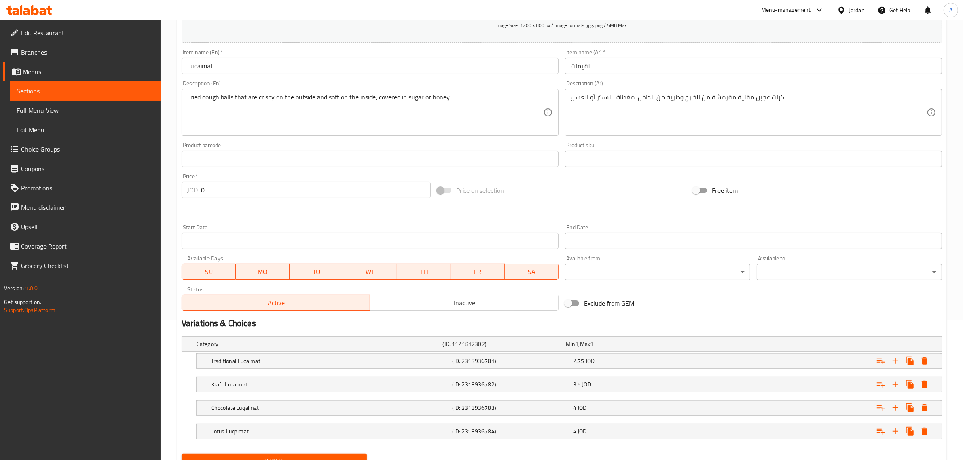
scroll to position [176, 0]
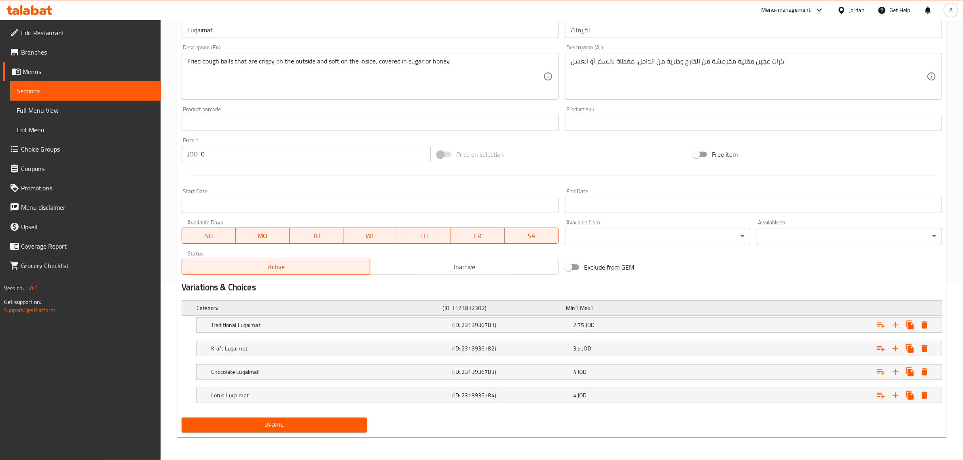
click at [590, 304] on span "Max" at bounding box center [585, 308] width 10 height 11
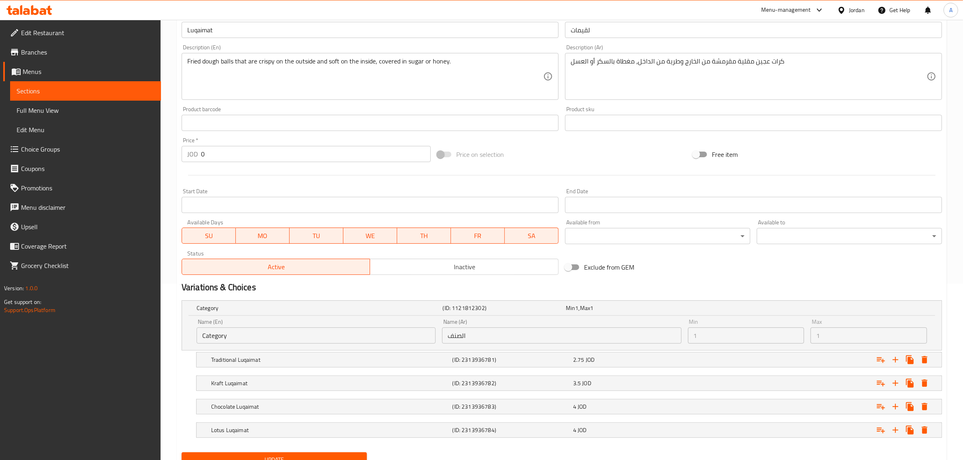
click at [306, 332] on input "Category" at bounding box center [316, 336] width 239 height 16
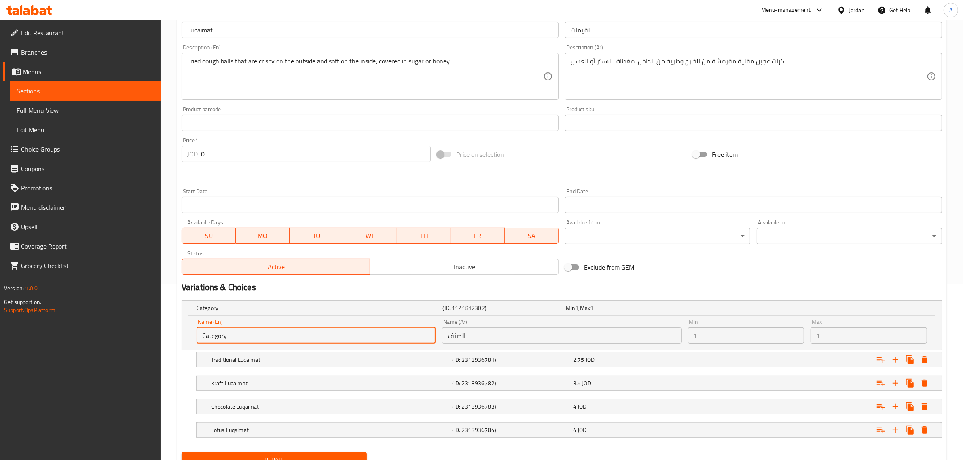
click at [306, 332] on input "Category" at bounding box center [316, 336] width 239 height 16
click at [656, 302] on div "Min 1 , Max 1" at bounding box center [625, 307] width 123 height 11
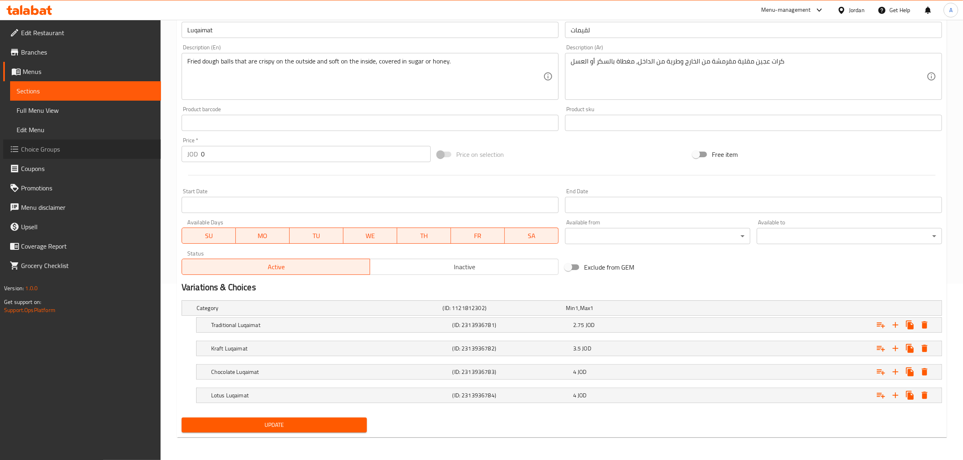
click at [49, 144] on span "Choice Groups" at bounding box center [87, 149] width 133 height 10
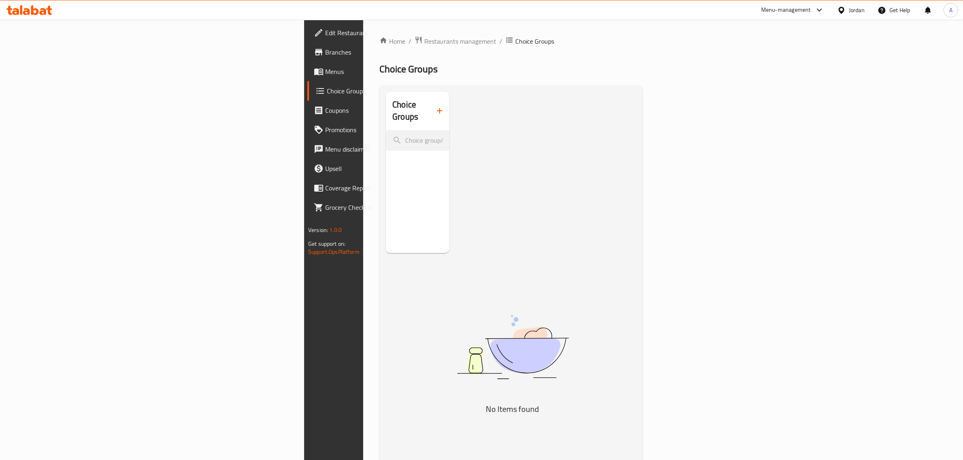
click at [386, 151] on nav at bounding box center [417, 154] width 63 height 6
click at [386, 106] on div "Choice Groups" at bounding box center [417, 111] width 63 height 38
click at [435, 106] on icon "button" at bounding box center [440, 111] width 10 height 10
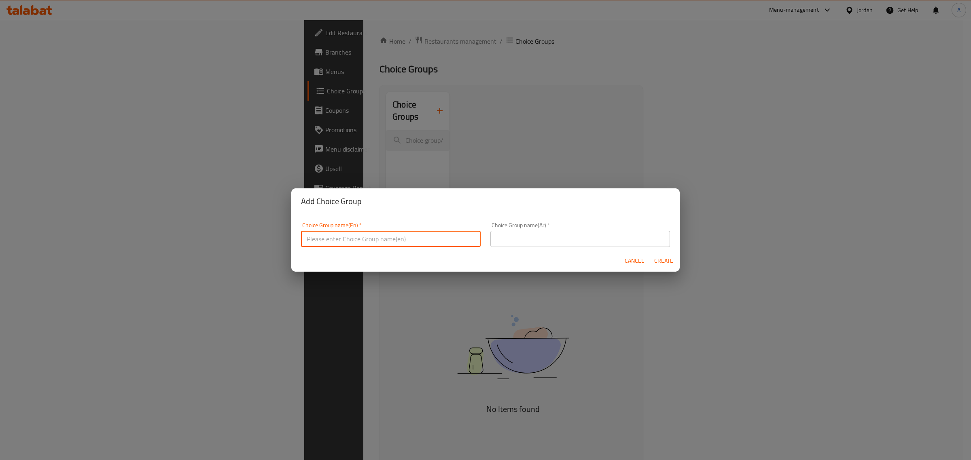
click at [339, 236] on input "text" at bounding box center [391, 239] width 180 height 16
type input "Your Choice Of:"
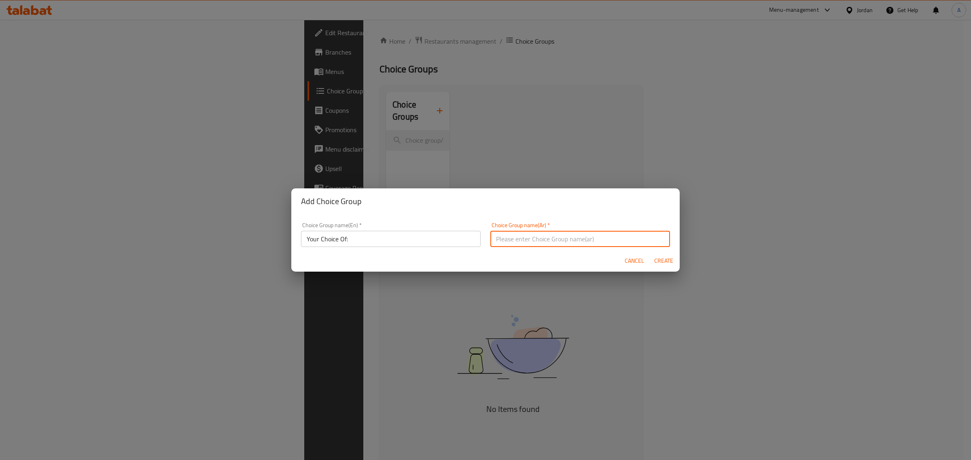
click at [500, 244] on input "text" at bounding box center [580, 239] width 180 height 16
type input "إختيارك من:"
click at [668, 259] on span "Create" at bounding box center [662, 261] width 19 height 10
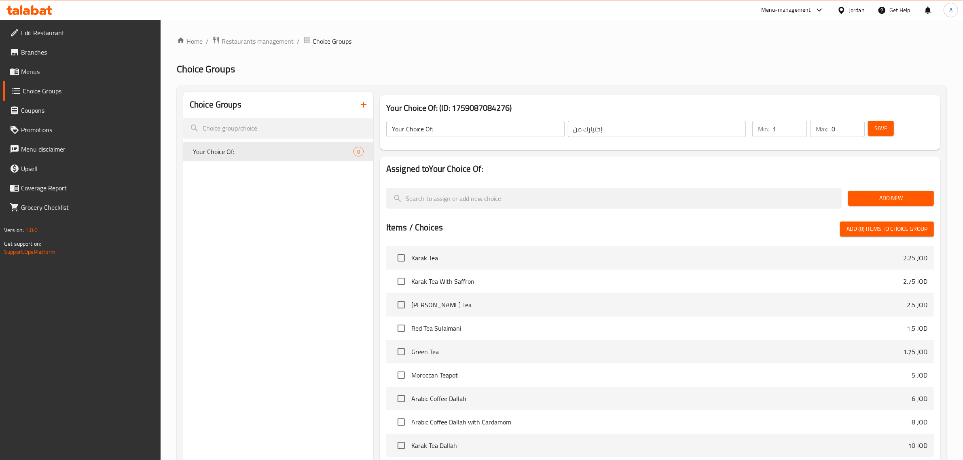
type input "1"
click at [799, 126] on input "1" at bounding box center [789, 129] width 34 height 16
click at [857, 129] on input "0" at bounding box center [847, 129] width 33 height 16
type input "1"
click at [858, 126] on input "1" at bounding box center [847, 129] width 33 height 16
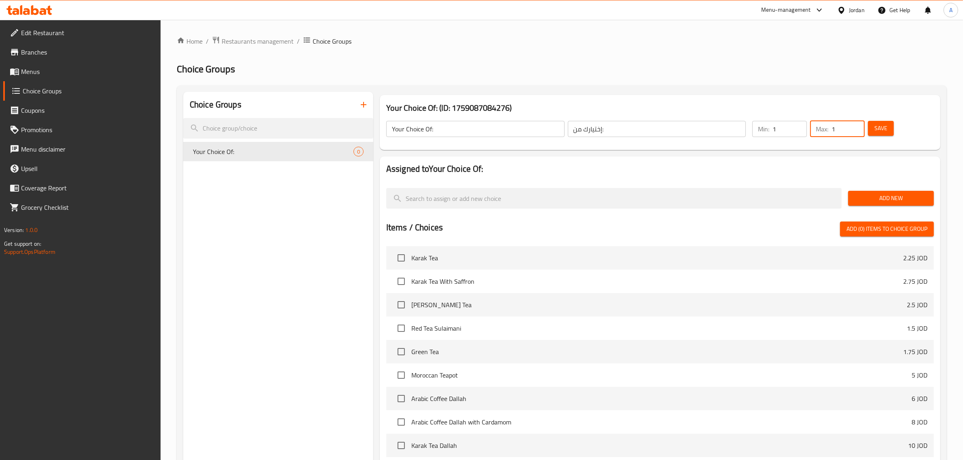
click at [867, 209] on div "Add New" at bounding box center [891, 198] width 92 height 27
click at [865, 205] on button "Add New" at bounding box center [891, 198] width 86 height 15
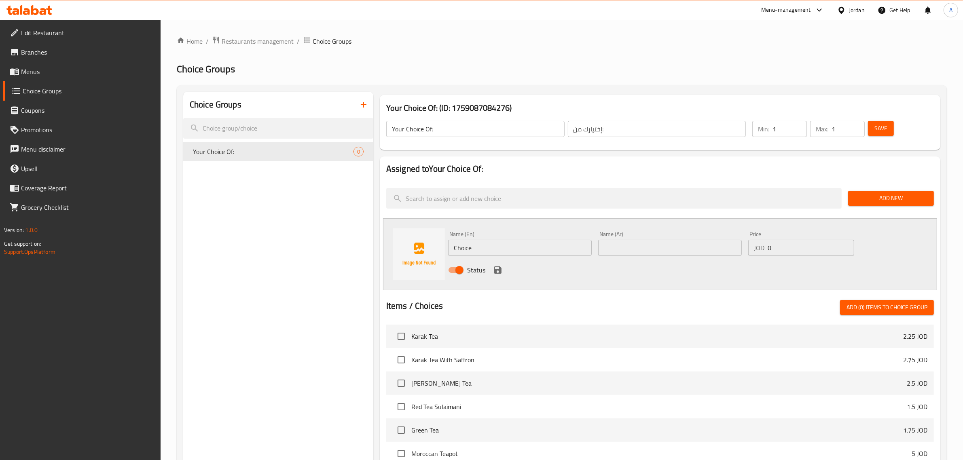
click at [493, 271] on icon "save" at bounding box center [498, 270] width 10 height 10
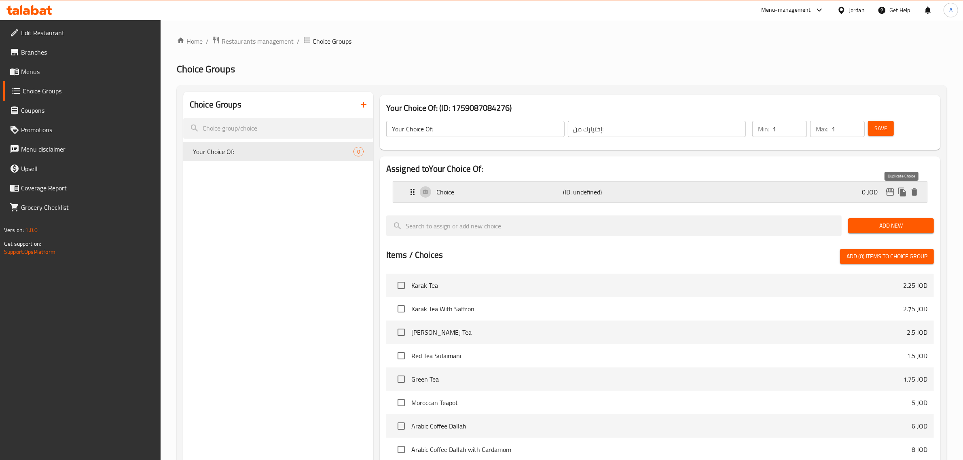
click at [903, 192] on icon "duplicate" at bounding box center [902, 192] width 8 height 9
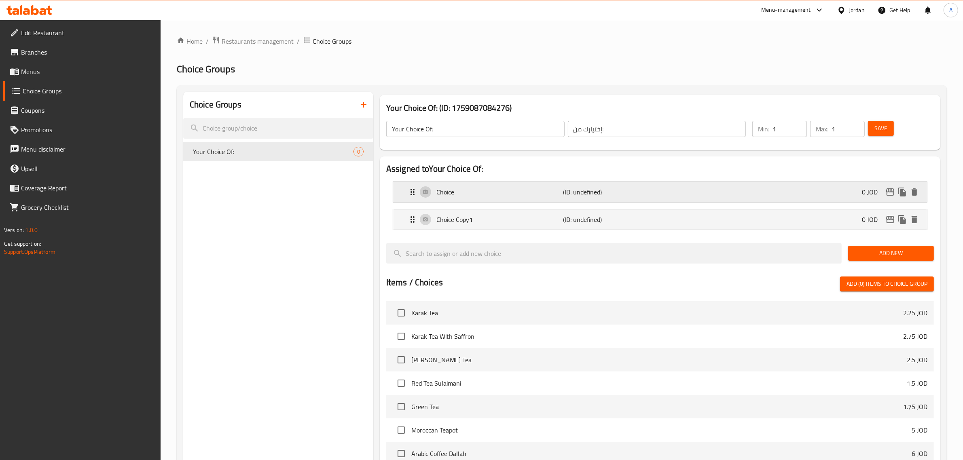
click at [442, 201] on div "Choice (ID: undefined) 0 JOD" at bounding box center [663, 192] width 510 height 20
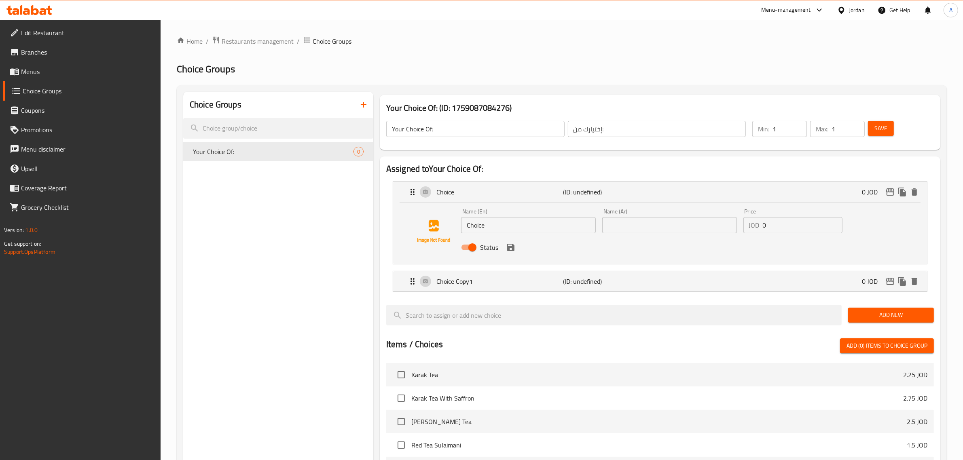
click at [487, 230] on input "Choice" at bounding box center [528, 225] width 135 height 16
paste input "sugar"
type input "sugar"
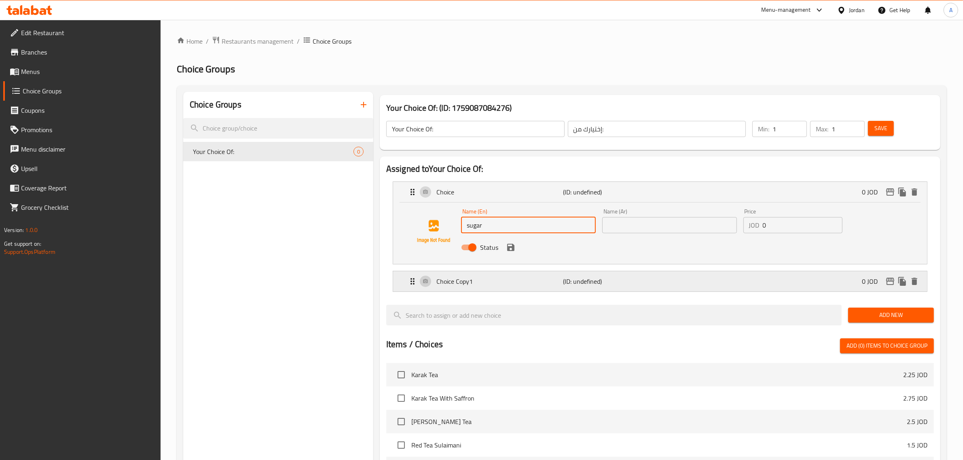
click at [478, 286] on p "Choice Copy1" at bounding box center [499, 282] width 127 height 10
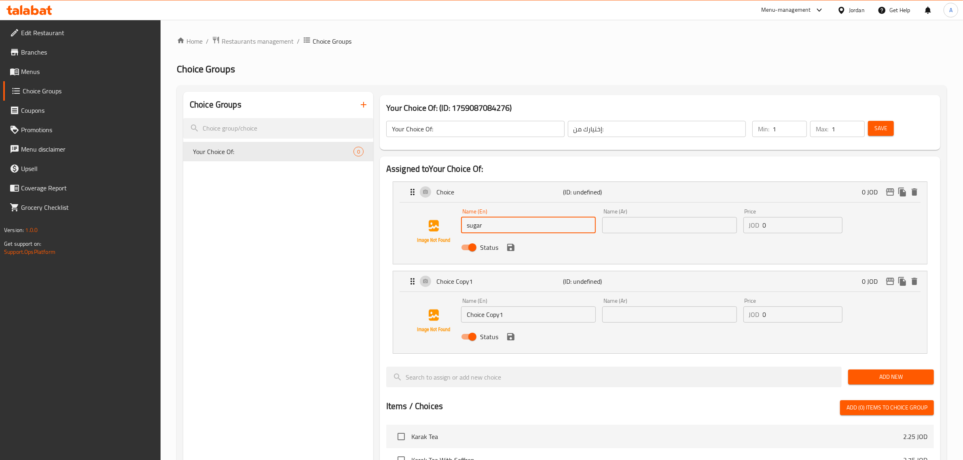
click at [488, 324] on div "Name (En) Choice Copy1 Name (En)" at bounding box center [528, 310] width 141 height 31
click at [487, 319] on input "Choice Copy1" at bounding box center [528, 315] width 135 height 16
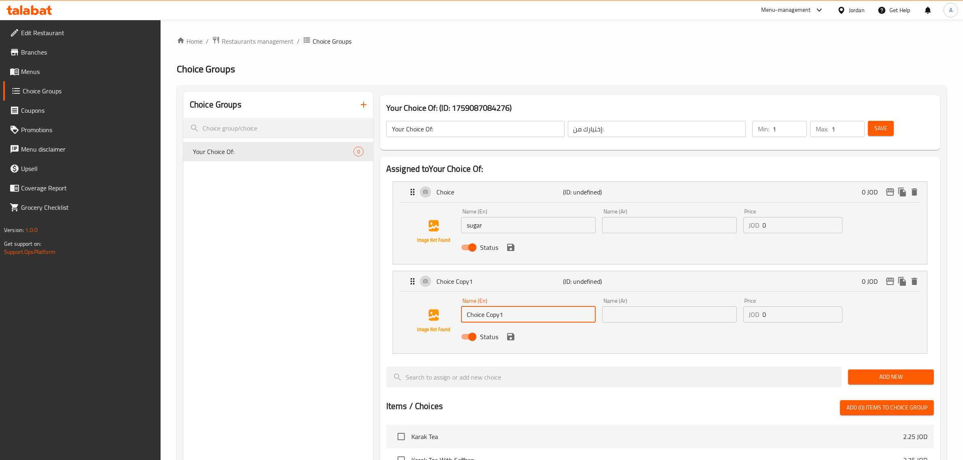
click at [487, 319] on input "Choice Copy1" at bounding box center [528, 315] width 135 height 16
paste input "honey"
type input "honey"
click at [487, 225] on input "sugar" at bounding box center [528, 225] width 135 height 16
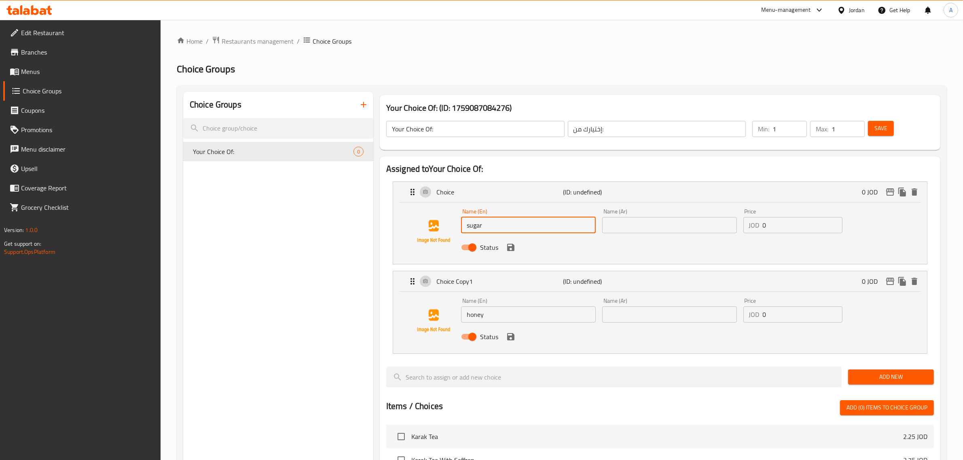
click at [487, 225] on input "sugar" at bounding box center [528, 225] width 135 height 16
click at [660, 237] on div "Status" at bounding box center [669, 248] width 423 height 22
click at [660, 233] on input "text" at bounding box center [669, 225] width 135 height 16
paste input "سكر"
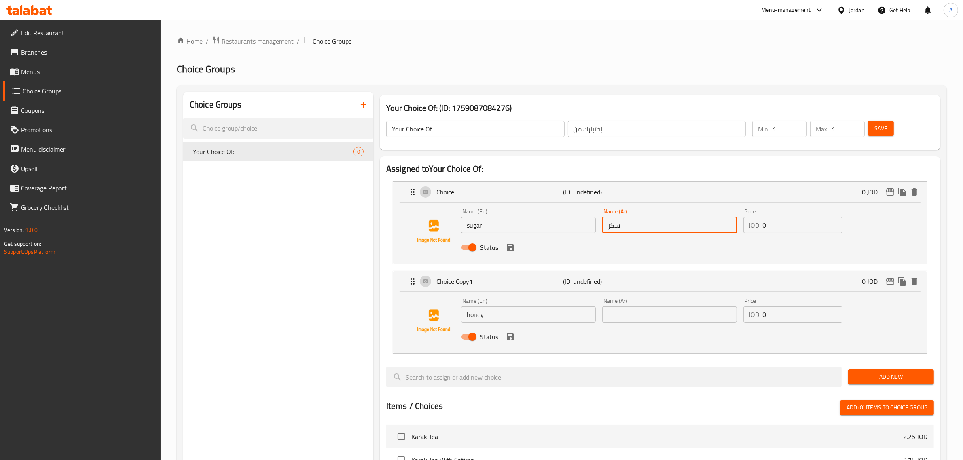
click at [482, 323] on div "Name (En) honey Name (En)" at bounding box center [528, 310] width 141 height 31
type input "سكر"
click at [480, 316] on input "honey" at bounding box center [528, 315] width 135 height 16
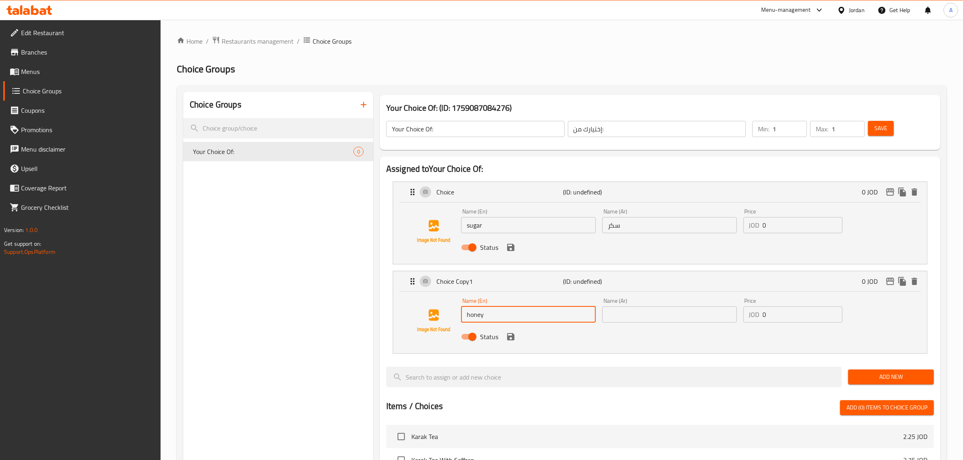
click at [480, 316] on input "honey" at bounding box center [528, 315] width 135 height 16
click at [647, 318] on input "text" at bounding box center [669, 315] width 135 height 16
paste input "عسل"
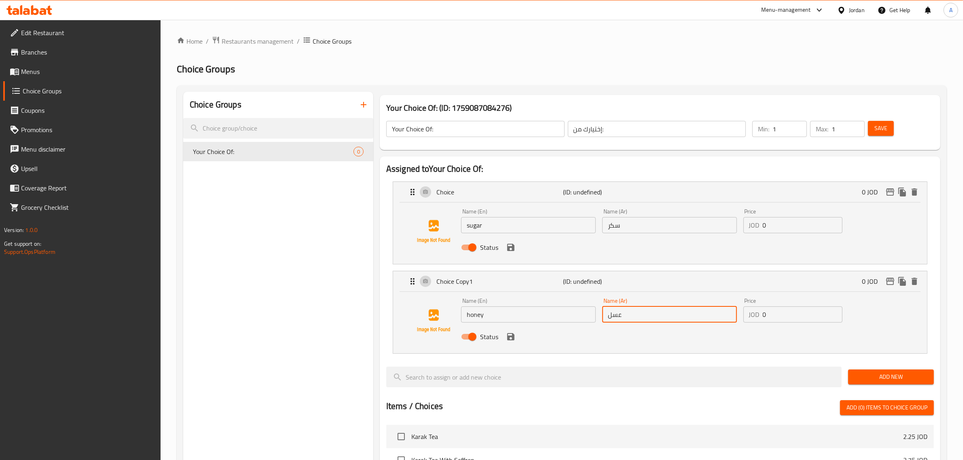
type input "عسل"
click at [509, 251] on icon "save" at bounding box center [510, 247] width 7 height 7
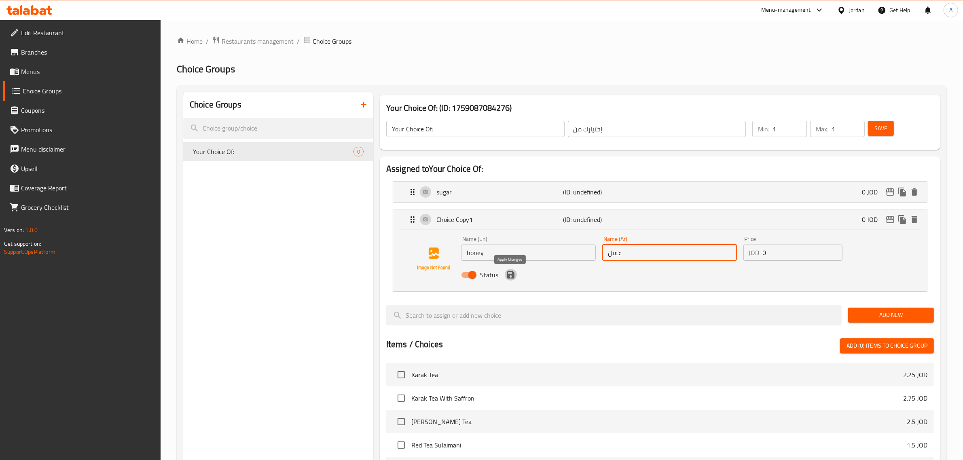
click at [509, 274] on icon "save" at bounding box center [510, 274] width 7 height 7
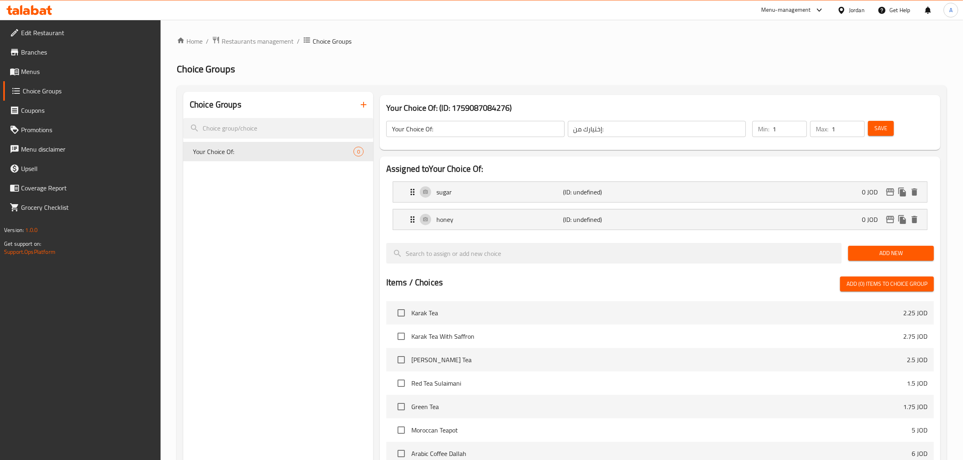
click at [890, 125] on button "Save" at bounding box center [881, 128] width 26 height 15
click at [52, 70] on span "Menus" at bounding box center [87, 72] width 133 height 10
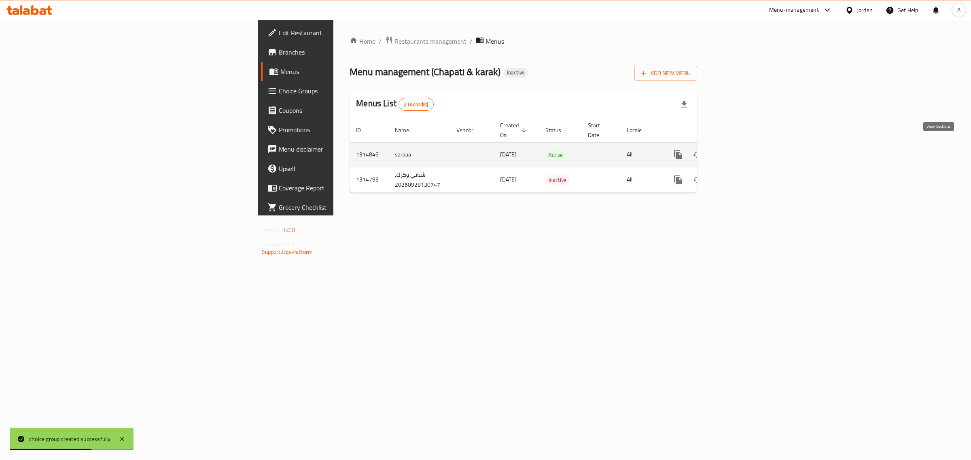
click at [746, 145] on link "enhanced table" at bounding box center [735, 154] width 19 height 19
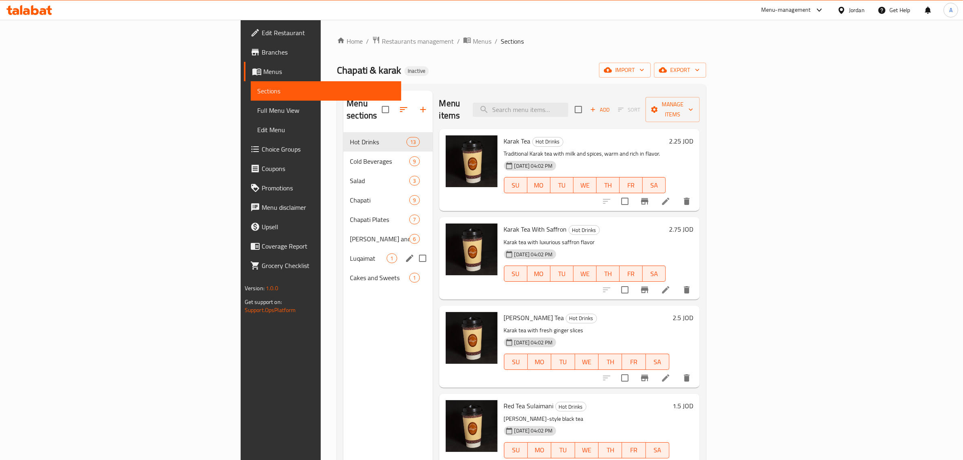
click at [350, 254] on span "Luqaimat" at bounding box center [368, 259] width 37 height 10
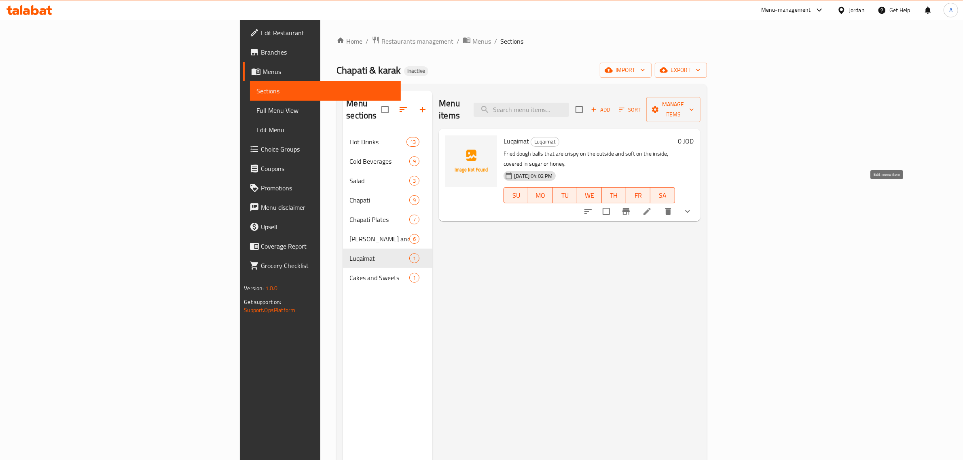
click at [652, 207] on icon at bounding box center [647, 212] width 10 height 10
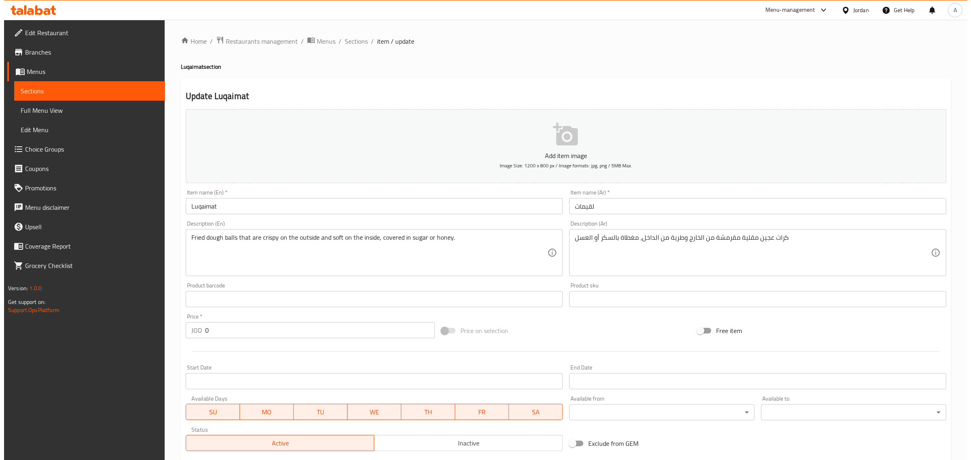
scroll to position [176, 0]
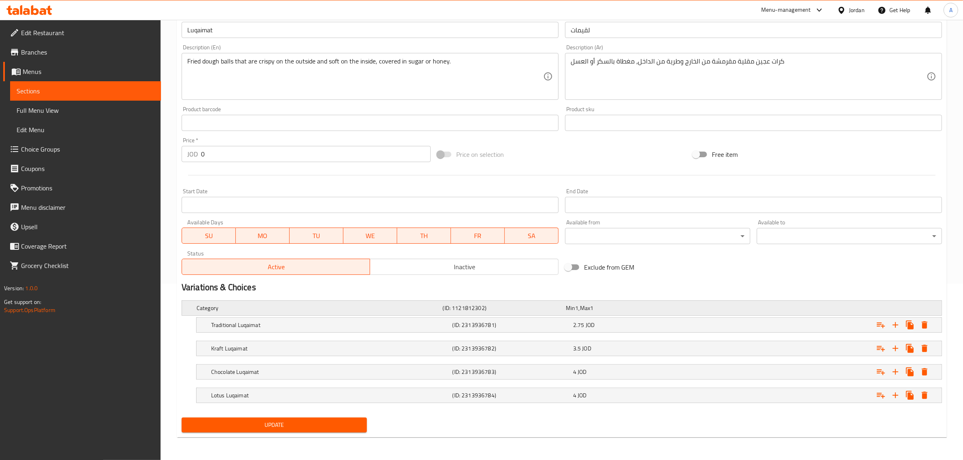
click at [224, 310] on h5 "Category" at bounding box center [318, 308] width 243 height 8
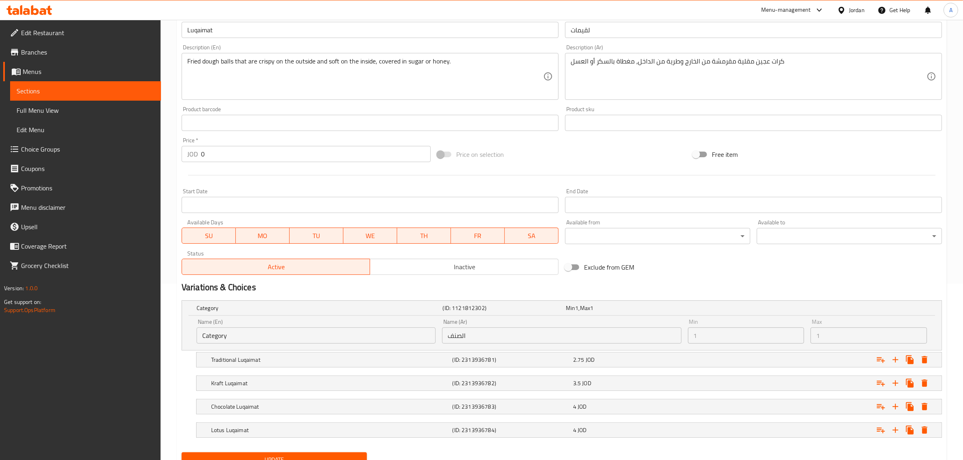
click at [235, 328] on input "Category" at bounding box center [316, 336] width 239 height 16
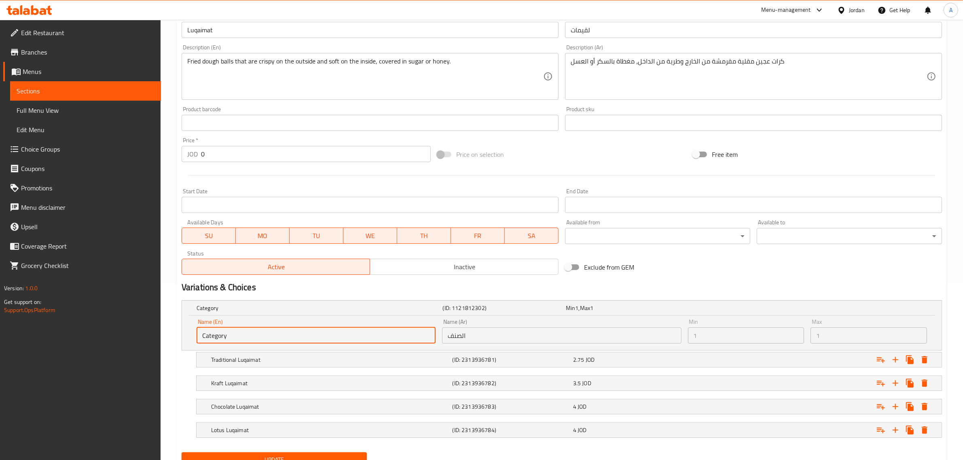
click at [235, 328] on input "Category" at bounding box center [316, 336] width 239 height 16
click at [226, 333] on input "Category" at bounding box center [316, 336] width 239 height 16
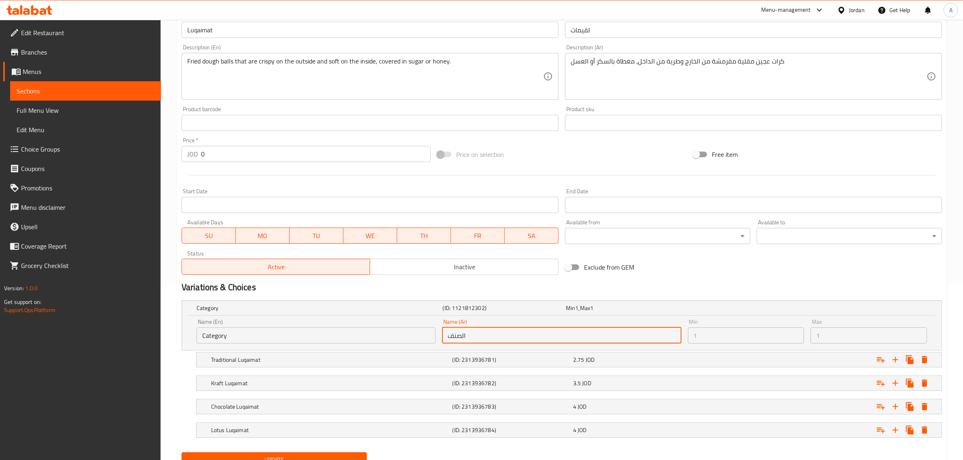
click at [567, 334] on input "الصنف" at bounding box center [561, 336] width 239 height 16
click at [508, 334] on input "الصنف" at bounding box center [561, 336] width 239 height 16
click at [507, 300] on div "Category (ID: 1121812302) Min 1 , Max 1" at bounding box center [564, 308] width 738 height 18
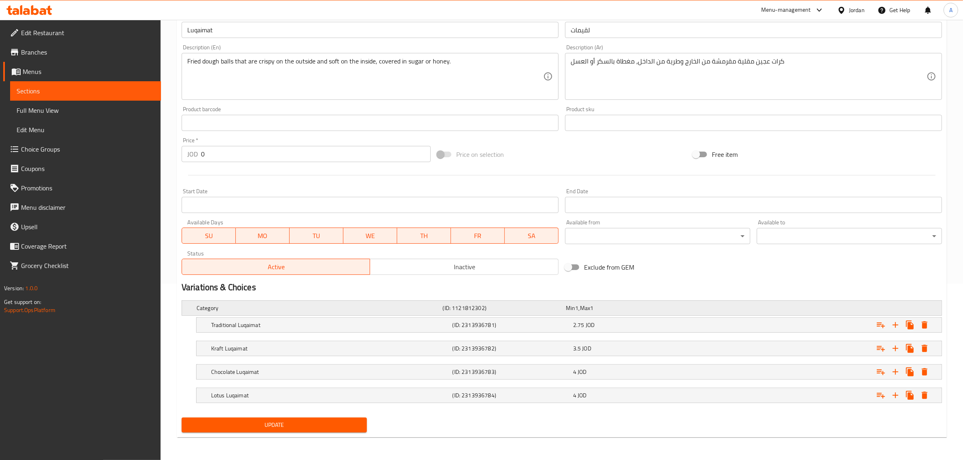
click at [839, 310] on div "Category (ID: 1121812302) Min 1 , Max 1" at bounding box center [564, 308] width 738 height 18
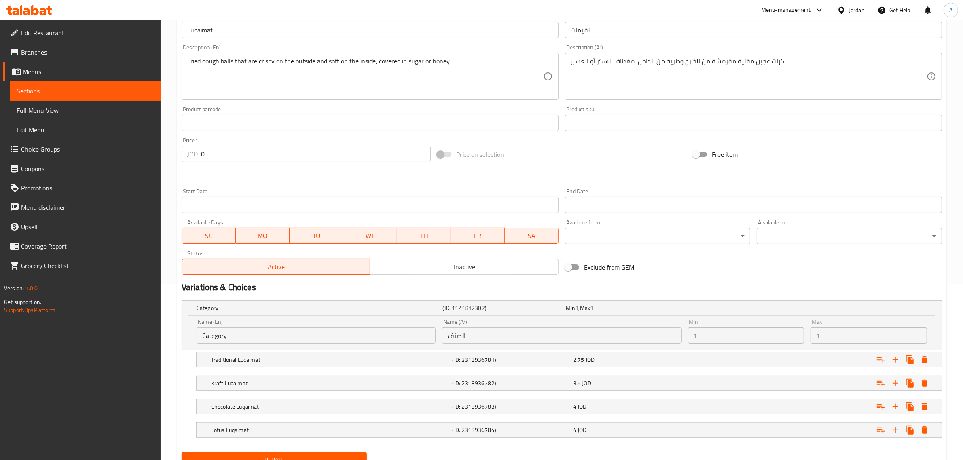
click at [586, 330] on input "الصنف" at bounding box center [561, 336] width 239 height 16
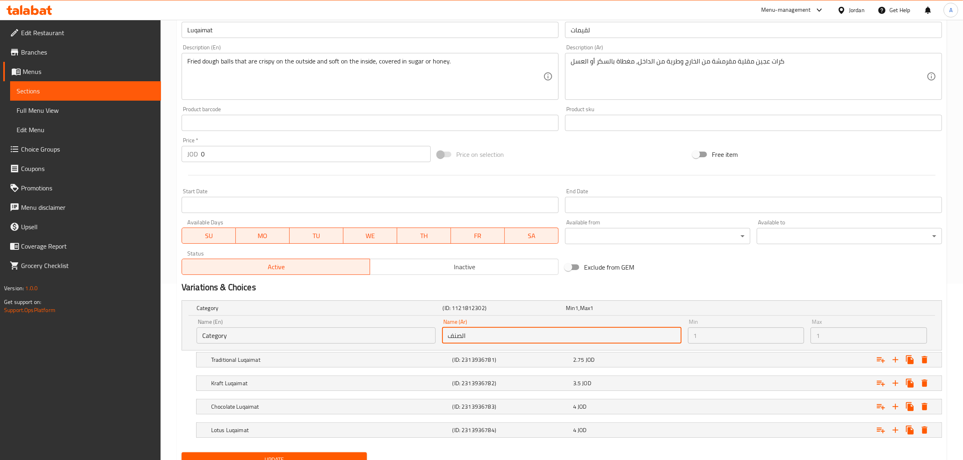
click at [194, 336] on div "Name (En) Category Name (En)" at bounding box center [315, 331] width 245 height 31
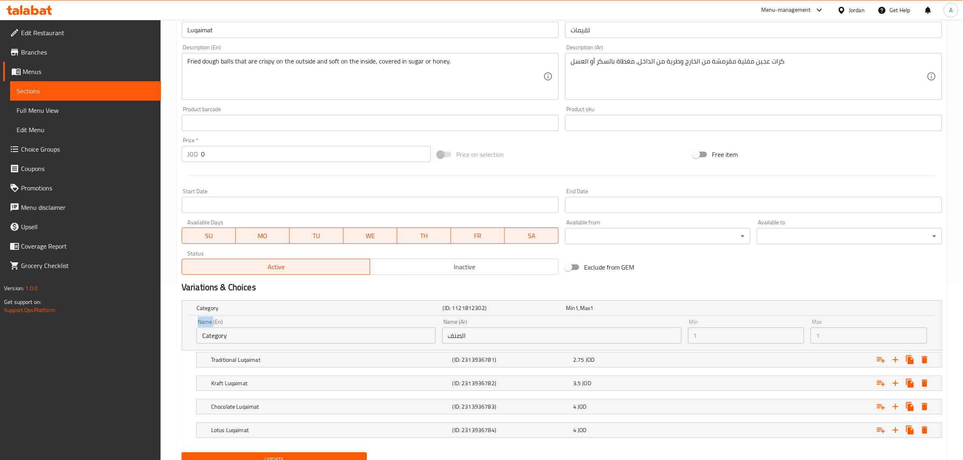
click at [194, 336] on div "Name (En) Category Name (En)" at bounding box center [315, 331] width 245 height 31
click at [209, 334] on input "Category" at bounding box center [316, 336] width 239 height 16
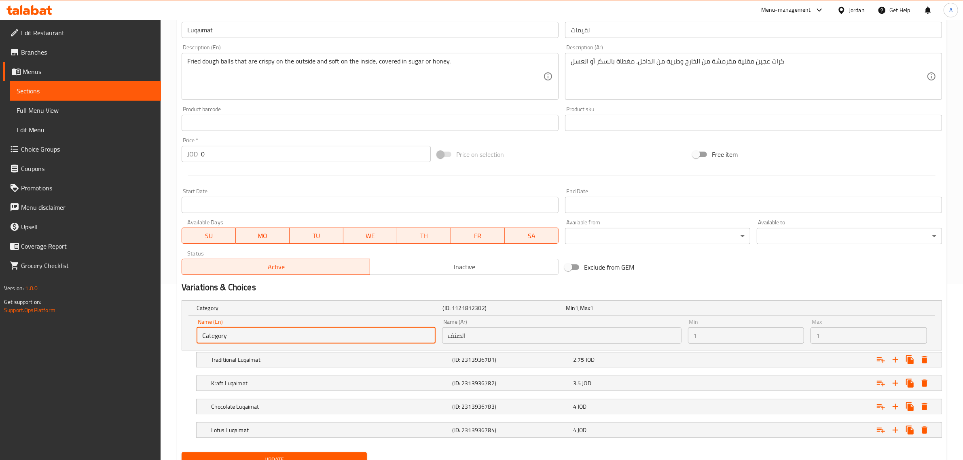
click at [209, 334] on input "Category" at bounding box center [316, 336] width 239 height 16
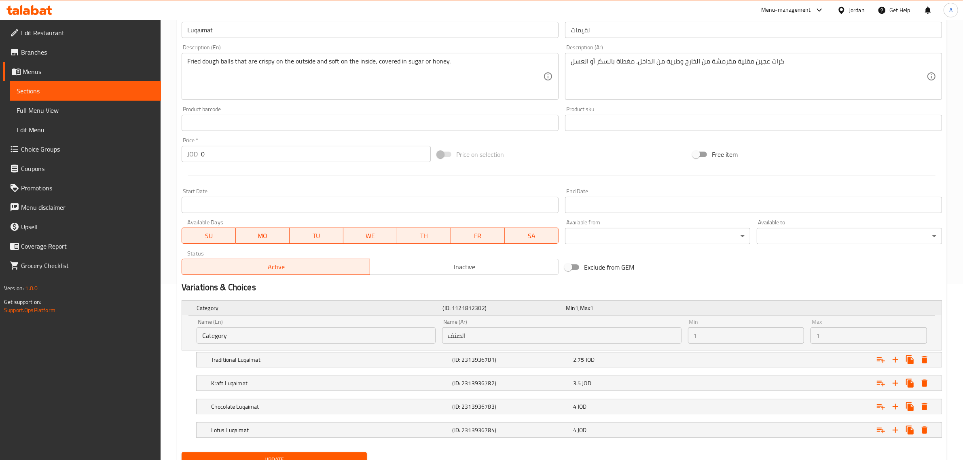
click at [323, 308] on h5 "Category" at bounding box center [318, 308] width 243 height 8
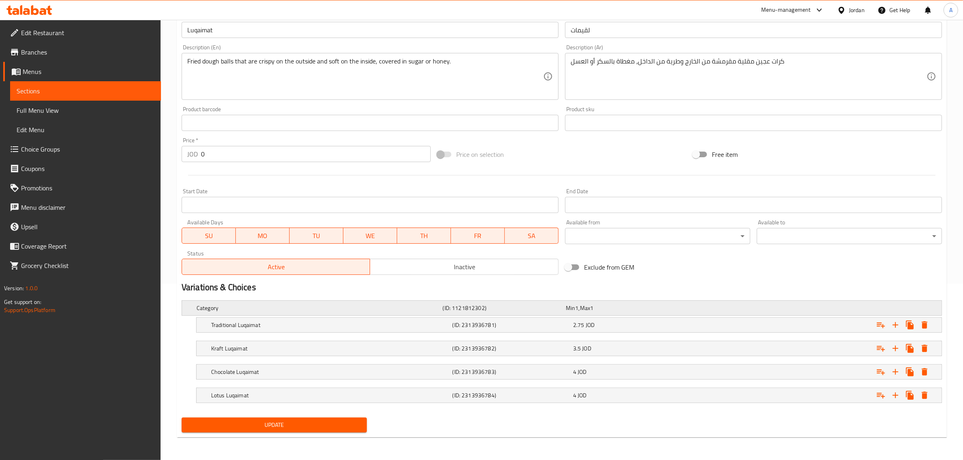
click at [256, 308] on h5 "Category" at bounding box center [318, 308] width 243 height 8
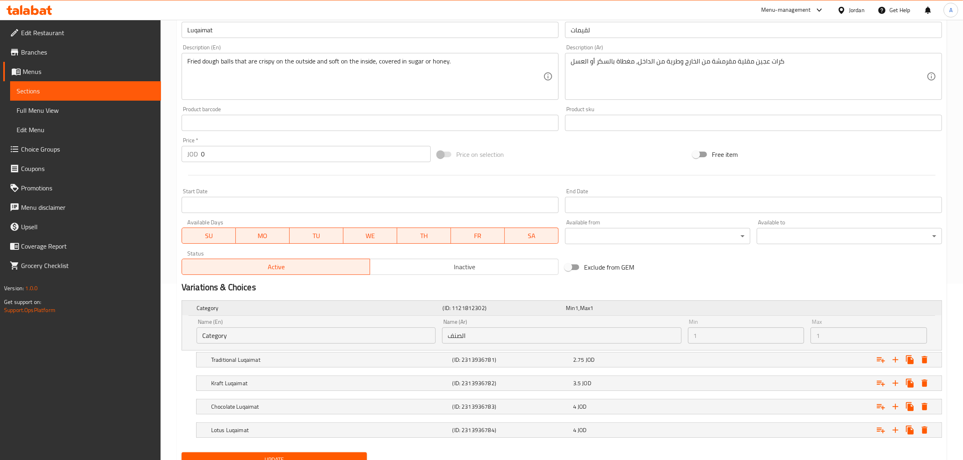
click at [256, 309] on h5 "Category" at bounding box center [318, 308] width 243 height 8
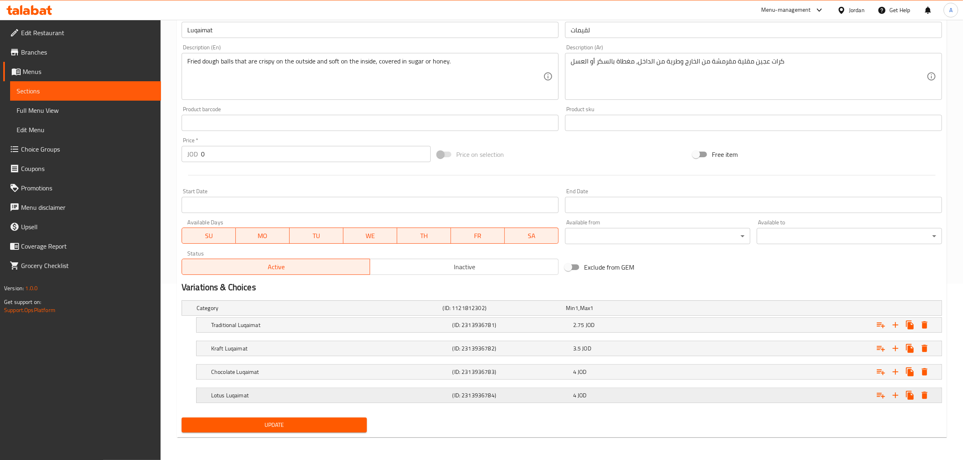
click at [261, 404] on div "Lotus Luqaimat (ID: 2313936784) 4 JOD" at bounding box center [571, 396] width 724 height 18
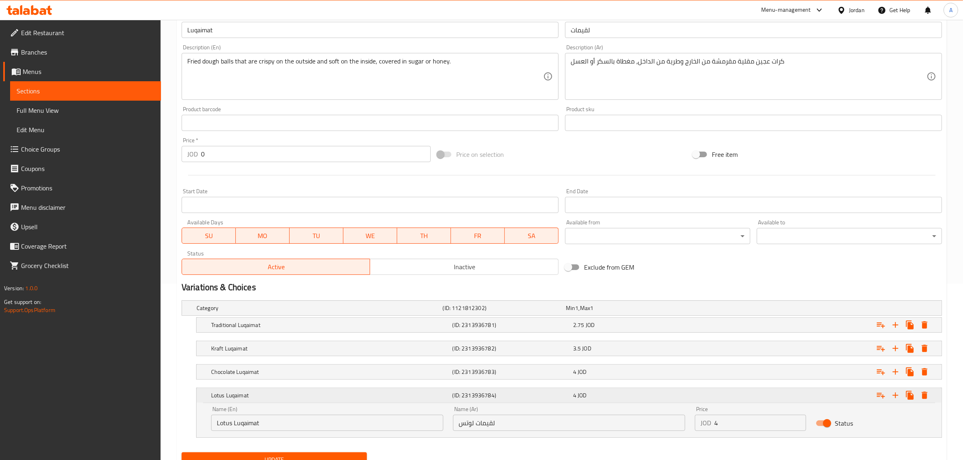
click at [269, 401] on div "Lotus Luqaimat" at bounding box center [329, 395] width 241 height 11
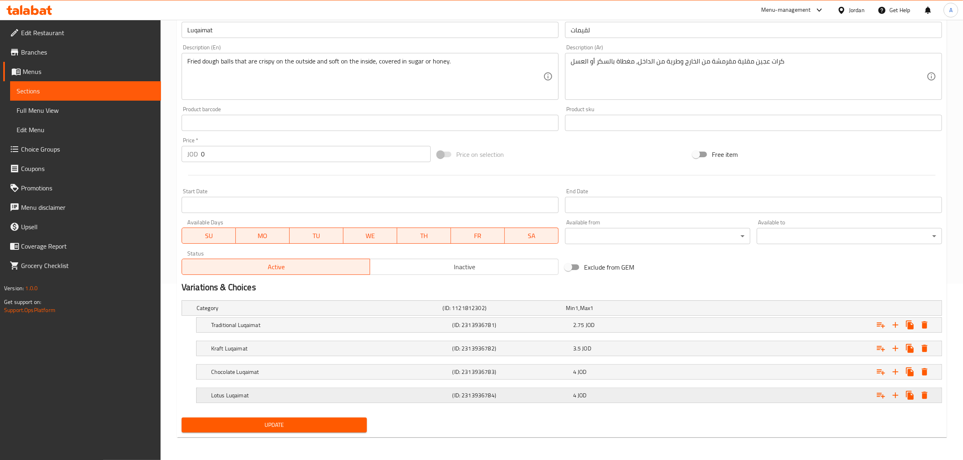
click at [283, 400] on h5 "Lotus Luqaimat" at bounding box center [330, 395] width 238 height 8
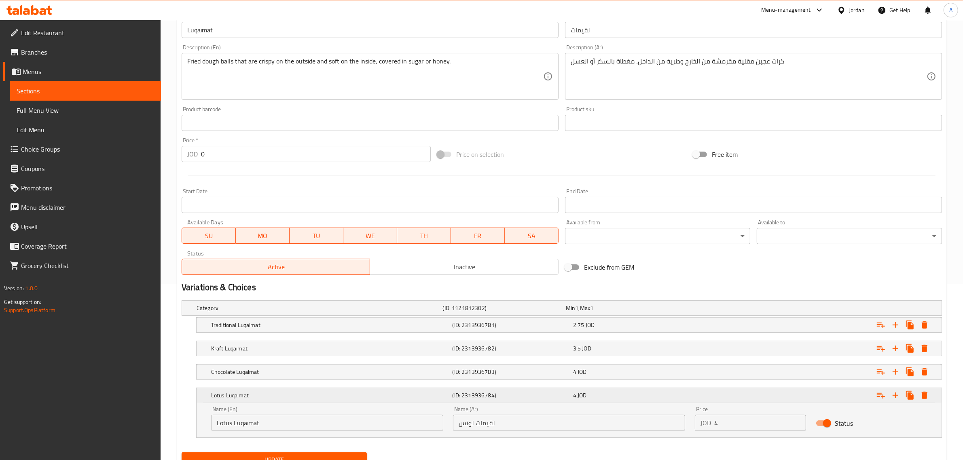
click at [283, 400] on h5 "Lotus Luqaimat" at bounding box center [330, 395] width 238 height 8
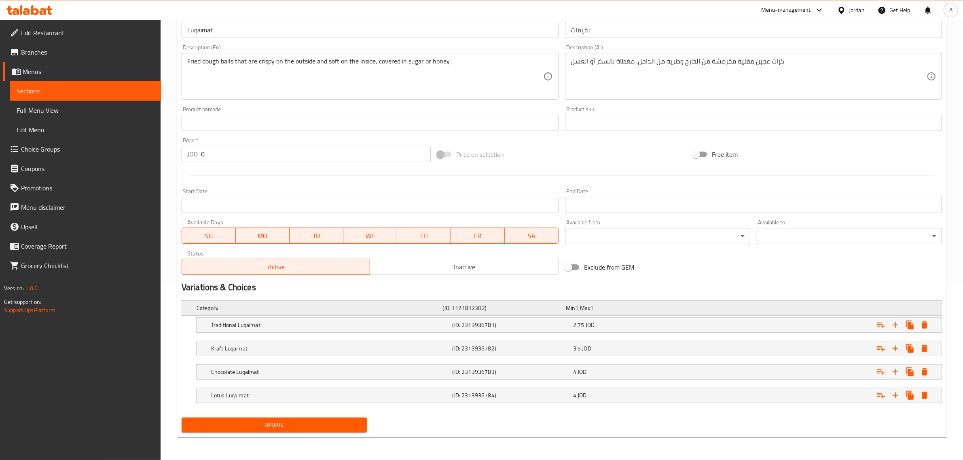
click at [215, 306] on h5 "Category" at bounding box center [318, 308] width 243 height 8
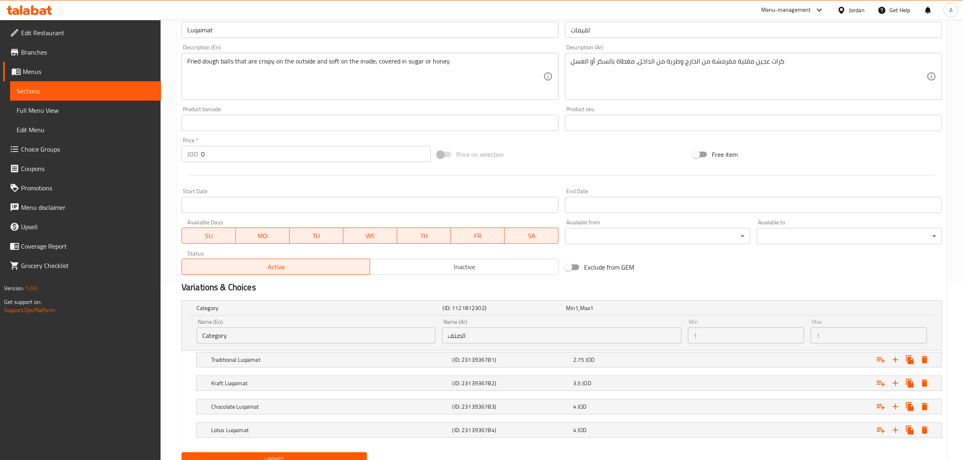
click at [441, 342] on div "Name (Ar) الصنف Name (Ar)" at bounding box center [561, 331] width 245 height 31
click at [406, 337] on input "Category" at bounding box center [316, 336] width 239 height 16
click at [381, 318] on div "Name (En) Category Name (En)" at bounding box center [315, 331] width 245 height 31
click at [343, 311] on h5 "Category" at bounding box center [318, 308] width 243 height 8
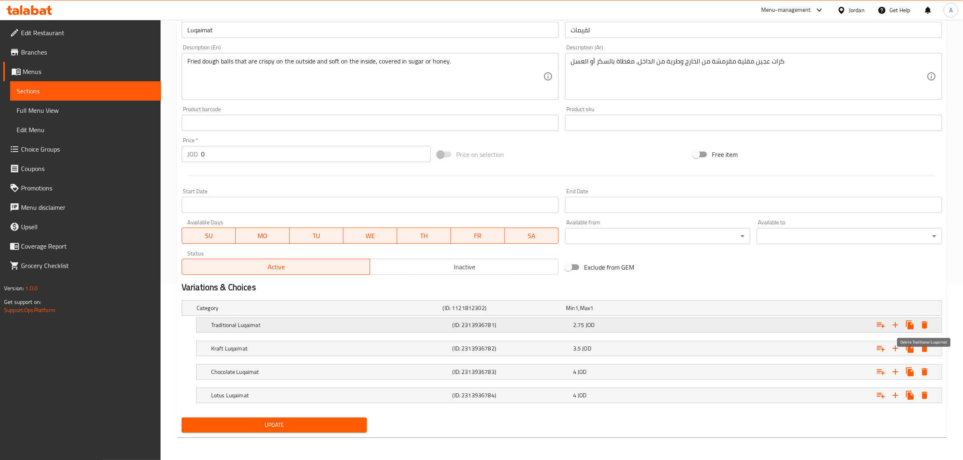
click at [925, 324] on icon "Expand" at bounding box center [925, 324] width 6 height 7
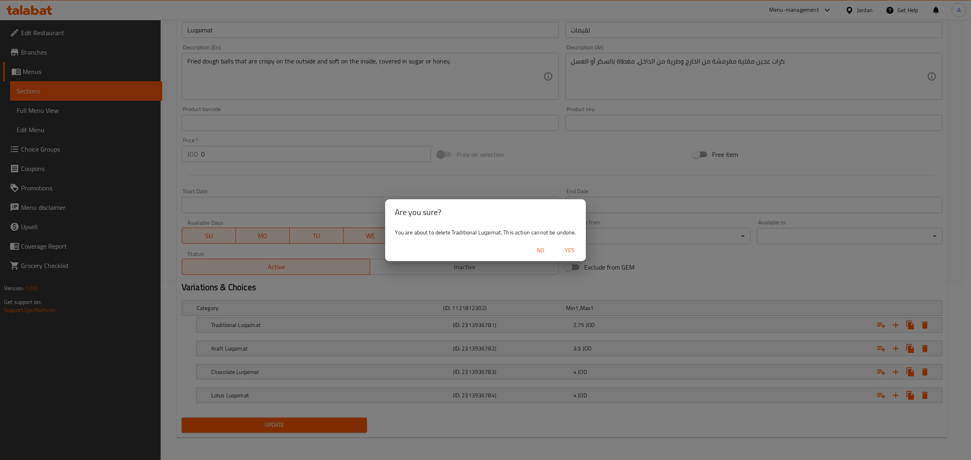
click at [579, 247] on button "Yes" at bounding box center [569, 250] width 26 height 15
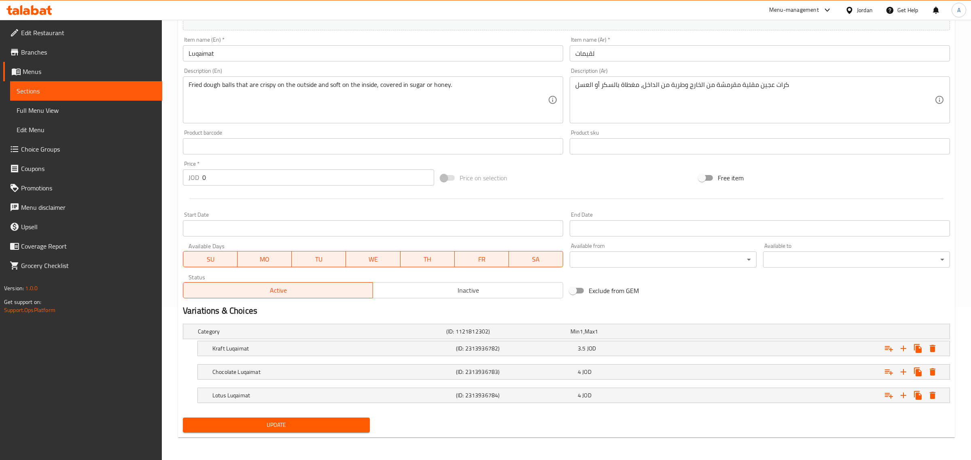
scroll to position [153, 0]
click at [925, 347] on icon "Expand" at bounding box center [925, 348] width 6 height 7
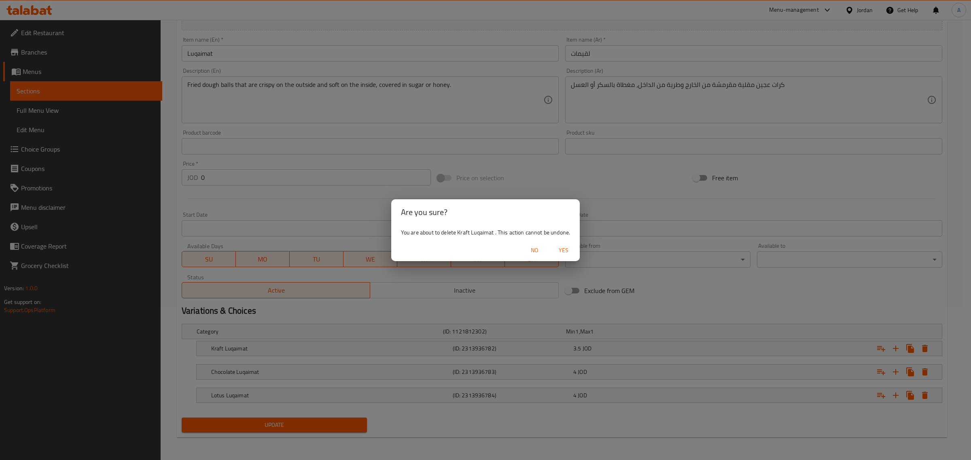
click at [565, 244] on button "Yes" at bounding box center [563, 250] width 26 height 15
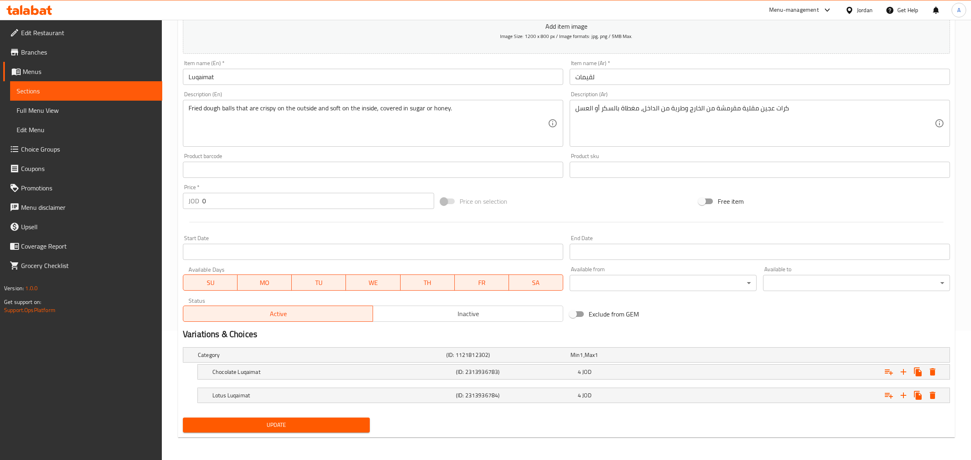
scroll to position [129, 0]
click at [923, 370] on icon "Expand" at bounding box center [925, 371] width 6 height 7
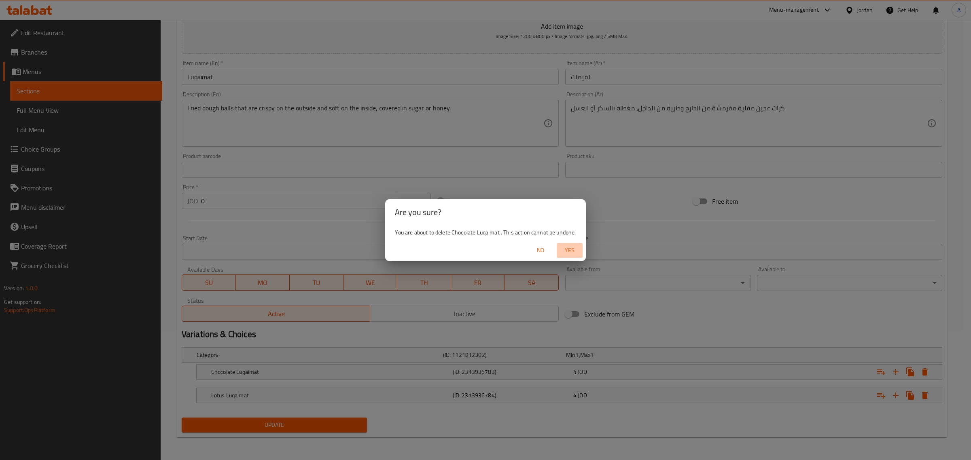
click at [571, 256] on button "Yes" at bounding box center [569, 250] width 26 height 15
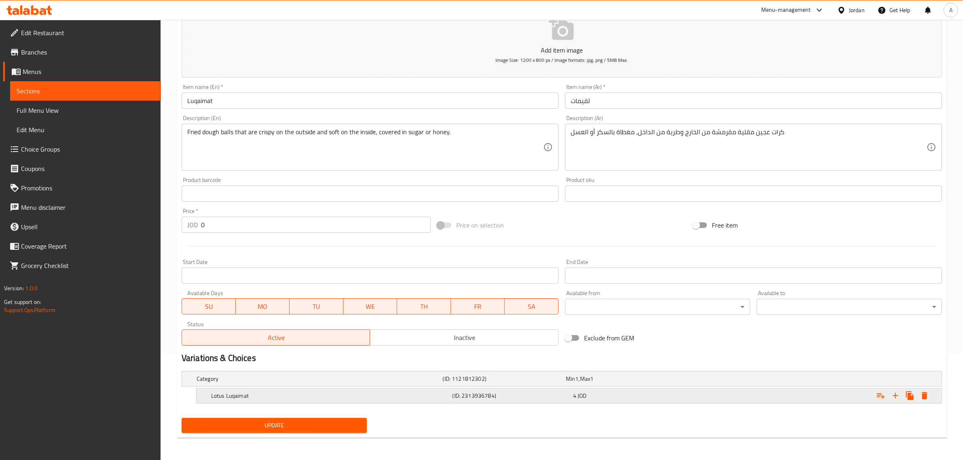
click at [921, 395] on icon "Expand" at bounding box center [925, 396] width 10 height 10
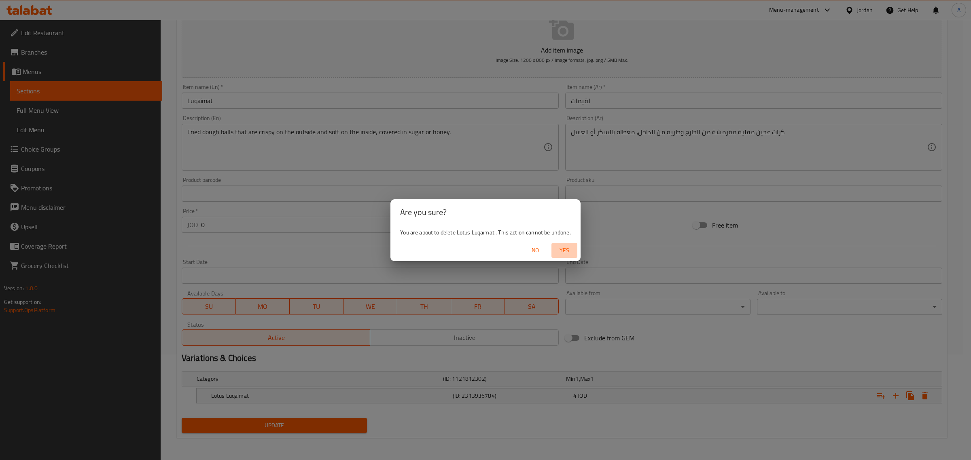
click at [572, 251] on span "Yes" at bounding box center [563, 250] width 19 height 10
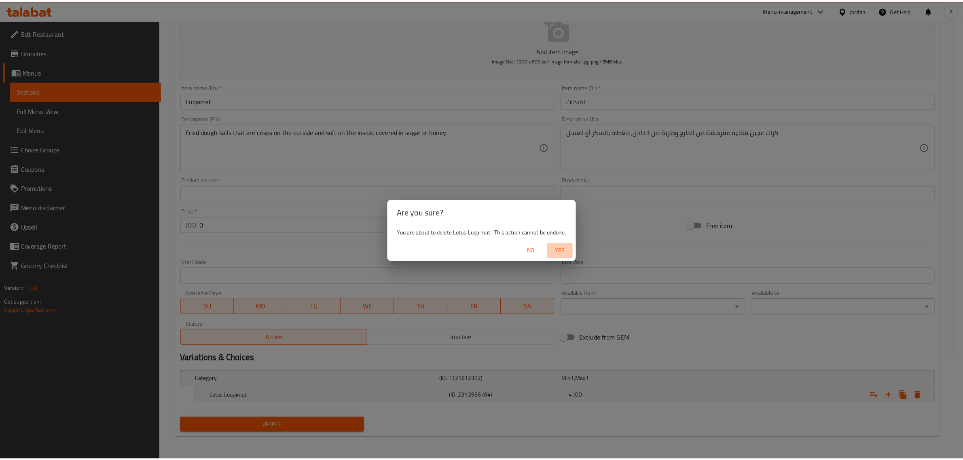
scroll to position [103, 0]
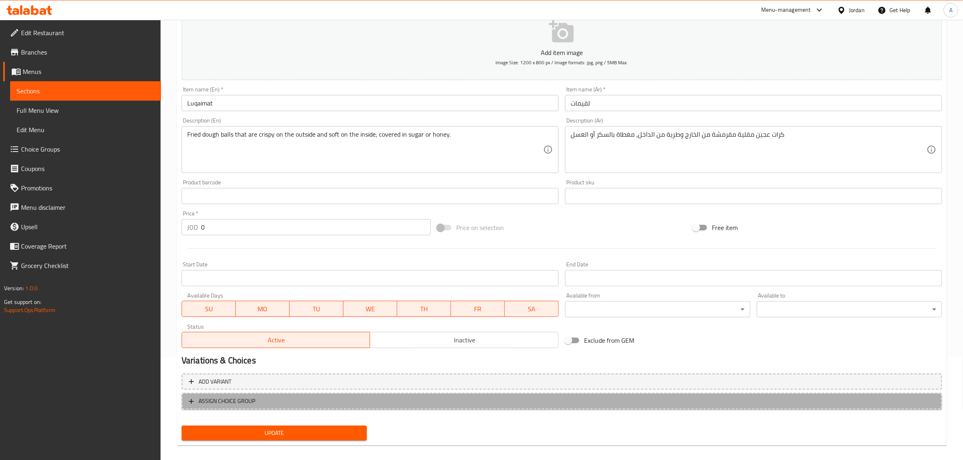
click at [250, 406] on button "ASSIGN CHOICE GROUP" at bounding box center [562, 401] width 760 height 17
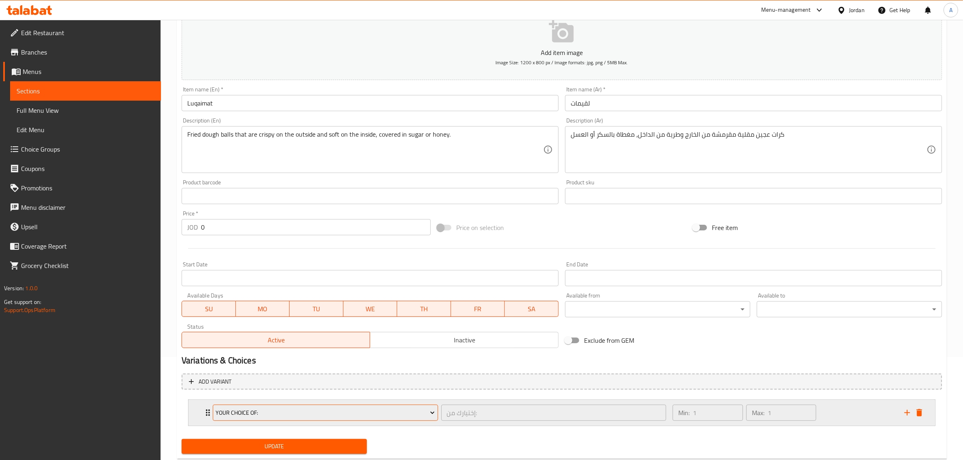
click at [255, 415] on span "Your Choice Of:" at bounding box center [325, 413] width 219 height 10
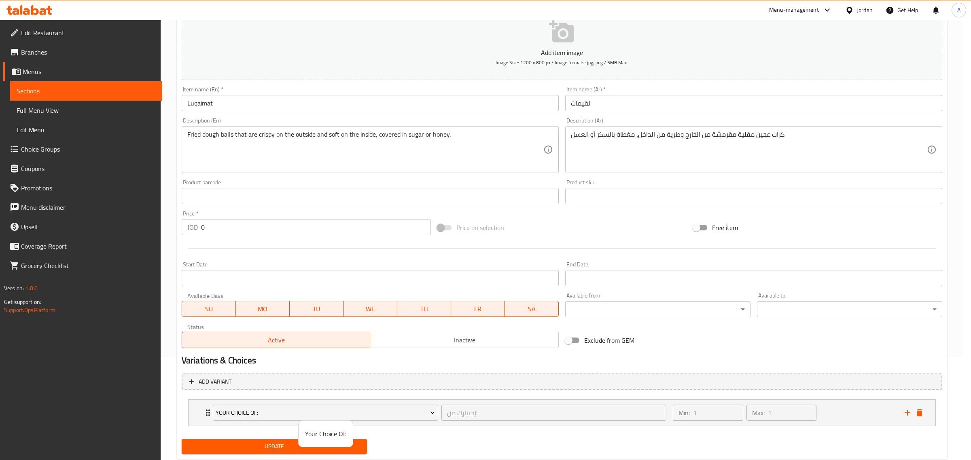
click at [332, 434] on span "Your Choice Of:" at bounding box center [325, 434] width 41 height 10
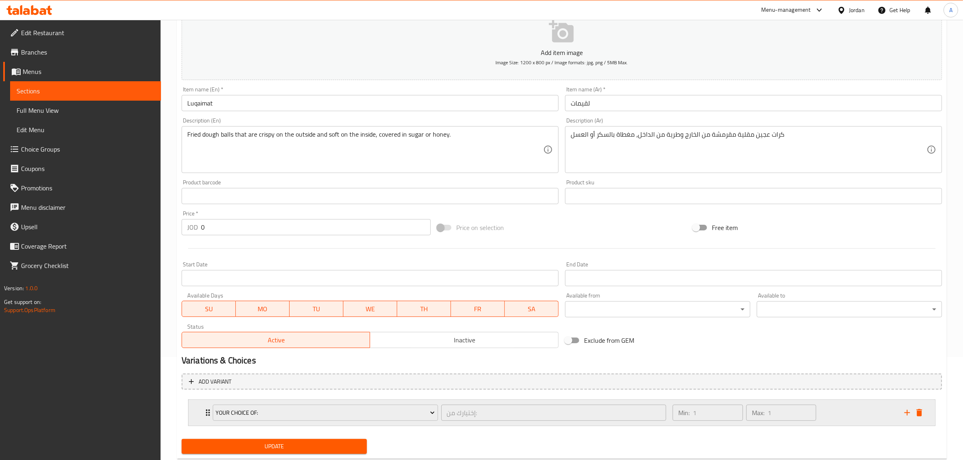
click at [838, 411] on div "Min: 1 ​ Max: 1 ​" at bounding box center [784, 413] width 232 height 26
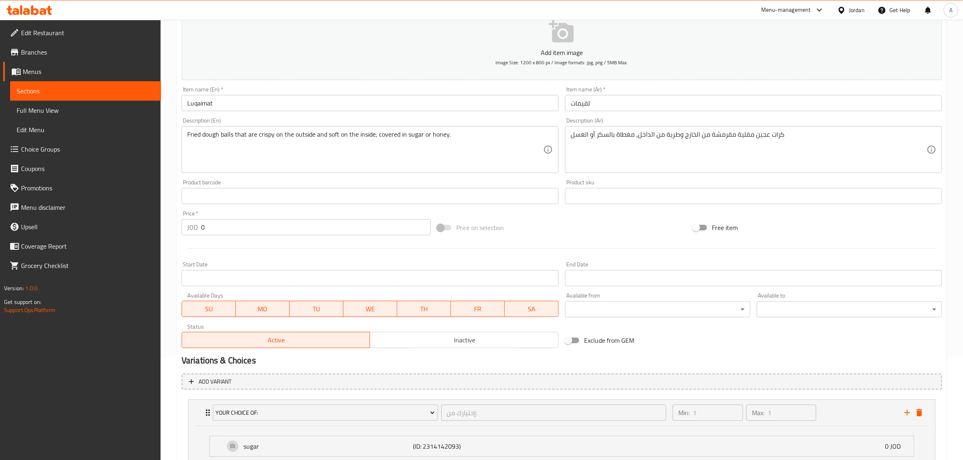
scroll to position [183, 0]
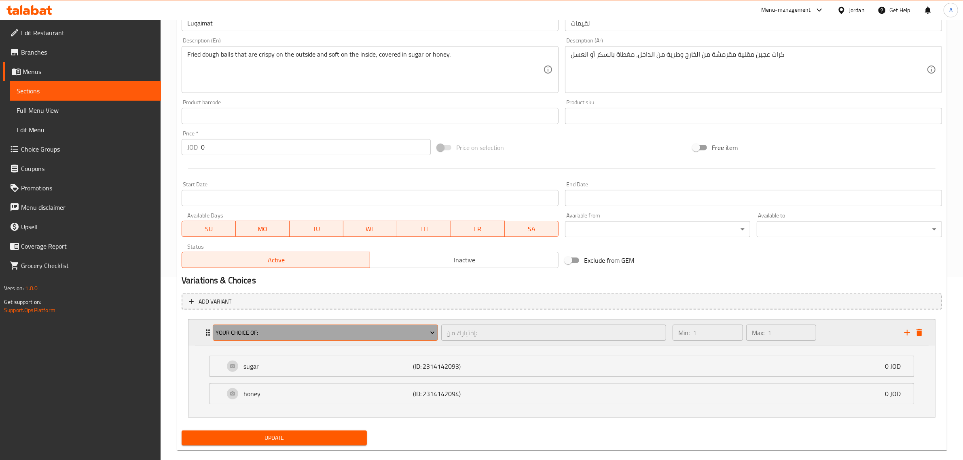
click at [260, 336] on span "Your Choice Of:" at bounding box center [325, 333] width 219 height 10
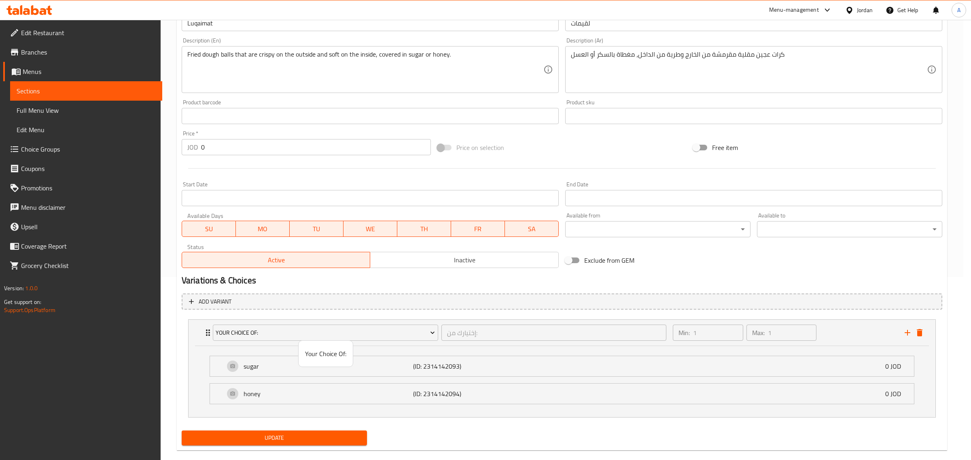
click at [846, 327] on div at bounding box center [485, 230] width 971 height 460
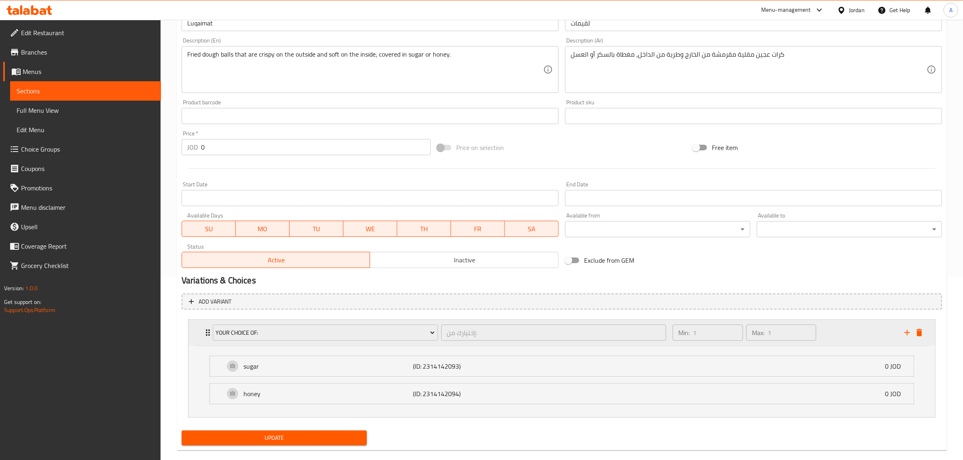
click at [846, 330] on div "Min: 1 ​ Max: 1 ​" at bounding box center [784, 333] width 232 height 26
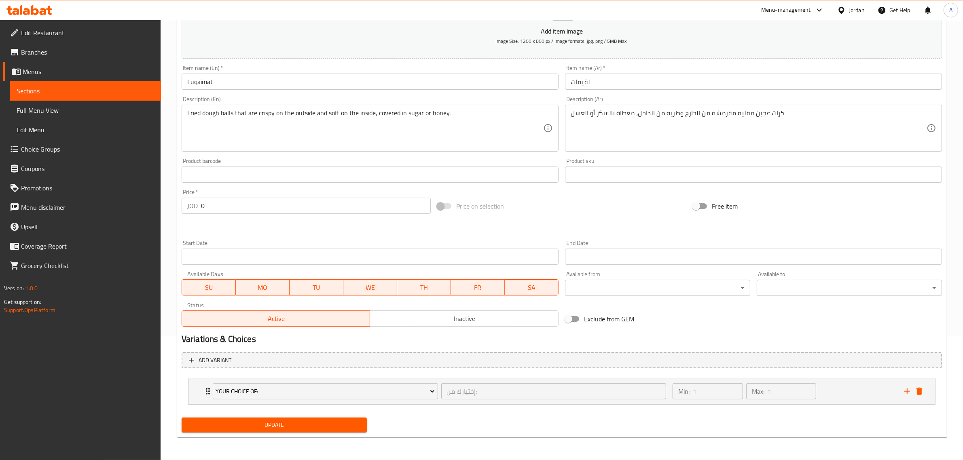
scroll to position [124, 0]
click at [338, 423] on span "Update" at bounding box center [274, 426] width 172 height 10
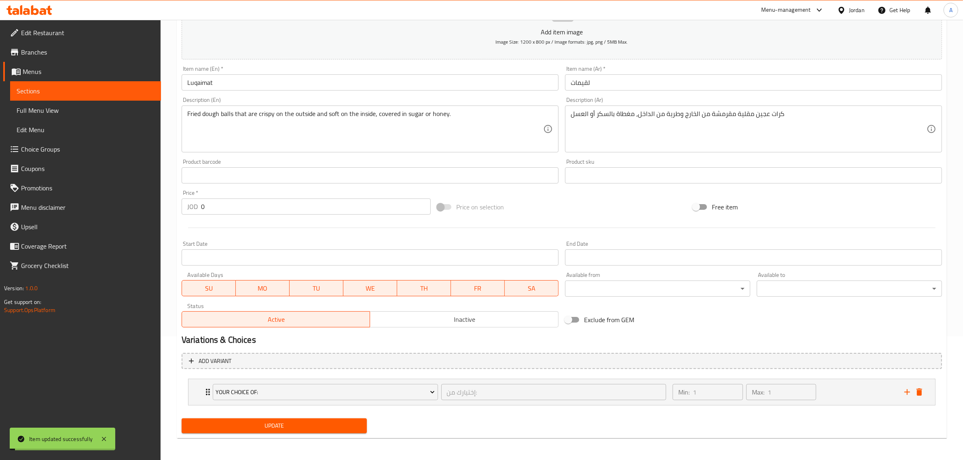
click at [79, 113] on span "Full Menu View" at bounding box center [86, 111] width 138 height 10
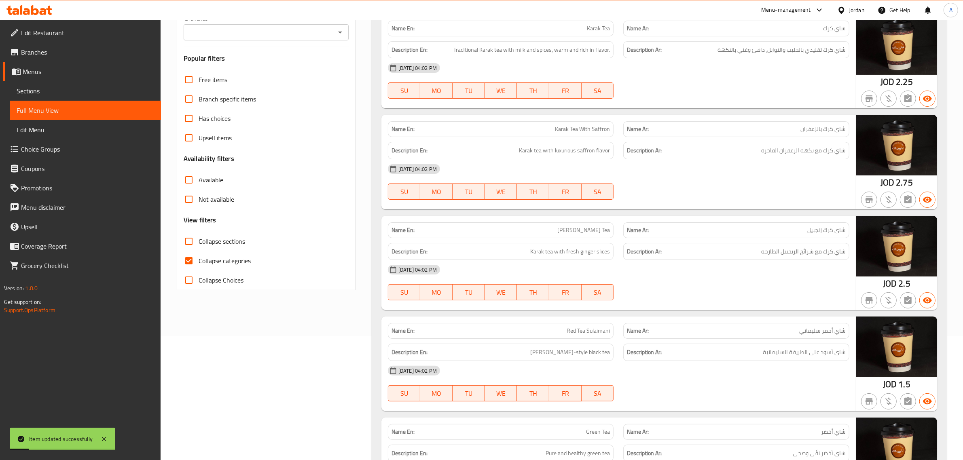
click at [51, 146] on span "Choice Groups" at bounding box center [87, 149] width 133 height 10
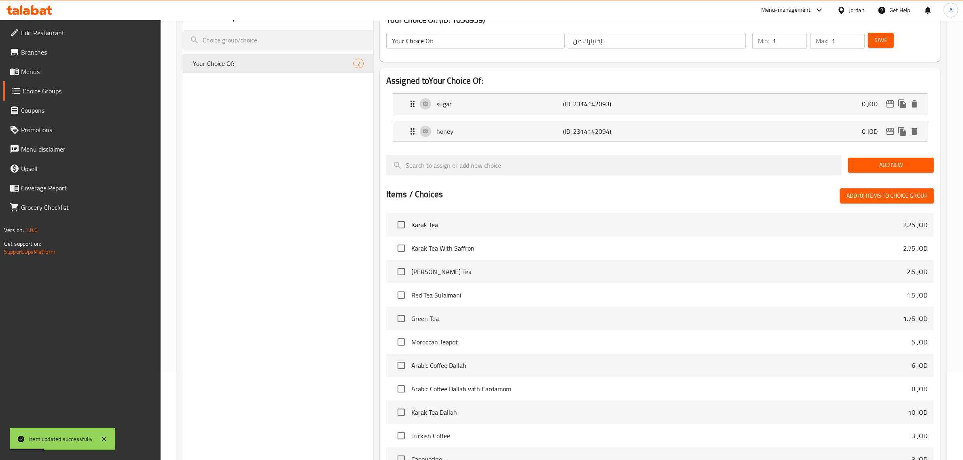
scroll to position [61, 0]
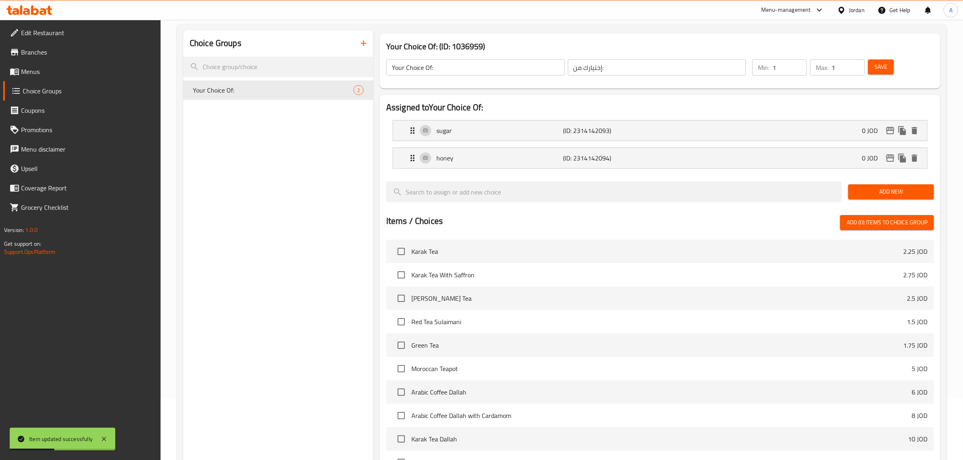
click at [362, 44] on icon "button" at bounding box center [364, 43] width 10 height 10
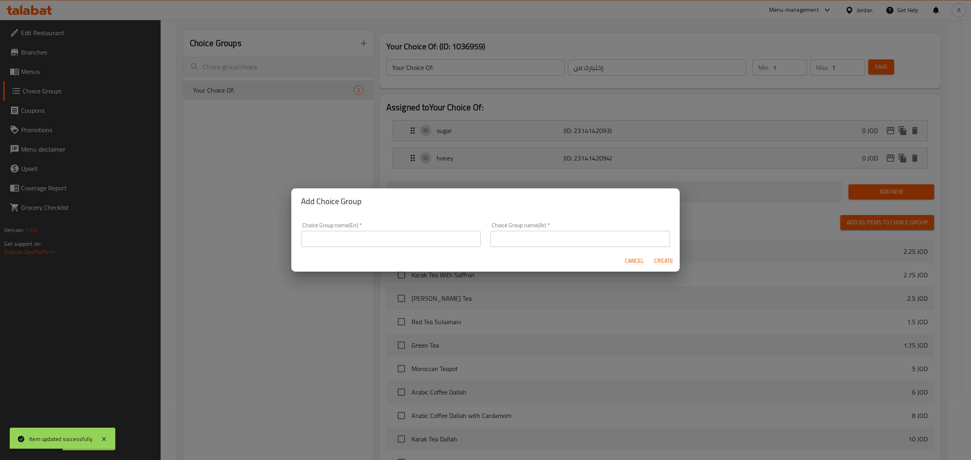
click at [363, 247] on div "Choice Group name(En)   * Choice Group name(En) *" at bounding box center [390, 235] width 189 height 34
click at [361, 245] on input "text" at bounding box center [391, 239] width 180 height 16
type input "Your Choice Of:"
drag, startPoint x: 526, startPoint y: 238, endPoint x: 538, endPoint y: 247, distance: 15.4
click at [526, 238] on input "text" at bounding box center [580, 239] width 180 height 16
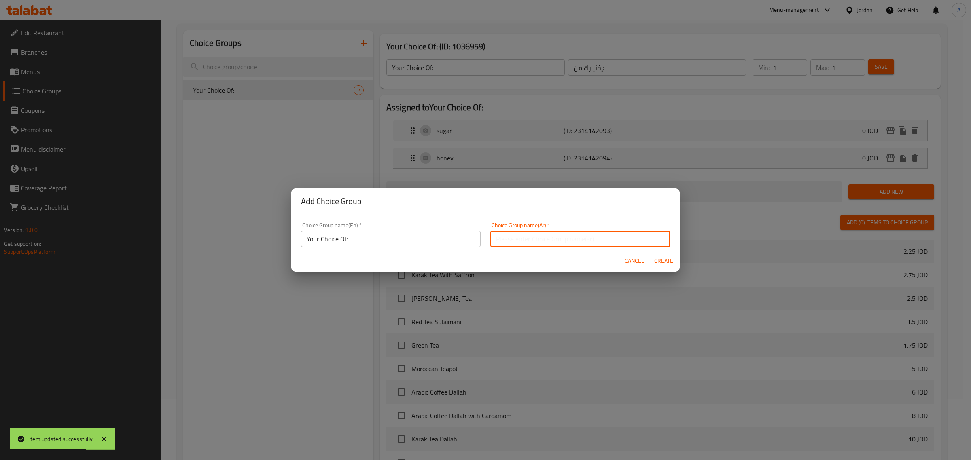
type input "إختيارك من:"
click at [659, 263] on span "Create" at bounding box center [662, 261] width 19 height 10
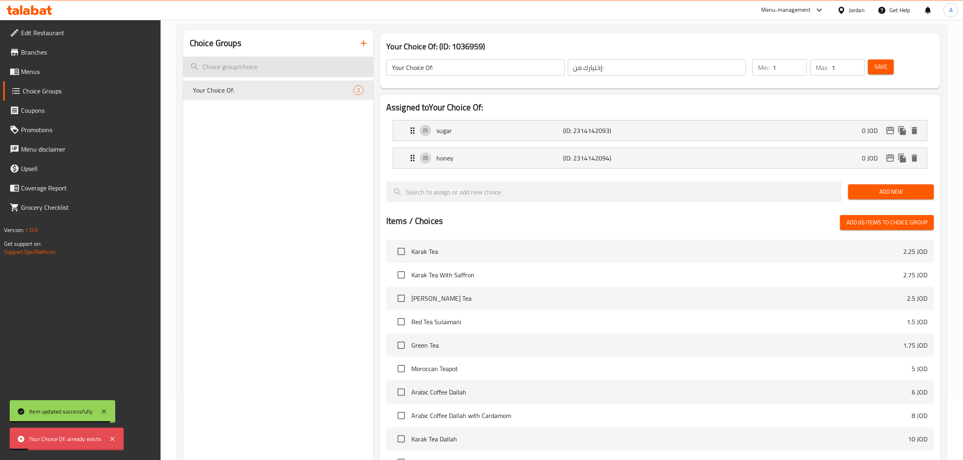
click at [277, 65] on input "search" at bounding box center [278, 67] width 190 height 21
click at [255, 75] on input "search" at bounding box center [278, 67] width 190 height 21
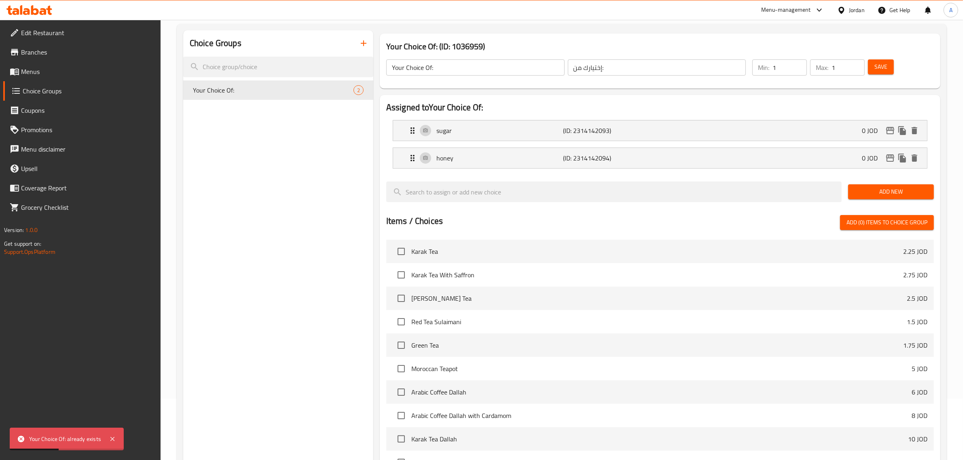
click at [365, 38] on icon "button" at bounding box center [364, 43] width 10 height 10
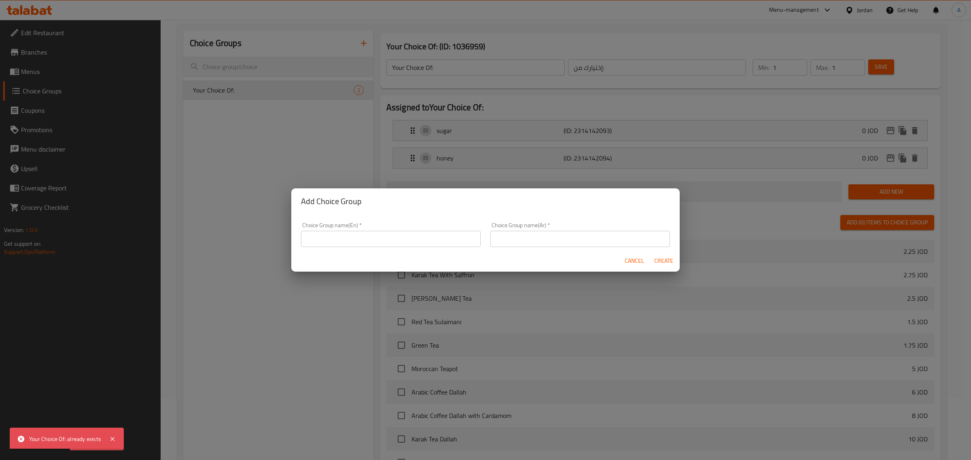
click at [345, 243] on input "text" at bounding box center [391, 239] width 180 height 16
click at [345, 240] on input "Your Choice Of:" at bounding box center [391, 239] width 180 height 16
paste input "لقيمات"
click at [349, 242] on input "Your Choice Of لقيمات :" at bounding box center [391, 239] width 180 height 16
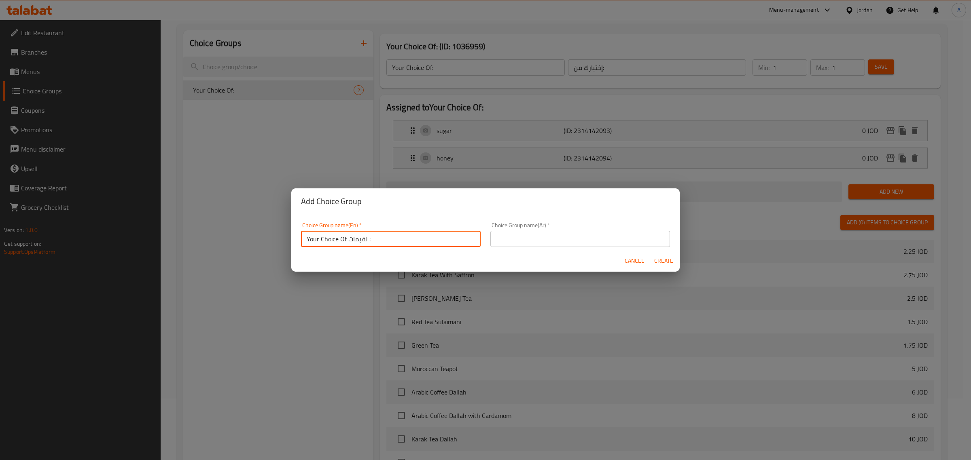
click at [349, 242] on input "Your Choice Of لقيمات :" at bounding box center [391, 239] width 180 height 16
type input "Your Choice Of لقيمات :"
click at [538, 237] on input "text" at bounding box center [580, 239] width 180 height 16
paste input "Your Choice Of لقيمات :"
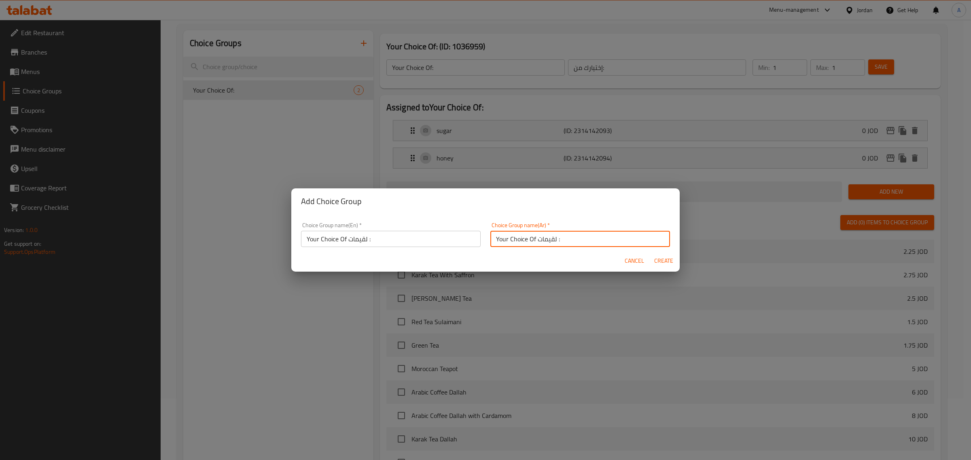
type input "Your Choice Of لقيمات :"
click at [417, 242] on input "Your Choice Of لقيمات :" at bounding box center [391, 239] width 180 height 16
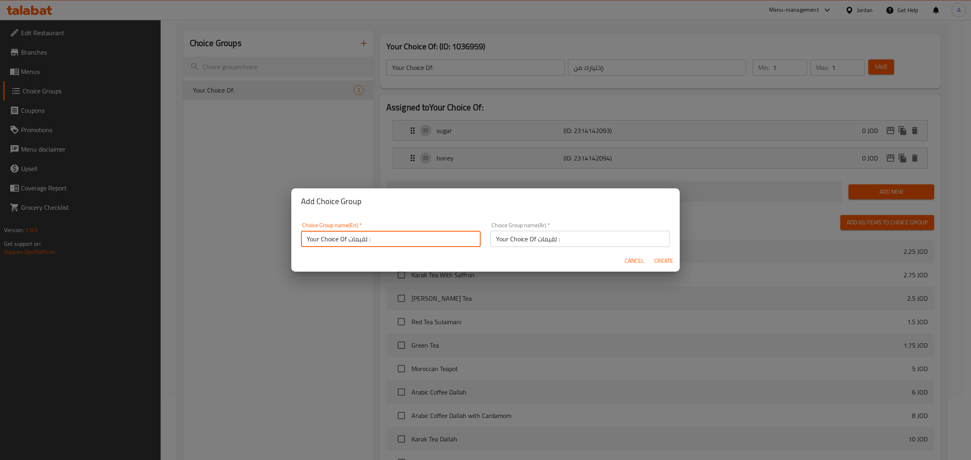
click at [417, 242] on input "Your Choice Of لقيمات :" at bounding box center [391, 239] width 180 height 16
click at [350, 230] on div "Choice Group name(En)   * Your Choice Of لقيمات : Choice Group name(En) *" at bounding box center [391, 234] width 180 height 25
click at [354, 245] on input "Your Choice Of لقيمات :" at bounding box center [391, 239] width 180 height 16
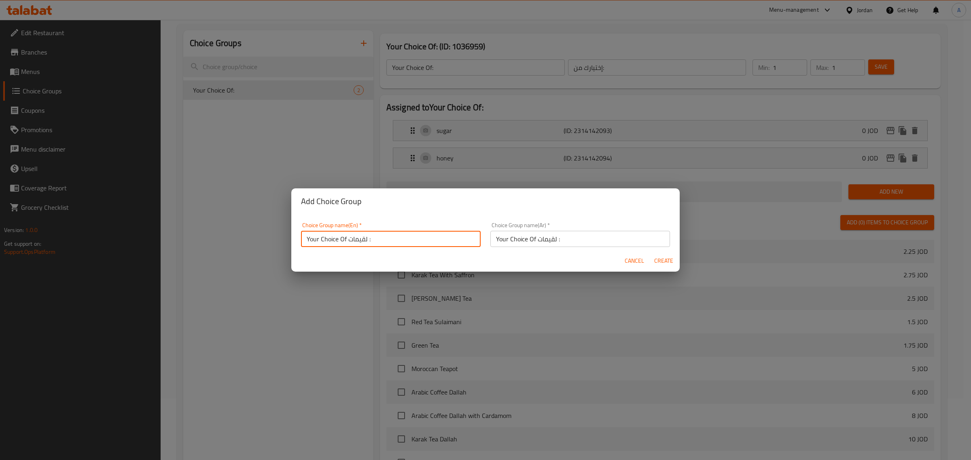
click at [354, 245] on input "Your Choice Of لقيمات :" at bounding box center [391, 239] width 180 height 16
paste input "Luqaimat"
type input "Your Choice Of Luqaimat:"
click at [366, 248] on div "Choice Group name(En)   * Your Choice Of Luqaimat: Choice Group name(En) *" at bounding box center [390, 235] width 189 height 34
click at [364, 235] on input "Your Choice Of Luqaimat:" at bounding box center [391, 239] width 180 height 16
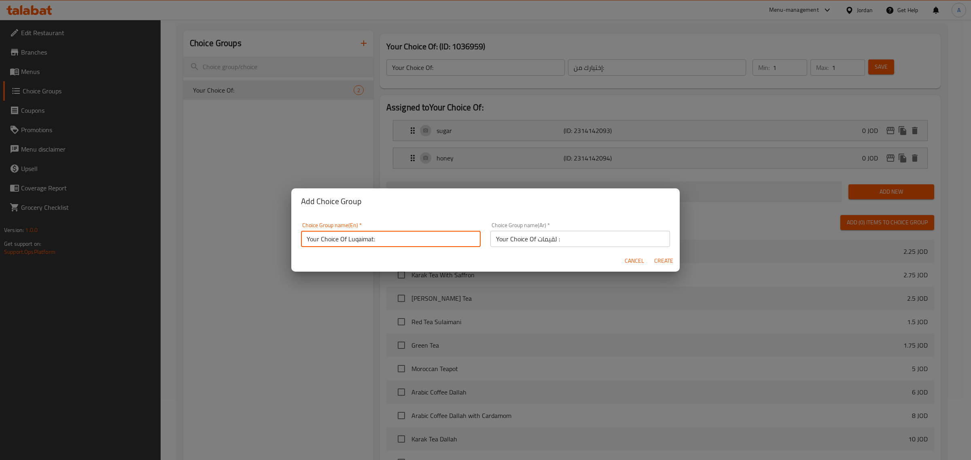
click at [364, 235] on input "Your Choice Of Luqaimat:" at bounding box center [391, 239] width 180 height 16
click at [558, 247] on div "Choice Group name(Ar)   * Your Choice Of لقيمات : Choice Group name(Ar) *" at bounding box center [579, 235] width 189 height 34
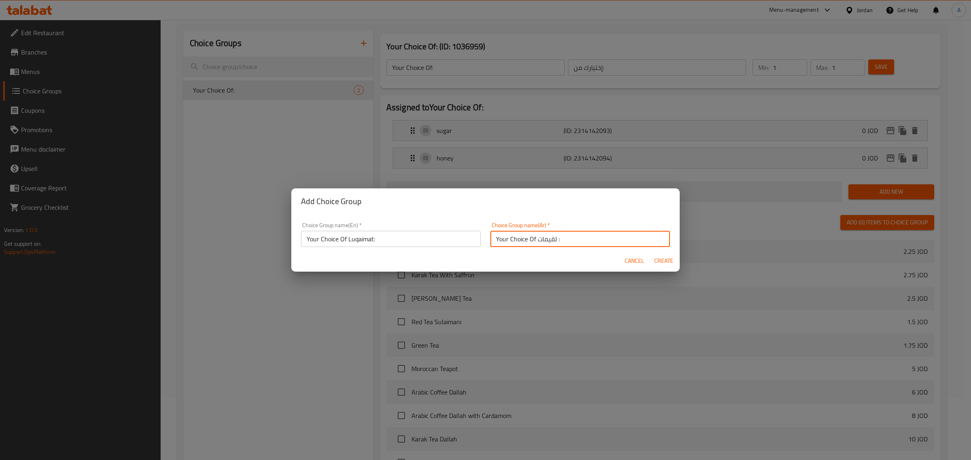
click at [558, 246] on input "Your Choice Of لقيمات :" at bounding box center [580, 239] width 180 height 16
paste input "اختيارك من اللقيمات"
type input "اختيارك من اللقيمات:"
click at [676, 267] on button "Create" at bounding box center [663, 261] width 26 height 15
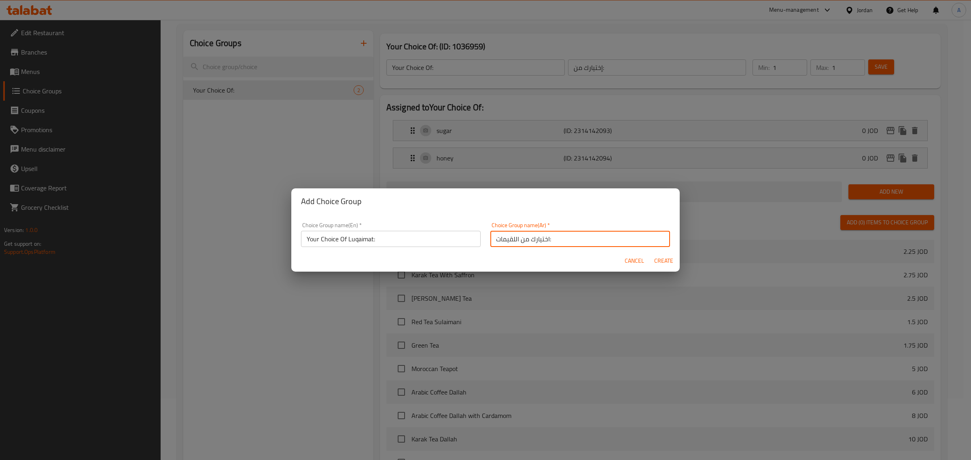
type input "Your Choice Of Luqaimat:"
type input "اختيارك من اللقيمات:"
type input "0"
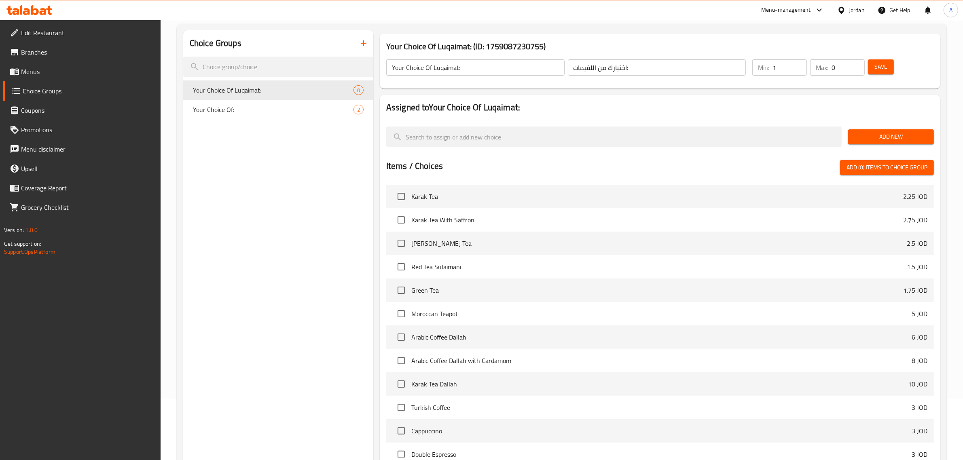
type input "1"
click at [799, 61] on input "1" at bounding box center [789, 67] width 34 height 16
type input "1"
click at [854, 66] on input "1" at bounding box center [847, 67] width 33 height 16
click at [889, 142] on button "Add New" at bounding box center [891, 136] width 86 height 15
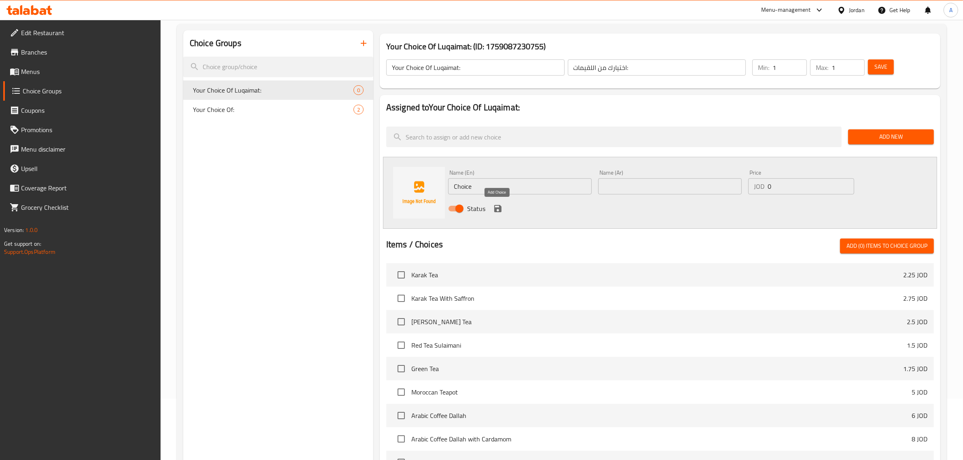
click at [499, 212] on icon "save" at bounding box center [498, 209] width 10 height 10
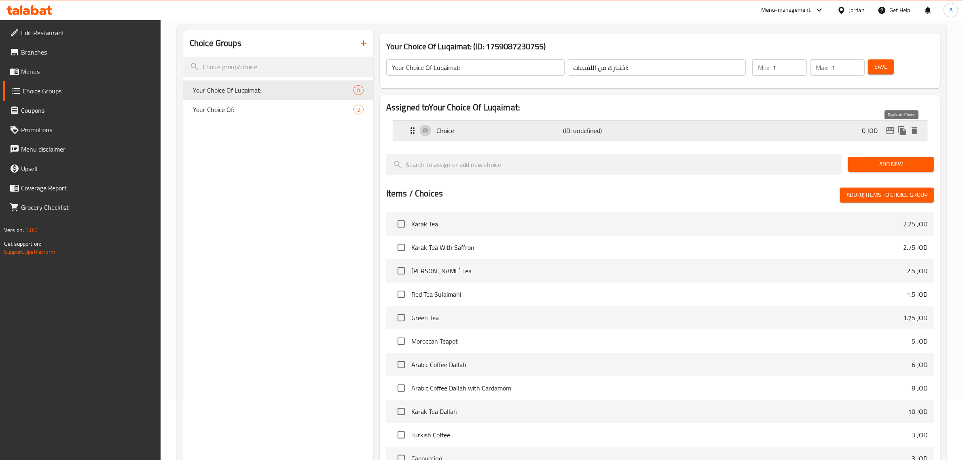
click at [900, 129] on icon "duplicate" at bounding box center [902, 130] width 8 height 9
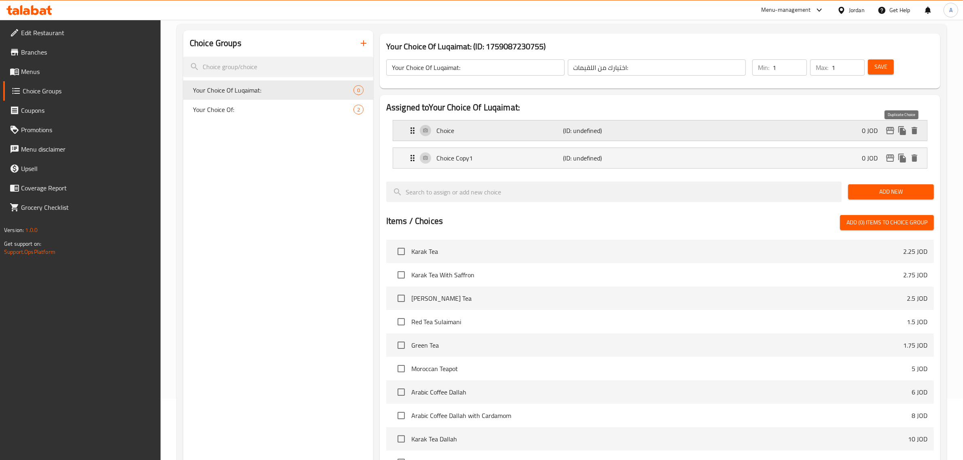
click at [900, 129] on icon "duplicate" at bounding box center [902, 130] width 8 height 9
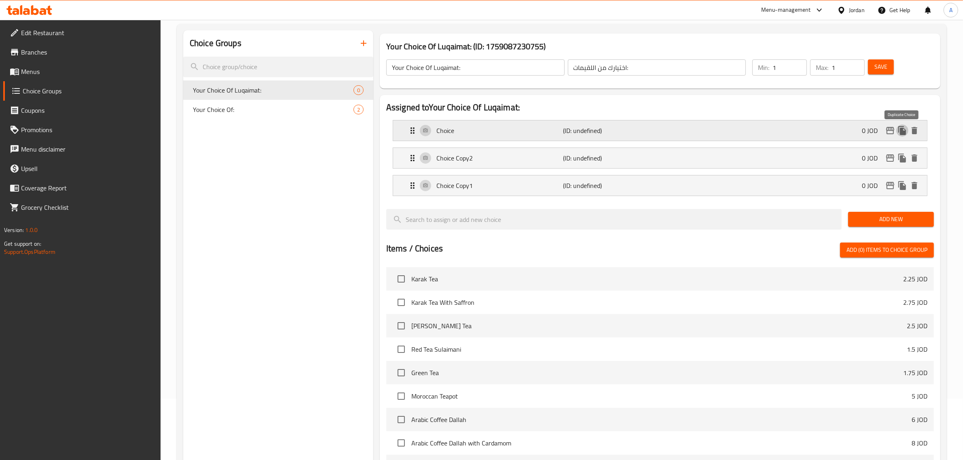
click at [900, 129] on icon "duplicate" at bounding box center [902, 130] width 8 height 9
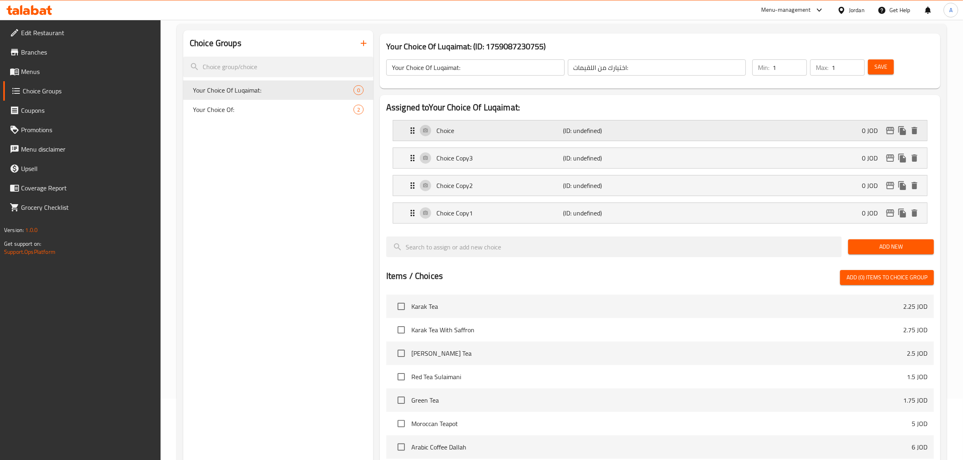
click at [476, 134] on p "Choice" at bounding box center [499, 131] width 127 height 10
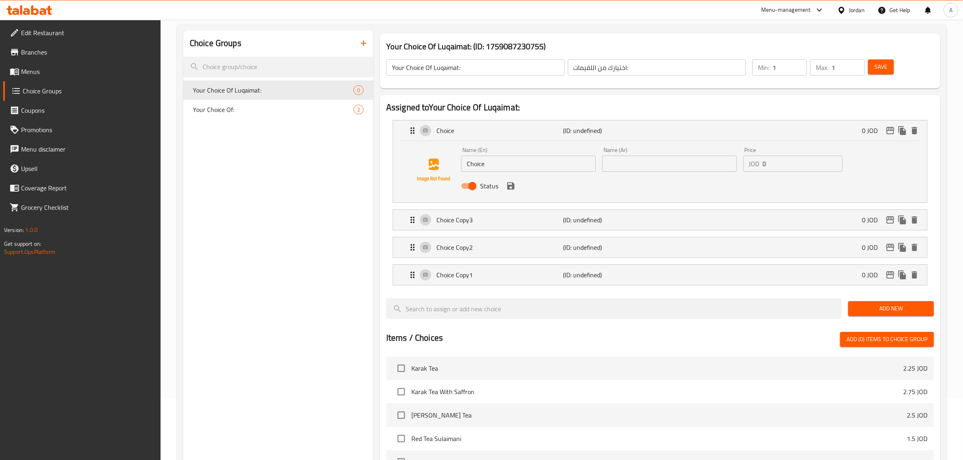
click at [466, 170] on input "Choice" at bounding box center [528, 164] width 135 height 16
paste input "Traditional Luqaimat"
click at [495, 228] on div "Choice Copy3 (ID: undefined) 0 JOD" at bounding box center [663, 220] width 510 height 20
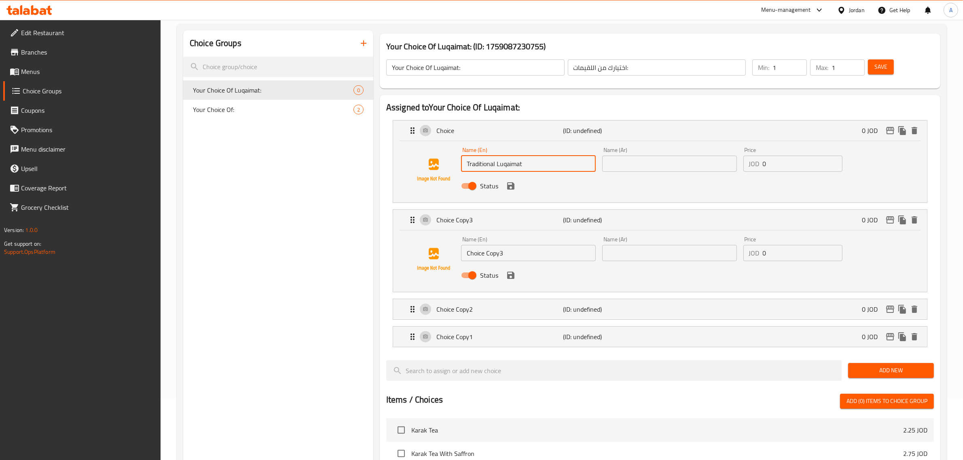
type input "Traditional Luqaimat"
click at [504, 257] on input "Choice Copy3" at bounding box center [528, 253] width 135 height 16
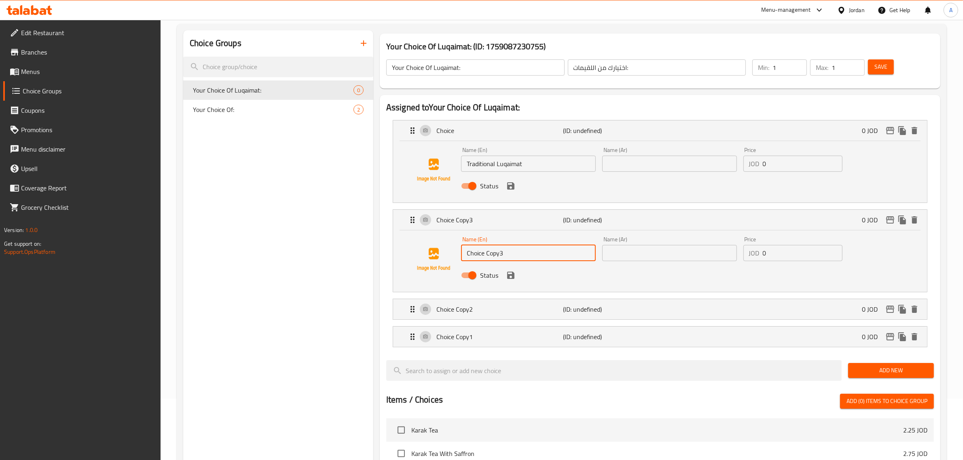
click at [504, 257] on input "Choice Copy3" at bounding box center [528, 253] width 135 height 16
click at [602, 251] on input "text" at bounding box center [669, 253] width 135 height 16
paste input "لقيمات كرافت"
click at [601, 305] on p "(ID: undefined)" at bounding box center [605, 310] width 85 height 10
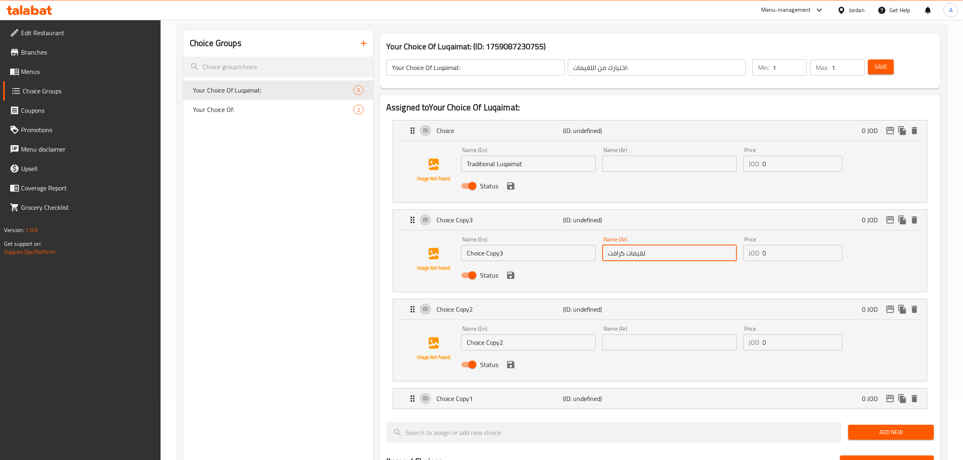
type input "لقيمات كرافت"
click at [669, 168] on input "text" at bounding box center [669, 164] width 135 height 16
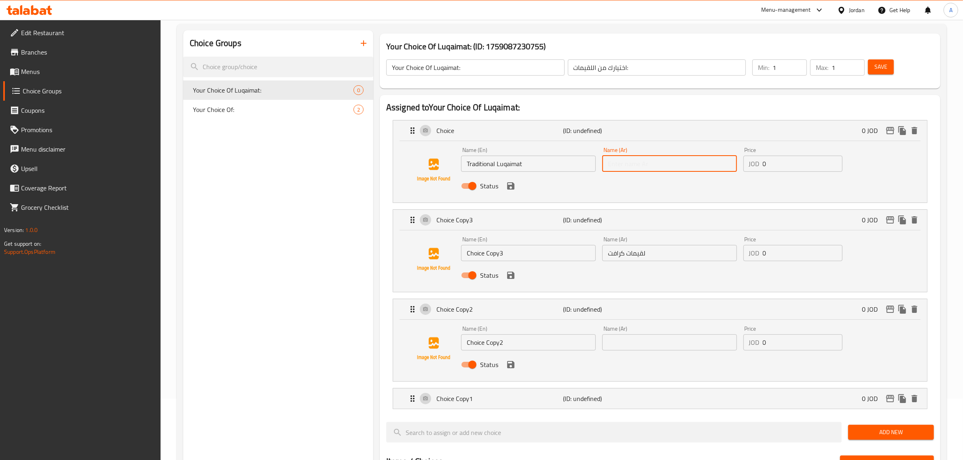
paste input "لقيمات تقليدية"
type input "لقيمات تقليدية"
click at [652, 359] on div "Status" at bounding box center [669, 365] width 423 height 22
click at [641, 348] on input "text" at bounding box center [669, 342] width 135 height 16
paste input "لقيمات شوكولاتة"
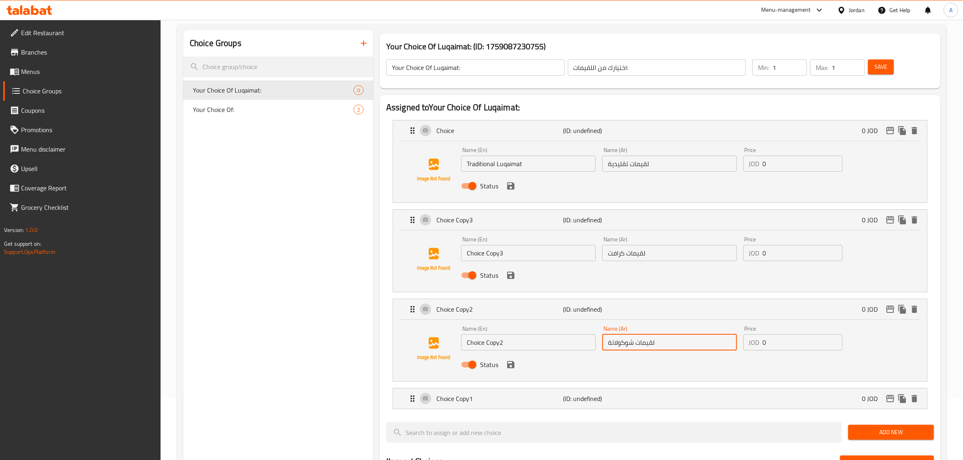
type input "لقيمات شوكولاتة"
click at [662, 401] on div "Choice Copy1 (ID: undefined) 0 JOD" at bounding box center [663, 399] width 510 height 20
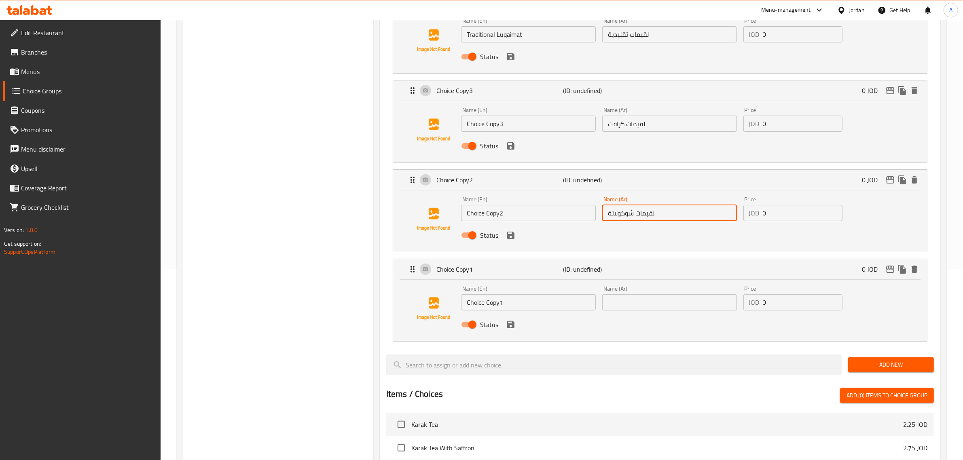
scroll to position [199, 0]
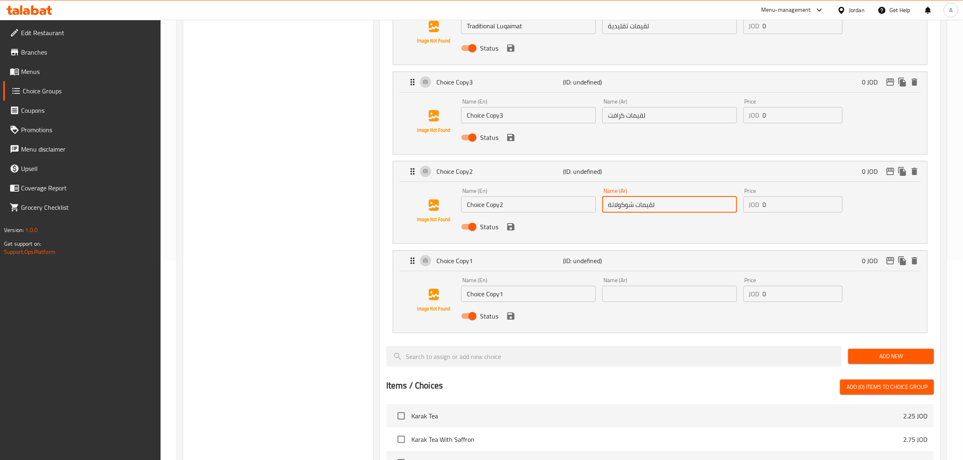
click at [692, 284] on div "Name (Ar) Name (Ar)" at bounding box center [669, 289] width 135 height 25
click at [672, 291] on input "text" at bounding box center [669, 294] width 135 height 16
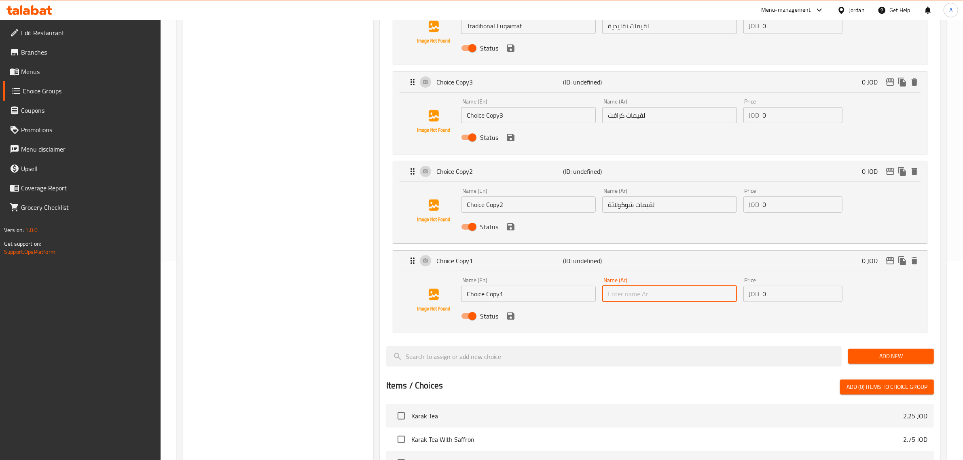
paste input "لقيمات لوتس"
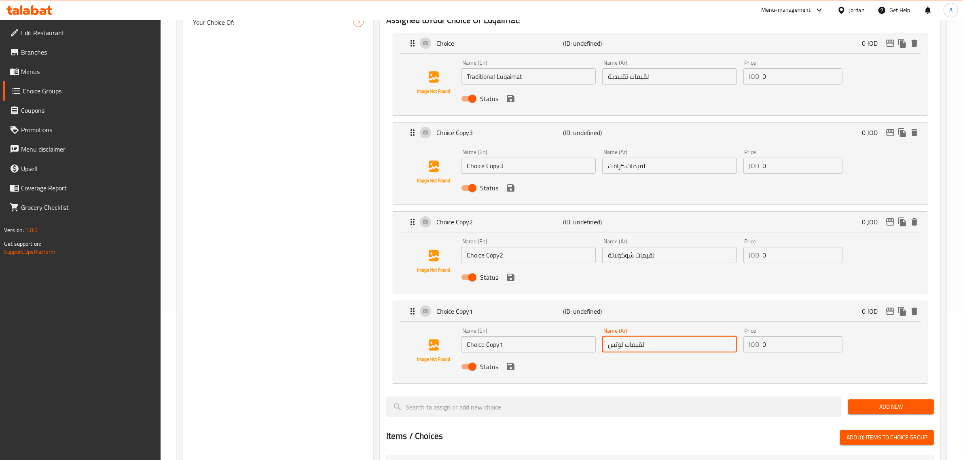
type input "لقيمات لوتس"
click at [514, 75] on input "Traditional Luqaimat" at bounding box center [528, 76] width 135 height 16
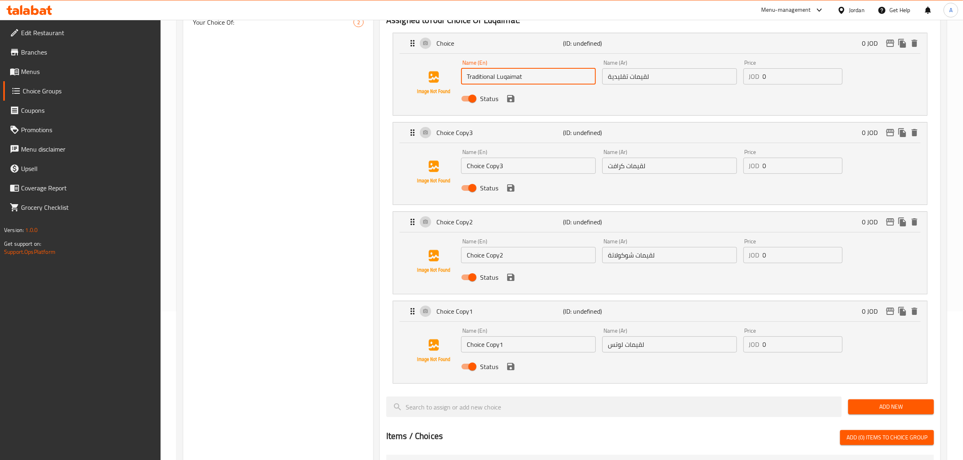
click at [514, 75] on input "Traditional Luqaimat" at bounding box center [528, 76] width 135 height 16
click at [520, 176] on div "Name (En) Choice Copy3 Name (En)" at bounding box center [528, 161] width 141 height 31
click at [519, 175] on div "Name (En) Choice Copy3 Name (En)" at bounding box center [528, 161] width 141 height 31
click at [518, 173] on input "Choice Copy3" at bounding box center [528, 166] width 135 height 16
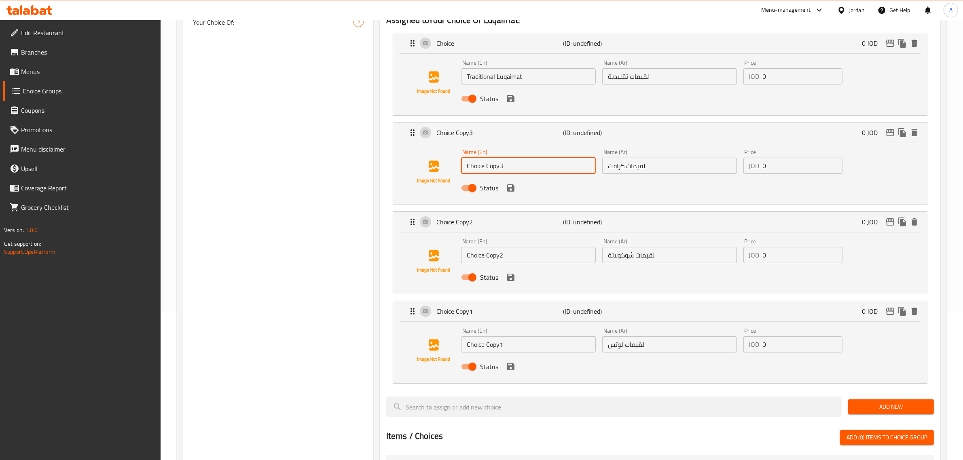
click at [518, 173] on input "Choice Copy3" at bounding box center [528, 166] width 135 height 16
paste input "Luqaimat"
type input "Luqaimat"
click at [503, 245] on div "Name (En) Choice Copy2 Name (En)" at bounding box center [528, 251] width 135 height 25
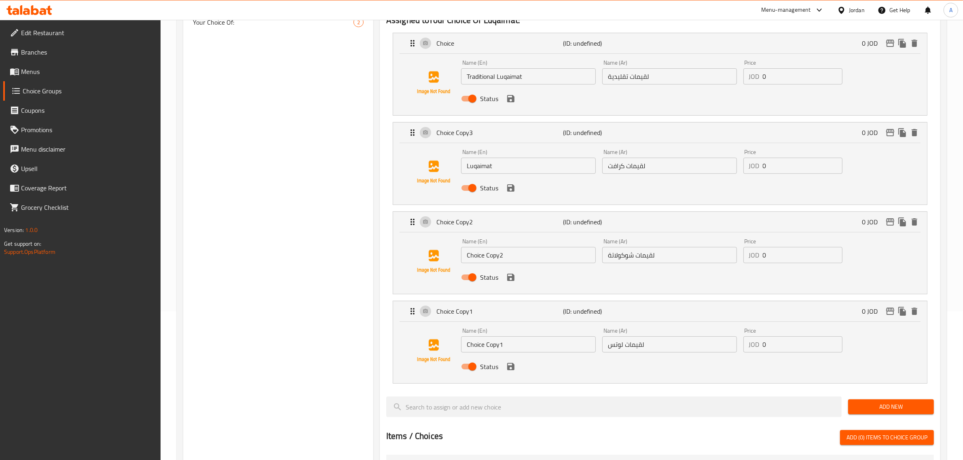
click at [503, 245] on div "Name (En) Choice Copy2 Name (En)" at bounding box center [528, 251] width 135 height 25
click at [493, 259] on input "Choice Copy2" at bounding box center [528, 255] width 135 height 16
paste input "Luqaimat"
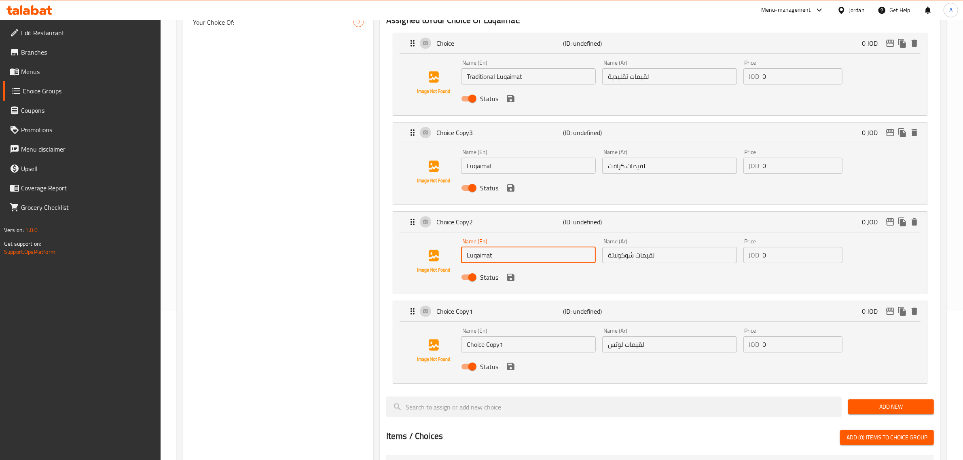
type input "Luqaimat"
click at [503, 351] on input "Choice Copy1" at bounding box center [528, 344] width 135 height 16
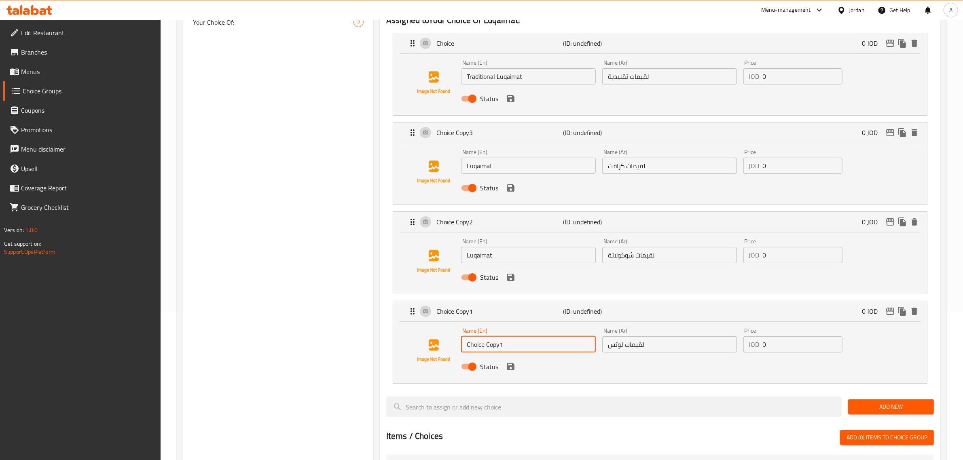
click at [503, 351] on input "Choice Copy1" at bounding box center [528, 344] width 135 height 16
paste input "Luqaimat"
type input "Luqaimat"
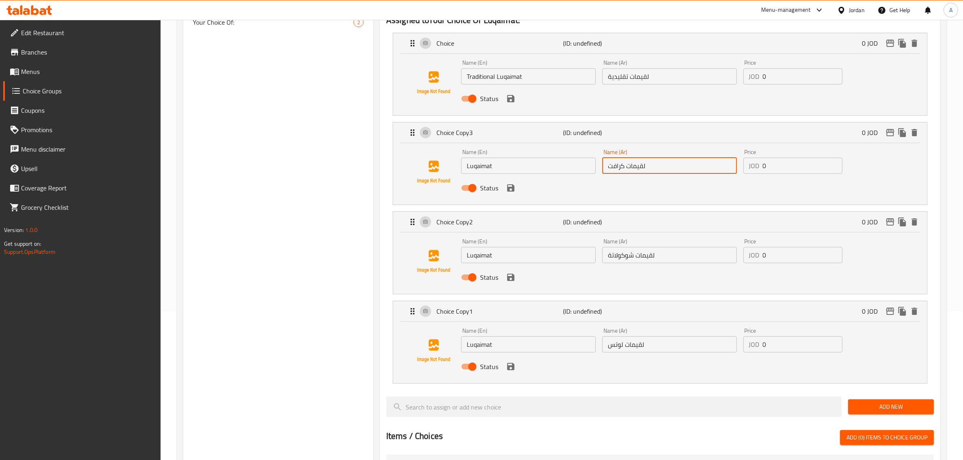
click at [645, 170] on input "لقيمات كرافت" at bounding box center [669, 166] width 135 height 16
click at [469, 168] on input "Luqaimat" at bounding box center [528, 166] width 135 height 16
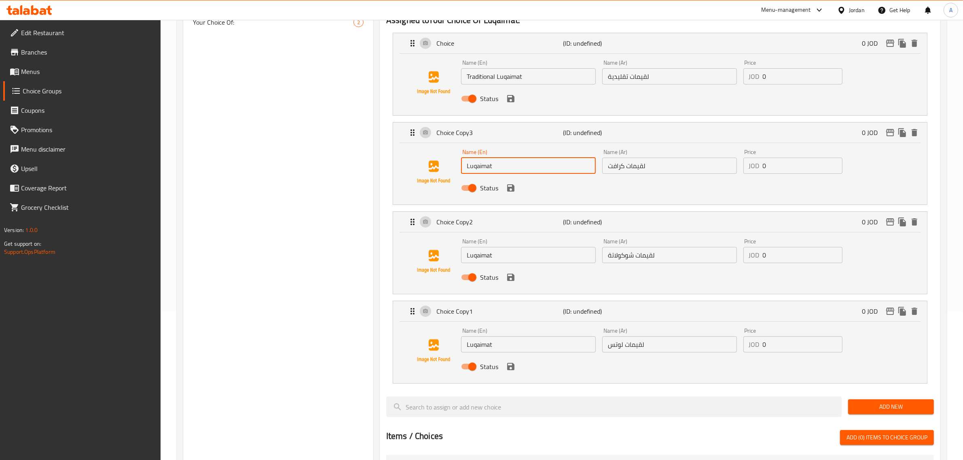
click at [466, 168] on input "Luqaimat" at bounding box center [528, 166] width 135 height 16
paste input "Kraft"
click at [617, 265] on div "Name (Ar) لقيمات شوكولاتة Name (Ar)" at bounding box center [669, 250] width 141 height 31
type input "Kraft Luqaimat"
click at [621, 262] on input "لقيمات شوكولاتة" at bounding box center [669, 255] width 135 height 16
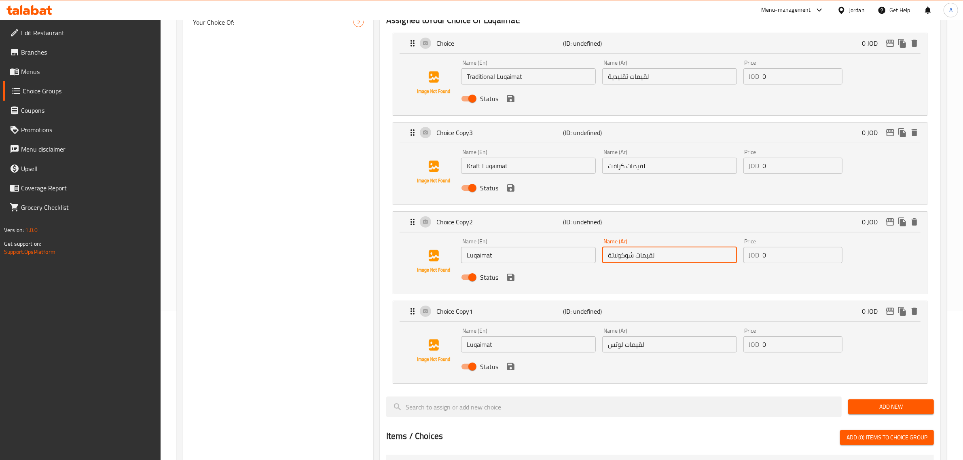
click at [621, 262] on input "لقيمات شوكولاتة" at bounding box center [669, 255] width 135 height 16
click at [466, 255] on input "Luqaimat" at bounding box center [528, 255] width 135 height 16
paste input "Chocolate"
click at [645, 356] on div "Status" at bounding box center [669, 367] width 423 height 22
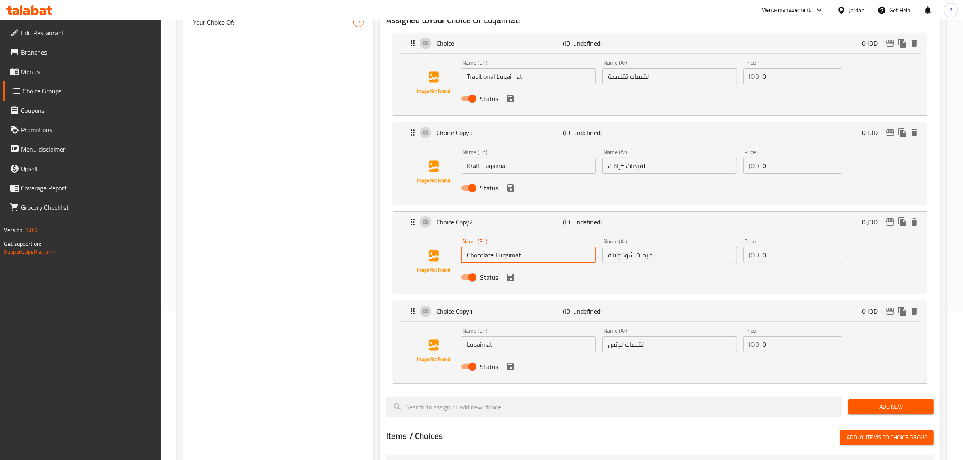
type input "Chocolate Luqaimat"
click at [638, 347] on input "لقيمات لوتس" at bounding box center [669, 344] width 135 height 16
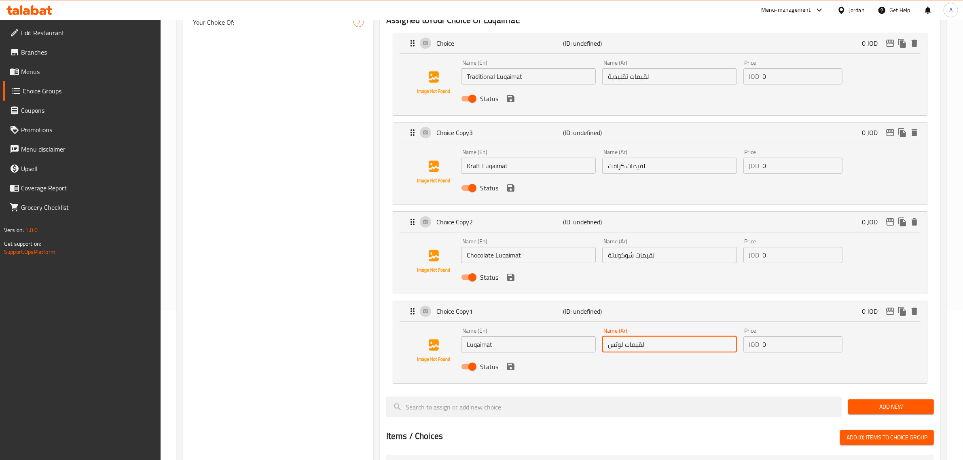
click at [638, 347] on input "لقيمات لوتس" at bounding box center [669, 344] width 135 height 16
click at [463, 342] on input "Luqaimat" at bounding box center [528, 344] width 135 height 16
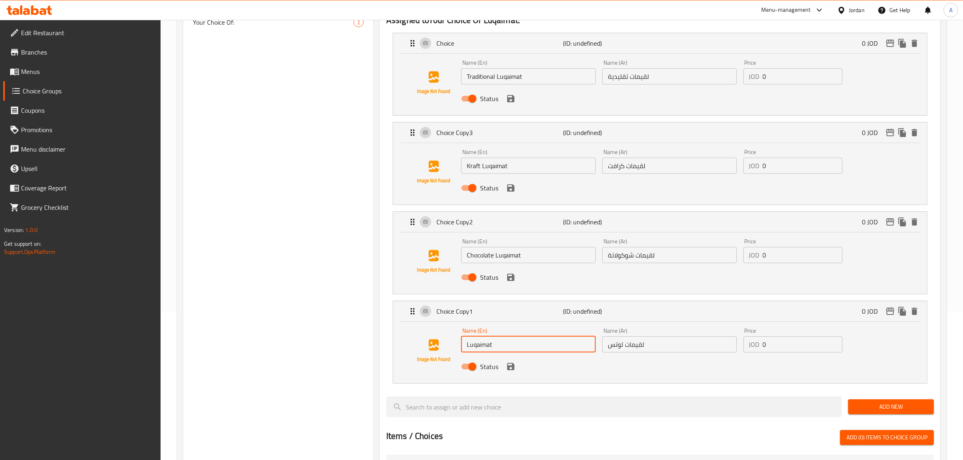
paste input "Lotus"
type input "Lotus Luqaimat"
click at [797, 78] on input "0" at bounding box center [803, 76] width 80 height 16
paste input "2.75"
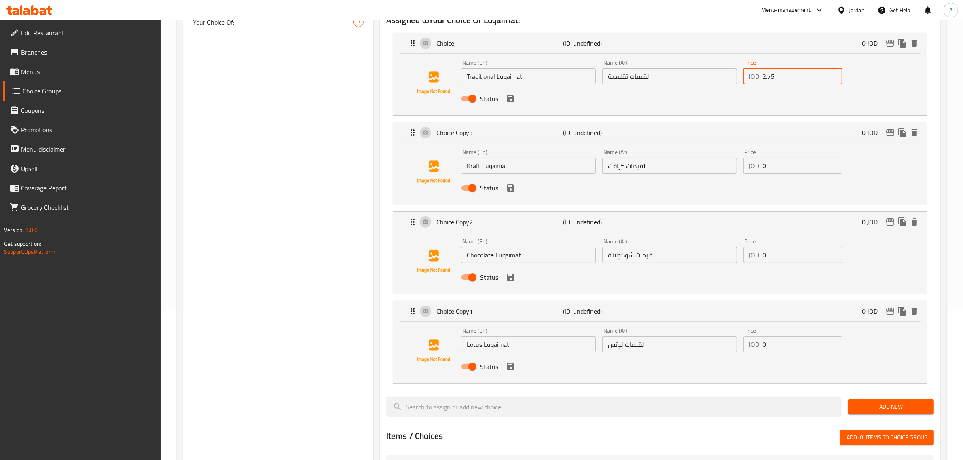
type input "2.75"
click at [780, 164] on input "0" at bounding box center [803, 166] width 80 height 16
paste input "3.5"
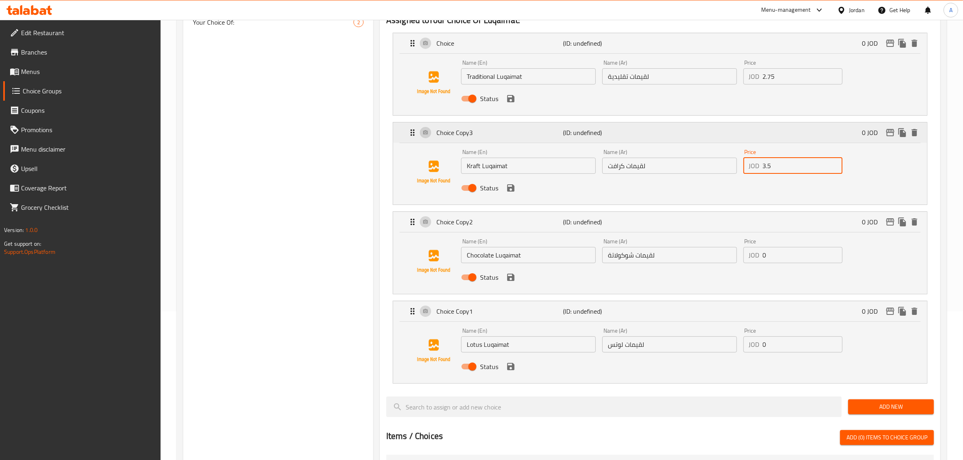
type input "3.5"
click at [789, 257] on input "0" at bounding box center [803, 255] width 80 height 16
paste input "4"
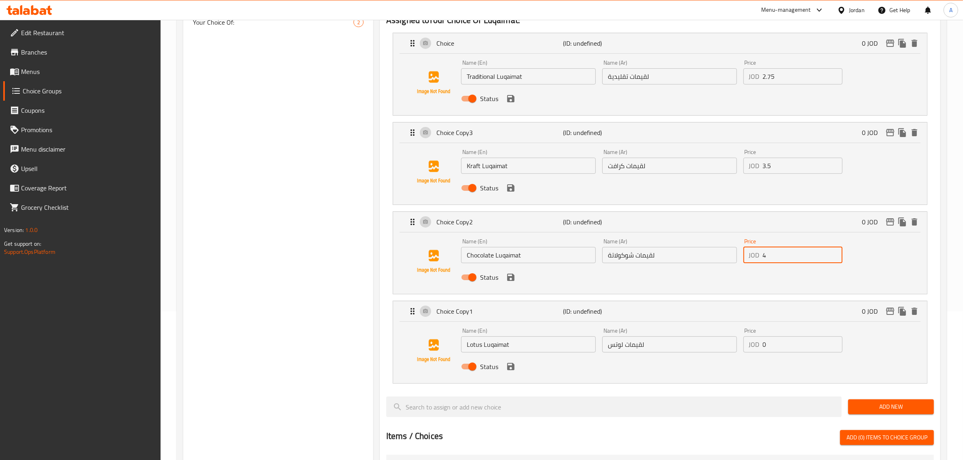
type input "4"
click at [783, 350] on input "0" at bounding box center [803, 344] width 80 height 16
paste input "4"
click at [514, 366] on icon "save" at bounding box center [510, 366] width 7 height 7
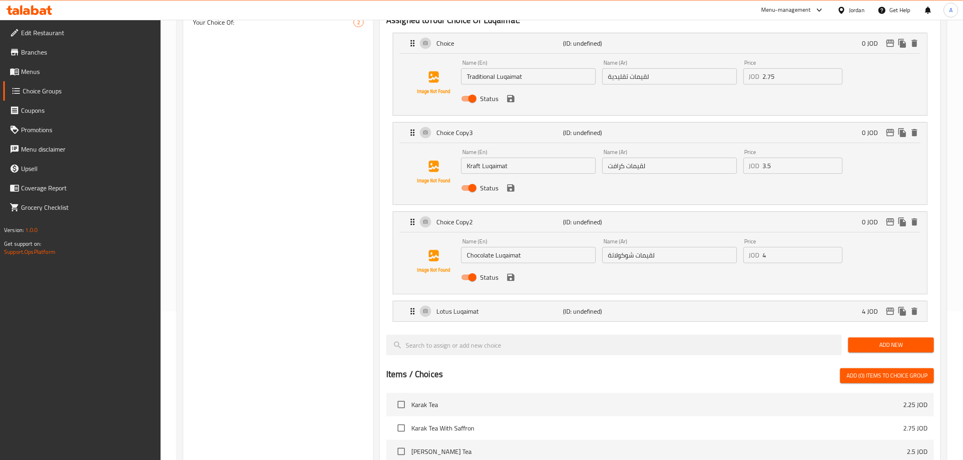
type input "4"
click at [510, 287] on div "Status" at bounding box center [669, 277] width 423 height 22
click at [510, 283] on div "Status" at bounding box center [669, 277] width 423 height 22
click at [510, 280] on icon "save" at bounding box center [510, 277] width 7 height 7
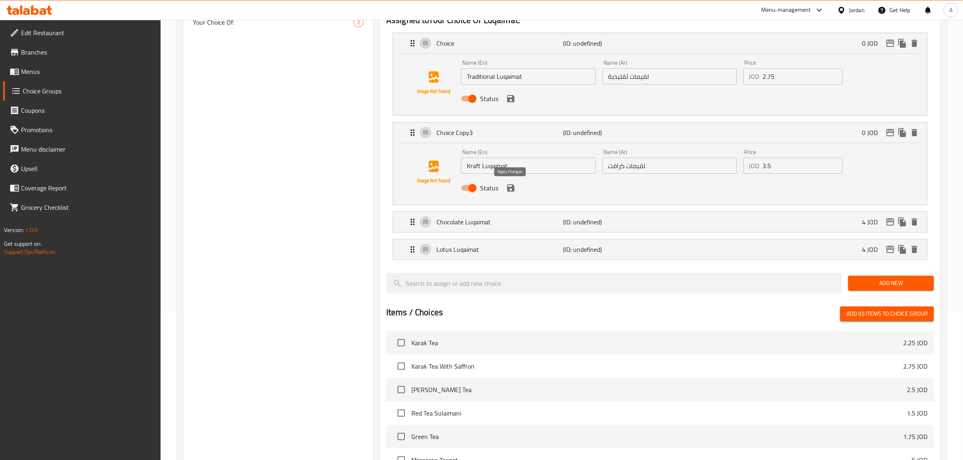
click at [510, 191] on icon "save" at bounding box center [511, 188] width 10 height 10
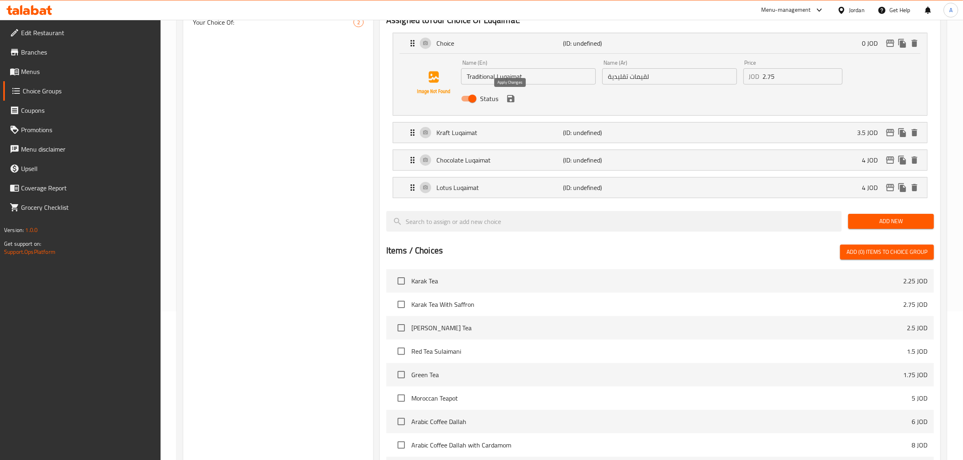
click at [508, 97] on icon "save" at bounding box center [510, 98] width 7 height 7
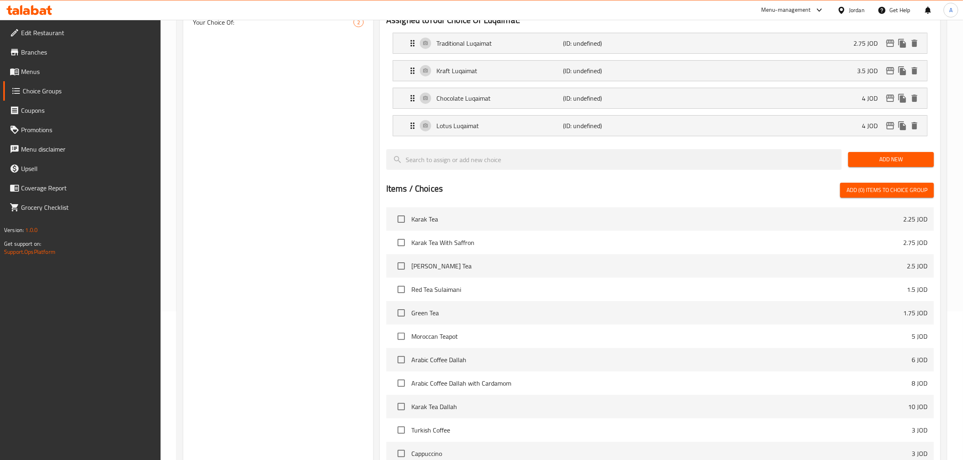
scroll to position [31, 0]
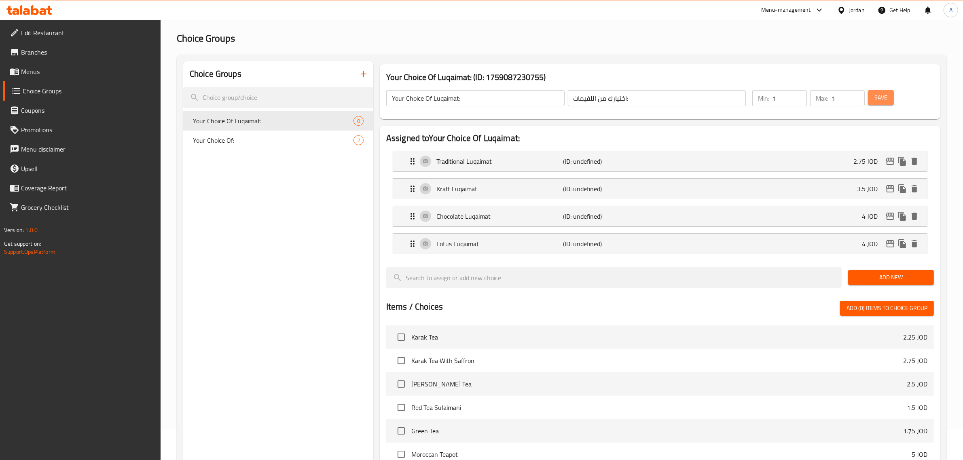
click at [877, 99] on span "Save" at bounding box center [880, 98] width 13 height 10
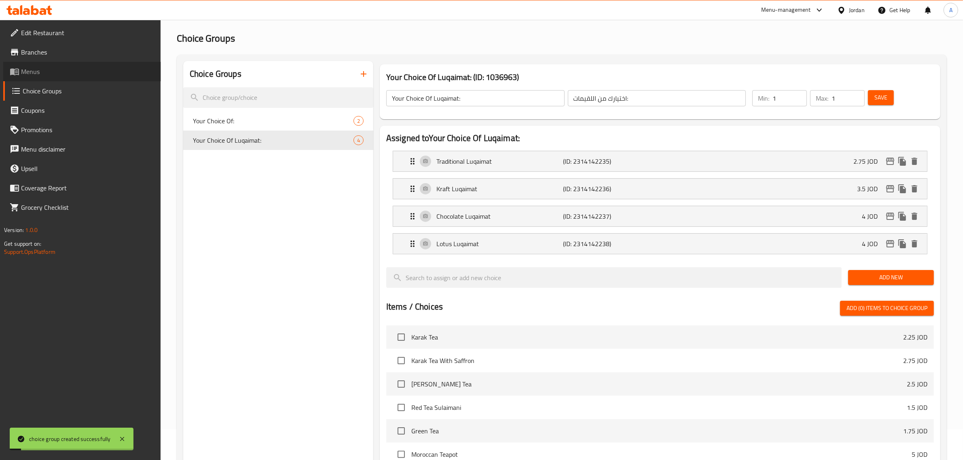
click at [39, 74] on span "Menus" at bounding box center [87, 72] width 133 height 10
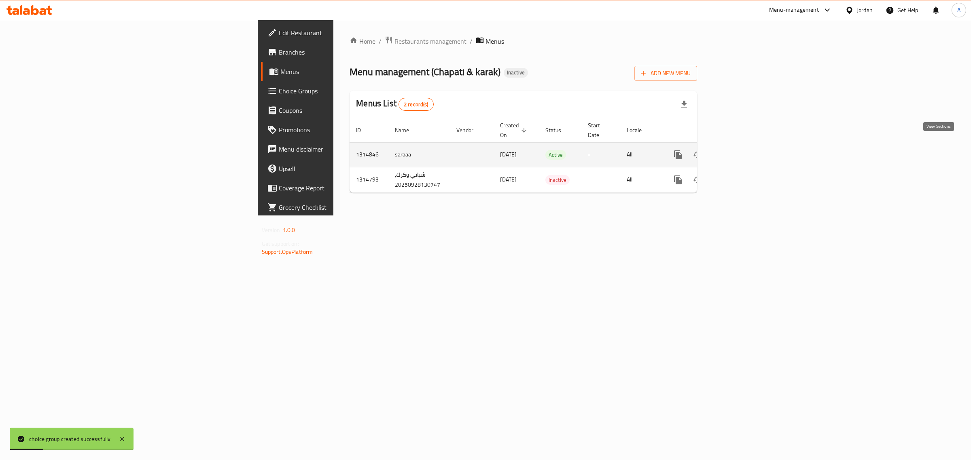
click at [746, 150] on link "enhanced table" at bounding box center [735, 154] width 19 height 19
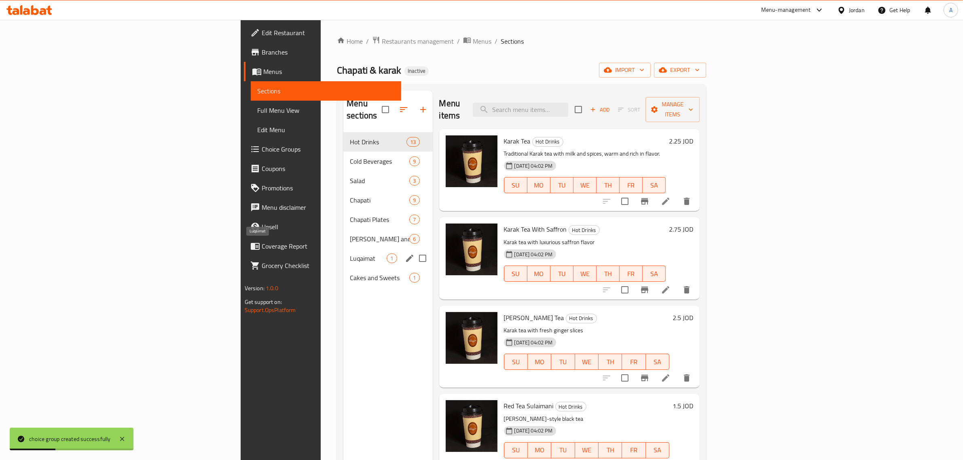
click at [350, 254] on span "Luqaimat" at bounding box center [368, 259] width 37 height 10
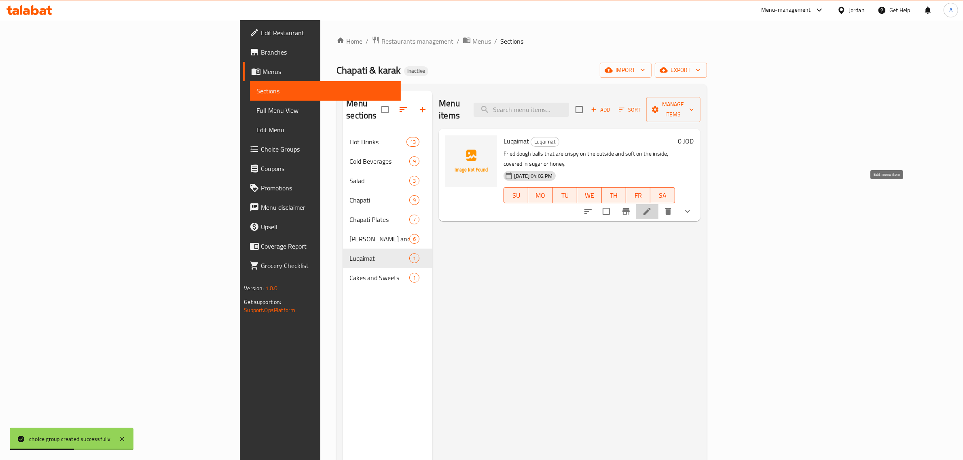
click at [652, 207] on icon at bounding box center [647, 212] width 10 height 10
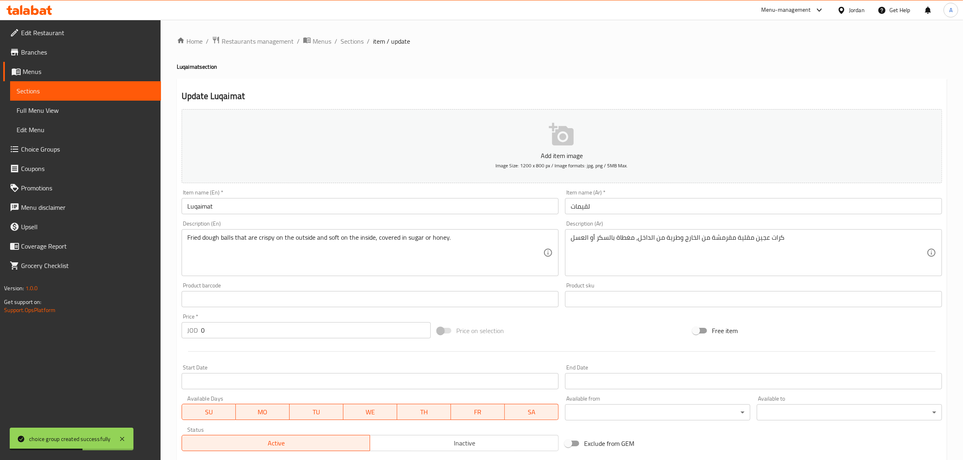
scroll to position [124, 0]
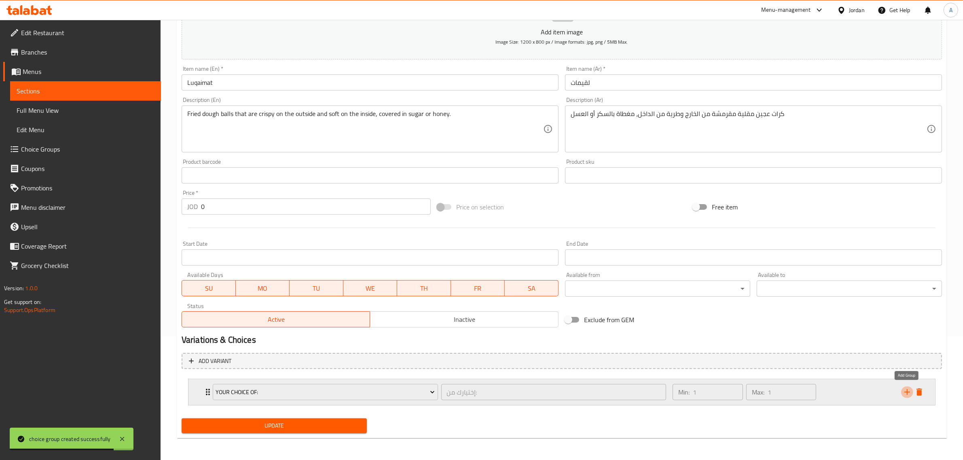
click at [905, 387] on icon "add" at bounding box center [907, 392] width 10 height 10
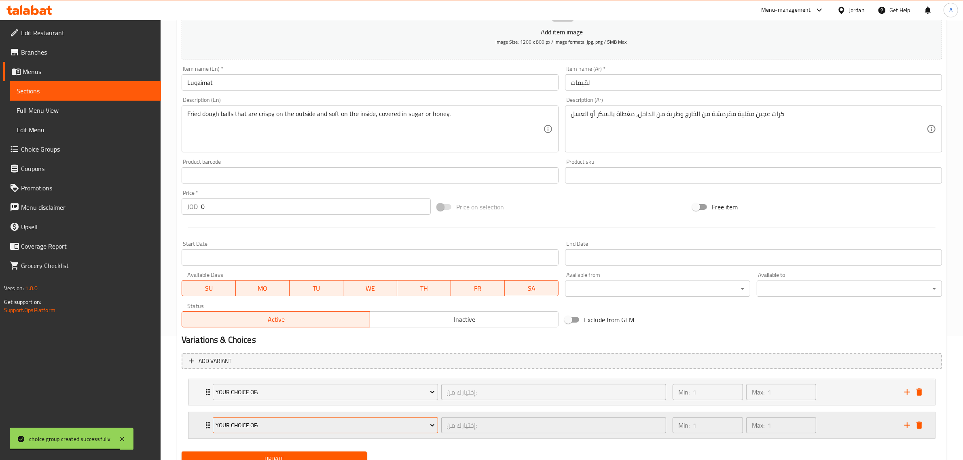
click at [288, 422] on span "Your Choice Of:" at bounding box center [325, 426] width 219 height 10
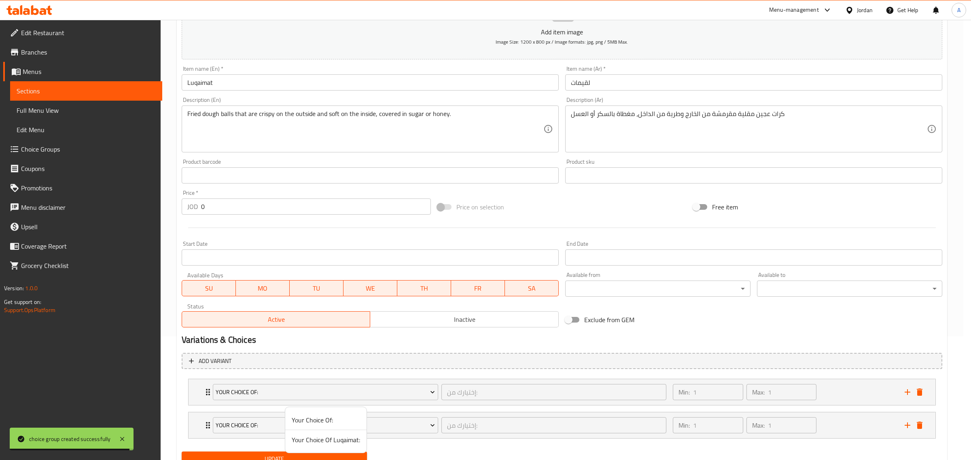
click at [312, 444] on span "Your Choice Of Luqaimat:" at bounding box center [326, 440] width 68 height 10
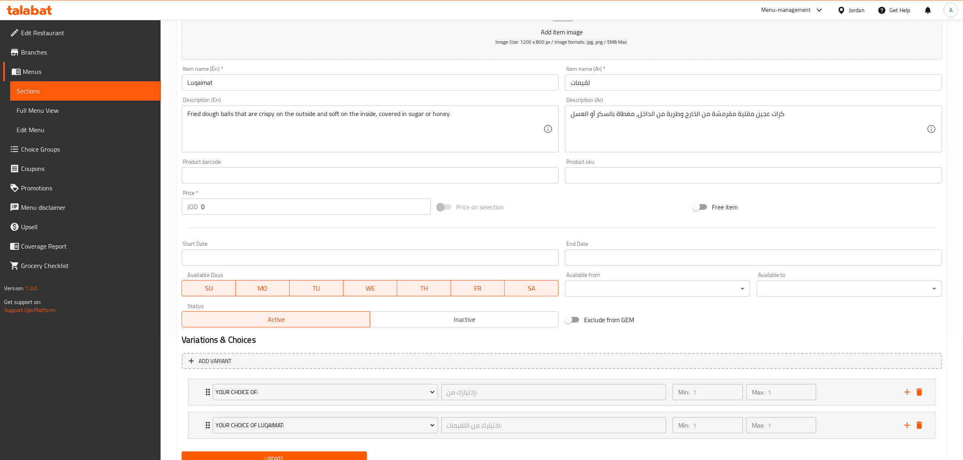
click at [276, 452] on button "Update" at bounding box center [274, 459] width 185 height 15
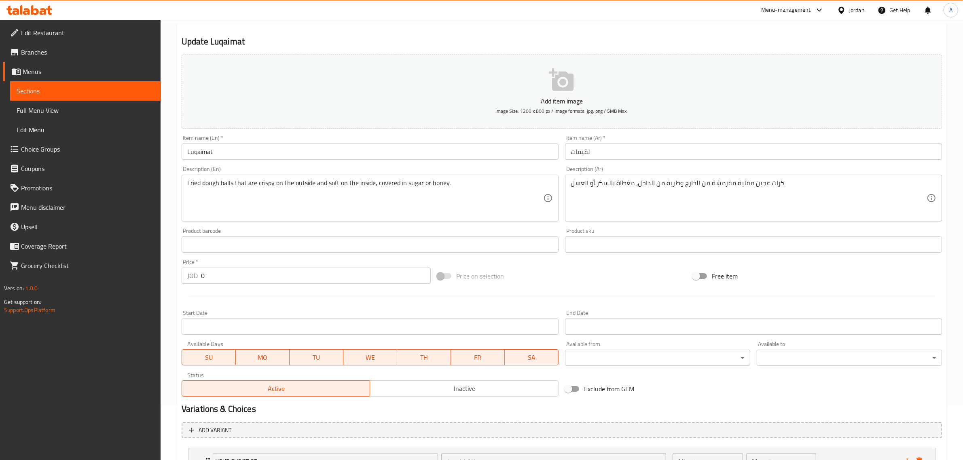
scroll to position [0, 0]
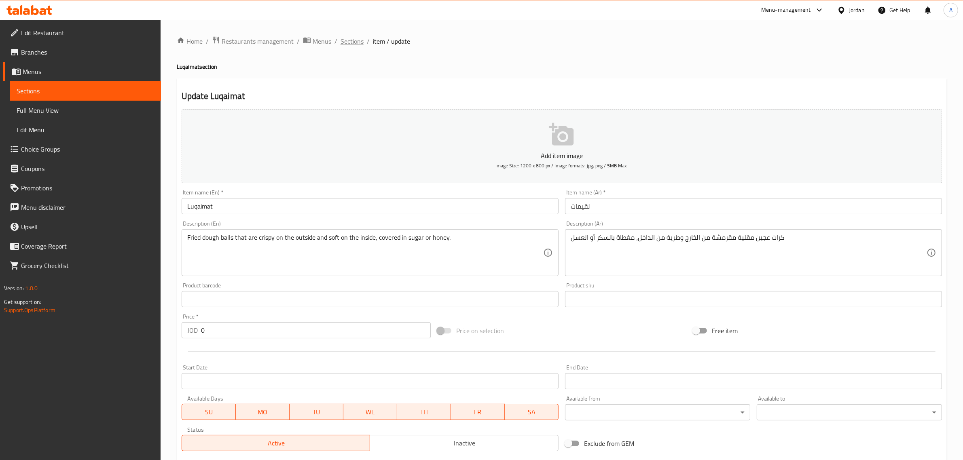
click at [347, 38] on span "Sections" at bounding box center [351, 41] width 23 height 10
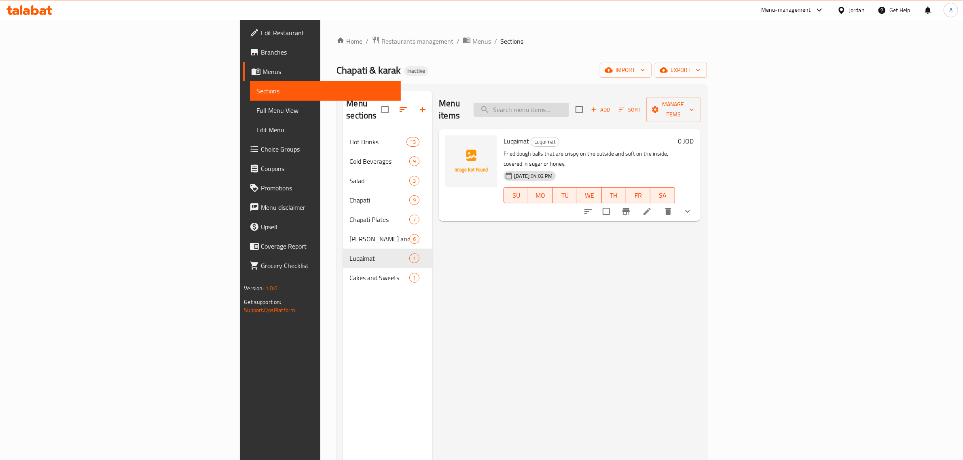
click at [569, 104] on input "search" at bounding box center [521, 110] width 95 height 14
paste input "Karak Tea Dallah"
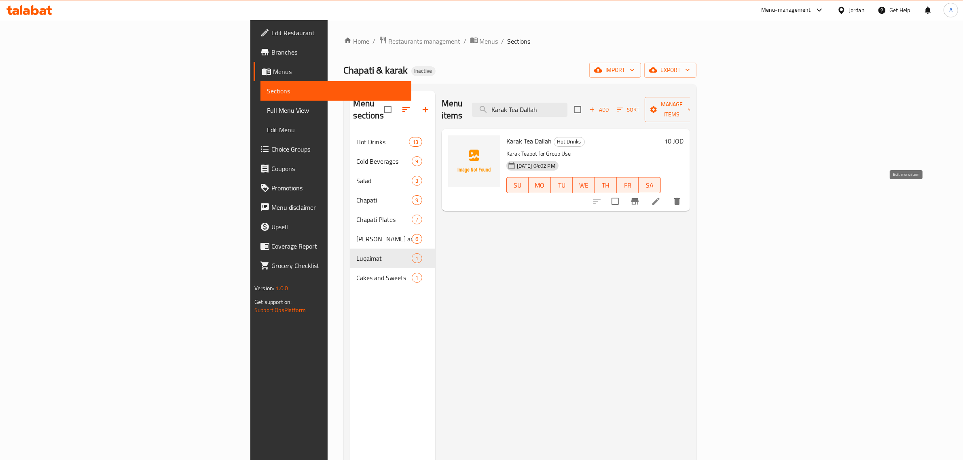
type input "Karak Tea Dallah"
click at [661, 197] on icon at bounding box center [656, 202] width 10 height 10
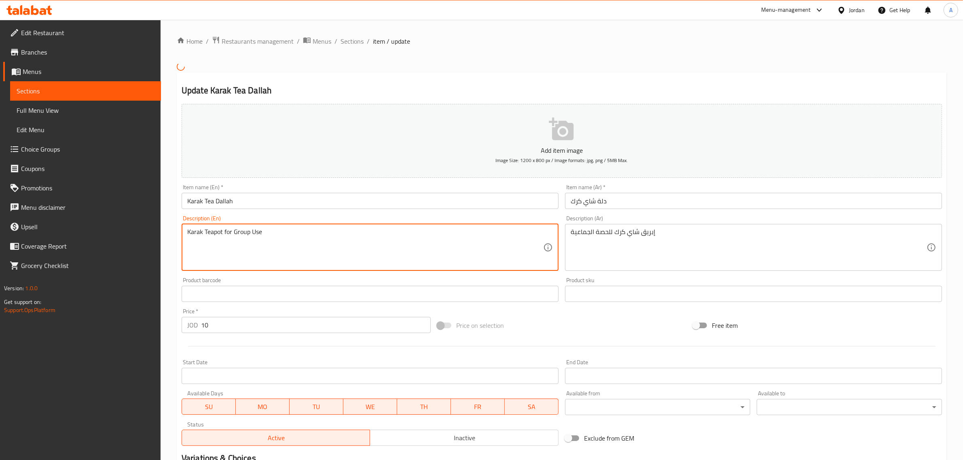
click at [284, 245] on textarea "Karak Teapot for Group Use" at bounding box center [365, 247] width 356 height 38
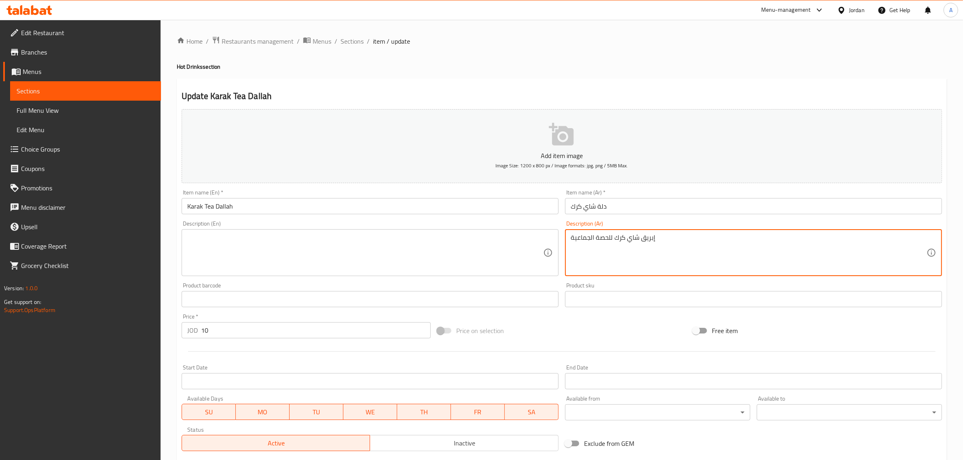
click at [592, 237] on textarea "إبريق شاي كرك للحصة الجماعية" at bounding box center [749, 253] width 356 height 38
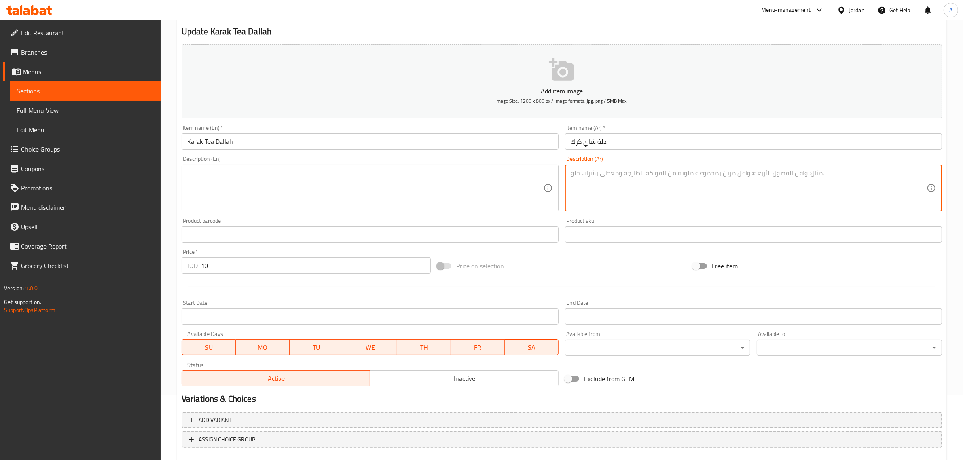
scroll to position [110, 0]
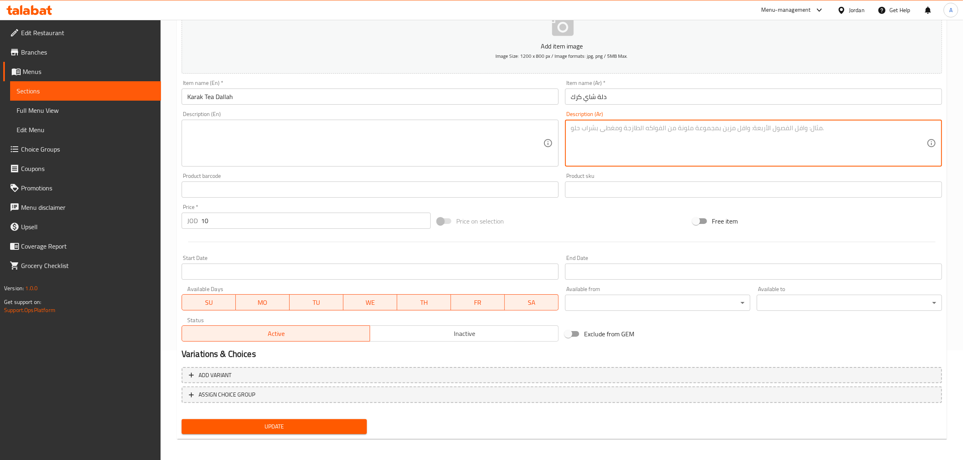
click at [296, 419] on button "Update" at bounding box center [274, 426] width 185 height 15
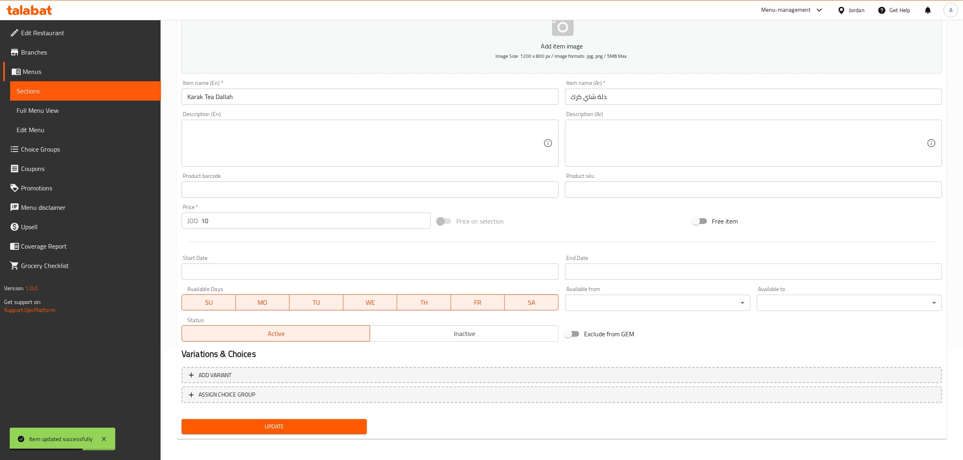
scroll to position [0, 0]
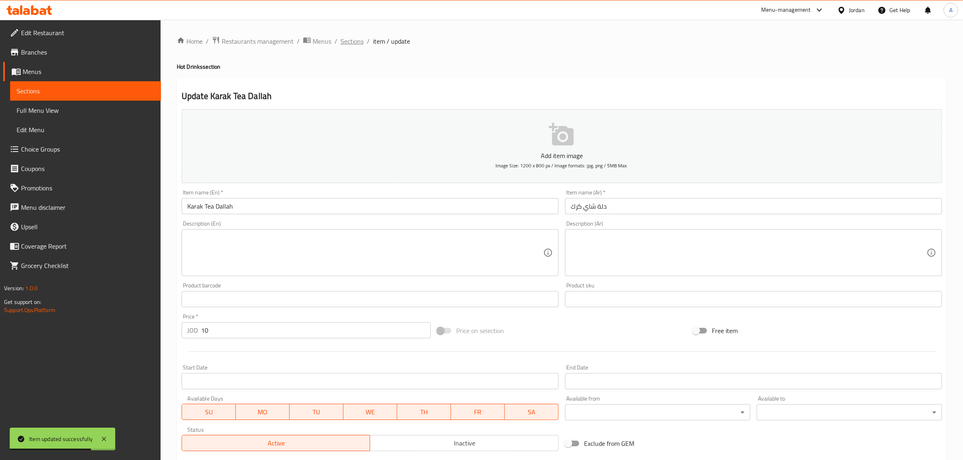
click at [354, 40] on span "Sections" at bounding box center [351, 41] width 23 height 10
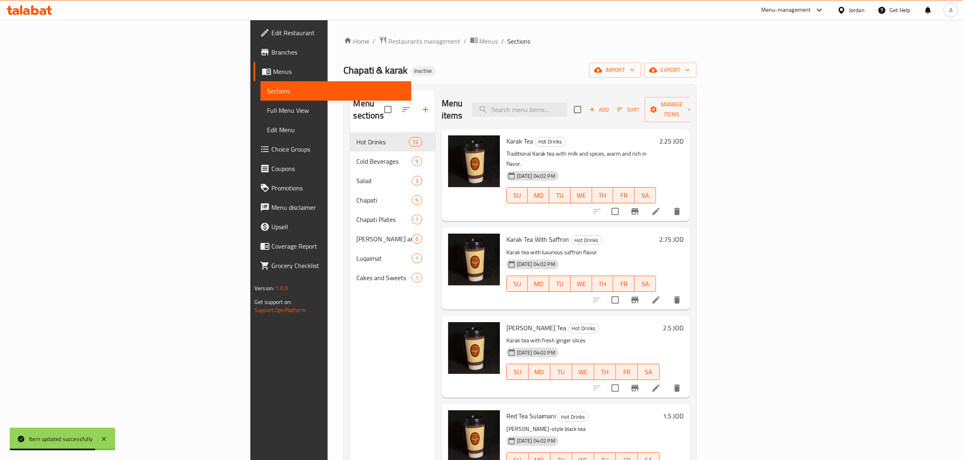
click at [643, 91] on div "Menu items Add Sort Manage items" at bounding box center [566, 110] width 248 height 38
click at [567, 106] on input "search" at bounding box center [519, 110] width 95 height 14
paste input "[PERSON_NAME]"
drag, startPoint x: 623, startPoint y: 104, endPoint x: 633, endPoint y: 105, distance: 10.1
click at [567, 105] on input "[PERSON_NAME]" at bounding box center [519, 110] width 95 height 14
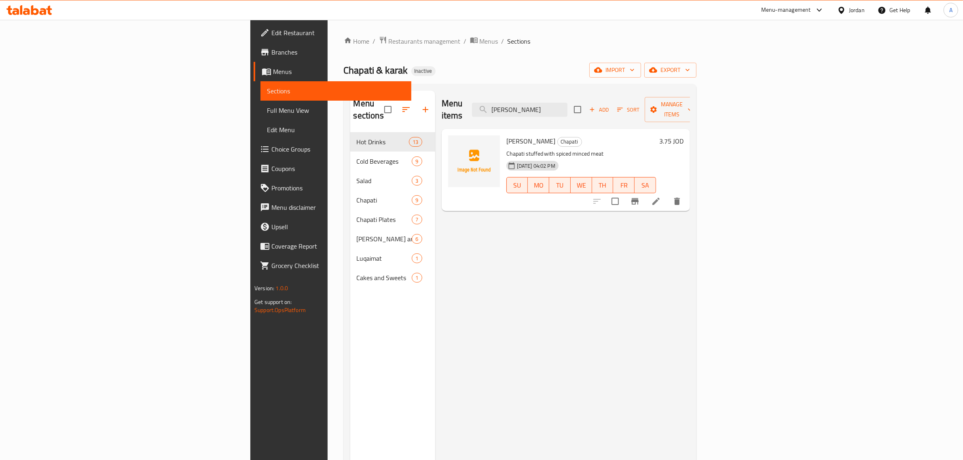
type input "[PERSON_NAME]"
click at [661, 197] on icon at bounding box center [656, 202] width 10 height 10
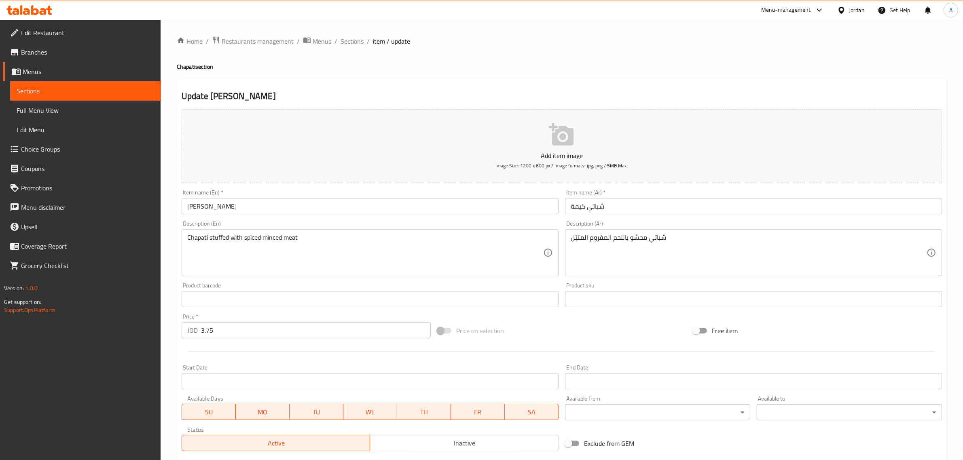
click at [200, 201] on input "[PERSON_NAME]" at bounding box center [370, 206] width 377 height 16
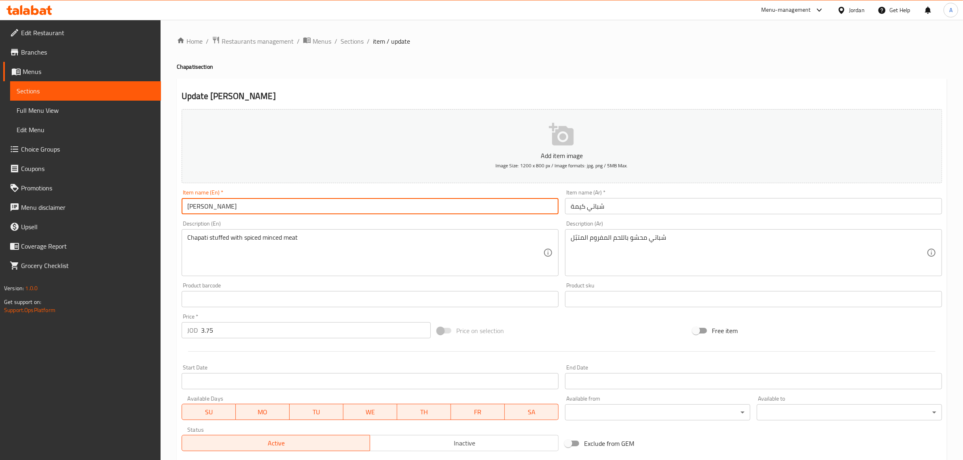
paste input "Chap"
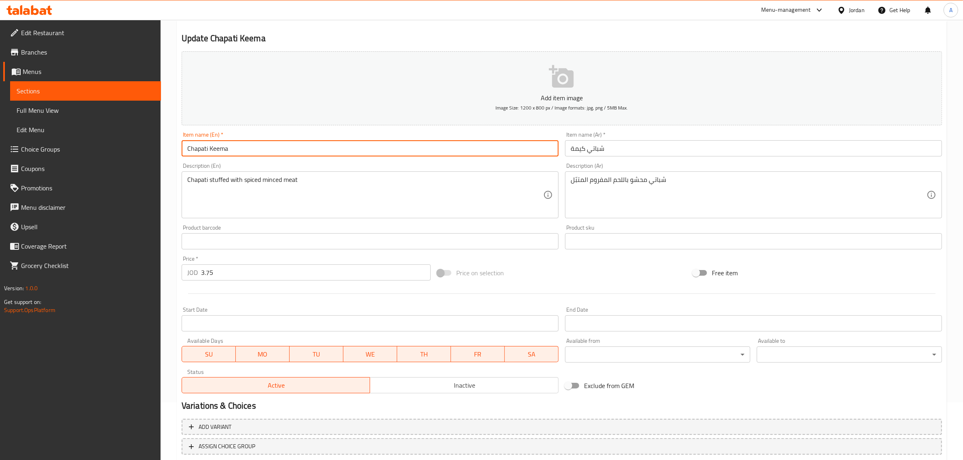
scroll to position [110, 0]
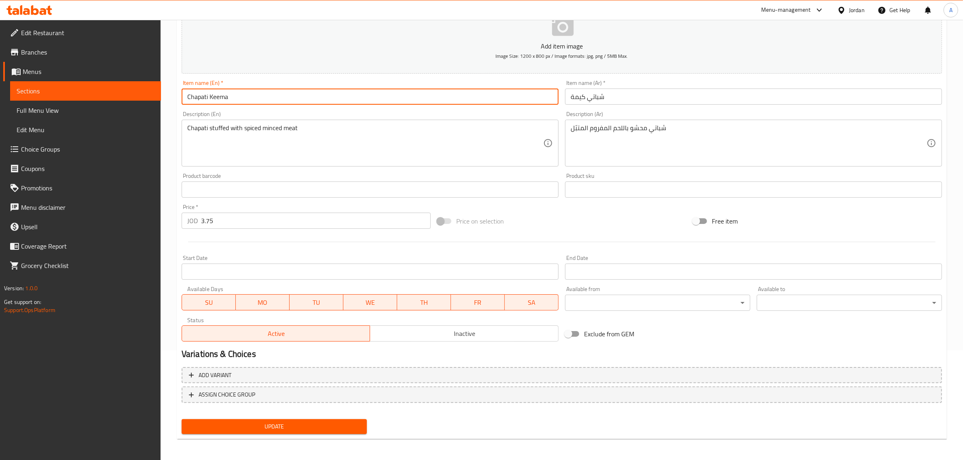
type input "Chapati Keema"
click at [286, 423] on span "Update" at bounding box center [274, 427] width 172 height 10
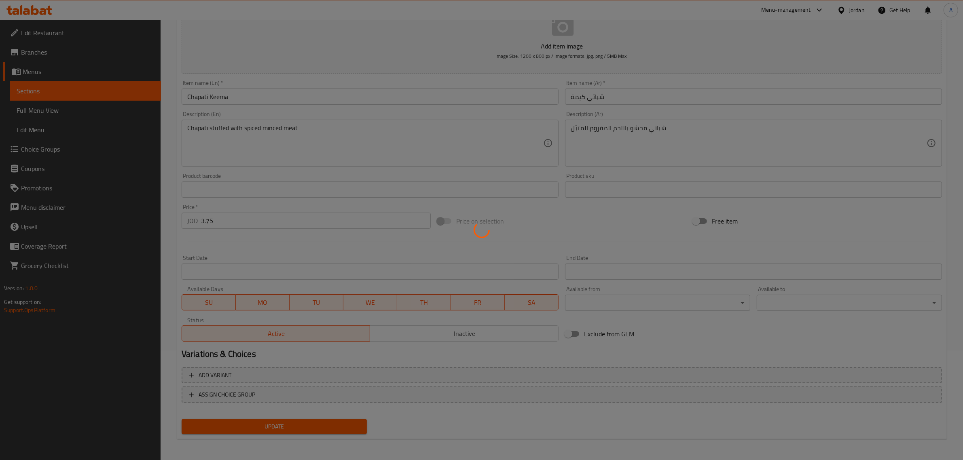
scroll to position [0, 0]
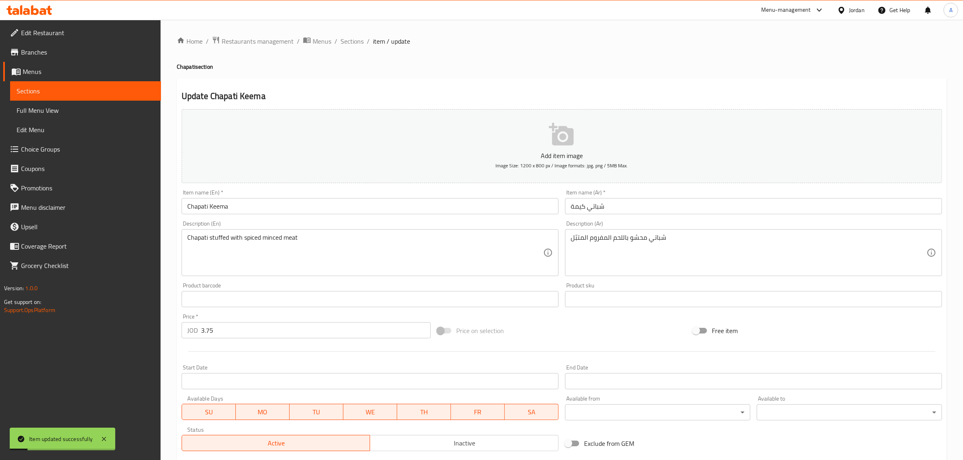
drag, startPoint x: 351, startPoint y: 38, endPoint x: 378, endPoint y: 31, distance: 28.1
click at [351, 38] on span "Sections" at bounding box center [351, 41] width 23 height 10
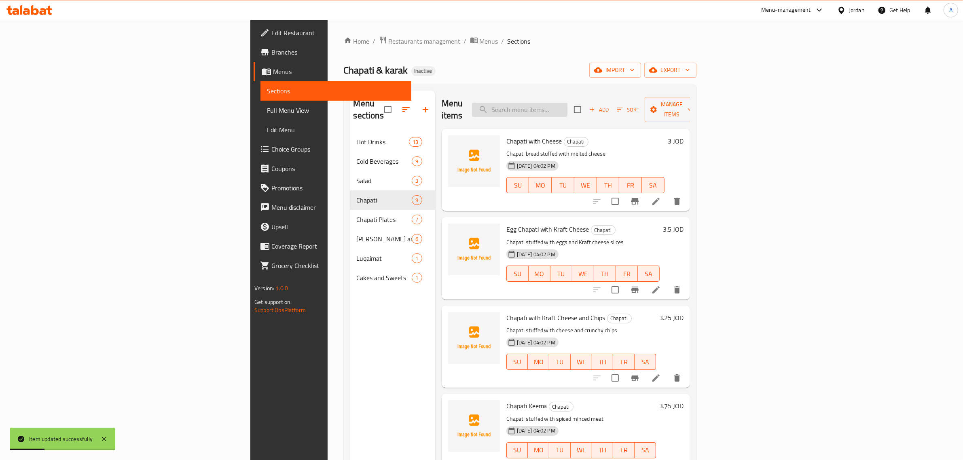
click at [662, 106] on div "Menu items Add Sort Manage items" at bounding box center [566, 110] width 248 height 38
click at [567, 106] on input "search" at bounding box center [519, 110] width 95 height 14
paste input "Shabati"
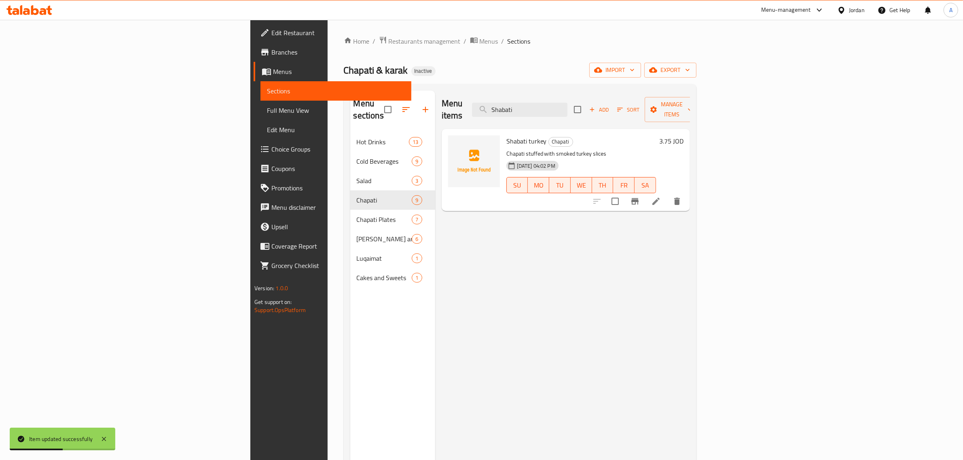
type input "Shabati"
click at [660, 198] on icon at bounding box center [655, 201] width 7 height 7
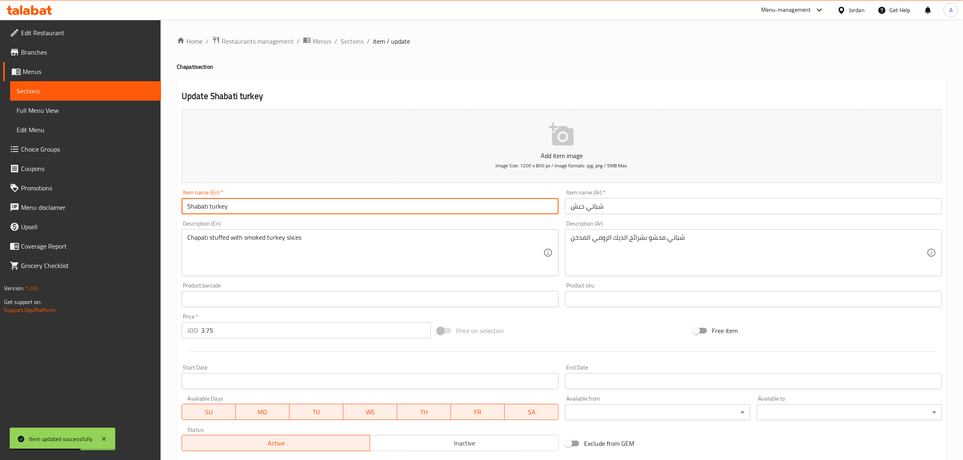
click at [193, 207] on input "Shabati turkey" at bounding box center [370, 206] width 377 height 16
paste input "Chap"
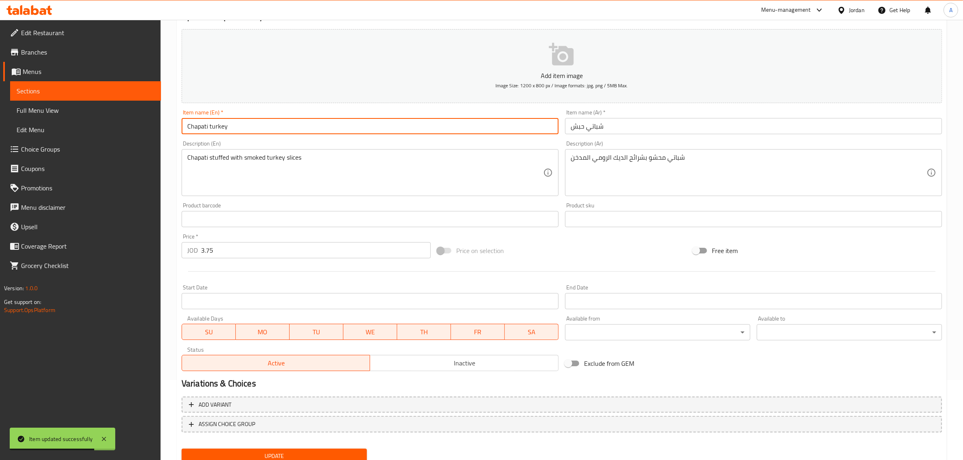
scroll to position [96, 0]
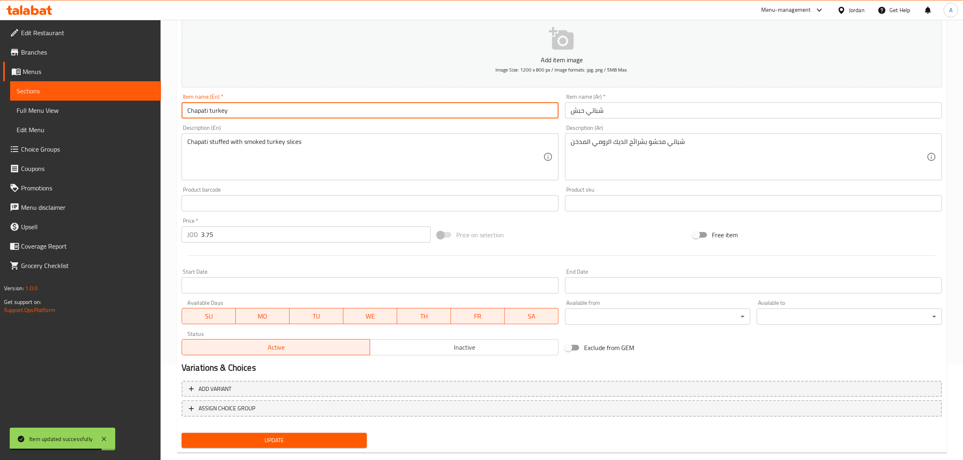
type input "Chapati turkey"
click at [281, 442] on span "Update" at bounding box center [274, 441] width 172 height 10
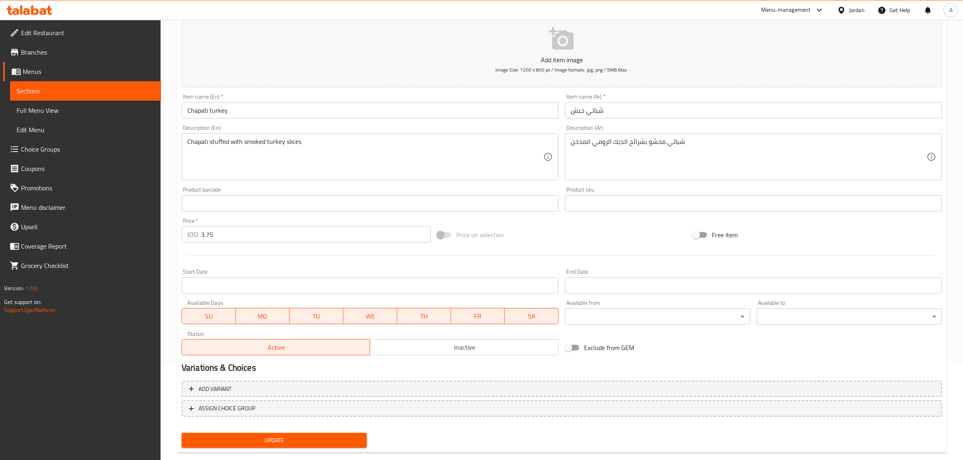
click at [657, 179] on div "شباتي محشو بشرائح الديك الرومي المدخن Description (Ar)" at bounding box center [753, 156] width 377 height 47
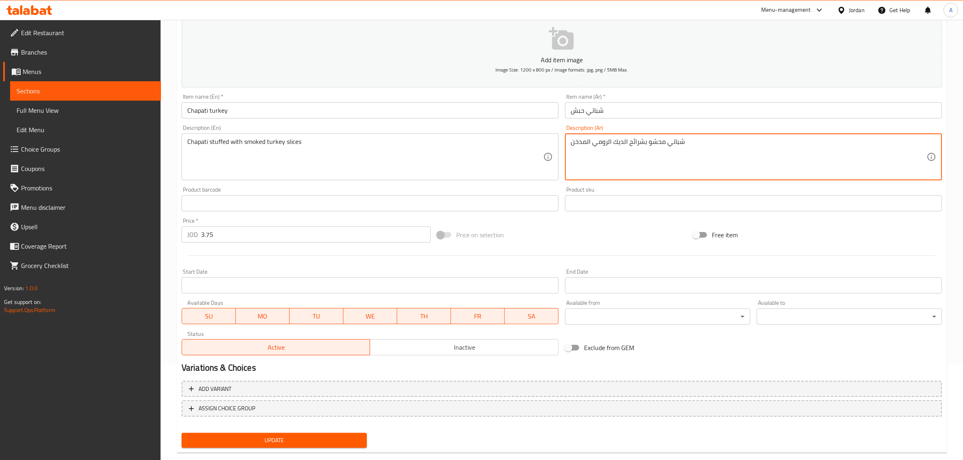
click at [660, 160] on textarea "شباتي محشو بشرائح الديك الرومي المدخن" at bounding box center [749, 157] width 356 height 38
click at [660, 159] on textarea "شباتي محشو بشرائح الديك الرومي المدخن" at bounding box center [749, 157] width 356 height 38
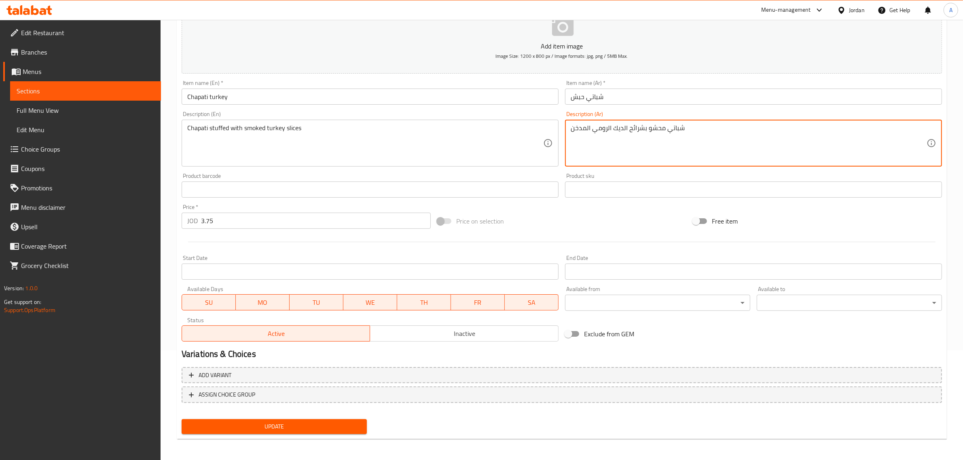
click at [265, 423] on span "Update" at bounding box center [274, 427] width 172 height 10
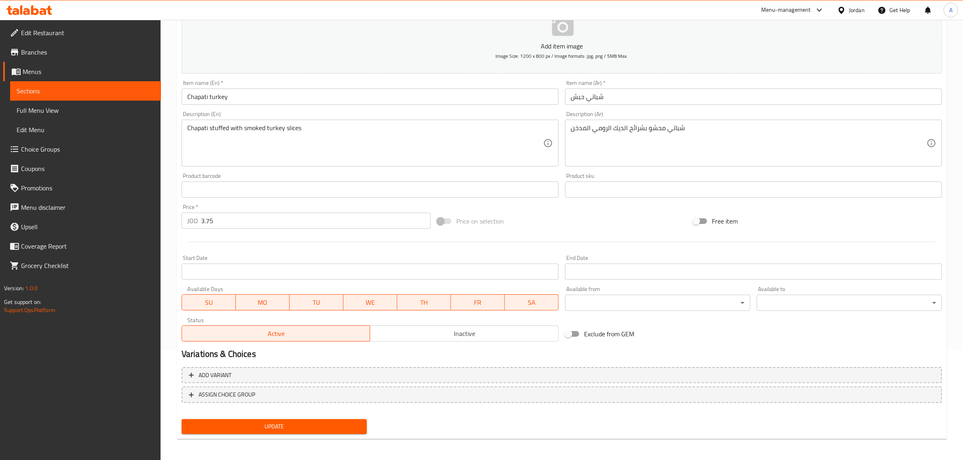
click at [294, 416] on div "Update" at bounding box center [274, 426] width 192 height 21
click at [294, 417] on div "Update" at bounding box center [274, 426] width 192 height 21
click at [316, 417] on div "Update" at bounding box center [274, 426] width 192 height 21
click at [315, 423] on span "Update" at bounding box center [274, 427] width 172 height 10
click at [247, 427] on span "Update" at bounding box center [274, 427] width 172 height 10
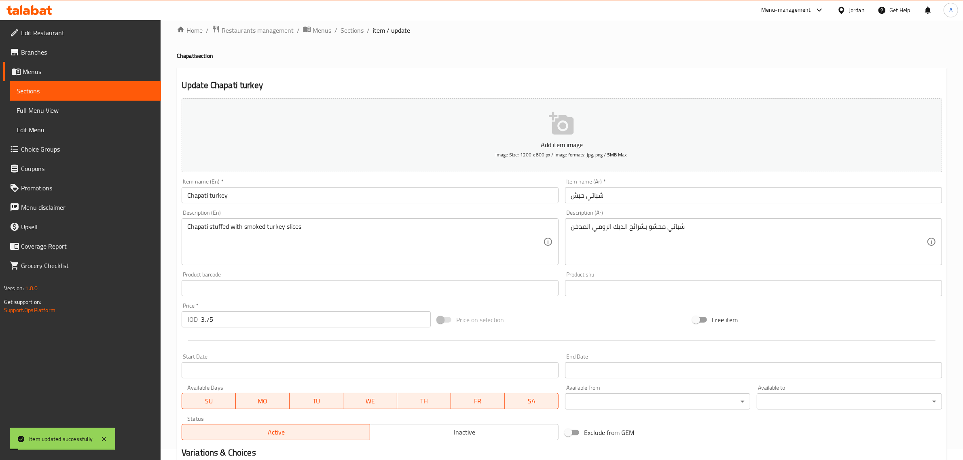
scroll to position [0, 0]
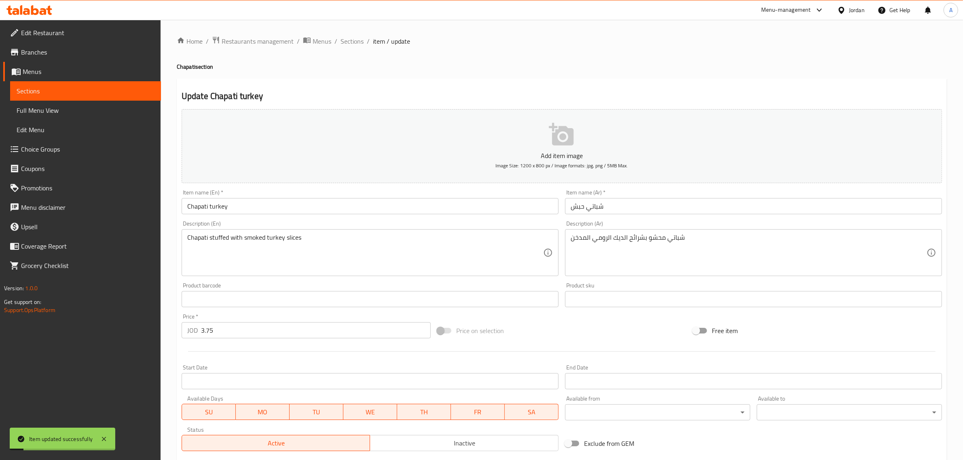
click at [365, 36] on ol "Home / Restaurants management / Menus / Sections / item / update" at bounding box center [562, 41] width 770 height 11
click at [355, 40] on span "Sections" at bounding box center [351, 41] width 23 height 10
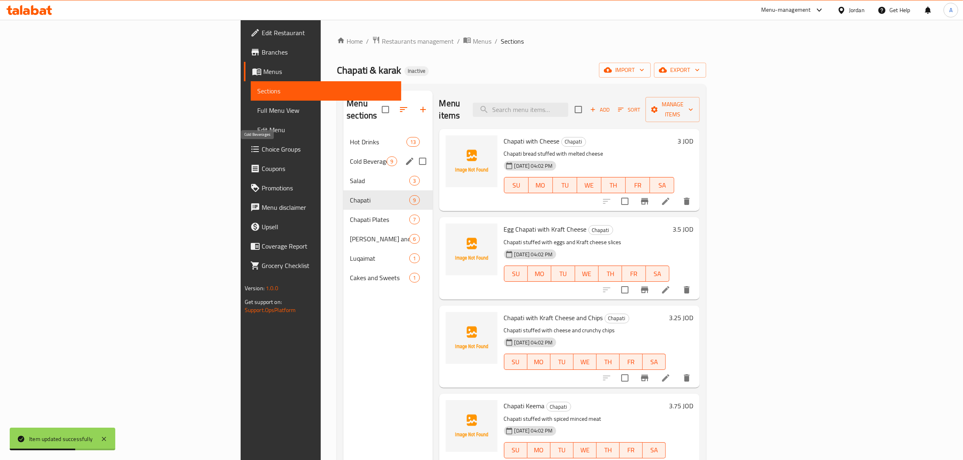
click at [350, 156] on span "Cold Beverages" at bounding box center [368, 161] width 37 height 10
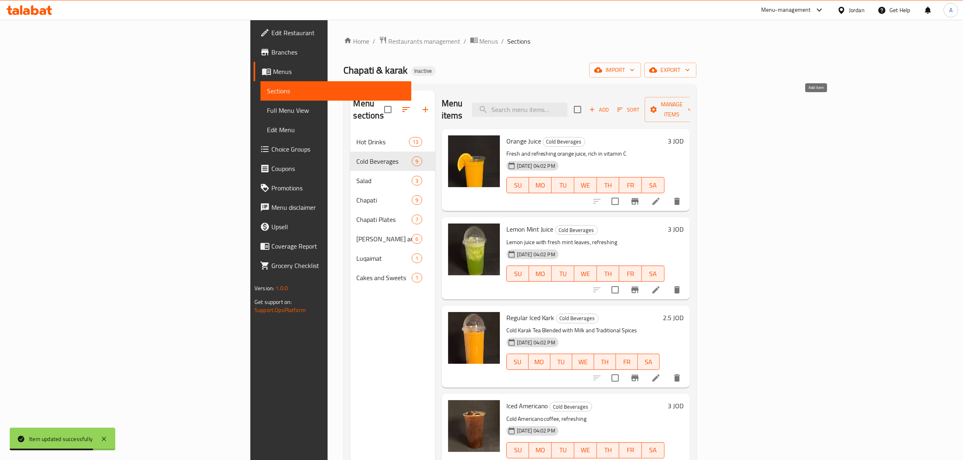
click at [610, 107] on span "Add" at bounding box center [599, 109] width 22 height 9
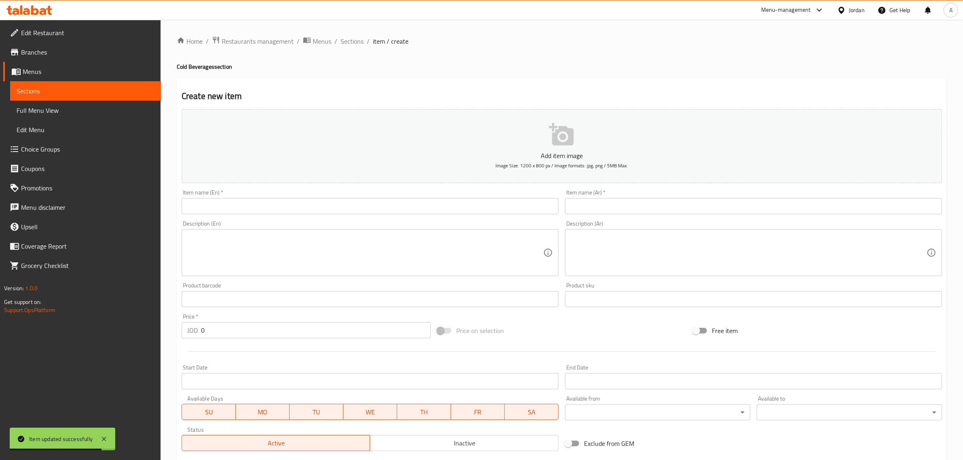
drag, startPoint x: 616, startPoint y: 218, endPoint x: 615, endPoint y: 209, distance: 8.2
click at [617, 218] on div "Description (Ar) Description (Ar)" at bounding box center [753, 249] width 383 height 62
click at [615, 209] on input "text" at bounding box center [753, 206] width 377 height 16
paste input "شباتي و كرك سبيشل"
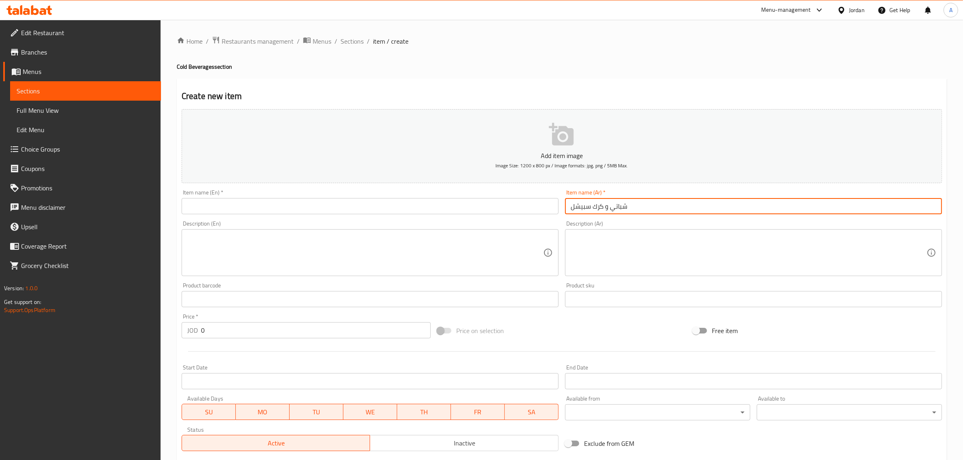
type input "شباتي و كرك سبيشل"
click at [234, 207] on input "text" at bounding box center [370, 206] width 377 height 16
paste input "Chapati & karak"
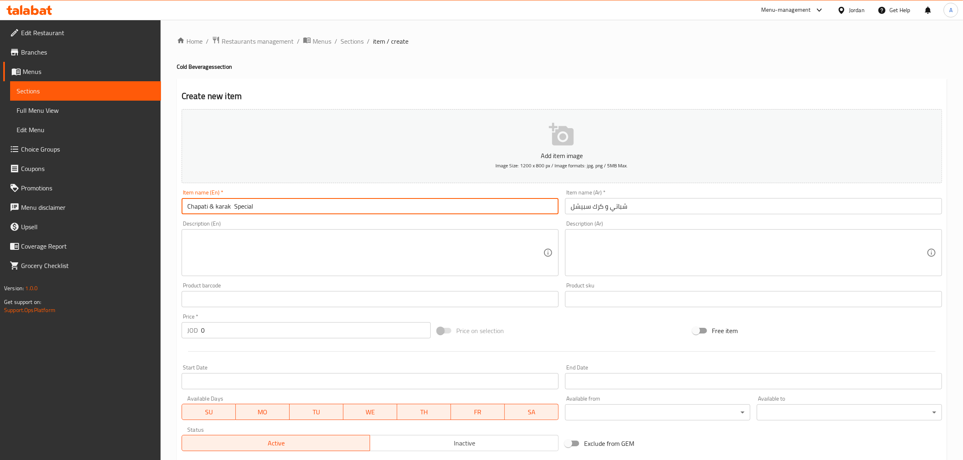
type input "Chapati & karak Special"
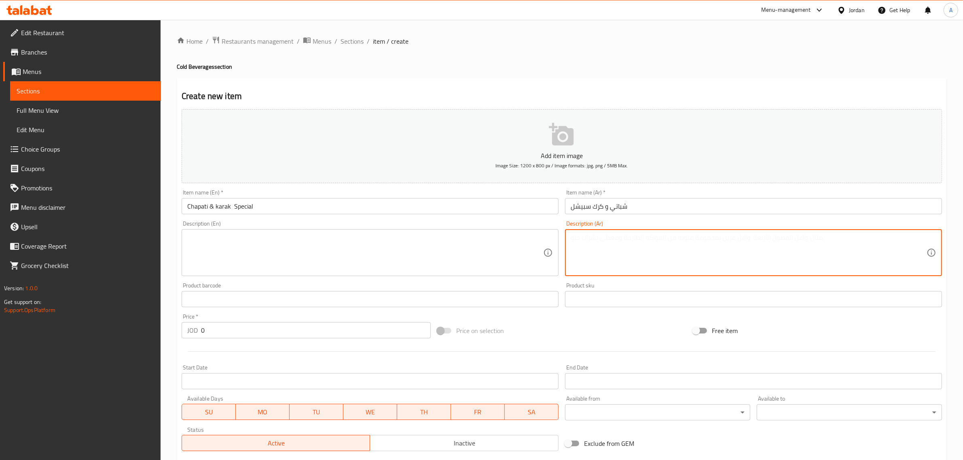
click at [584, 268] on textarea at bounding box center [749, 253] width 356 height 38
paste textarea "مزيج مانجو، موز، شمام وعسل، مشروب كريمي منعش"
type textarea "مزيج مانجو، موز، شمام وعسل، مشروب كريمي منعش"
click at [253, 281] on div "Product barcode Product barcode" at bounding box center [369, 294] width 383 height 31
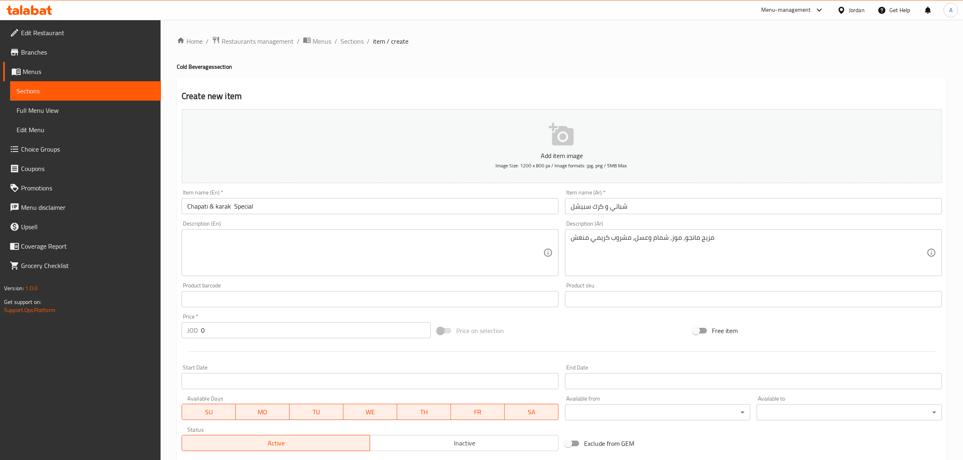
click at [241, 256] on textarea at bounding box center [365, 253] width 356 height 38
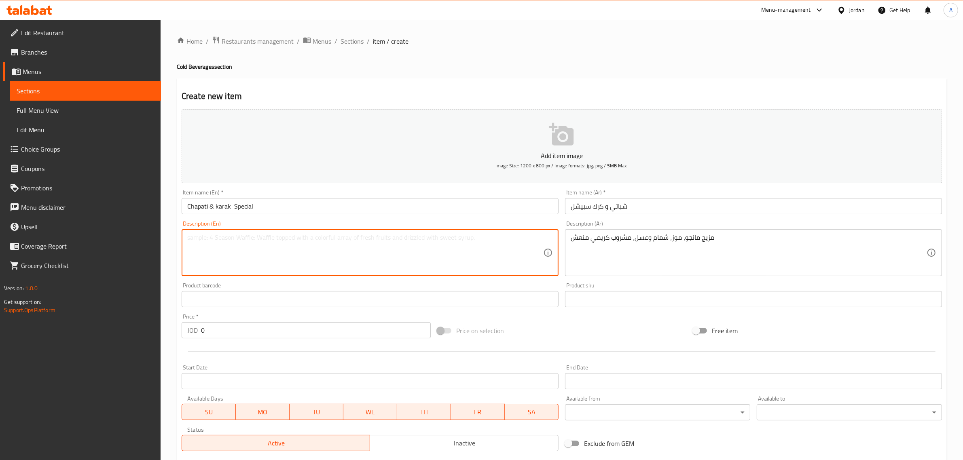
paste textarea "A blend of mango, banana, melon and honey, a refreshing creamy drink."
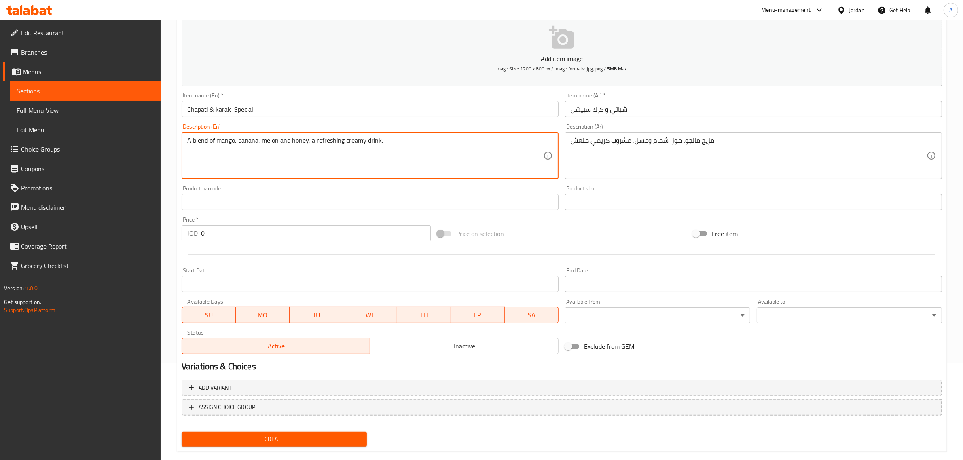
scroll to position [110, 0]
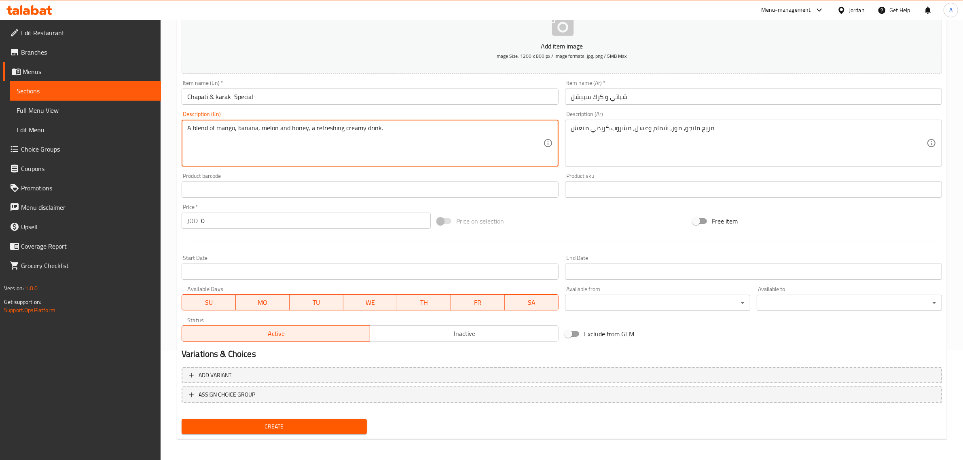
type textarea "A blend of mango, banana, melon and honey, a refreshing creamy drink."
click at [292, 89] on input "Chapati & karak Special" at bounding box center [370, 97] width 377 height 16
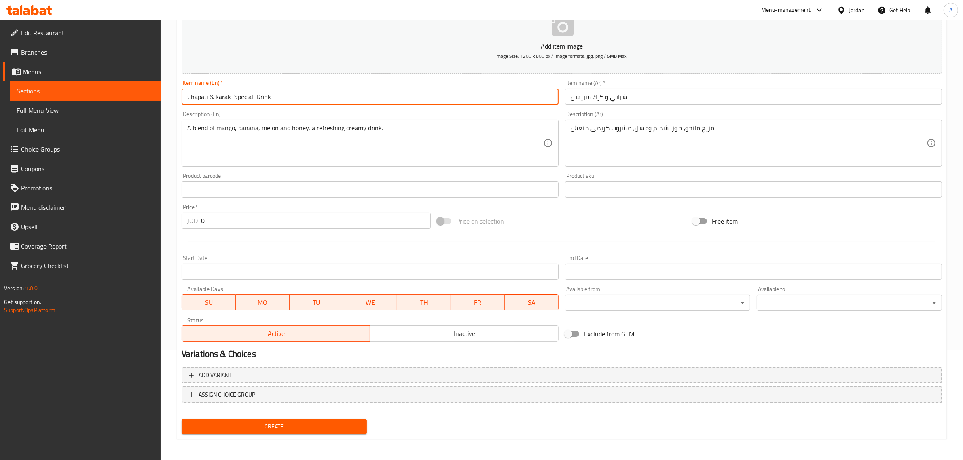
type input "Chapati & karak Special Drink"
click at [567, 101] on input "شباتي و كرك سبيشل" at bounding box center [753, 97] width 377 height 16
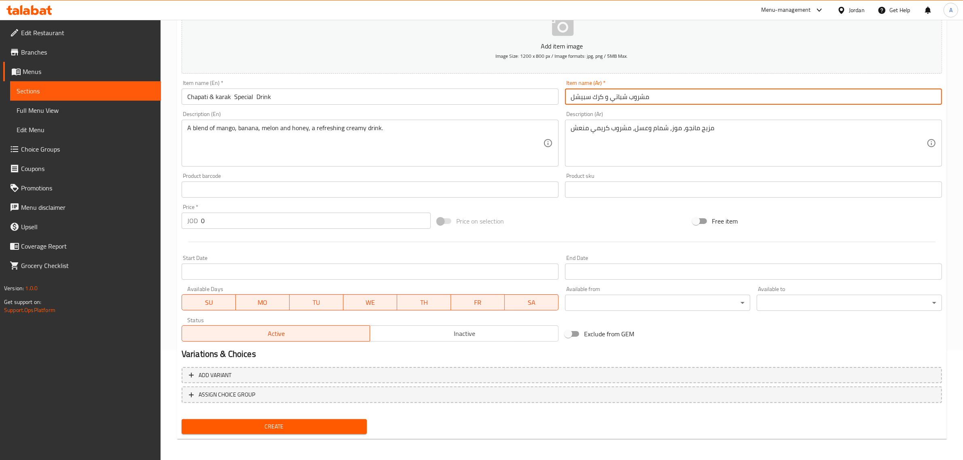
type input "مشروب شباتي و كرك سبيشل"
click at [239, 219] on input "0" at bounding box center [316, 221] width 230 height 16
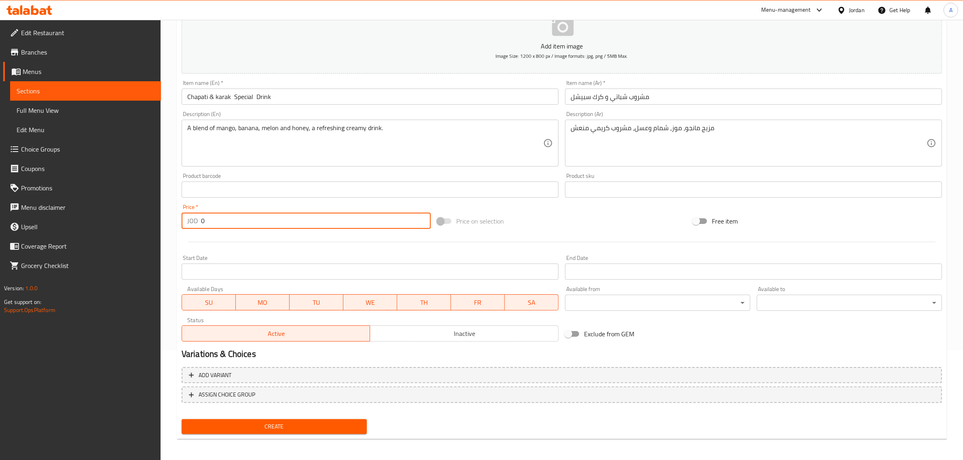
click at [239, 219] on input "0" at bounding box center [316, 221] width 230 height 16
paste input "4"
click at [239, 219] on input "04" at bounding box center [316, 221] width 230 height 16
paste input "number"
type input "4"
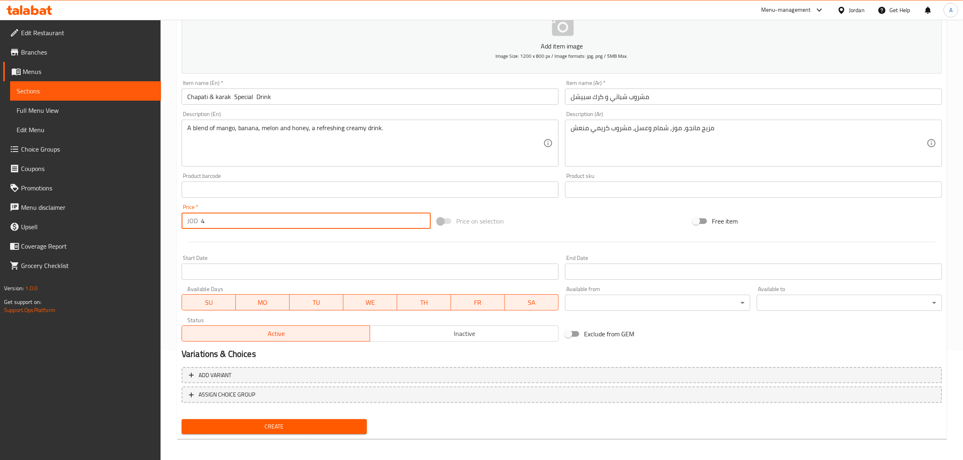
click at [297, 431] on button "Create" at bounding box center [274, 426] width 185 height 15
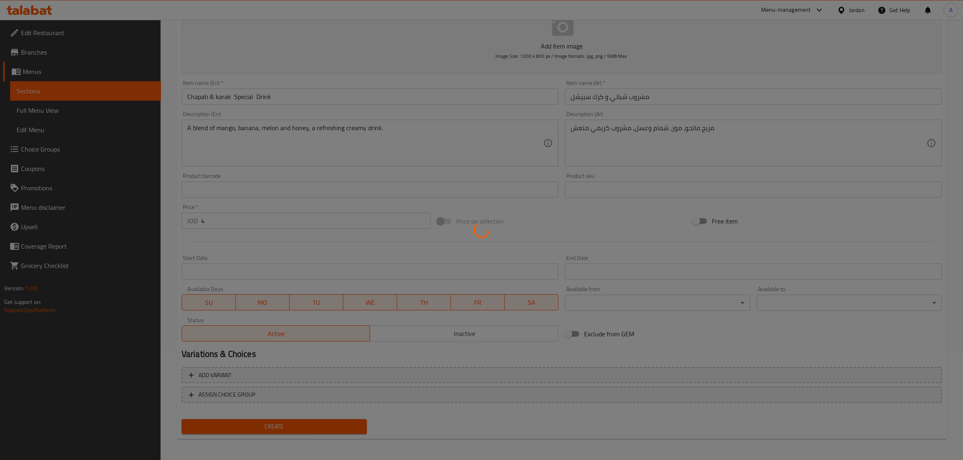
type input "0"
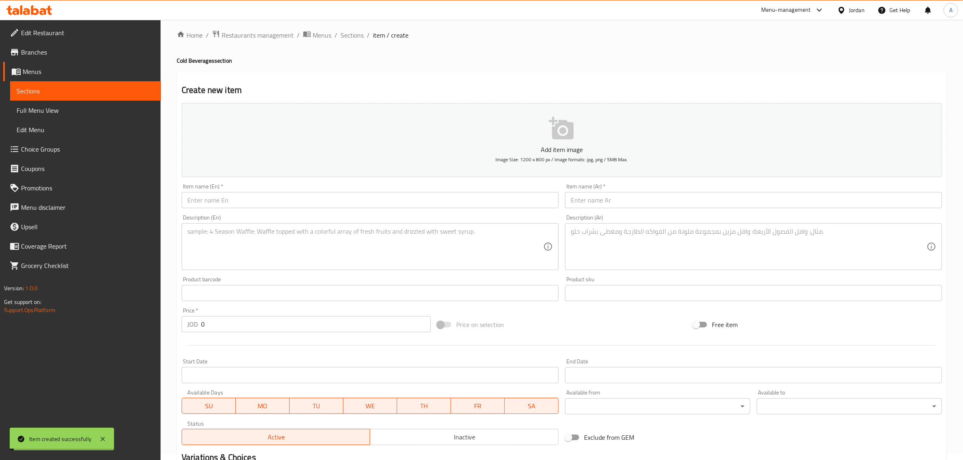
scroll to position [5, 0]
drag, startPoint x: 63, startPoint y: 104, endPoint x: 71, endPoint y: 104, distance: 8.1
click at [63, 104] on link "Full Menu View" at bounding box center [85, 110] width 151 height 19
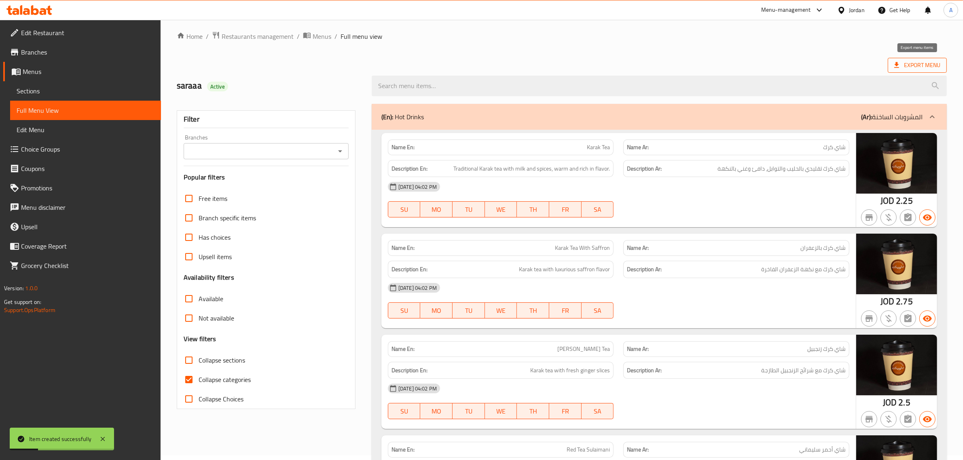
click at [909, 61] on span "Export Menu" at bounding box center [917, 65] width 46 height 10
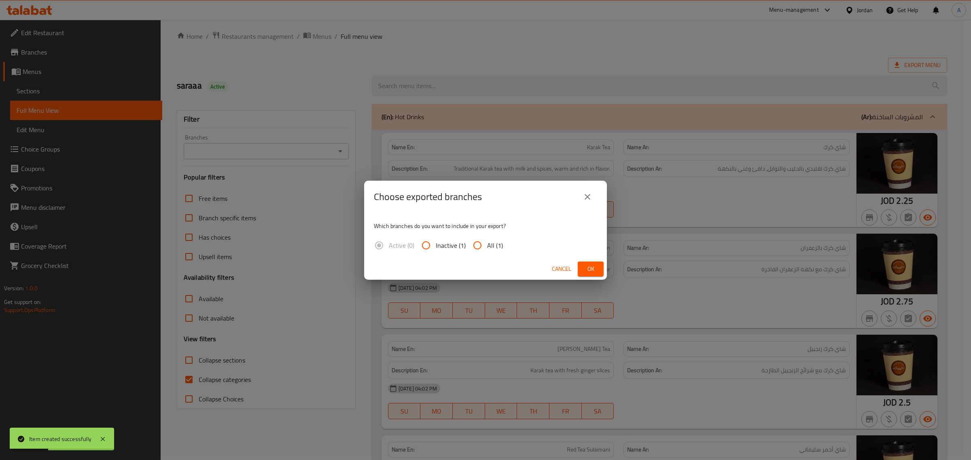
click at [492, 242] on span "All (1)" at bounding box center [495, 246] width 16 height 10
click at [487, 242] on input "All (1)" at bounding box center [476, 245] width 19 height 19
radio input "true"
click at [601, 266] on button "Ok" at bounding box center [590, 269] width 26 height 15
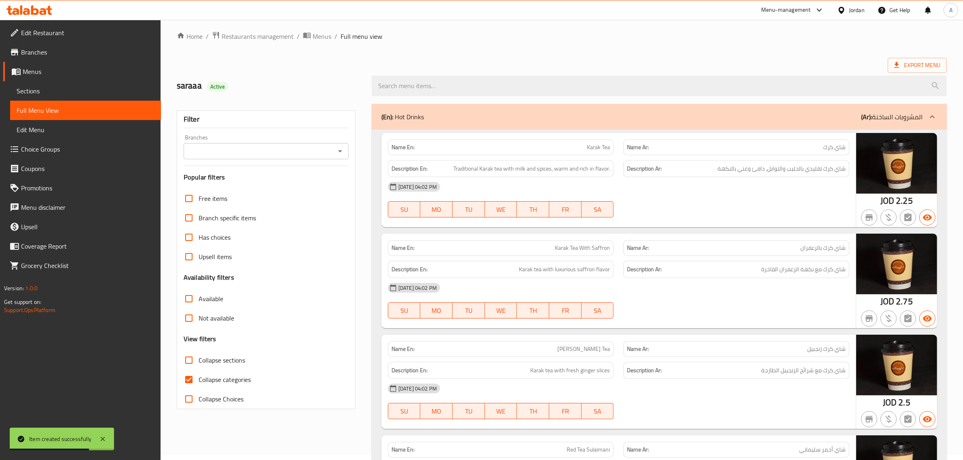
click at [201, 375] on span "Collapse categories" at bounding box center [225, 380] width 52 height 10
click at [199, 375] on input "Collapse categories" at bounding box center [188, 379] width 19 height 19
checkbox input "false"
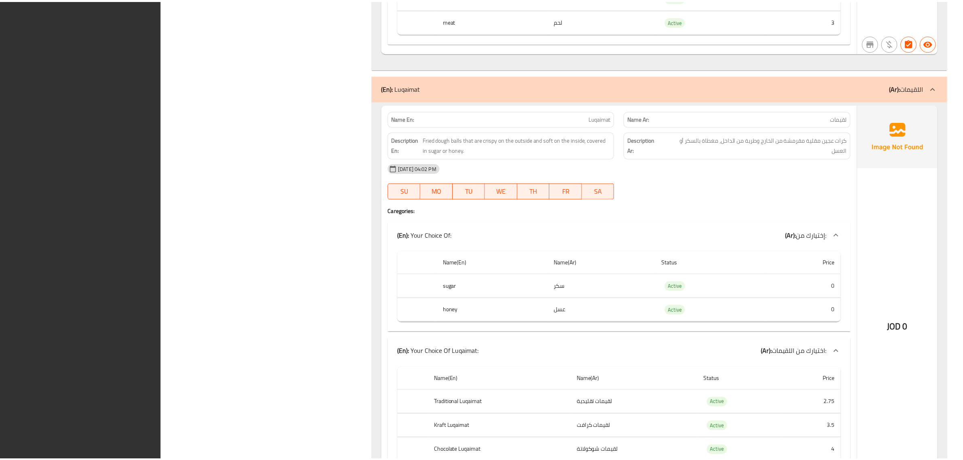
scroll to position [5537, 0]
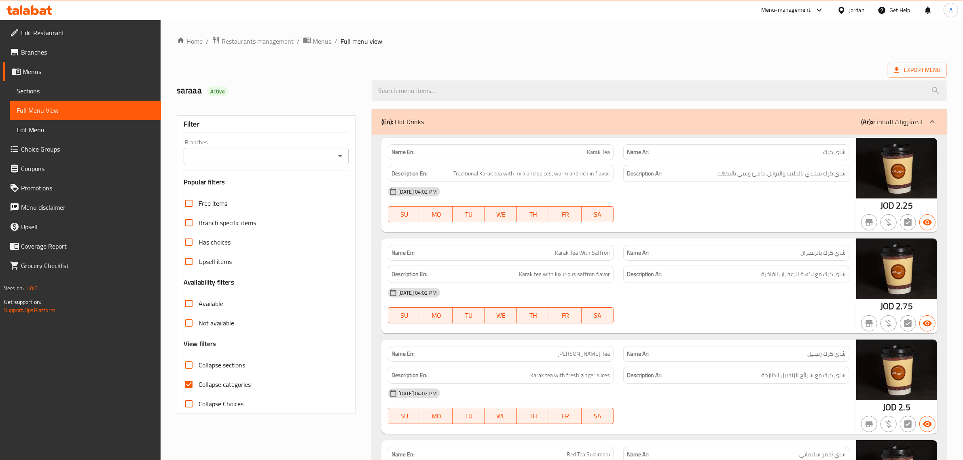
scroll to position [146, 0]
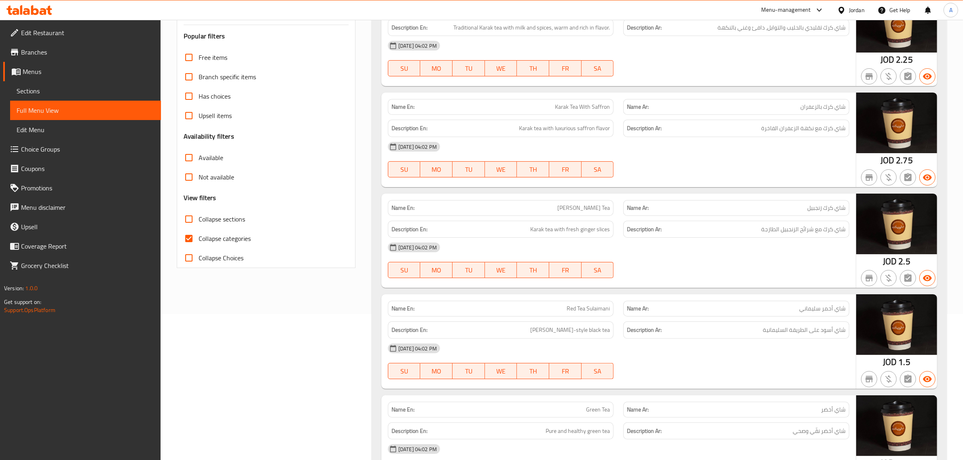
click at [233, 234] on span "Collapse categories" at bounding box center [225, 239] width 52 height 10
click at [199, 233] on input "Collapse categories" at bounding box center [188, 238] width 19 height 19
checkbox input "false"
click at [226, 223] on span "Collapse sections" at bounding box center [222, 219] width 47 height 10
click at [199, 223] on input "Collapse sections" at bounding box center [188, 218] width 19 height 19
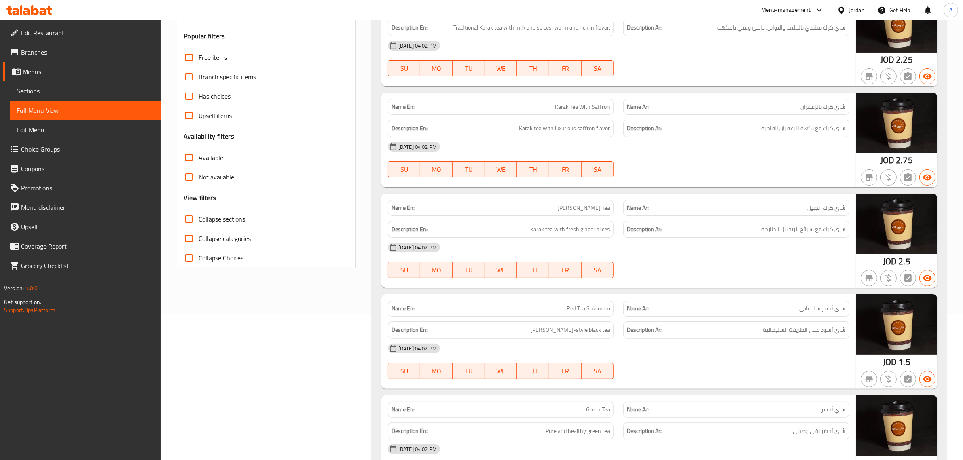
checkbox input "true"
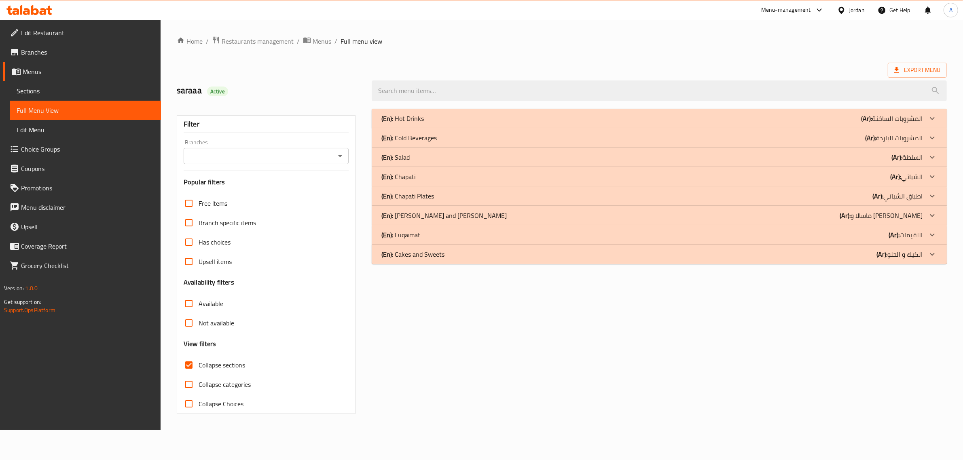
scroll to position [0, 0]
click at [423, 233] on div "(En): Luqaimat (Ar): اللقيمات" at bounding box center [657, 235] width 546 height 10
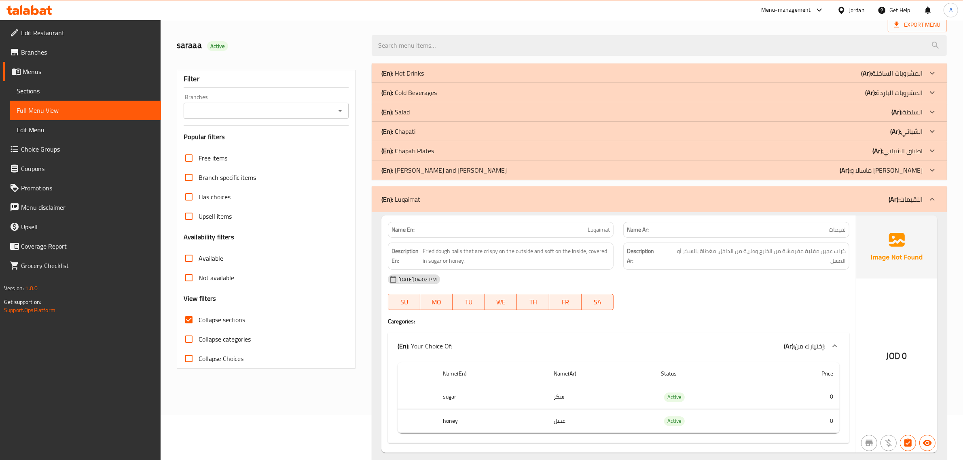
scroll to position [97, 0]
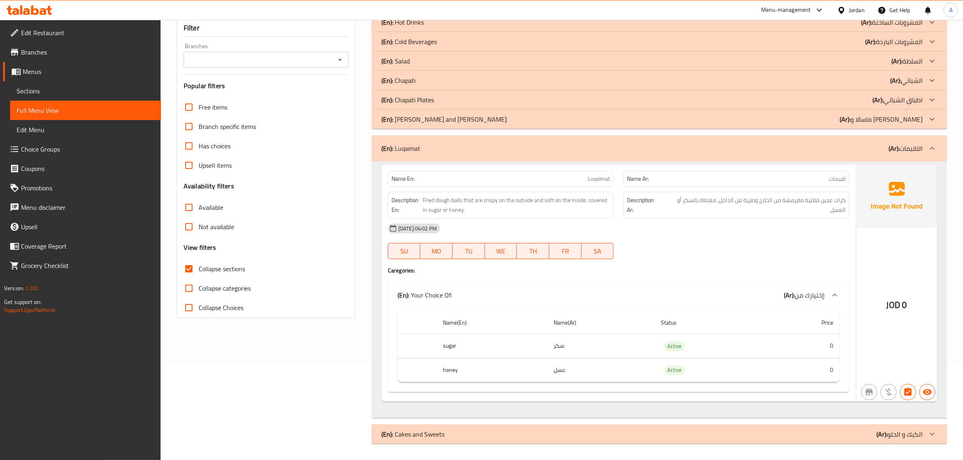
click at [598, 179] on span "Luqaimat" at bounding box center [599, 179] width 22 height 8
copy span "Luqaimat"
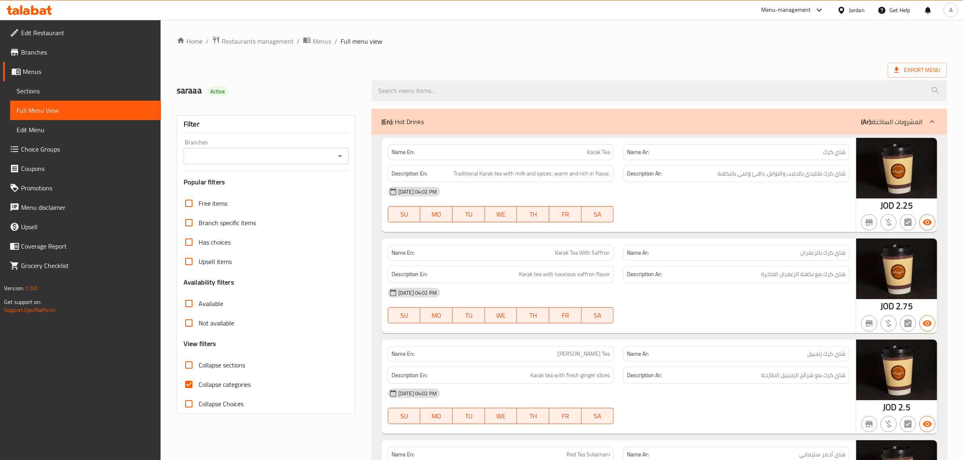
click at [224, 365] on span "Collapse sections" at bounding box center [222, 365] width 47 height 10
click at [199, 365] on input "Collapse sections" at bounding box center [188, 364] width 19 height 19
checkbox input "true"
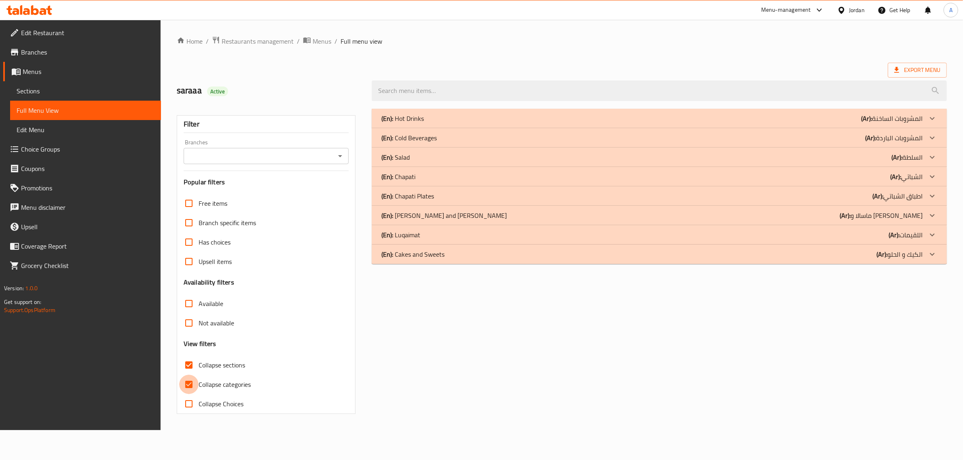
click at [189, 385] on input "Collapse categories" at bounding box center [188, 384] width 19 height 19
checkbox input "false"
click at [406, 237] on p "(En): Luqaimat" at bounding box center [403, 235] width 39 height 10
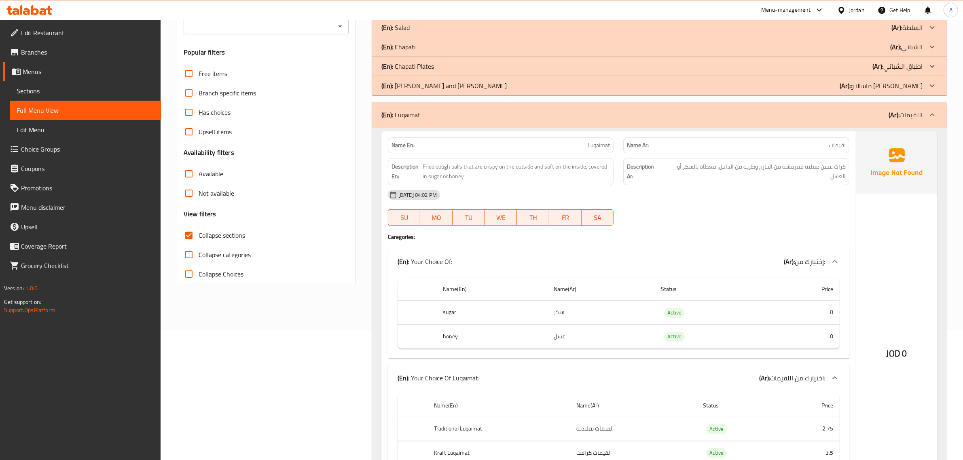
scroll to position [67, 0]
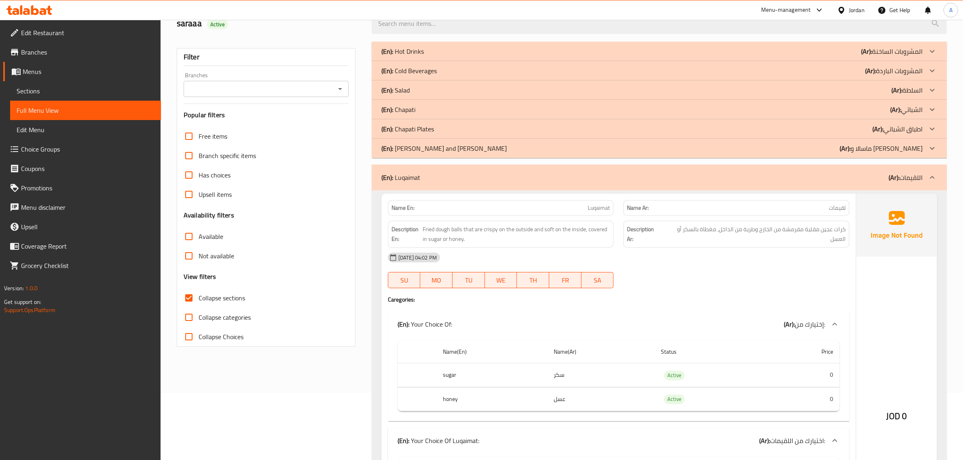
click at [890, 175] on b "(Ar):" at bounding box center [893, 177] width 11 height 12
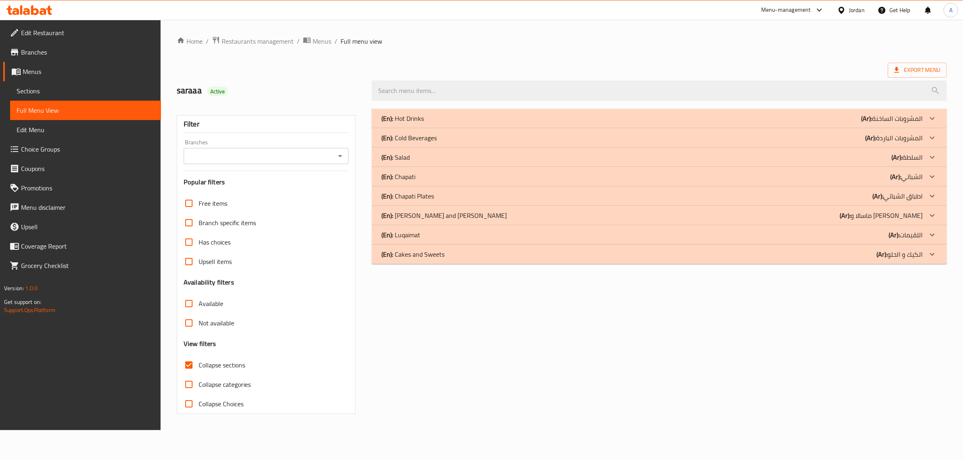
scroll to position [0, 0]
click at [443, 254] on p "(En): Cakes and Sweets" at bounding box center [415, 255] width 63 height 10
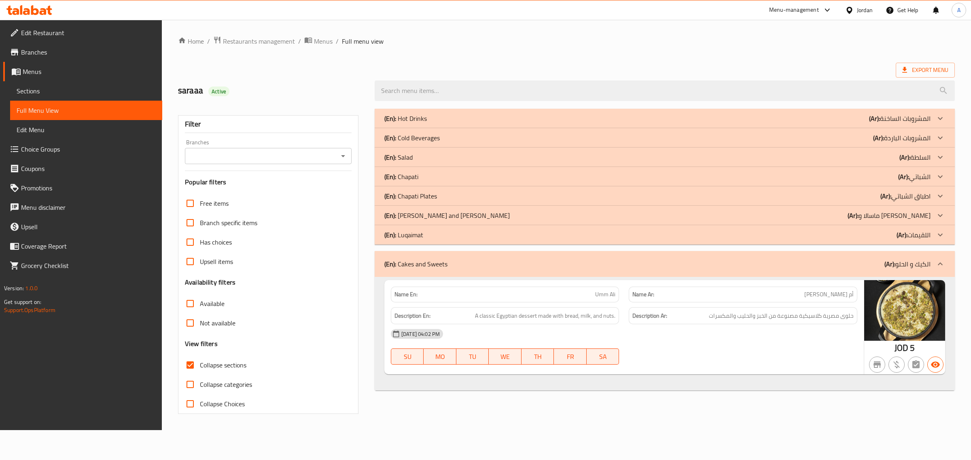
drag, startPoint x: 970, startPoint y: 239, endPoint x: 969, endPoint y: 276, distance: 36.8
click at [970, 274] on div "Home / Restaurants management / Menus / Full menu view Export Menu saraaa Activ…" at bounding box center [566, 225] width 809 height 410
click at [552, 316] on span "A classic Egyptian dessert made with bread, milk, and nuts." at bounding box center [545, 316] width 140 height 10
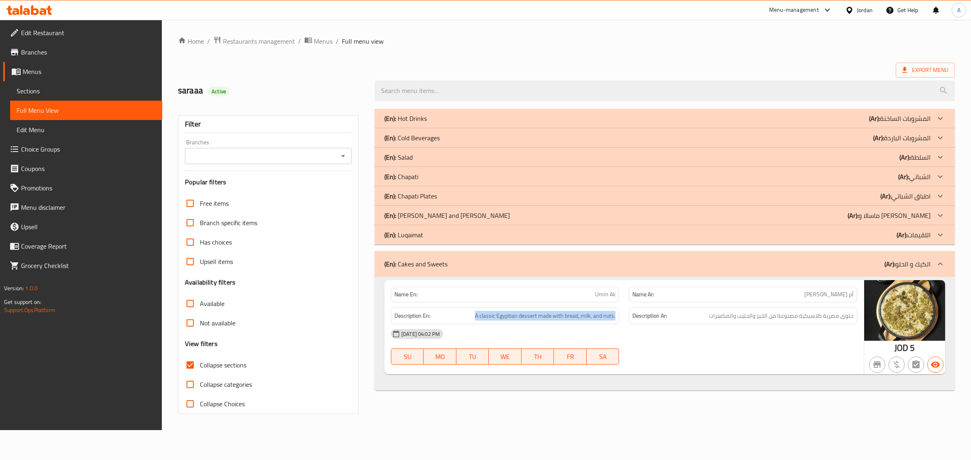
click at [770, 268] on div "(En): Cakes and Sweets (Ar): الكيك و الحلو" at bounding box center [657, 264] width 546 height 10
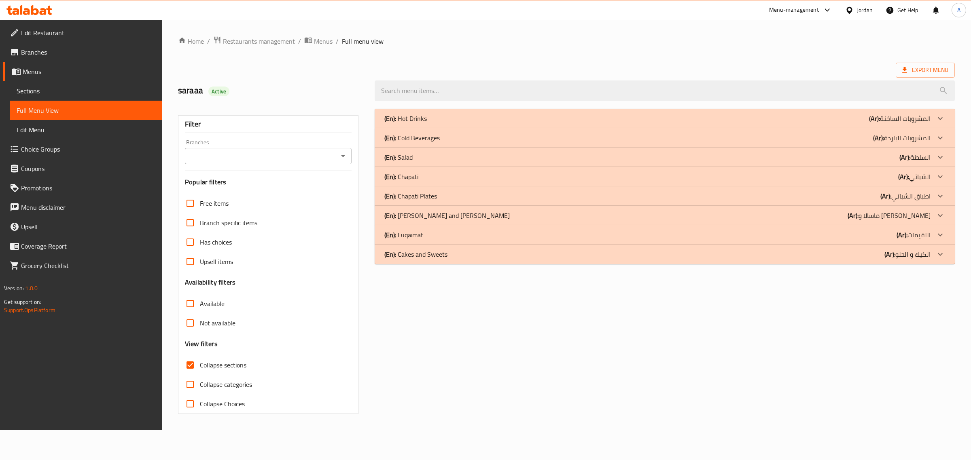
click at [479, 110] on div "(En): Hot Drinks (Ar): المشروبات الساخنة" at bounding box center [664, 118] width 580 height 19
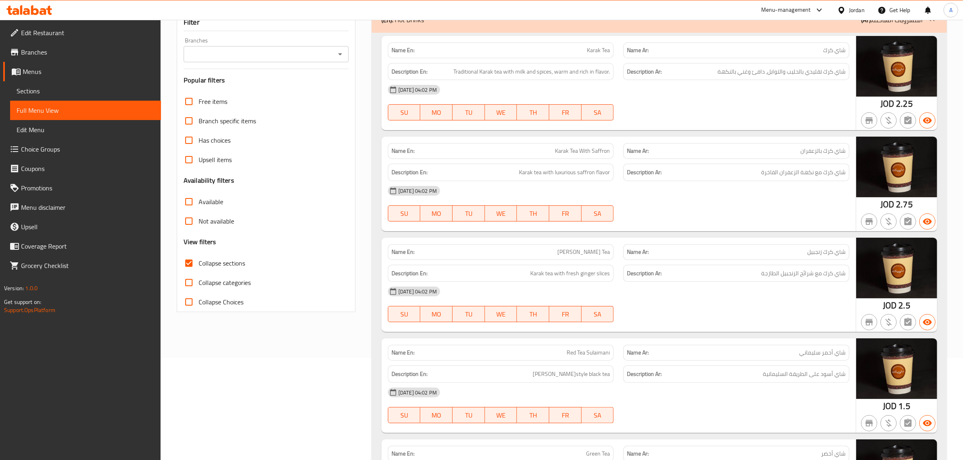
scroll to position [141, 0]
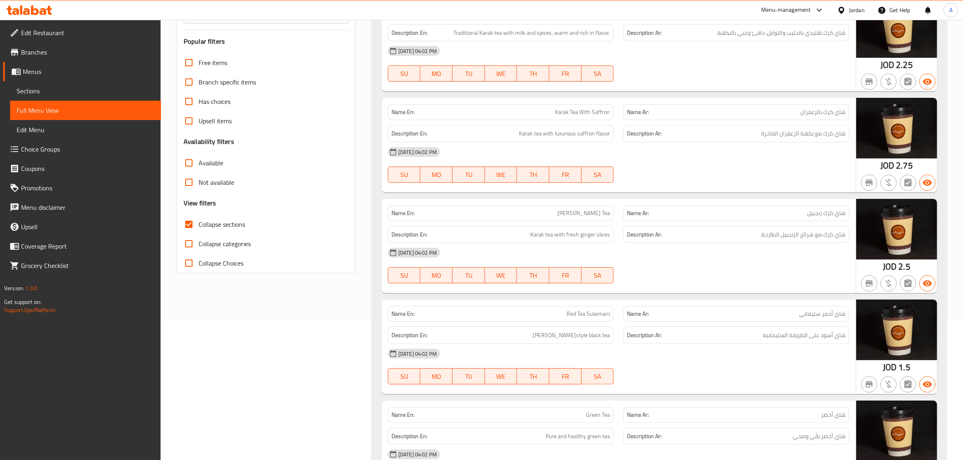
drag, startPoint x: 970, startPoint y: 76, endPoint x: 970, endPoint y: 114, distance: 38.4
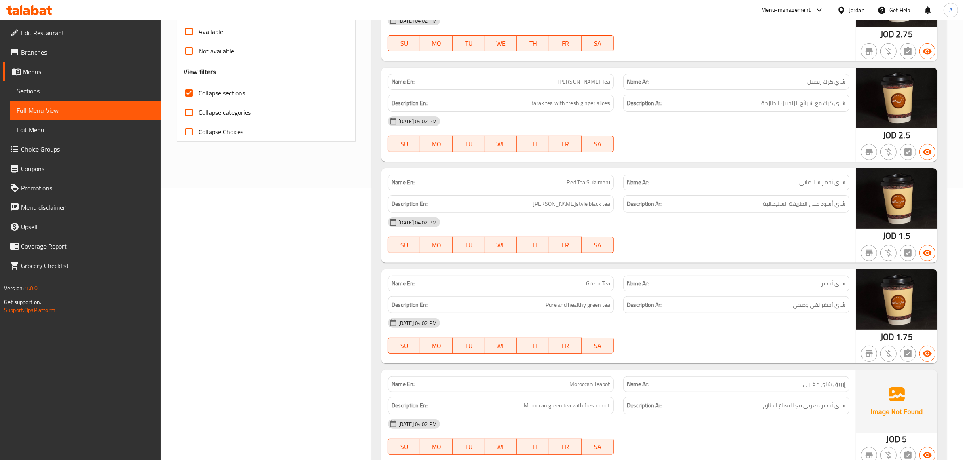
scroll to position [306, 0]
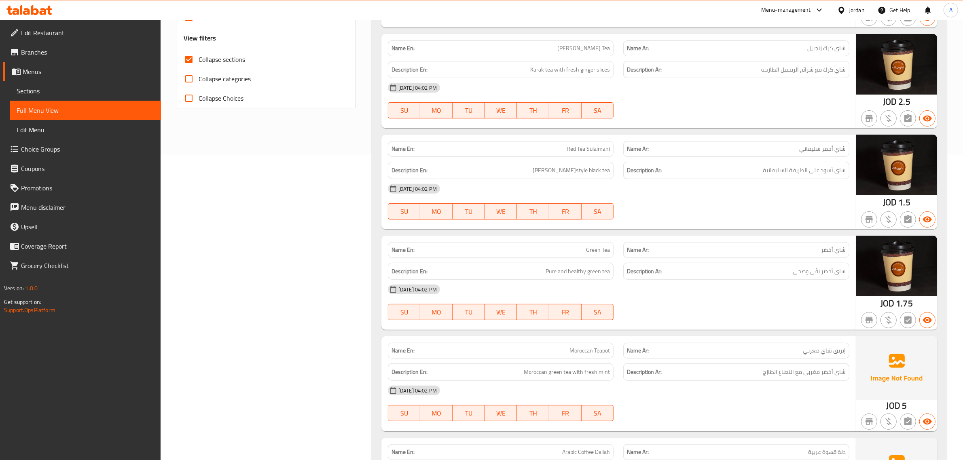
click at [559, 144] on div "Name En: Red Tea Sulaimani" at bounding box center [501, 149] width 226 height 16
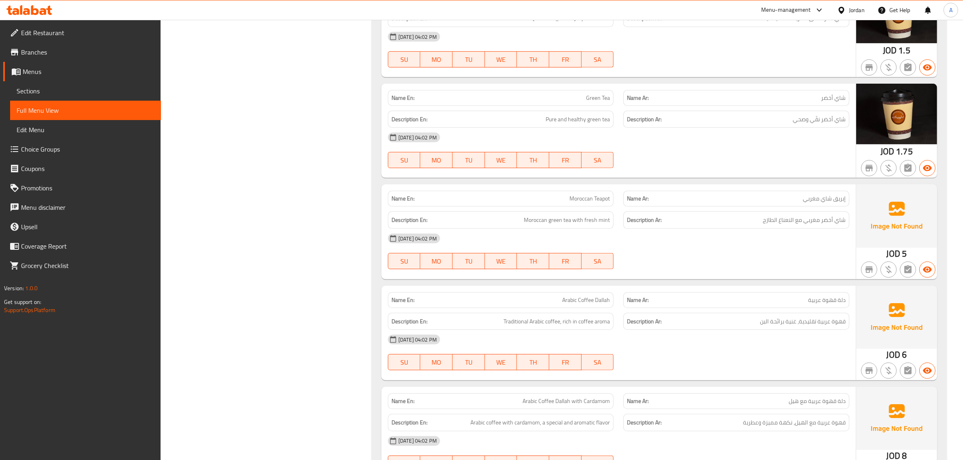
scroll to position [465, 0]
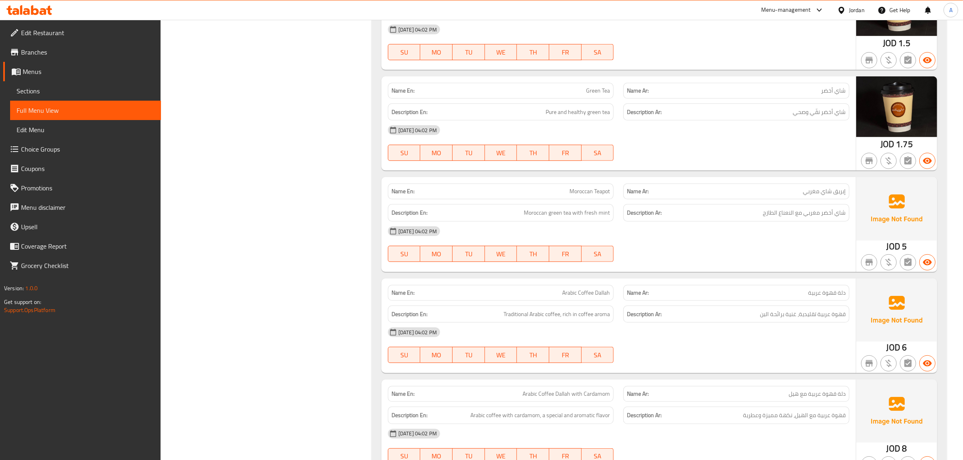
click at [558, 244] on div "SU MO TU WE TH FR SA" at bounding box center [501, 254] width 236 height 26
click at [567, 199] on div "Name En: Moroccan Teapot" at bounding box center [501, 192] width 226 height 16
click at [610, 205] on div "Description En: Moroccan green tea with fresh mint" at bounding box center [501, 212] width 236 height 27
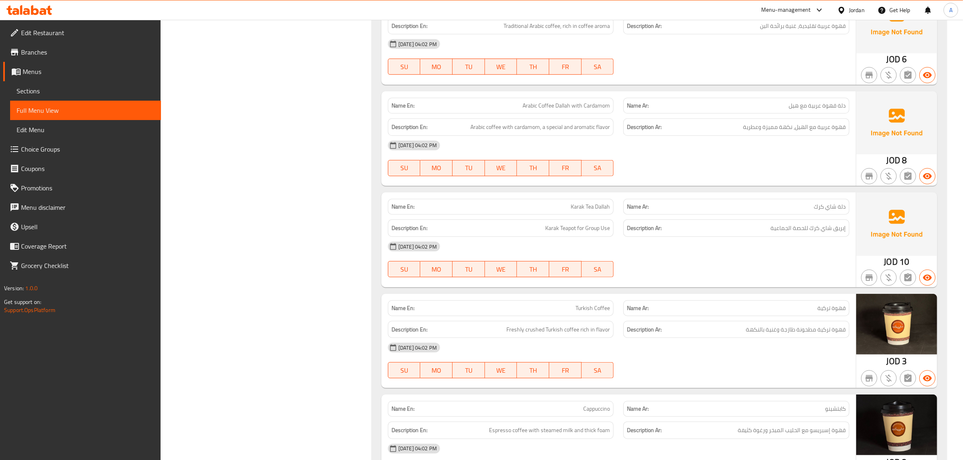
scroll to position [748, 0]
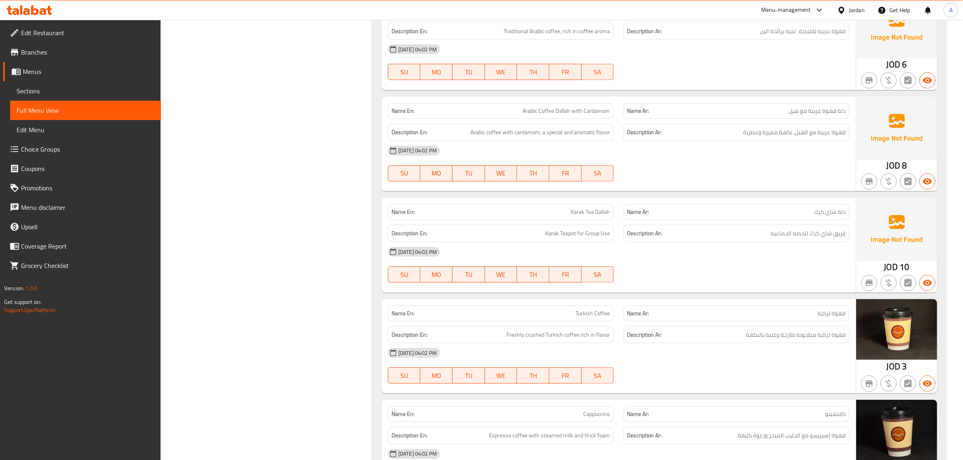
click at [577, 209] on span "Karak Tea Dallah" at bounding box center [590, 212] width 39 height 8
copy span "Karak Tea Dallah"
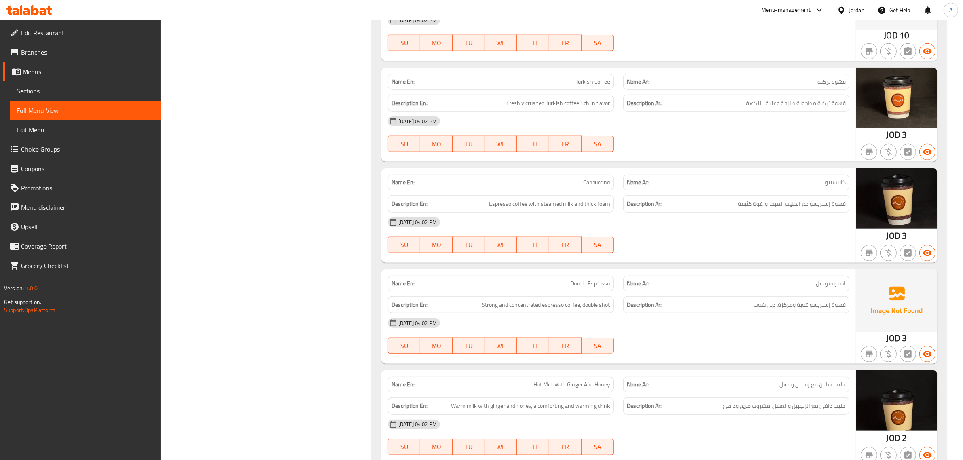
scroll to position [1089, 0]
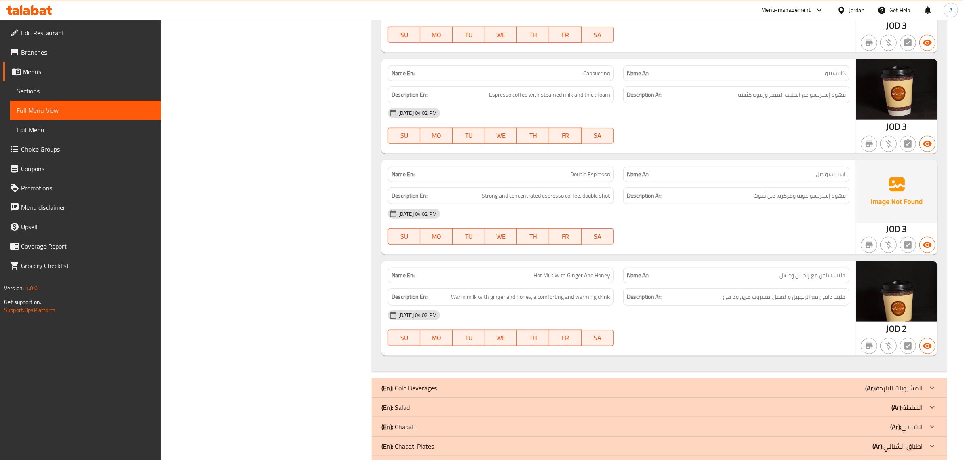
click at [751, 100] on span "قهوة إسبريسو مع الحليب المبخر ورغوة كثيفة" at bounding box center [792, 95] width 108 height 10
click at [803, 205] on div "Name En: Double Espresso Name Ar: اسبريسو دبل Description En: Strong and concen…" at bounding box center [618, 207] width 474 height 95
click at [804, 205] on div "Description Ar: قهوة إسبريسو قوية ومركزة، دبل شوت" at bounding box center [736, 195] width 226 height 17
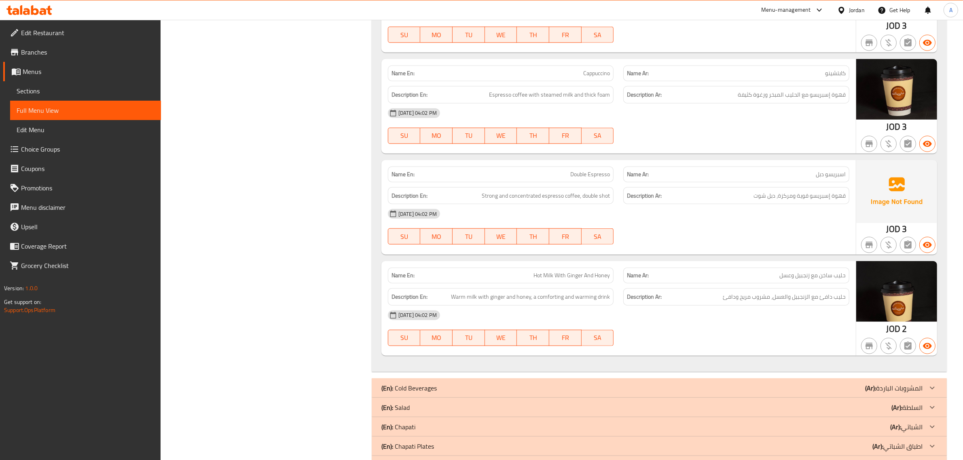
click at [804, 205] on div "Description Ar: قهوة إسبريسو قوية ومركزة، دبل شوت" at bounding box center [736, 195] width 226 height 17
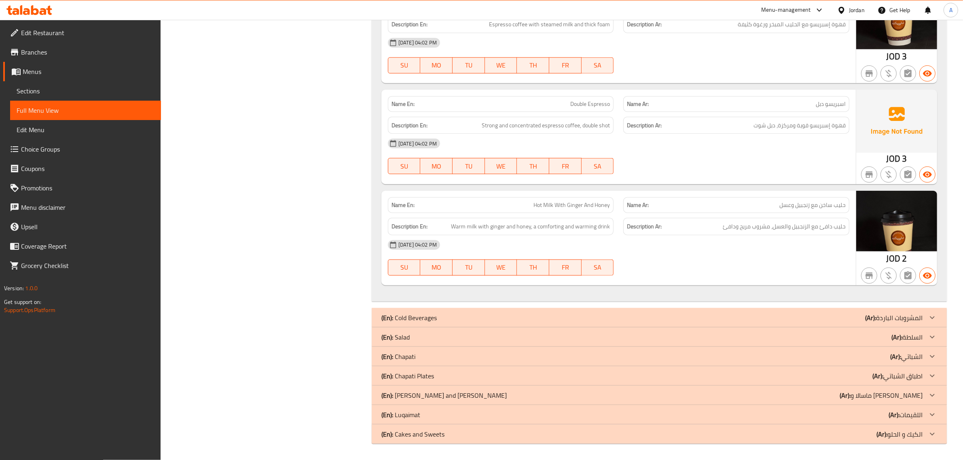
click at [880, 323] on p "(Ar): المشروبات الباردة" at bounding box center [893, 318] width 57 height 10
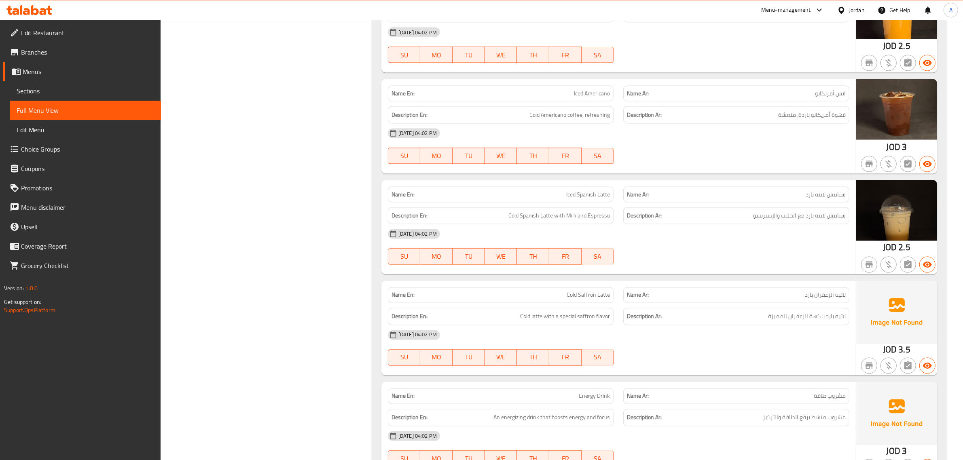
scroll to position [1626, 0]
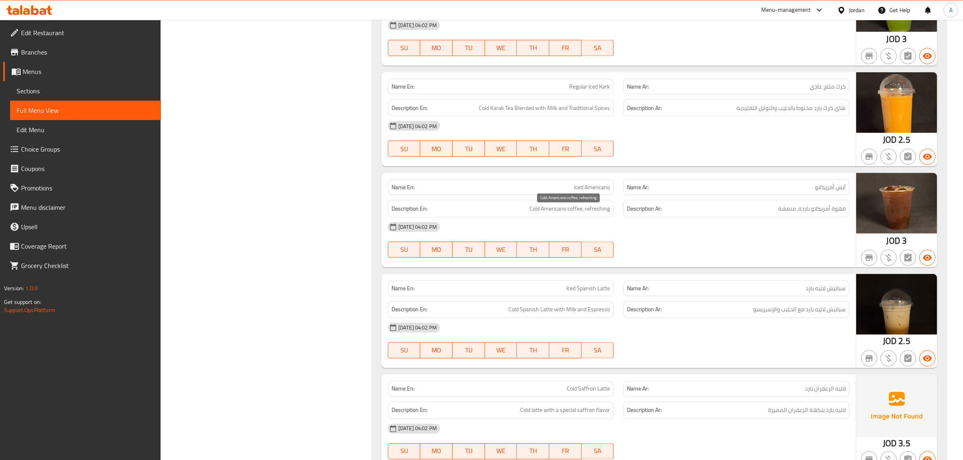
click at [605, 211] on span "Cold Americano coffee, refreshing" at bounding box center [569, 209] width 80 height 10
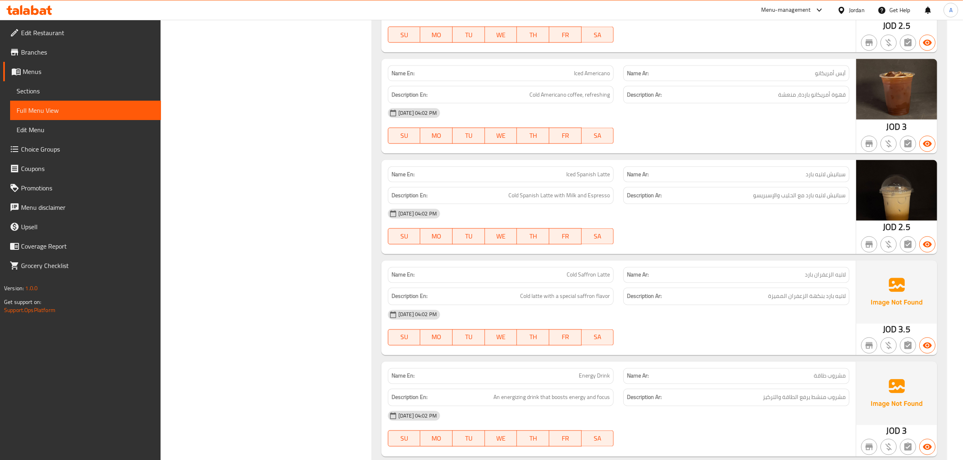
scroll to position [1746, 0]
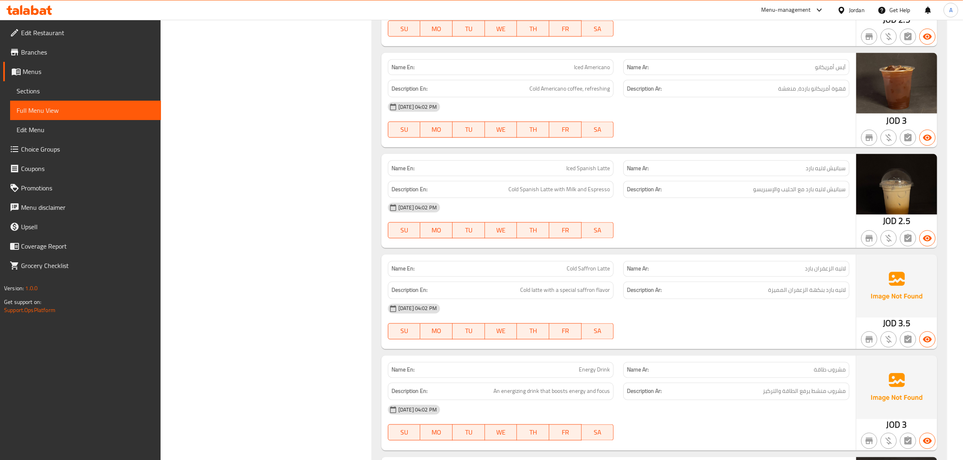
click at [635, 164] on div "Name Ar: سبانيش لاتيه بارد" at bounding box center [736, 169] width 226 height 16
click at [550, 184] on div "Description En: Cold Spanish Latte with Milk and Espresso" at bounding box center [501, 189] width 236 height 27
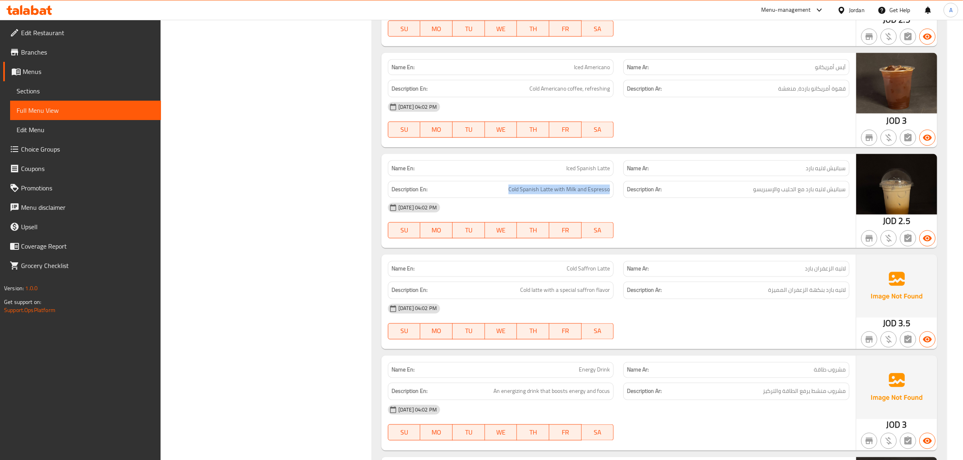
click at [550, 184] on div "Description En: Cold Spanish Latte with Milk and Espresso" at bounding box center [501, 189] width 236 height 27
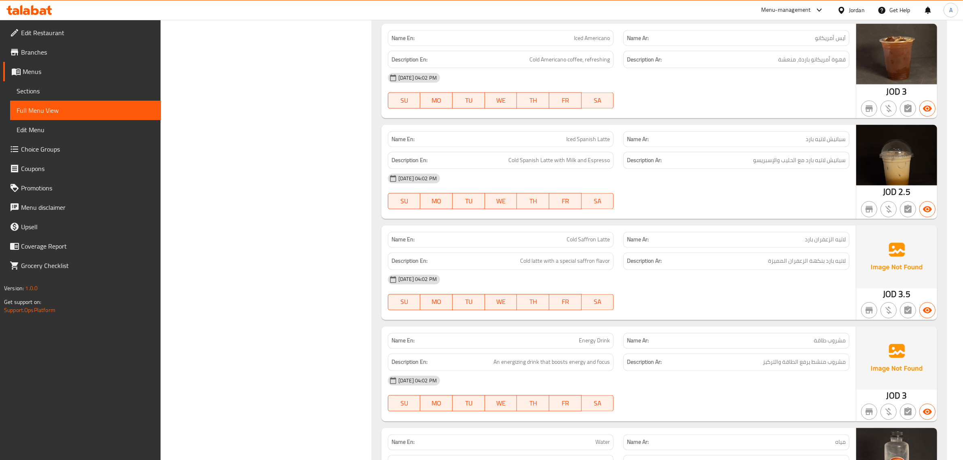
scroll to position [1960, 0]
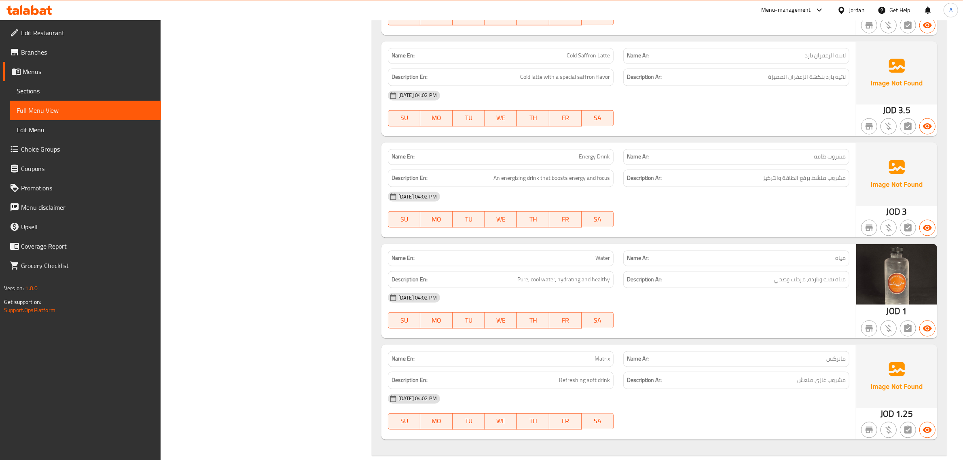
click at [584, 60] on span "Cold Saffron Latte" at bounding box center [588, 55] width 43 height 8
click at [567, 82] on span "Cold latte with a special saffron flavor" at bounding box center [565, 77] width 90 height 10
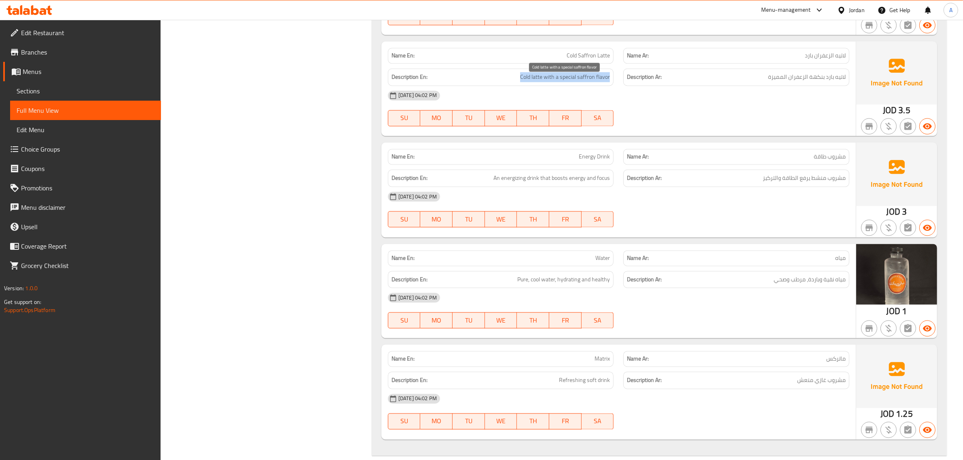
click at [567, 82] on span "Cold latte with a special saffron flavor" at bounding box center [565, 77] width 90 height 10
click at [764, 180] on span "مشروب منشط يرفع الطاقة والتركيز" at bounding box center [804, 178] width 83 height 10
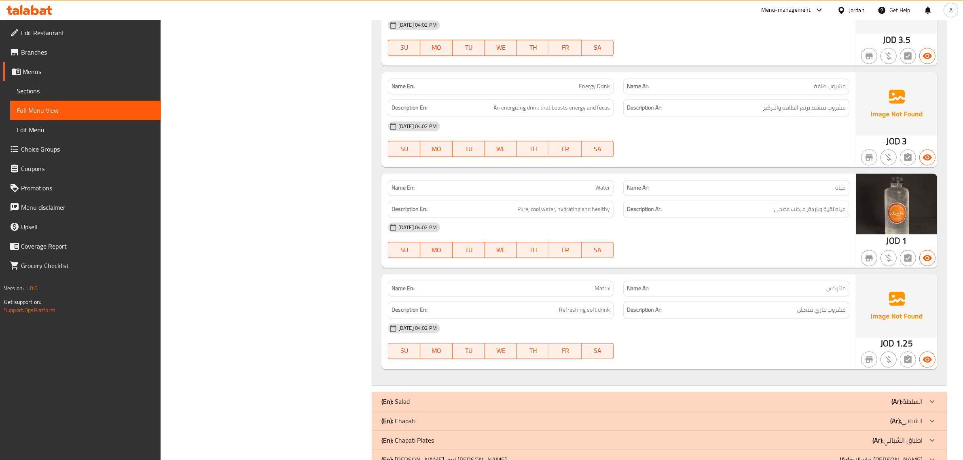
scroll to position [2041, 0]
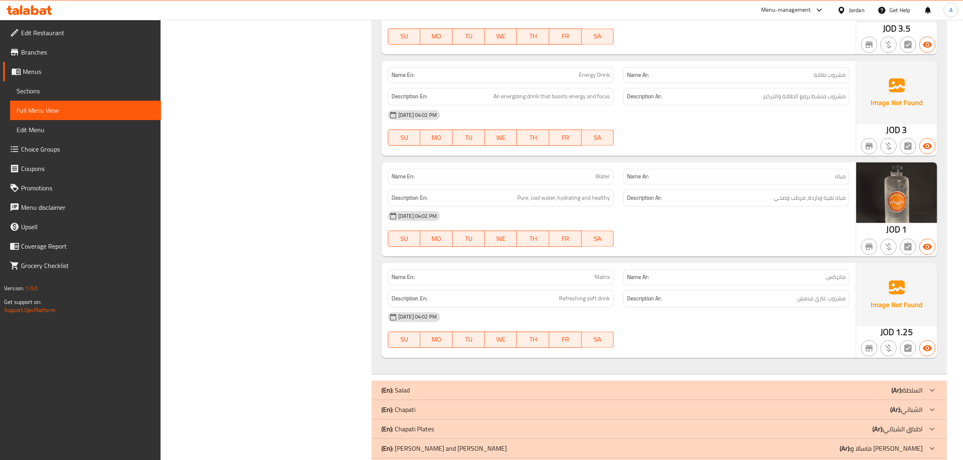
click at [711, 302] on h6 "Description Ar: مشروب غازي منعش" at bounding box center [736, 299] width 219 height 10
click at [647, 302] on strong "Description Ar:" at bounding box center [644, 299] width 35 height 10
click at [617, 298] on div "Description En: Refreshing soft drink" at bounding box center [501, 298] width 236 height 27
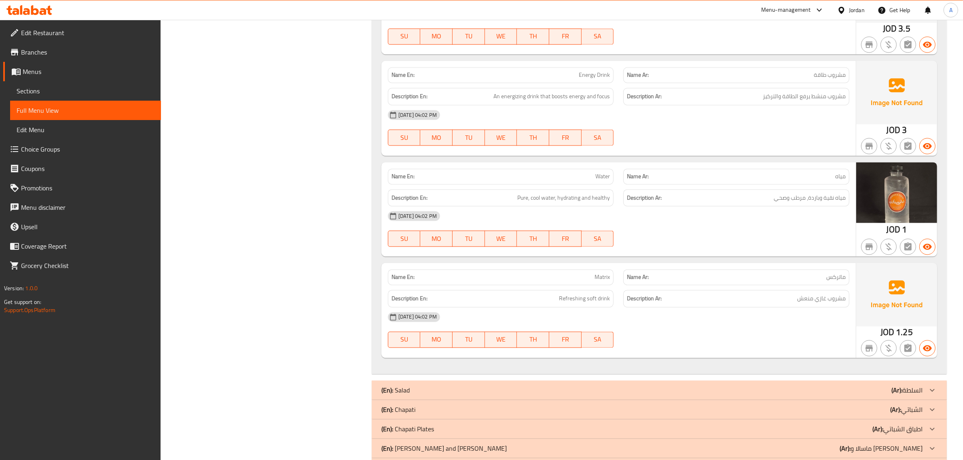
click at [617, 298] on div "Description En: Refreshing soft drink" at bounding box center [501, 298] width 236 height 27
click at [589, 281] on p "Name En: Matrix" at bounding box center [500, 277] width 219 height 8
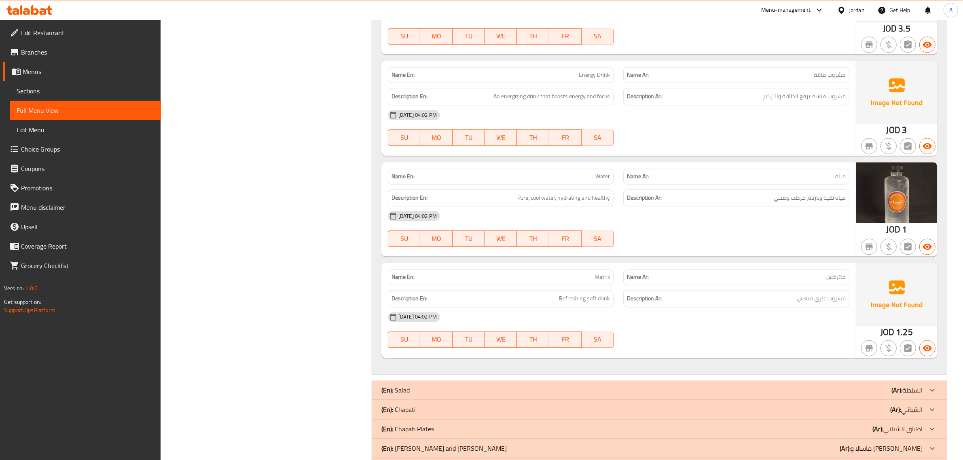
click at [578, 298] on div "Description En: Refreshing soft drink" at bounding box center [501, 298] width 226 height 17
click at [794, 322] on div "[DATE] 04:02 PM" at bounding box center [618, 316] width 471 height 19
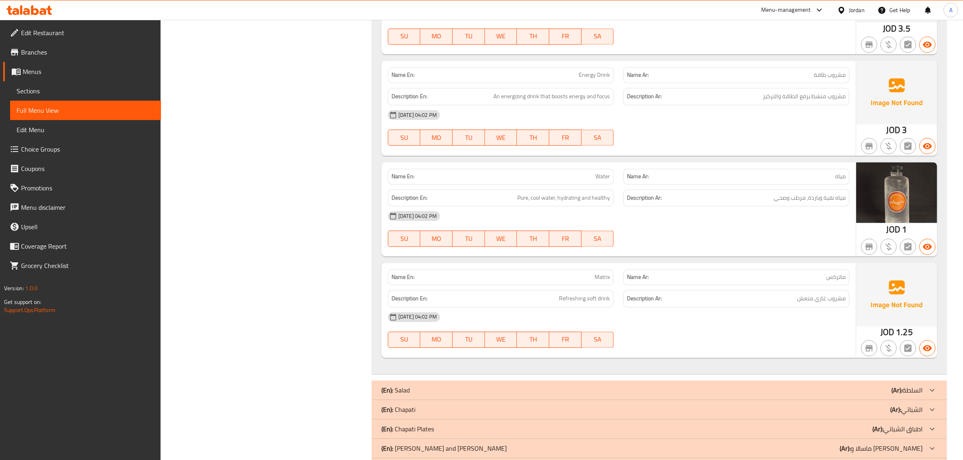
click at [900, 396] on b "(Ar):" at bounding box center [896, 390] width 11 height 12
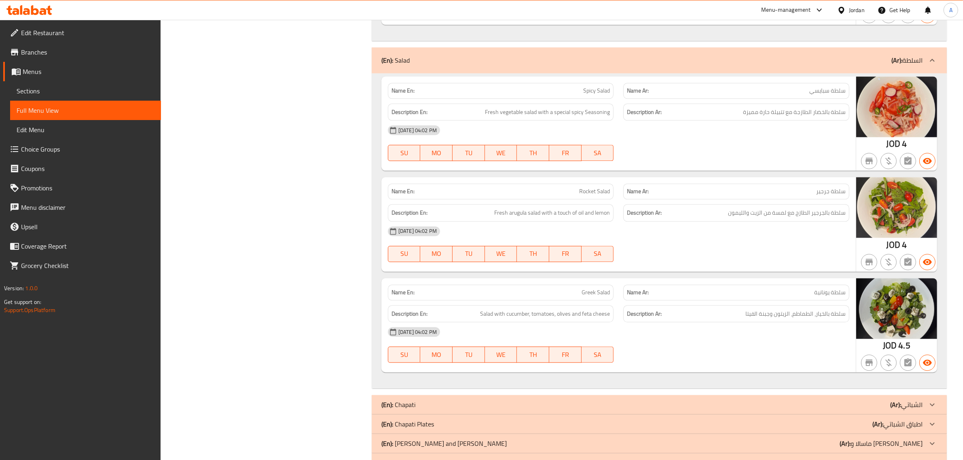
scroll to position [2429, 0]
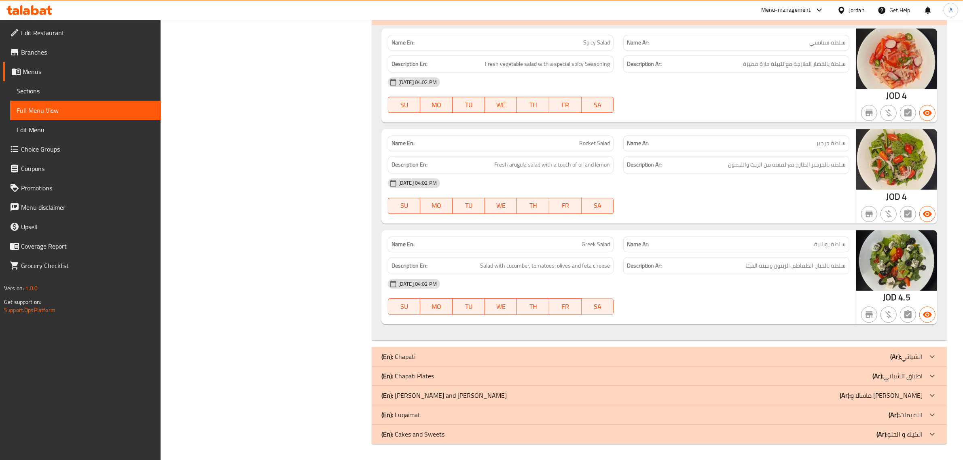
click at [911, 368] on div "(En): Chapati Plates (Ar): اطباق الشباتي" at bounding box center [659, 375] width 575 height 19
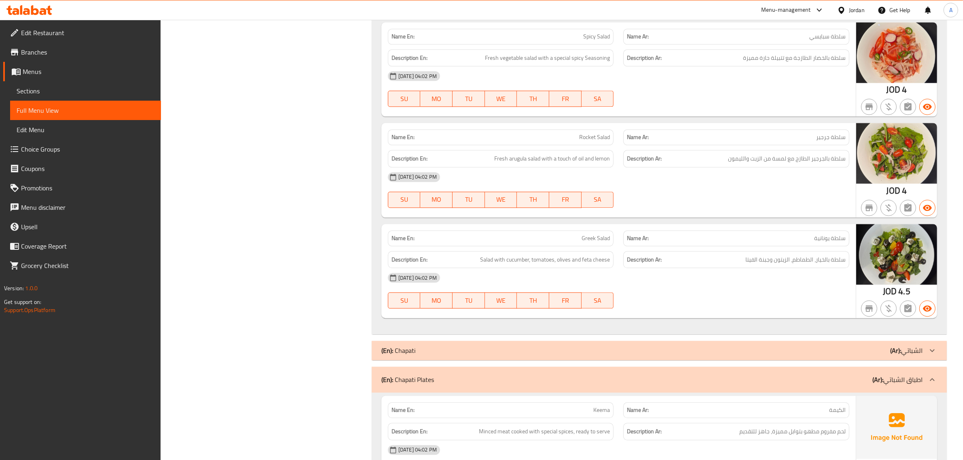
click at [903, 355] on p "(Ar): الشباتي" at bounding box center [906, 351] width 32 height 10
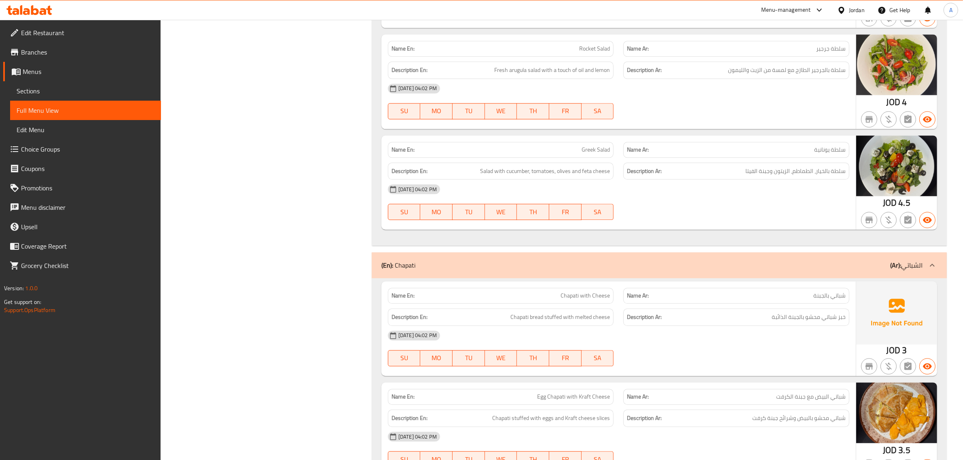
scroll to position [2694, 0]
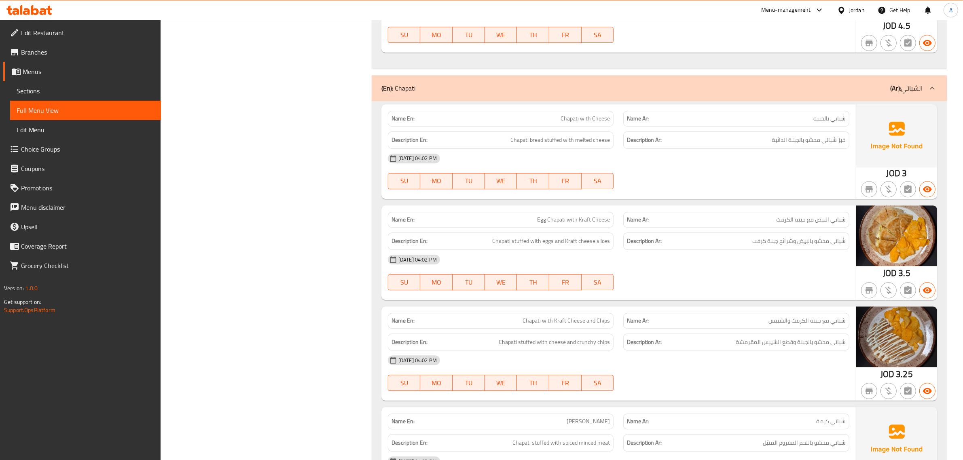
click at [793, 149] on div "Description Ar: خبز شباتي محشو بالجبنة الذائبة" at bounding box center [736, 139] width 226 height 17
click at [577, 145] on span "Chapati bread stuffed with melted cheese" at bounding box center [559, 140] width 99 height 10
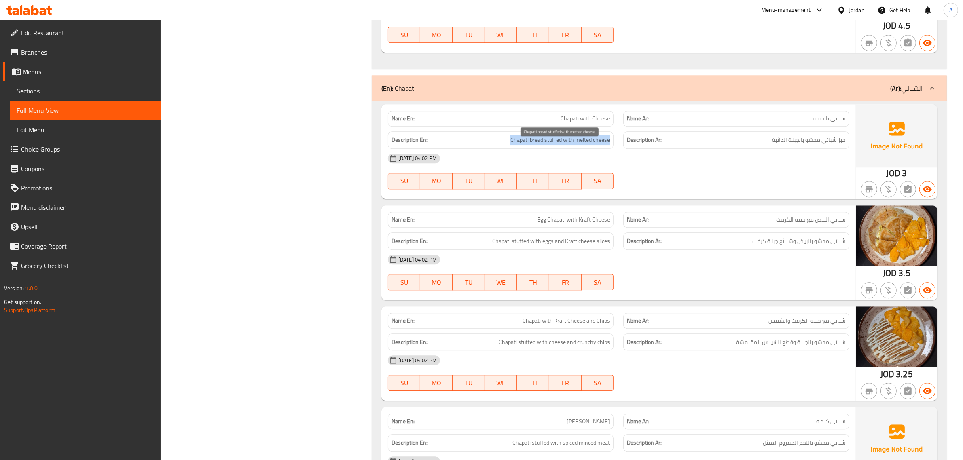
click at [577, 145] on span "Chapati bread stuffed with melted cheese" at bounding box center [559, 140] width 99 height 10
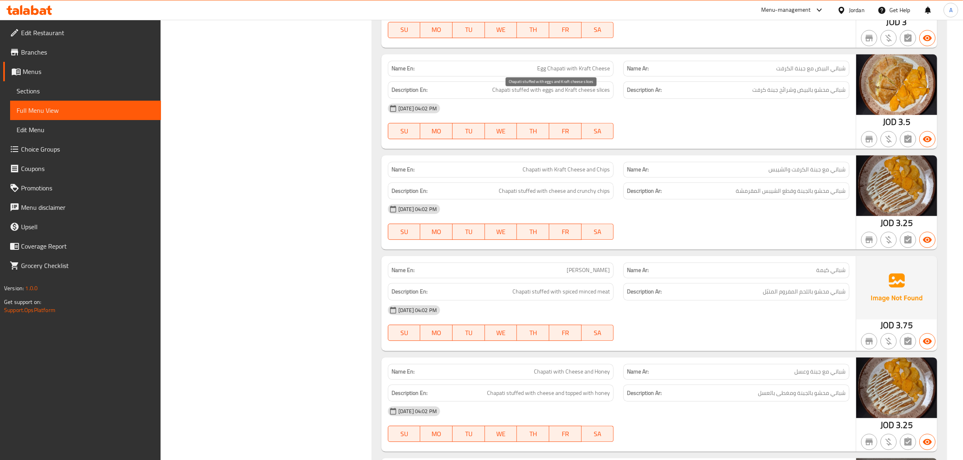
click at [568, 95] on span "Chapati stuffed with eggs and Kraft cheese slices" at bounding box center [551, 90] width 118 height 10
click at [600, 167] on div "Name En: Chapati with Kraft Cheese and Chips" at bounding box center [501, 169] width 236 height 25
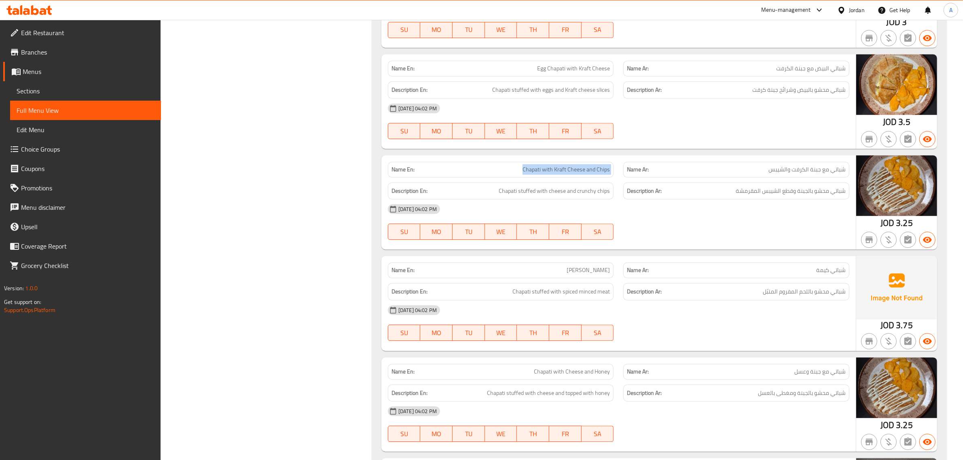
click at [600, 167] on div "Name En: Chapati with Kraft Cheese and Chips" at bounding box center [501, 169] width 236 height 25
click at [583, 196] on span "Chapati stuffed with cheese and crunchy chips" at bounding box center [554, 191] width 111 height 10
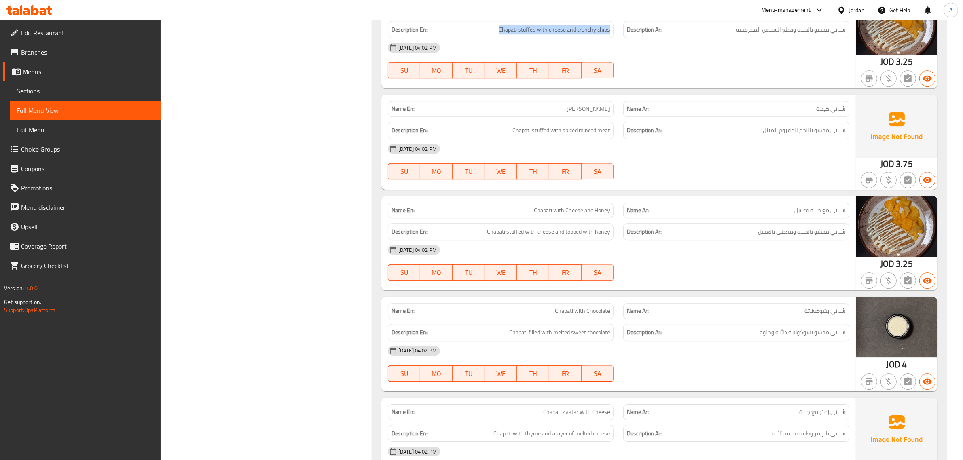
scroll to position [3043, 0]
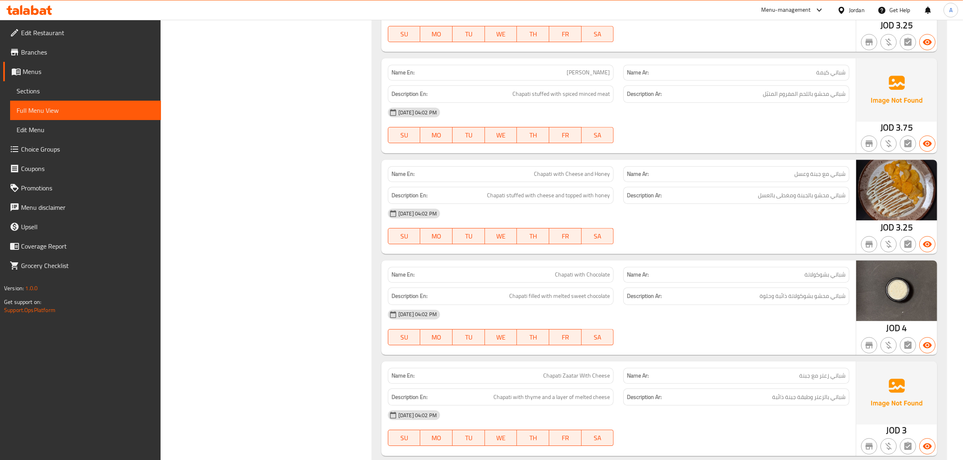
click at [583, 103] on div "Description En: Chapati stuffed with spiced minced meat" at bounding box center [501, 93] width 226 height 17
click at [582, 77] on span "Shabati Keema" at bounding box center [588, 72] width 43 height 8
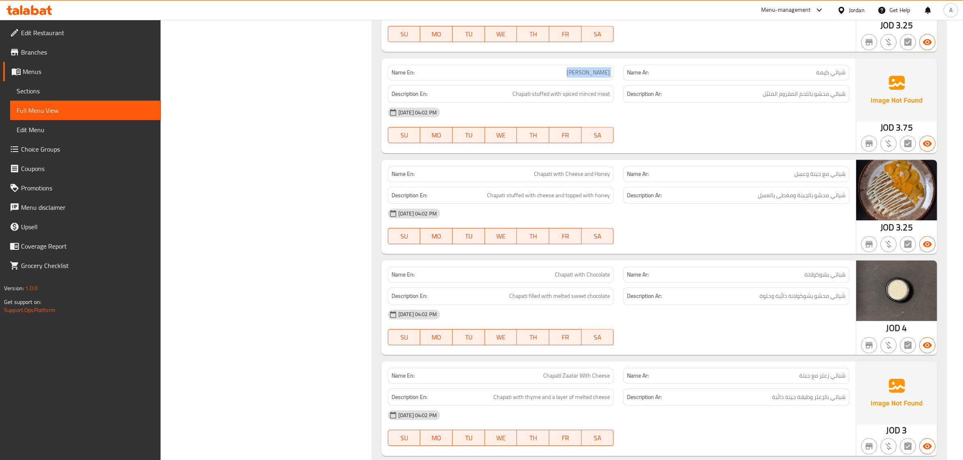
click at [582, 77] on span "Shabati Keema" at bounding box center [588, 72] width 43 height 8
copy span "Shabati Keema"
click at [536, 178] on span "Chapati with Cheese and Honey" at bounding box center [572, 174] width 76 height 8
click at [573, 73] on div "Name En: Shabati Keema" at bounding box center [501, 73] width 226 height 16
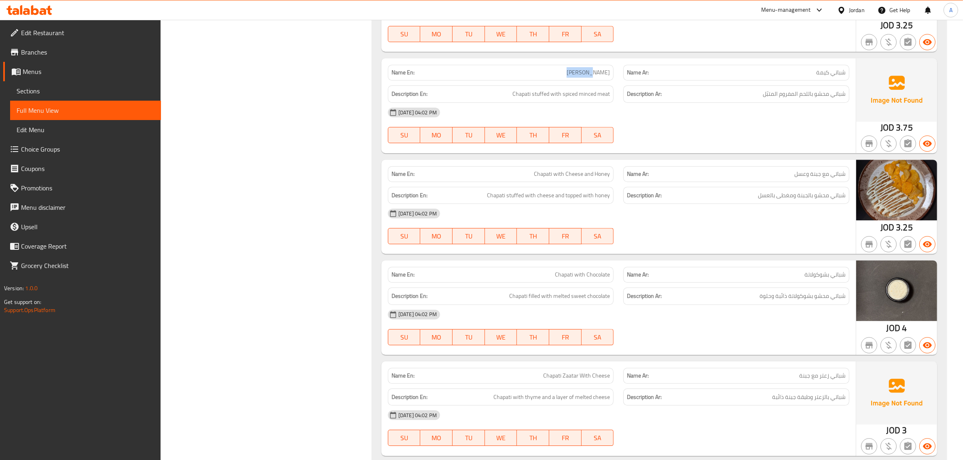
click at [573, 73] on div "Name En: Shabati Keema" at bounding box center [501, 73] width 226 height 16
copy span "Shabati"
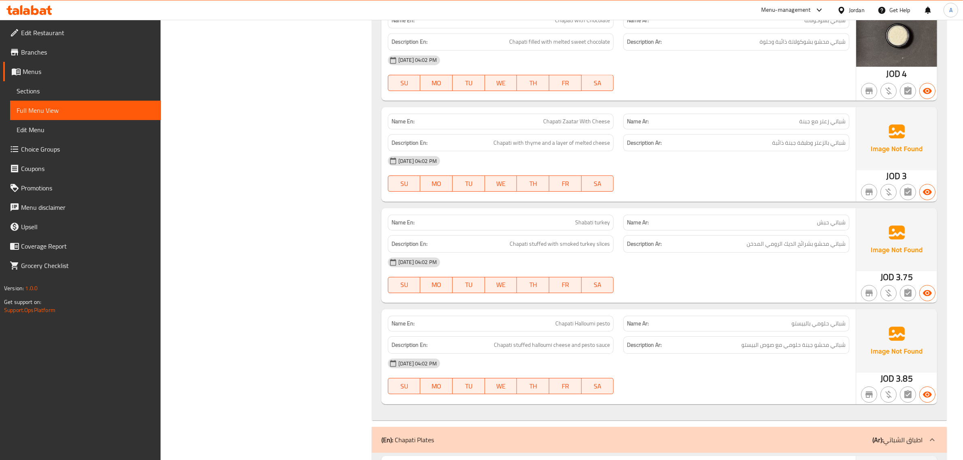
scroll to position [2893, 0]
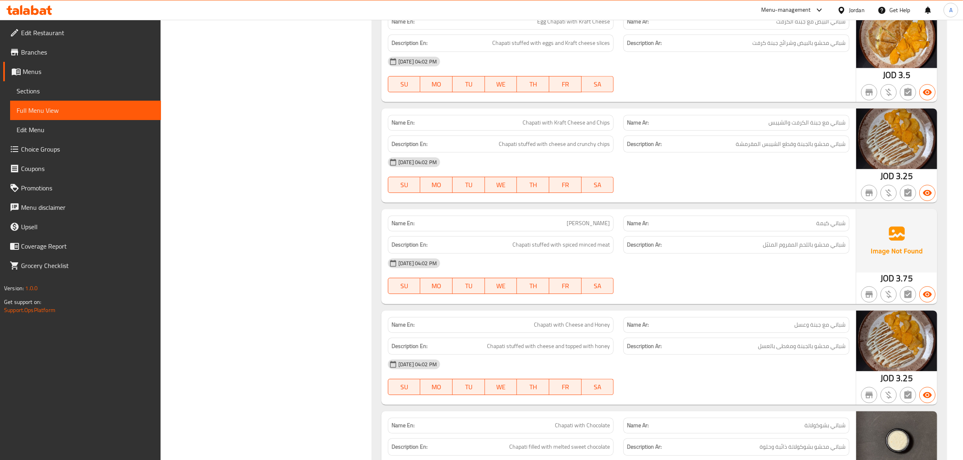
click at [531, 124] on span "Chapati with Kraft Cheese and Chips" at bounding box center [565, 122] width 87 height 8
copy span "Chapati"
click at [579, 228] on span "Shabati Keema" at bounding box center [588, 223] width 43 height 8
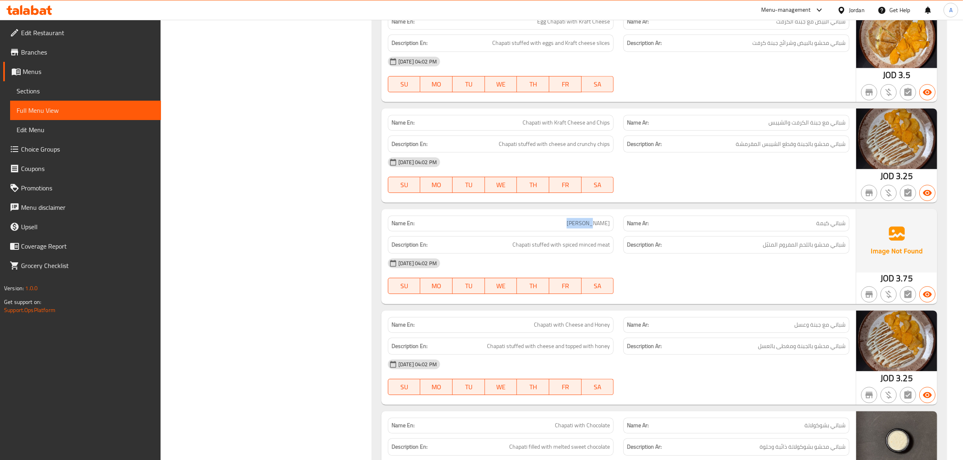
copy span "Shabati"
click at [519, 250] on span "Chapati stuffed with spiced minced meat" at bounding box center [560, 245] width 97 height 10
copy span "Chapati"
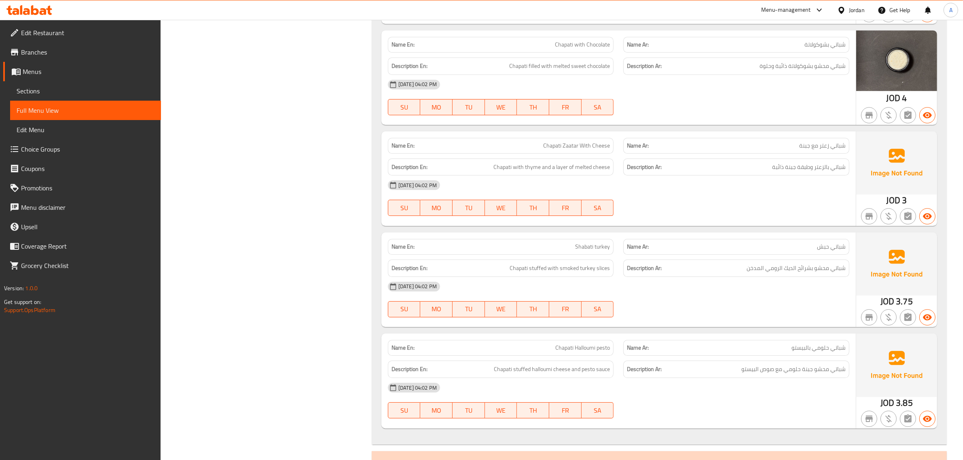
scroll to position [3299, 0]
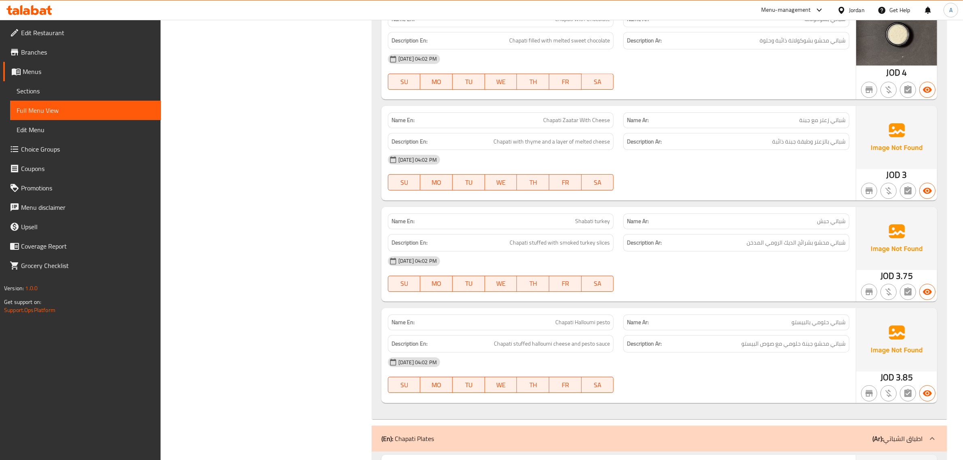
click at [793, 168] on div "[DATE] 04:02 PM" at bounding box center [618, 159] width 471 height 19
click at [609, 146] on span "Chapati with thyme and a layer of melted cheese" at bounding box center [551, 142] width 116 height 10
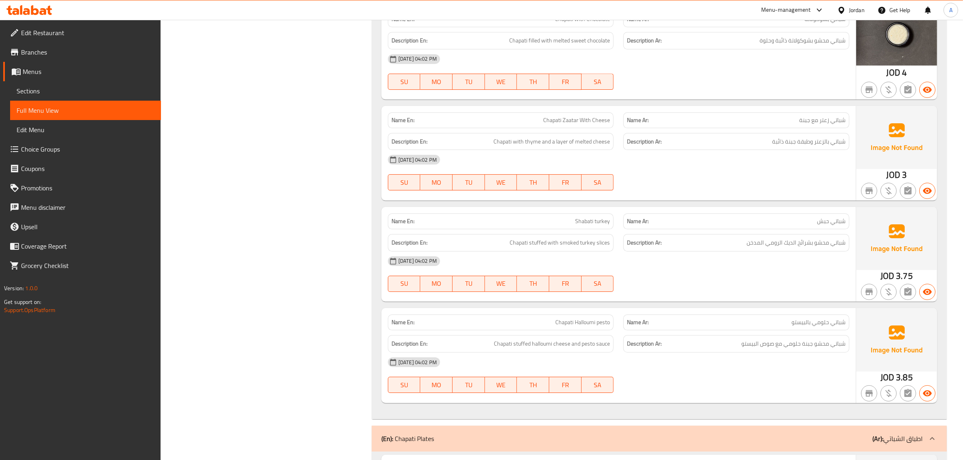
click at [589, 243] on div "Description En: Chapati stuffed with smoked turkey slices" at bounding box center [501, 242] width 226 height 17
click at [622, 345] on div "Description Ar: شباتي محشو جبنة حلومي مع صوص البيستو" at bounding box center [736, 343] width 236 height 27
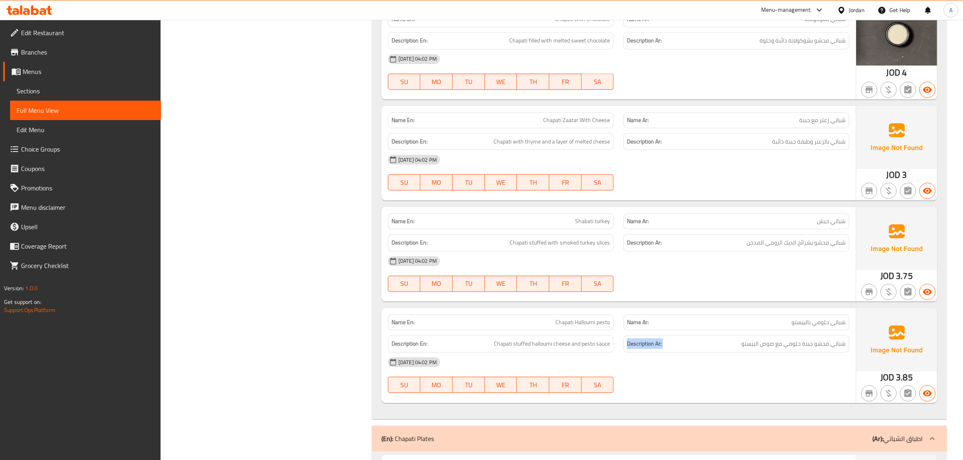
click at [622, 345] on div "Description Ar: شباتي محشو جبنة حلومي مع صوص البيستو" at bounding box center [736, 343] width 236 height 27
click at [890, 442] on p "(Ar): اطباق الشباتي" at bounding box center [897, 439] width 50 height 10
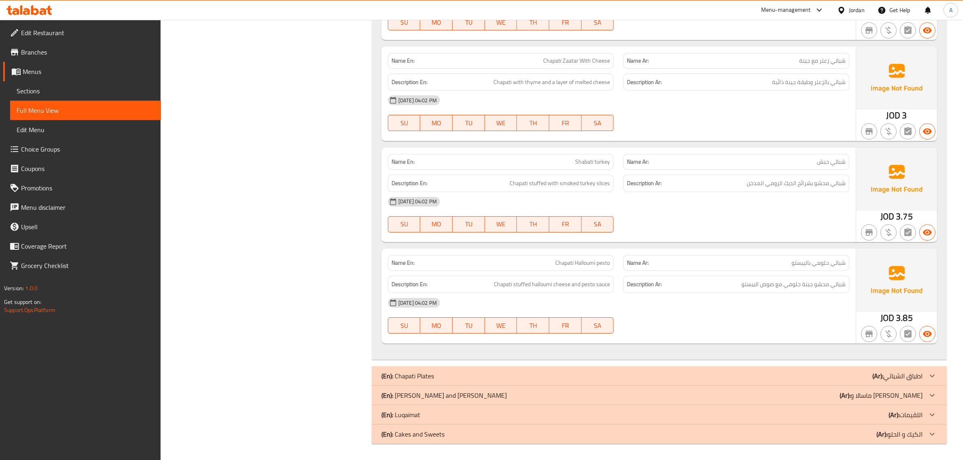
click at [916, 373] on p "(Ar): اطباق الشباتي" at bounding box center [897, 376] width 50 height 10
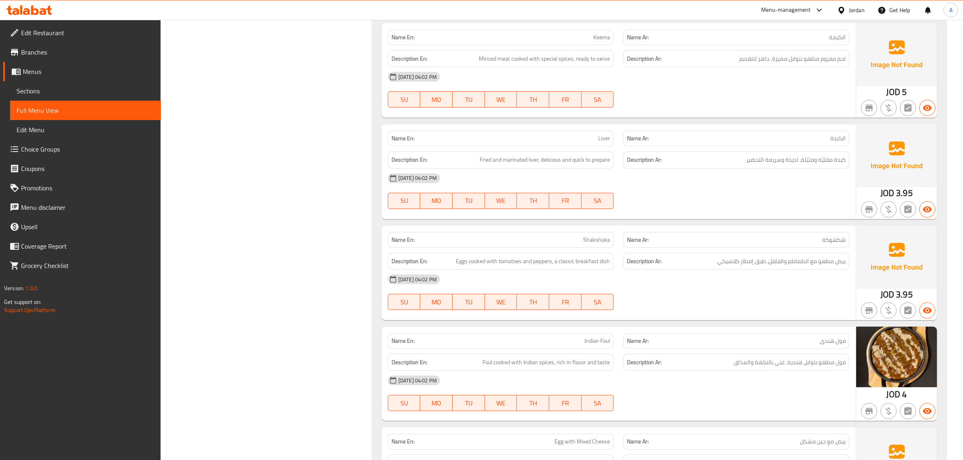
scroll to position [3746, 0]
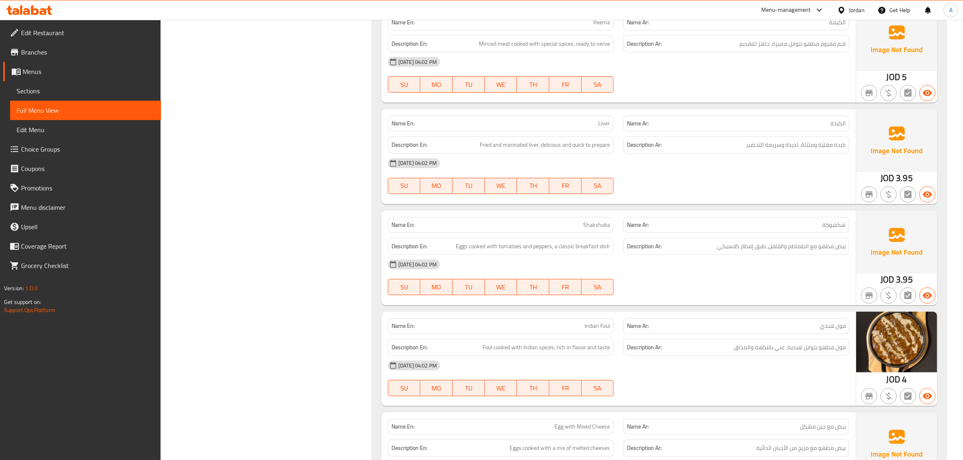
click at [601, 241] on div "Description En: Eggs cooked with tomatoes and peppers, a classic breakfast dish" at bounding box center [501, 246] width 236 height 27
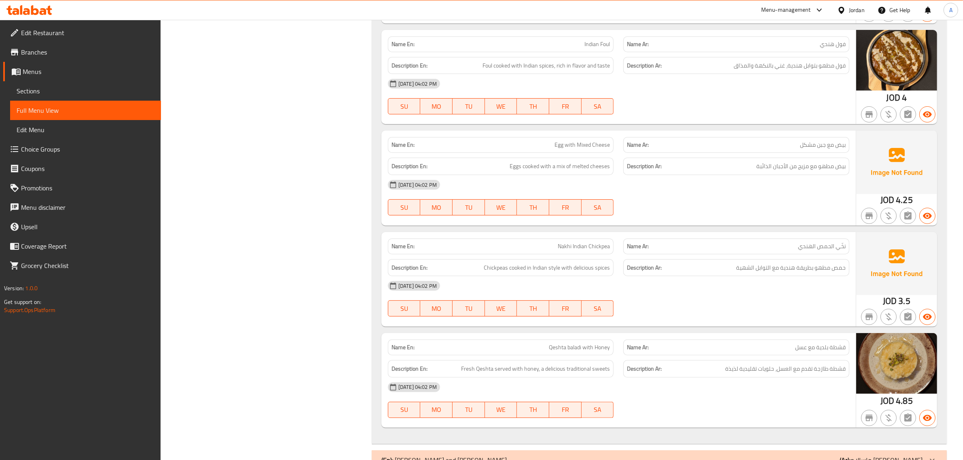
scroll to position [4012, 0]
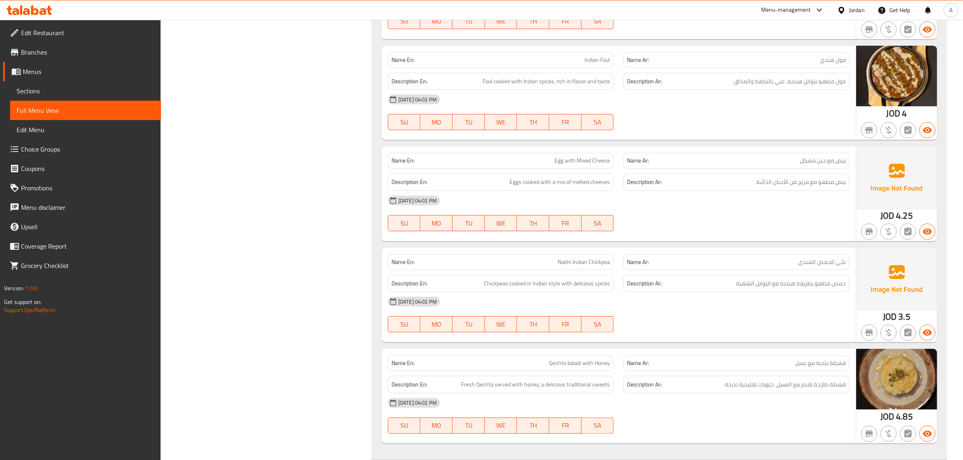
click at [576, 288] on span "Chickpeas cooked in Indian style with delicious spices" at bounding box center [547, 284] width 126 height 10
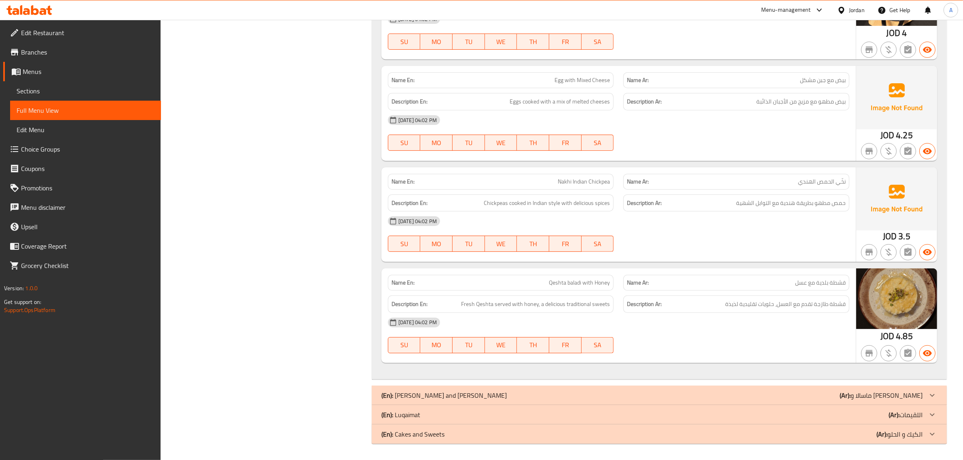
click at [919, 397] on p "(Ar): ماسالا و برياني" at bounding box center [881, 396] width 83 height 10
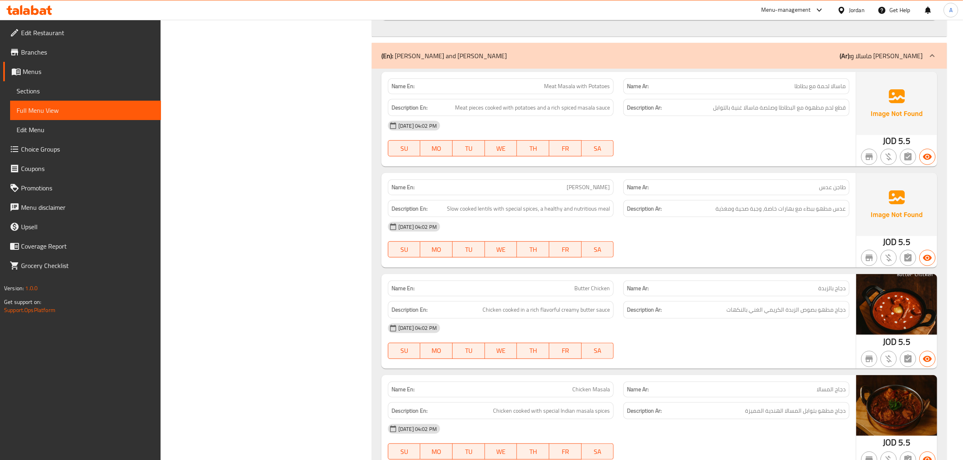
scroll to position [4466, 0]
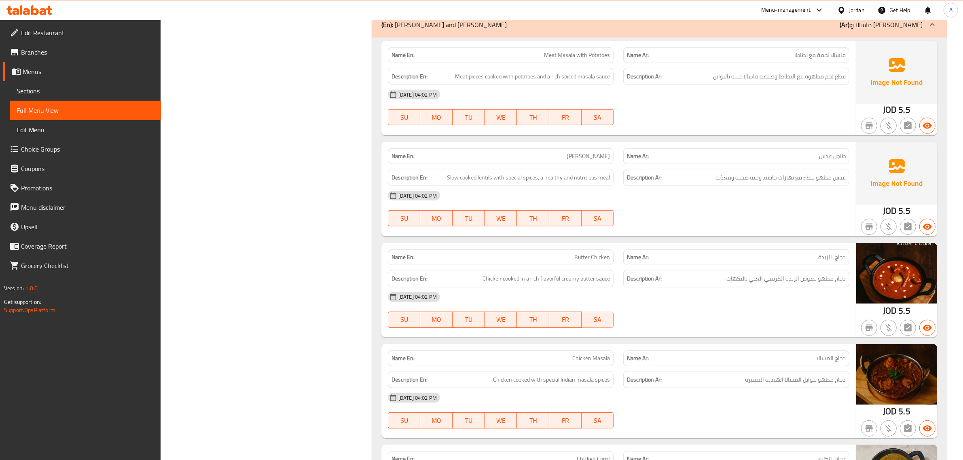
click at [517, 196] on div "[DATE] 04:02 PM" at bounding box center [618, 195] width 471 height 19
drag, startPoint x: 517, startPoint y: 196, endPoint x: 520, endPoint y: 189, distance: 7.8
click at [517, 195] on div "[DATE] 04:02 PM" at bounding box center [618, 195] width 471 height 19
click at [526, 182] on span "Slow cooked lentils with special spices, a healthy and nutritious meal" at bounding box center [528, 178] width 163 height 10
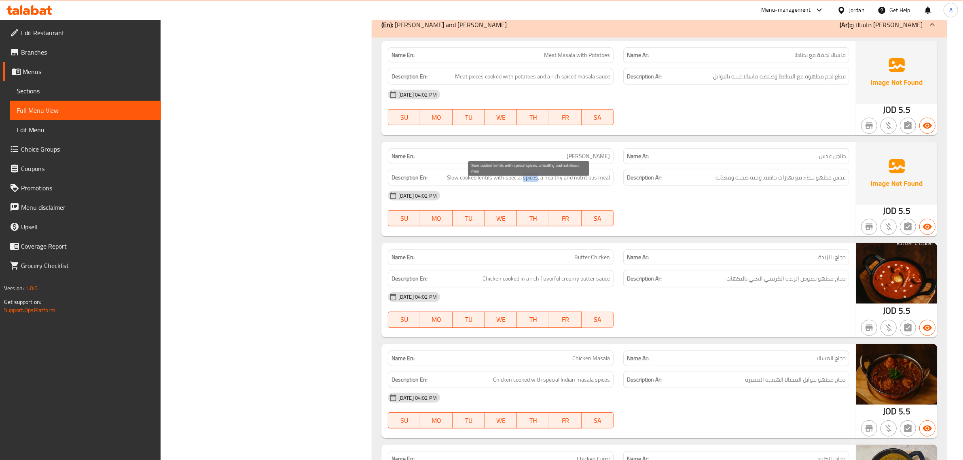
click at [526, 182] on span "Slow cooked lentils with special spices, a healthy and nutritious meal" at bounding box center [528, 178] width 163 height 10
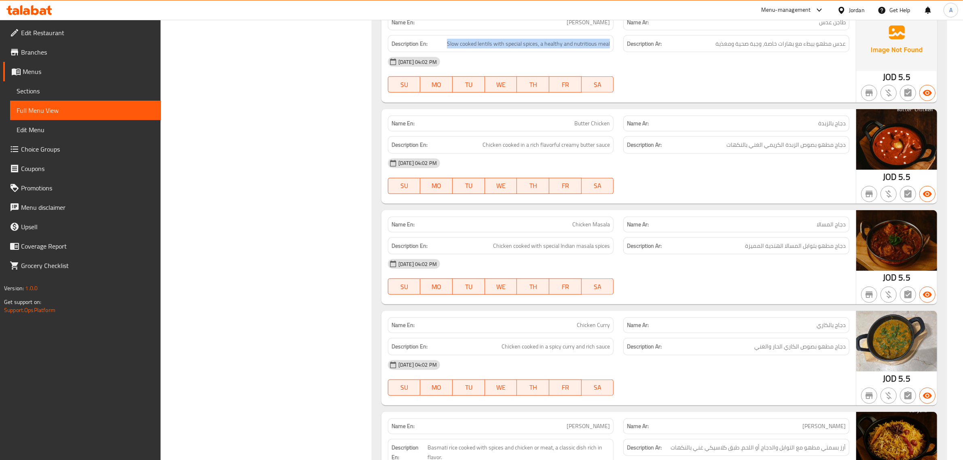
scroll to position [4643, 0]
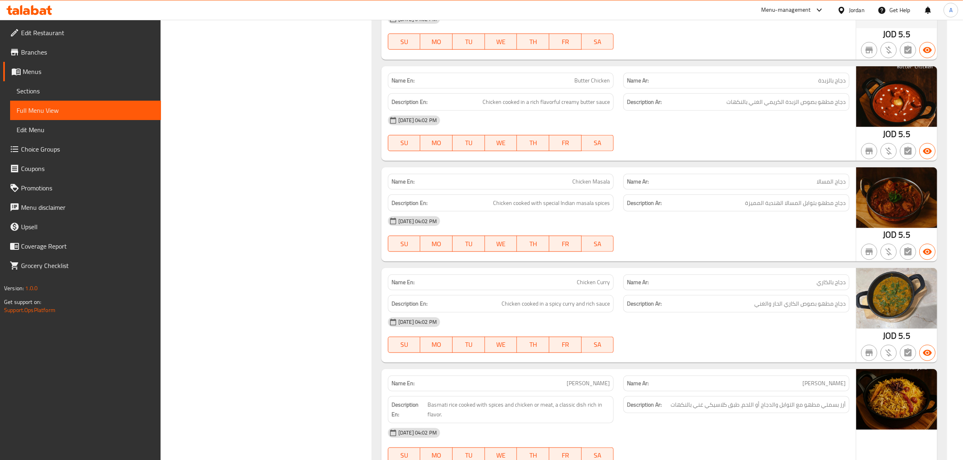
click at [536, 85] on p "Name En: Butter Chicken" at bounding box center [500, 80] width 219 height 8
click at [524, 107] on span "Chicken cooked in a rich flavorful creamy butter sauce" at bounding box center [545, 102] width 127 height 10
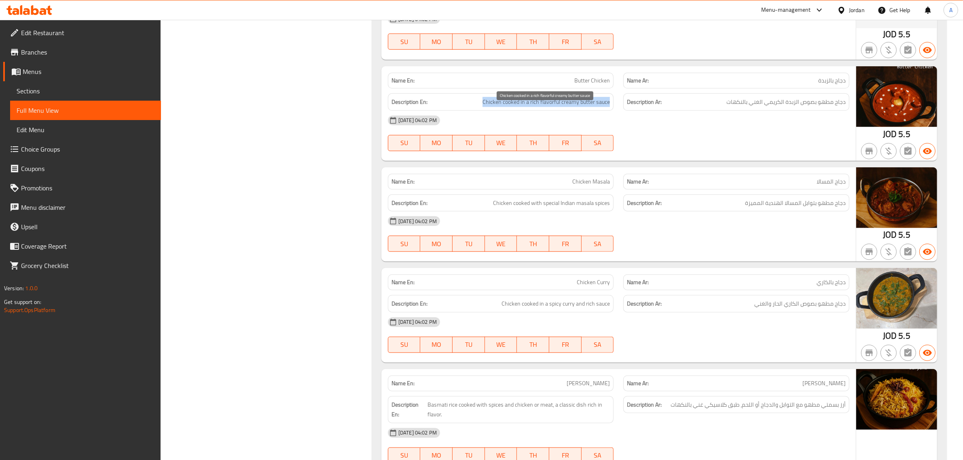
click at [524, 107] on span "Chicken cooked in a rich flavorful creamy butter sauce" at bounding box center [545, 102] width 127 height 10
click at [589, 208] on span "Chicken cooked with special Indian masala spices" at bounding box center [551, 203] width 117 height 10
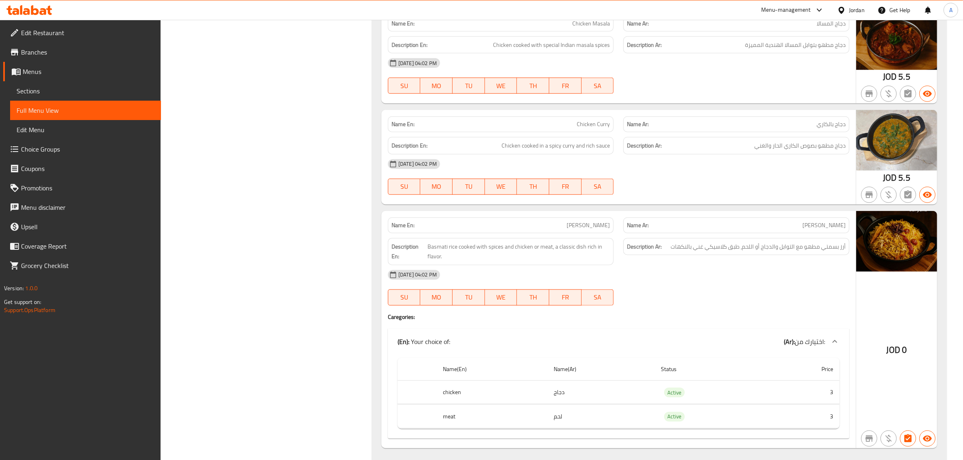
scroll to position [4878, 0]
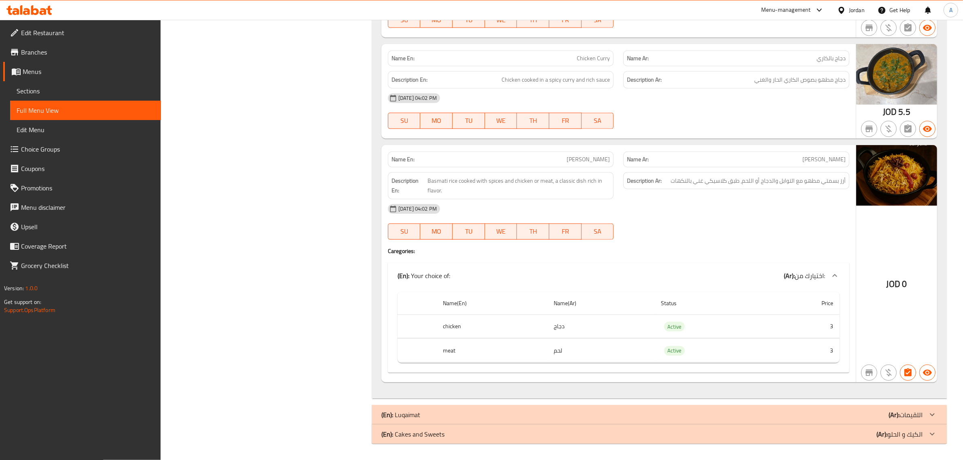
click at [785, 152] on div "Name Ar: رز برياني" at bounding box center [736, 160] width 226 height 16
click at [789, 176] on span "أرز بسمتي مطهو مع التوابل والدجاج أو اللحم، طبق كلاسيكي غني بالنكهات" at bounding box center [757, 181] width 175 height 10
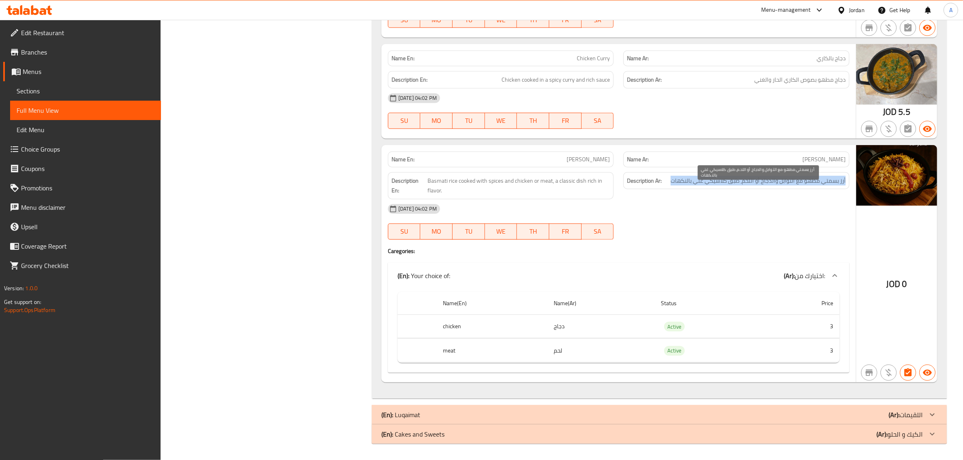
click at [789, 176] on span "أرز بسمتي مطهو مع التوابل والدجاج أو اللحم، طبق كلاسيكي غني بالنكهات" at bounding box center [757, 181] width 175 height 10
click at [495, 195] on div "Description En: Basmati rice cooked with spices and chicken or meat, a classic …" at bounding box center [501, 185] width 226 height 27
click at [494, 195] on div "Description En: Basmati rice cooked with spices and chicken or meat, a classic …" at bounding box center [501, 185] width 226 height 27
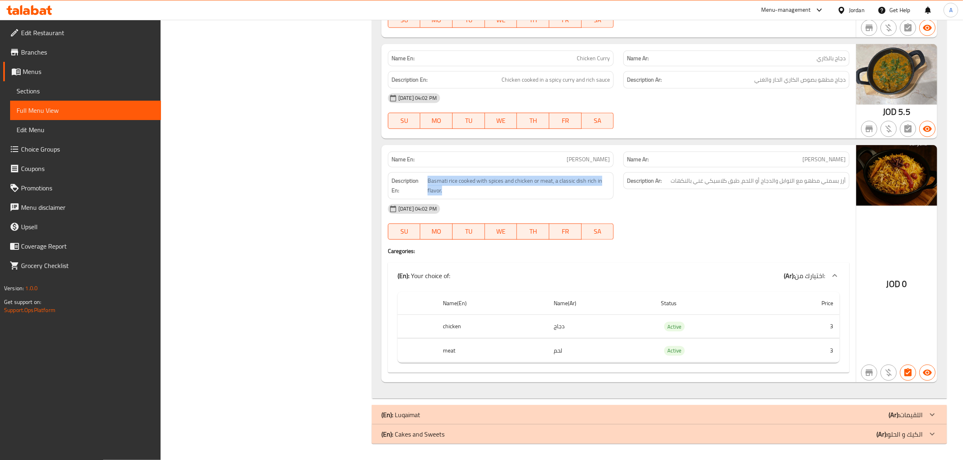
drag, startPoint x: 494, startPoint y: 195, endPoint x: 615, endPoint y: 324, distance: 176.8
click at [497, 199] on div "Name En: Biryani Rice Name Ar: رز برياني Description En: Basmati rice cooked wi…" at bounding box center [618, 263] width 474 height 237
click at [623, 330] on td "دجاج" at bounding box center [600, 327] width 107 height 24
click at [763, 336] on td "Active" at bounding box center [709, 327] width 111 height 24
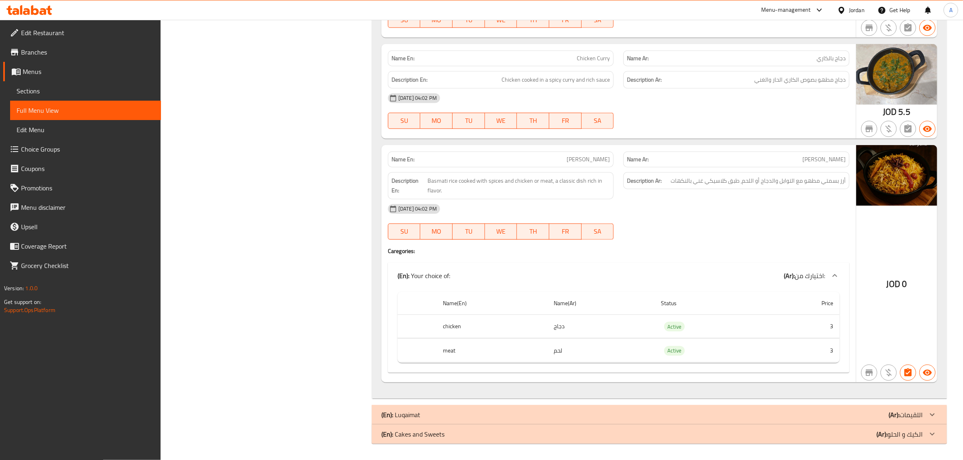
click at [862, 413] on div "(En): Luqaimat (Ar): اللقيمات" at bounding box center [651, 415] width 541 height 10
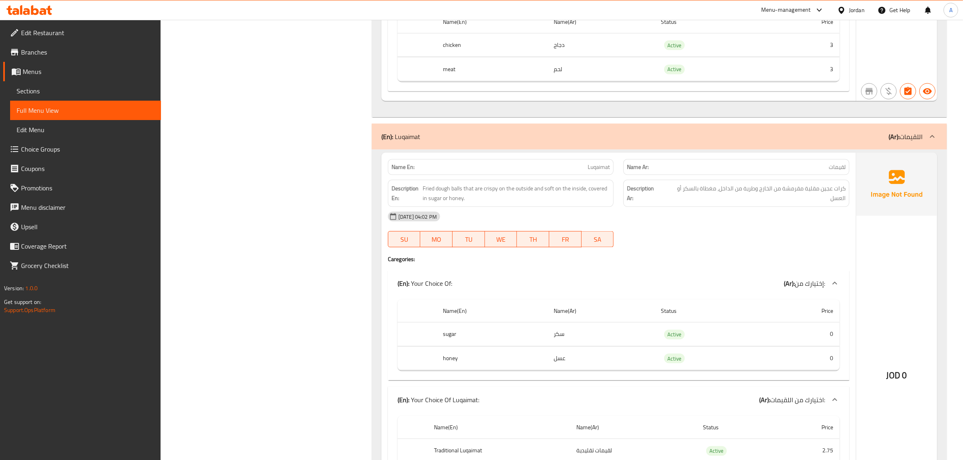
scroll to position [5102, 0]
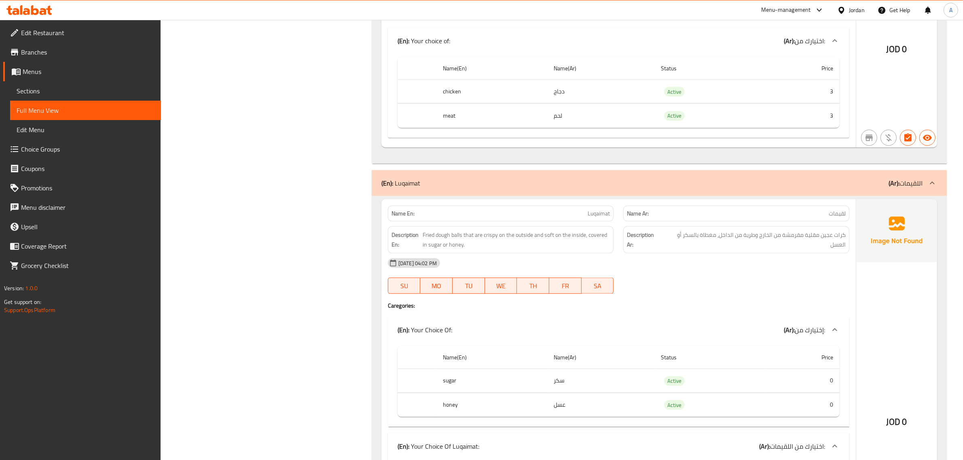
click at [34, 54] on span "Branches" at bounding box center [87, 52] width 133 height 10
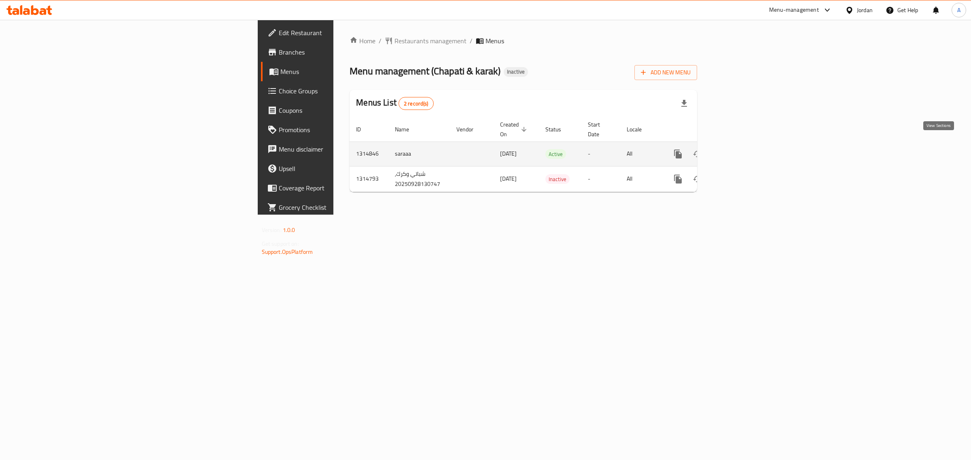
click at [741, 149] on icon "enhanced table" at bounding box center [736, 154] width 10 height 10
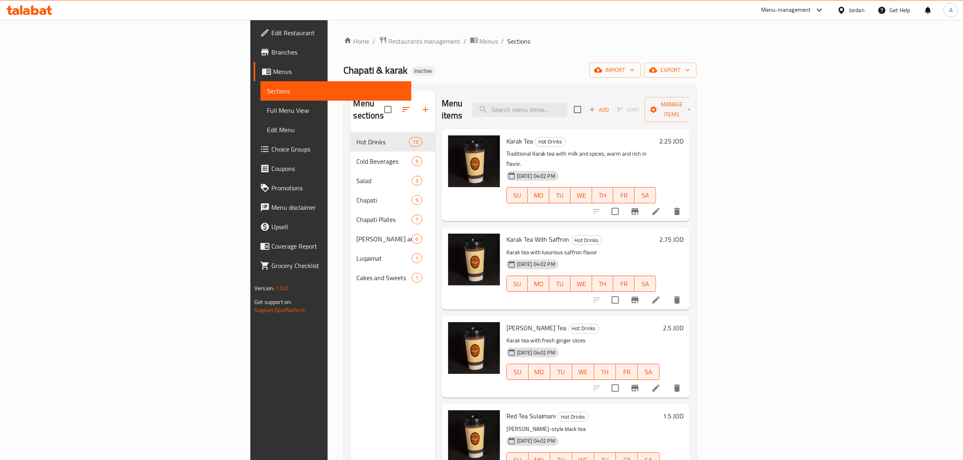
click at [573, 41] on ol "Home / Restaurants management / Menus / Sections" at bounding box center [520, 41] width 353 height 11
click at [690, 69] on span "export" at bounding box center [670, 70] width 39 height 10
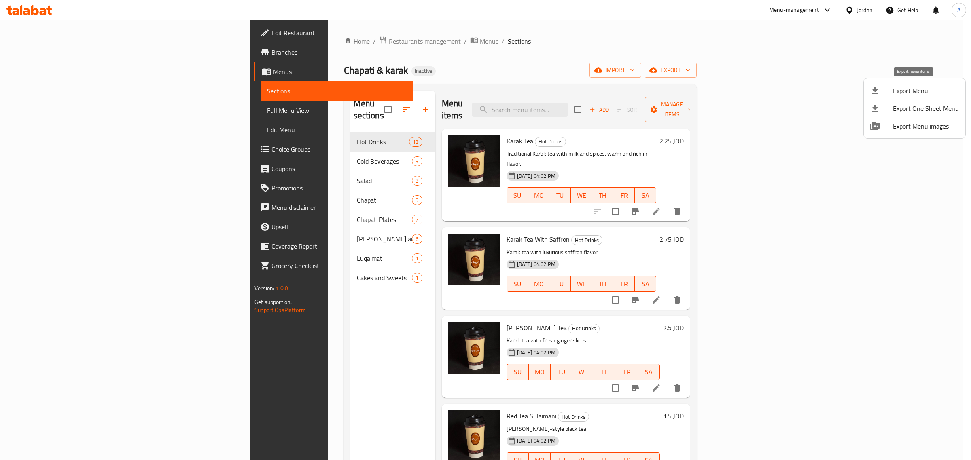
click at [873, 93] on icon at bounding box center [875, 90] width 6 height 7
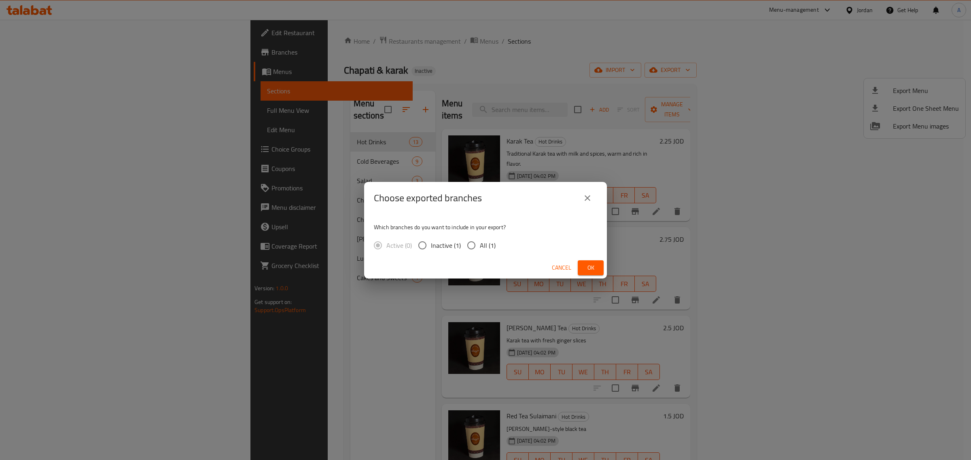
click at [463, 247] on input "All (1)" at bounding box center [471, 245] width 17 height 17
radio input "true"
click at [590, 268] on span "Ok" at bounding box center [590, 268] width 13 height 10
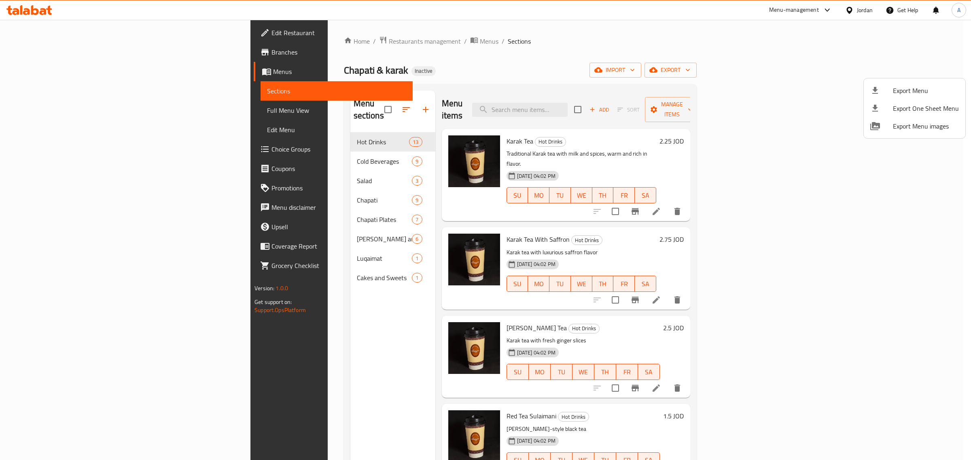
click at [577, 211] on div at bounding box center [485, 230] width 971 height 460
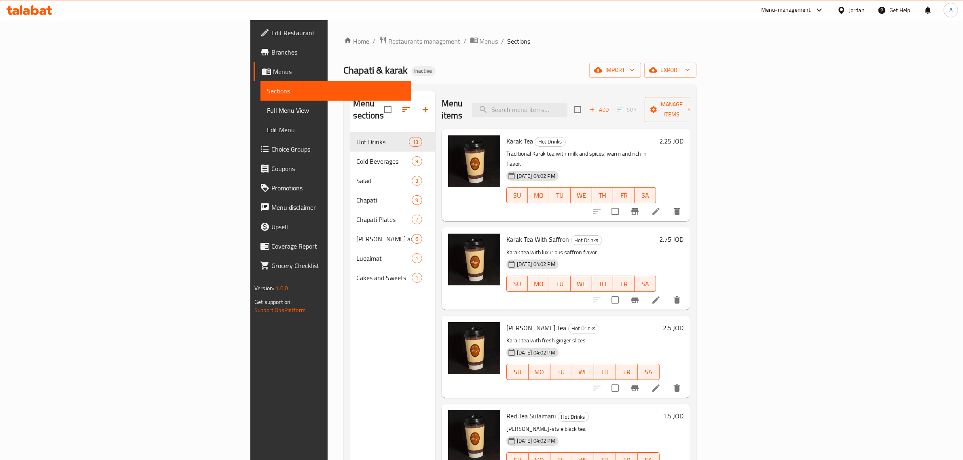
click at [603, 135] on h6 "Karak Tea Hot Drinks" at bounding box center [581, 140] width 150 height 11
click at [567, 103] on input "search" at bounding box center [519, 110] width 95 height 14
paste input "شباتي مع جبنة وعسل"
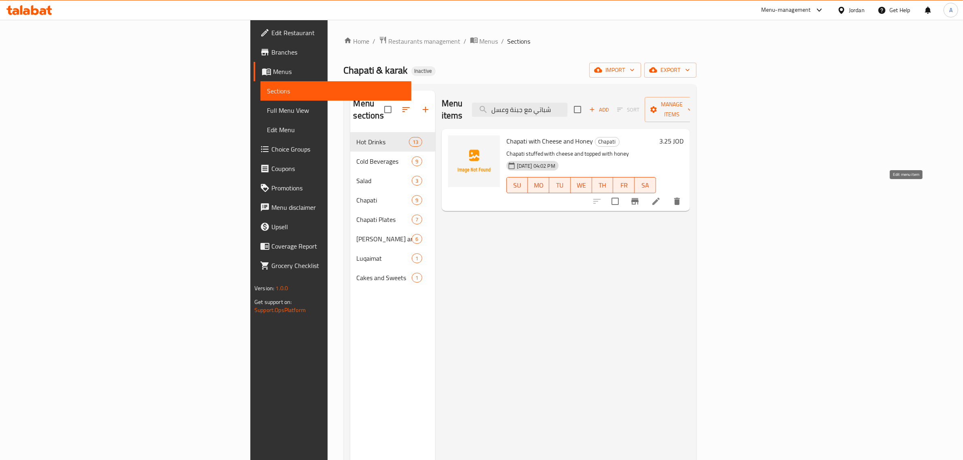
type input "شباتي مع جبنة وعسل"
click at [661, 197] on icon at bounding box center [656, 202] width 10 height 10
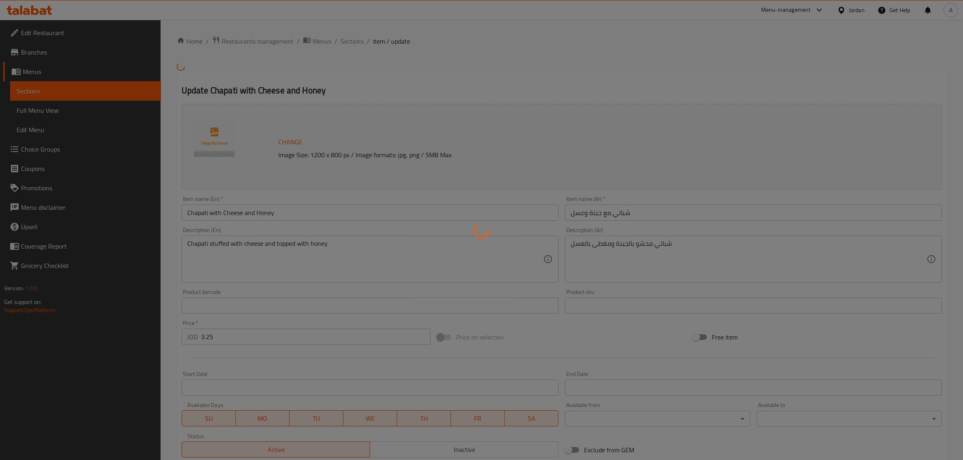
click at [239, 258] on div at bounding box center [481, 230] width 963 height 460
click at [240, 258] on div at bounding box center [481, 230] width 963 height 460
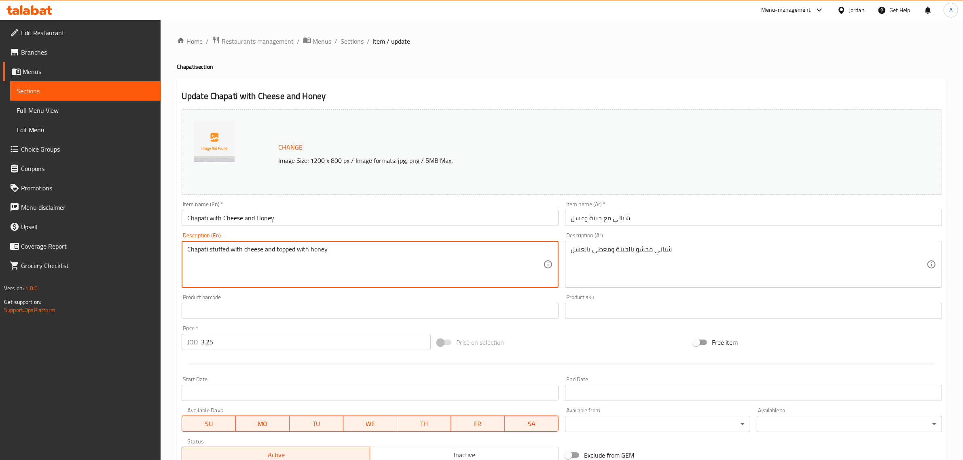
click at [304, 252] on textarea "Chapati stuffed with cheese and topped with honey" at bounding box center [365, 264] width 356 height 38
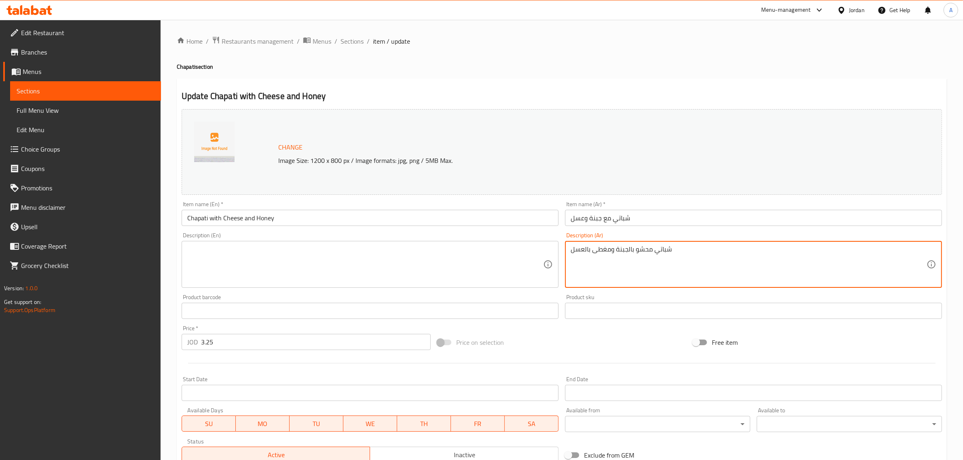
click at [749, 275] on textarea "شباتي محشو بالجبنة ومغطى بالعسل" at bounding box center [749, 264] width 356 height 38
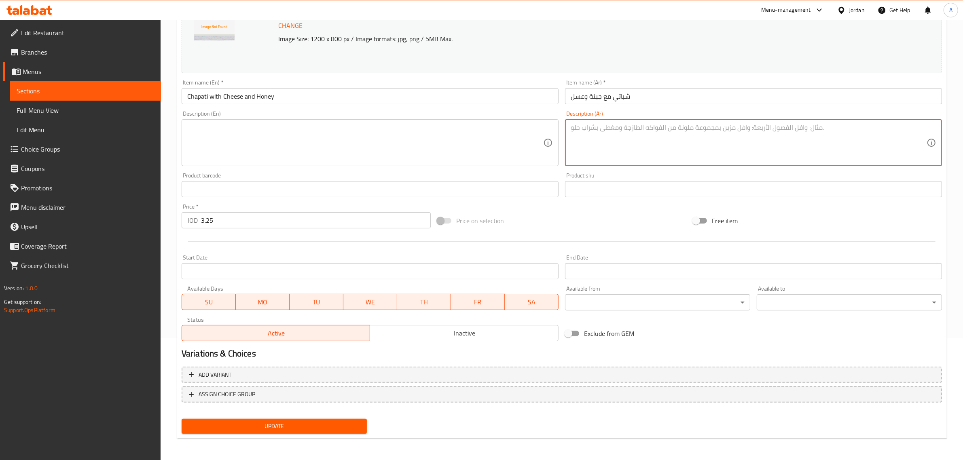
click at [260, 431] on button "Update" at bounding box center [274, 426] width 185 height 15
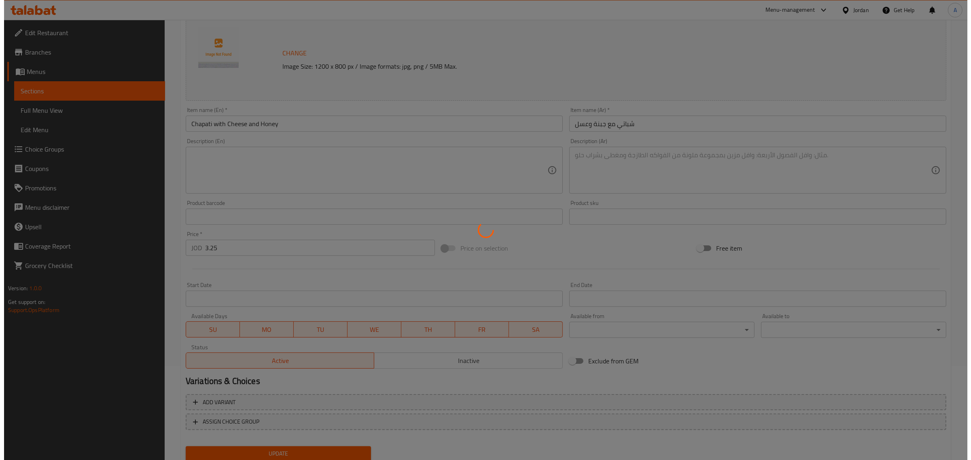
scroll to position [0, 0]
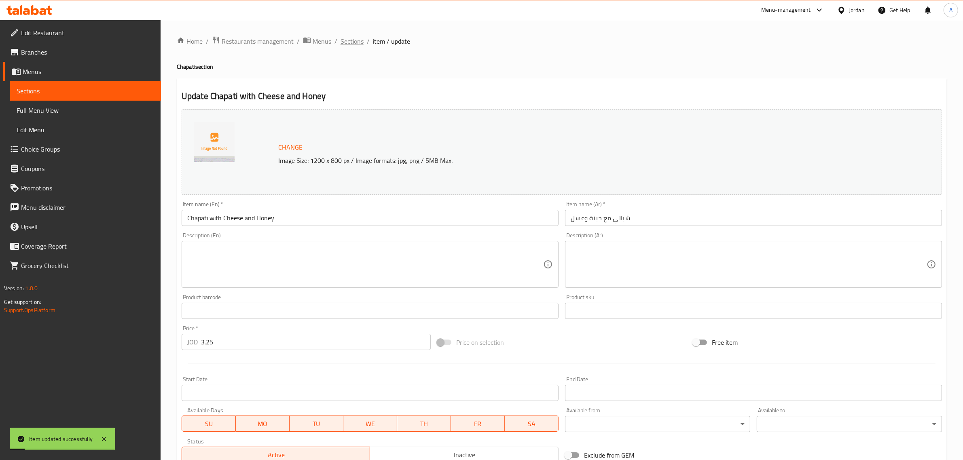
click at [347, 39] on span "Sections" at bounding box center [351, 41] width 23 height 10
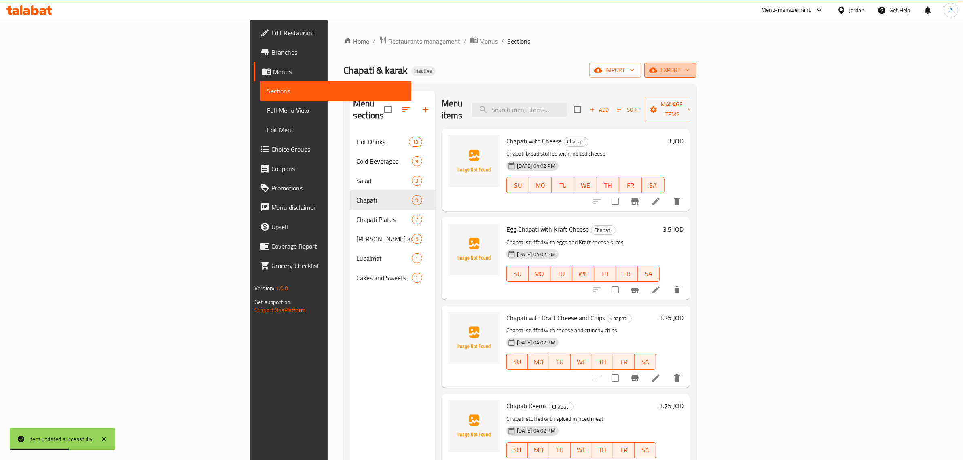
click at [690, 68] on span "export" at bounding box center [670, 70] width 39 height 10
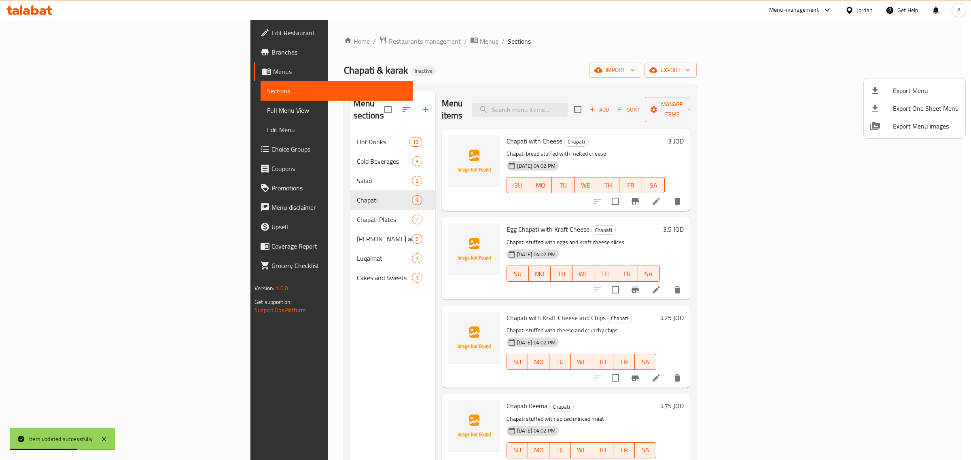
click at [883, 95] on li "Export Menu" at bounding box center [914, 91] width 102 height 18
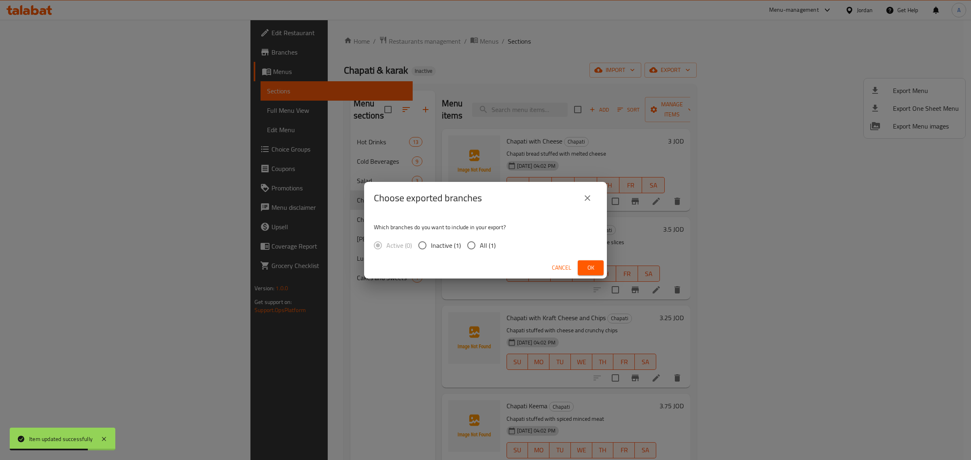
click at [484, 245] on span "All (1)" at bounding box center [488, 246] width 16 height 10
click at [480, 245] on input "All (1)" at bounding box center [471, 245] width 17 height 17
radio input "true"
click at [599, 270] on button "Ok" at bounding box center [590, 267] width 26 height 15
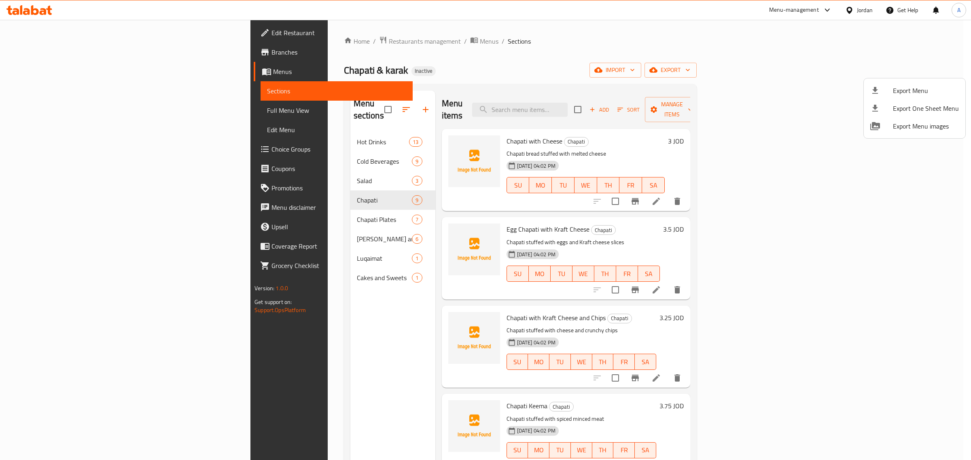
click at [59, 114] on div at bounding box center [485, 230] width 971 height 460
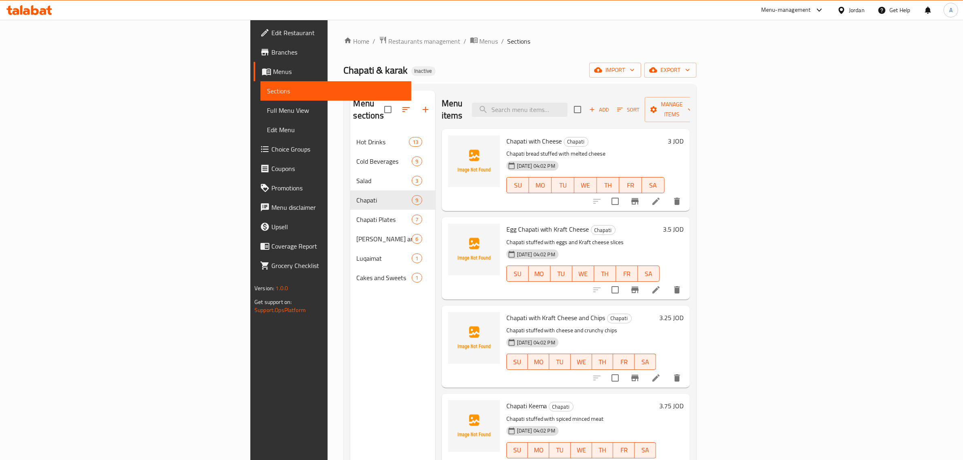
drag, startPoint x: 59, startPoint y: 114, endPoint x: 54, endPoint y: 116, distance: 5.3
click at [267, 114] on span "Full Menu View" at bounding box center [336, 111] width 138 height 10
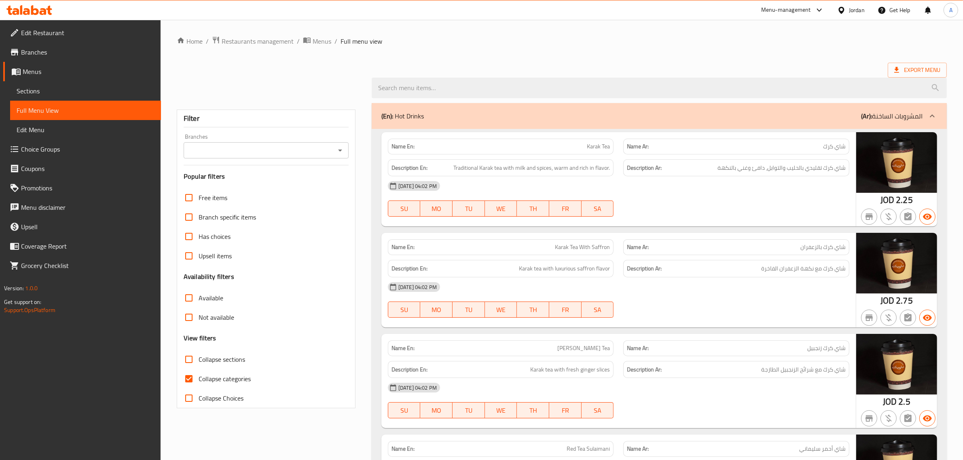
click at [208, 372] on label "Collapse categories" at bounding box center [215, 378] width 72 height 19
click at [199, 372] on input "Collapse categories" at bounding box center [188, 378] width 19 height 19
checkbox input "false"
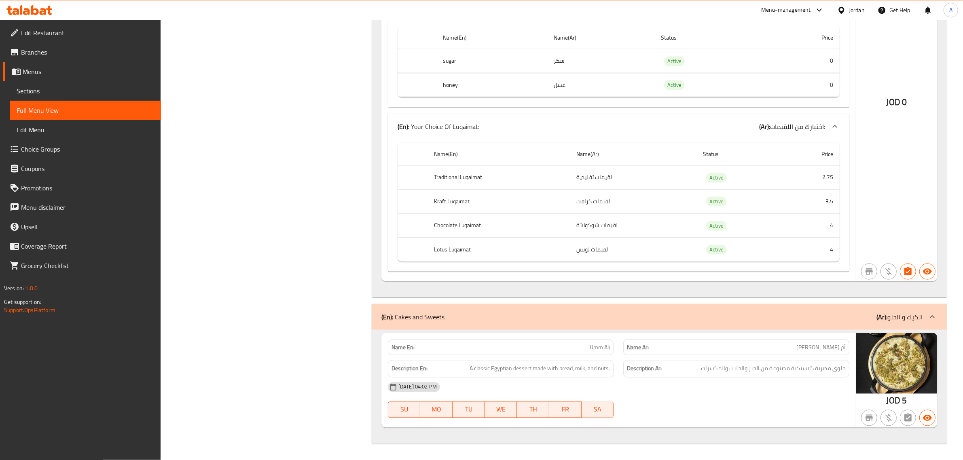
scroll to position [732, 0]
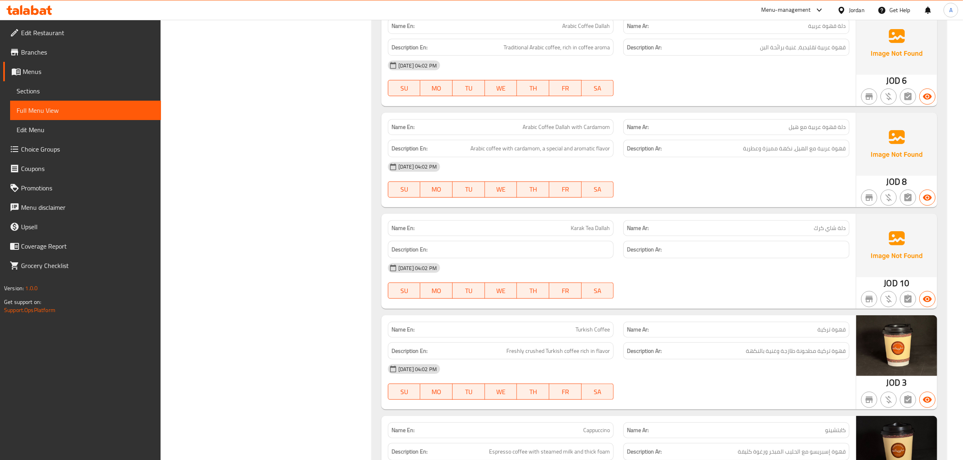
click at [91, 39] on link "Edit Restaurant" at bounding box center [82, 32] width 158 height 19
